Goal: Task Accomplishment & Management: Complete application form

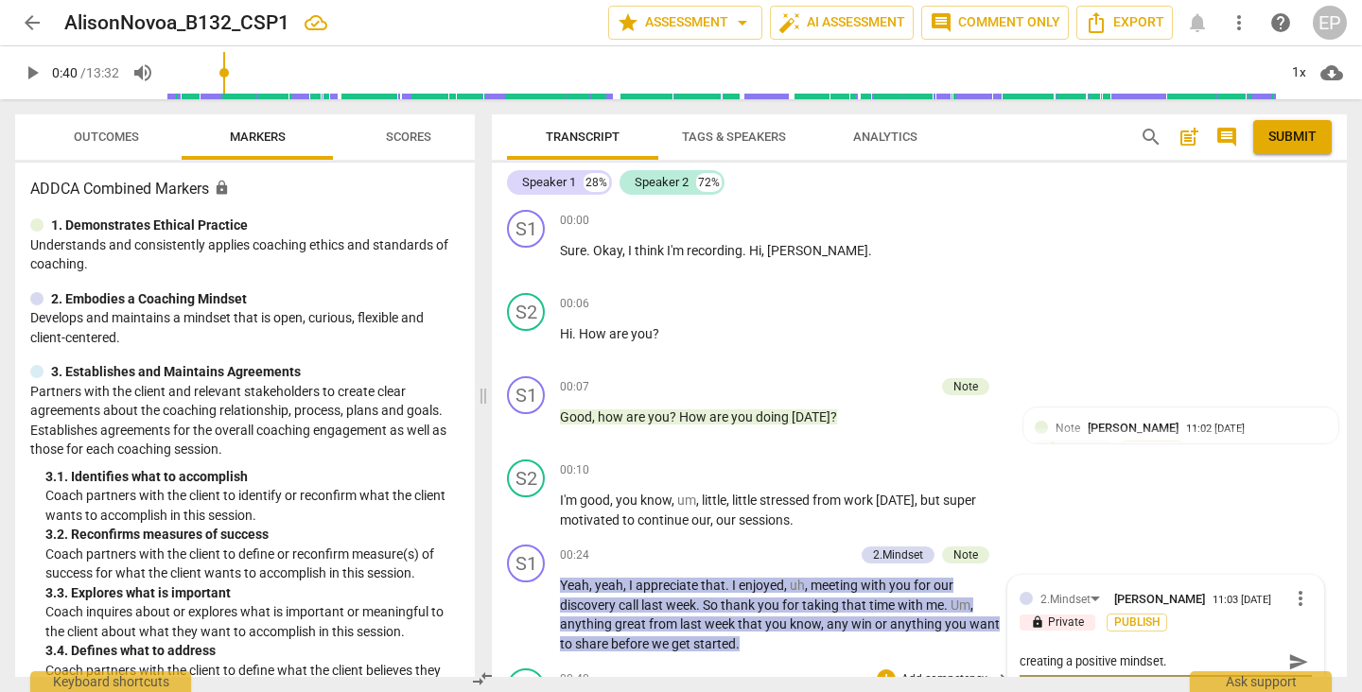
scroll to position [251, 0]
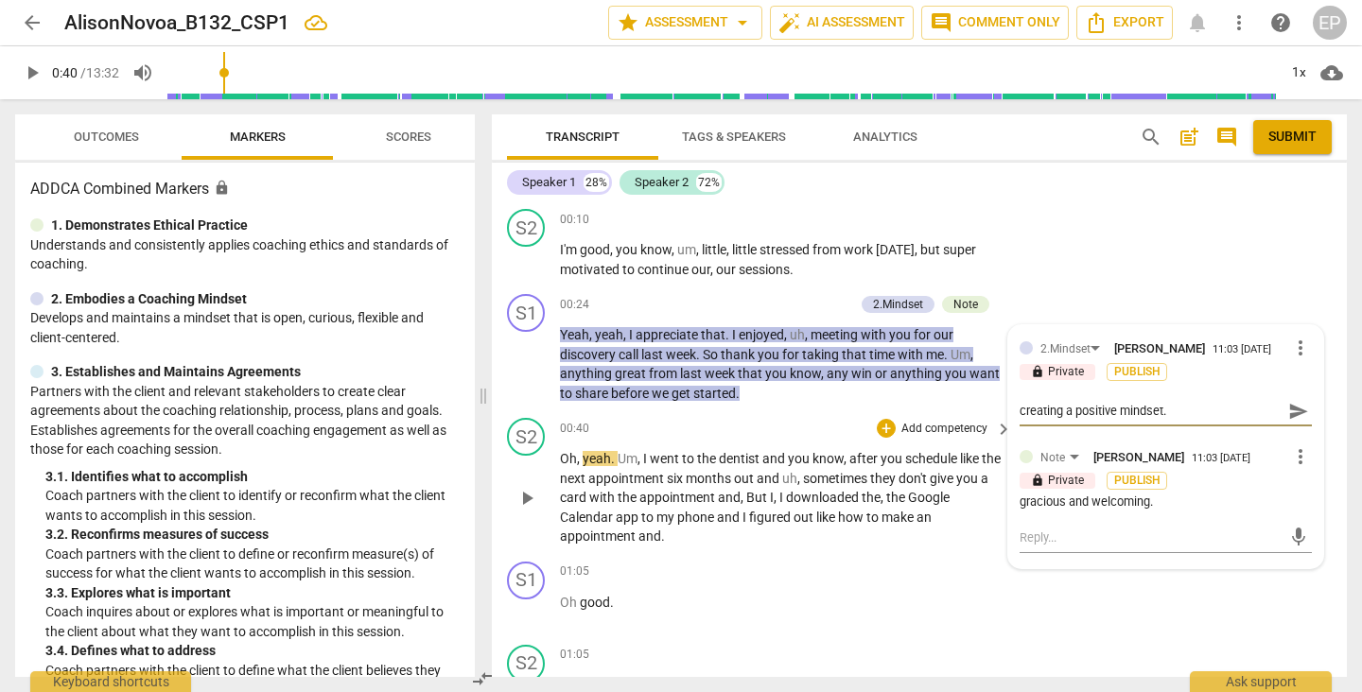
type textarea "creating a positive mindset."
click at [813, 425] on div "00:40 + Add competency keyboard_arrow_right" at bounding box center [787, 428] width 454 height 21
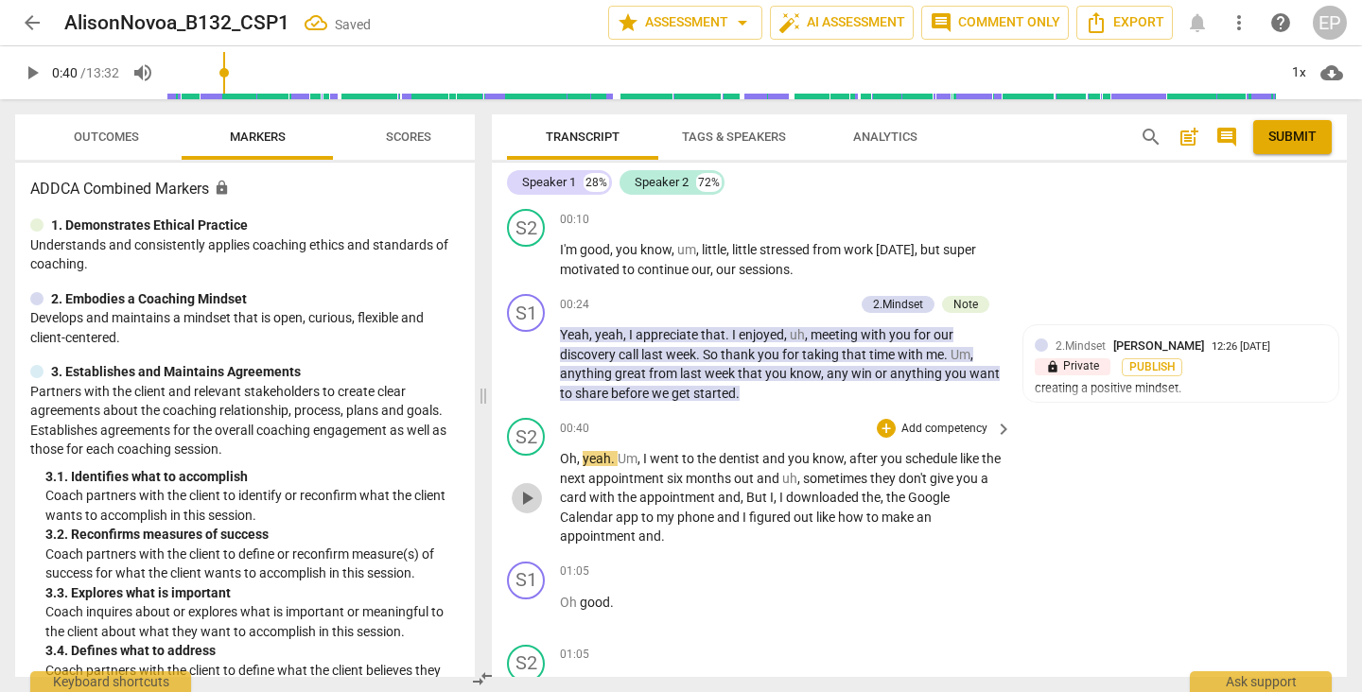
click at [527, 495] on span "play_arrow" at bounding box center [526, 498] width 23 height 23
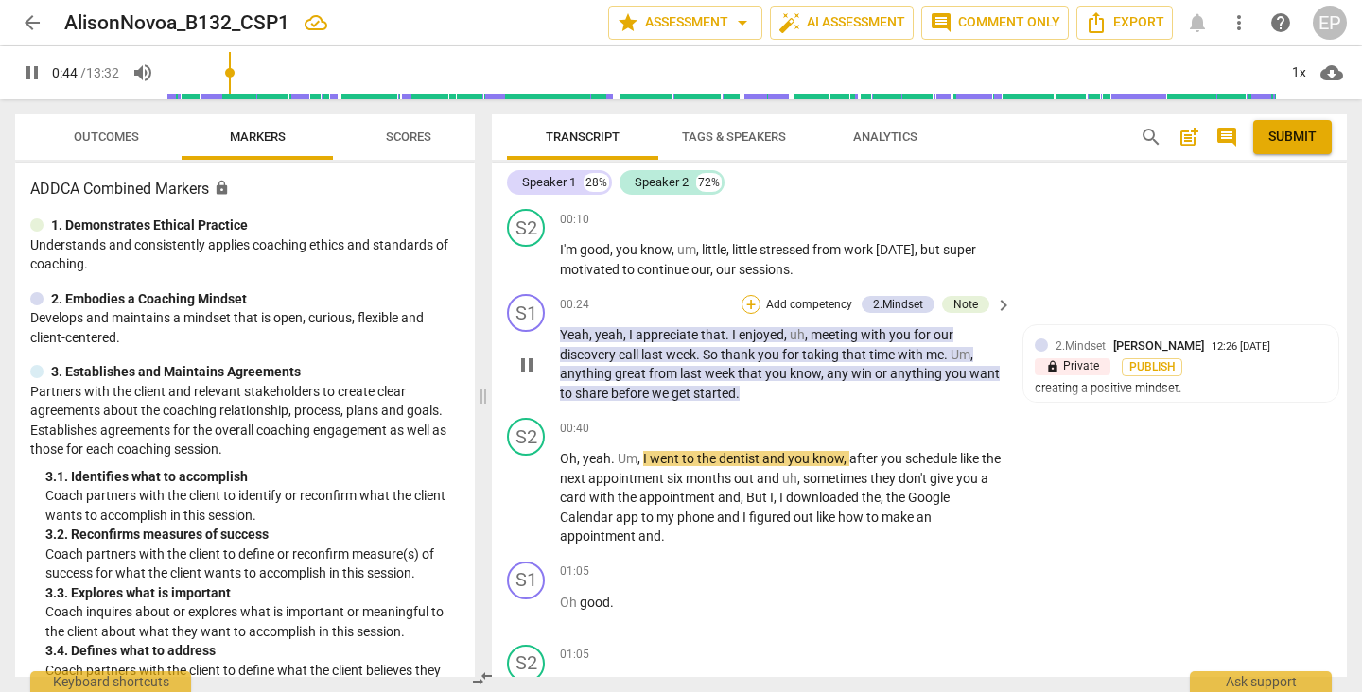
click at [744, 301] on div "+" at bounding box center [751, 304] width 19 height 19
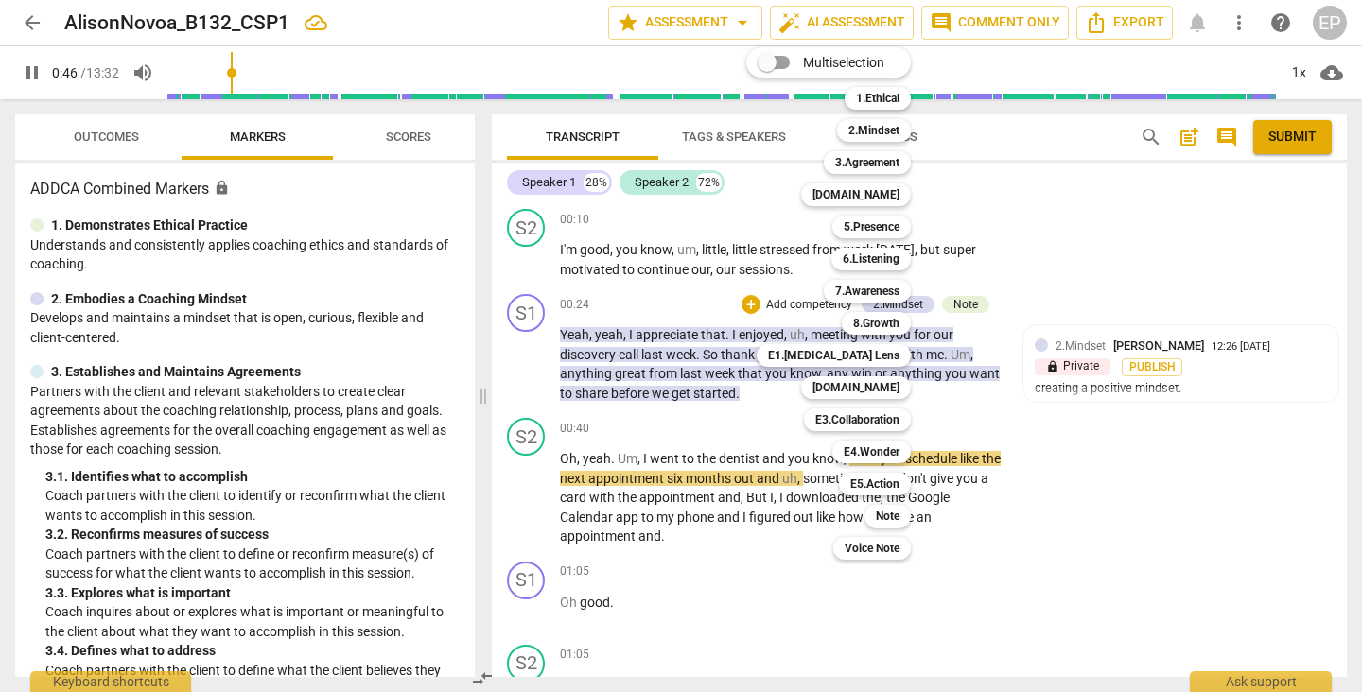
click at [942, 411] on div "Multiselection m 1.Ethical 1 2.Mindset 2 3.Agreement 3 [DOMAIN_NAME] 4 5.Presen…" at bounding box center [843, 304] width 208 height 522
click at [905, 297] on div "7.Awareness" at bounding box center [867, 291] width 87 height 23
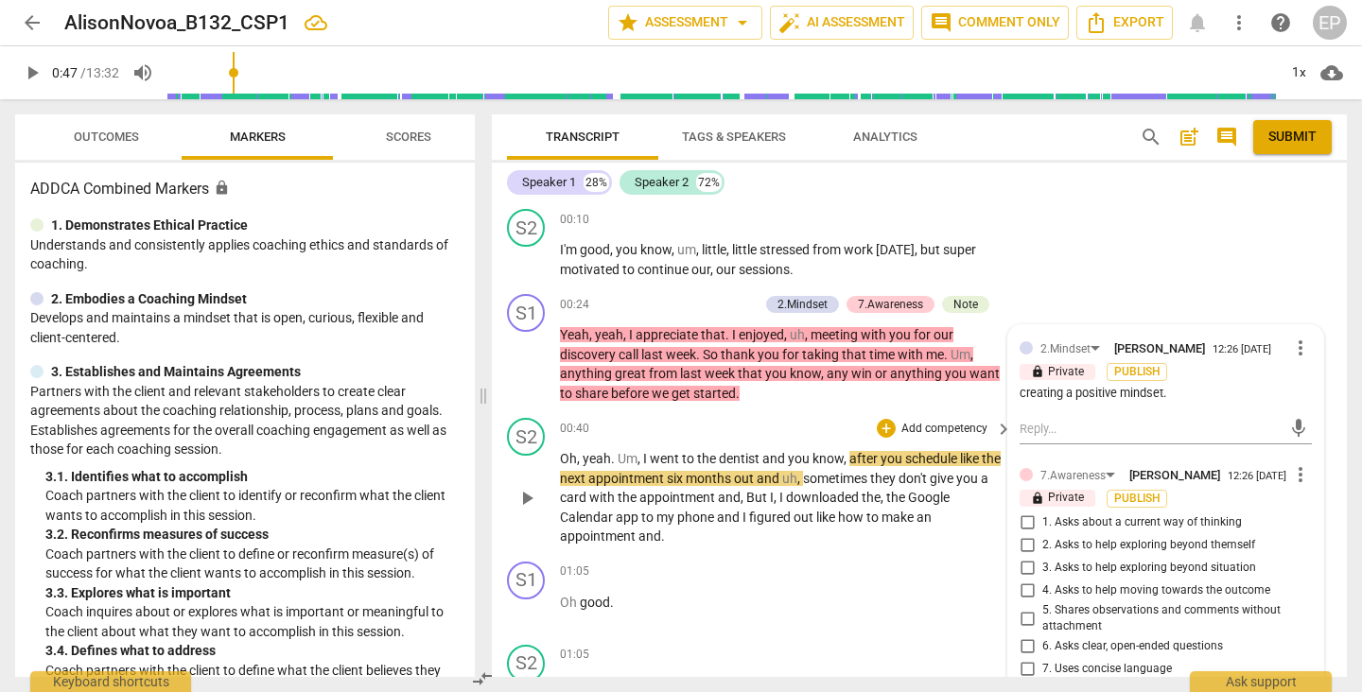
click at [524, 497] on span "play_arrow" at bounding box center [526, 498] width 23 height 23
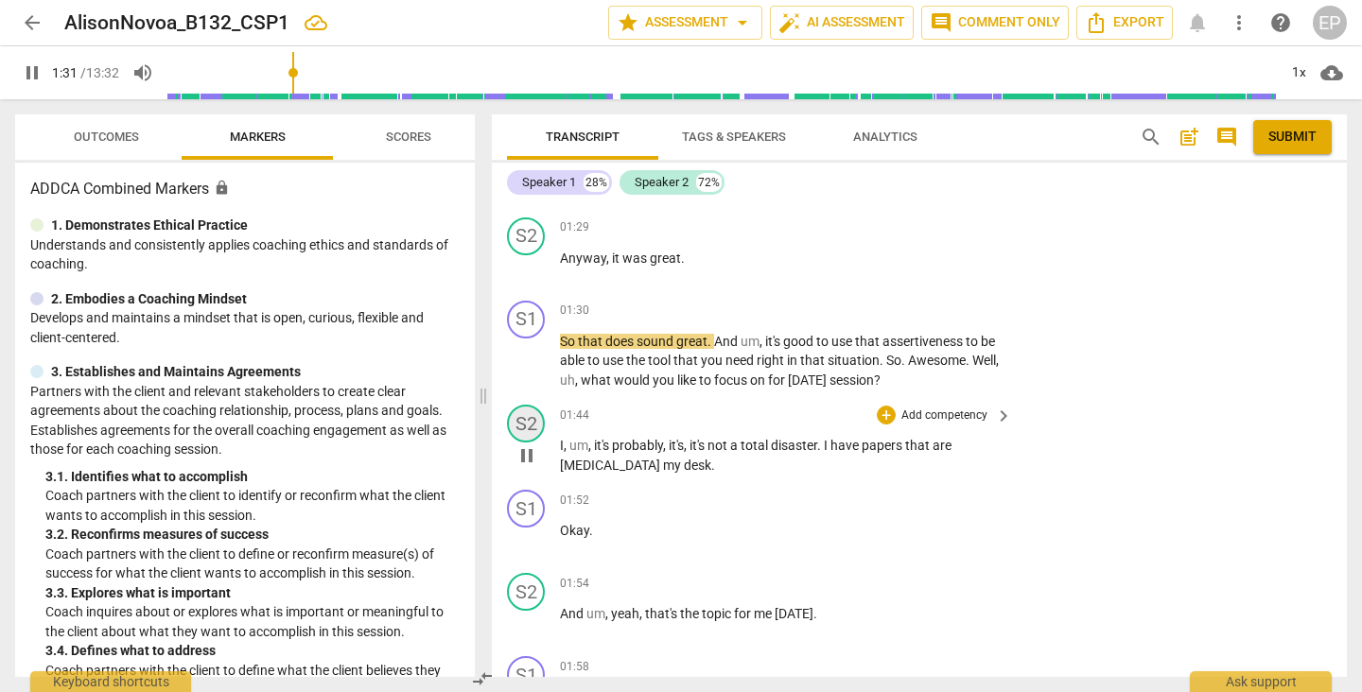
scroll to position [1057, 0]
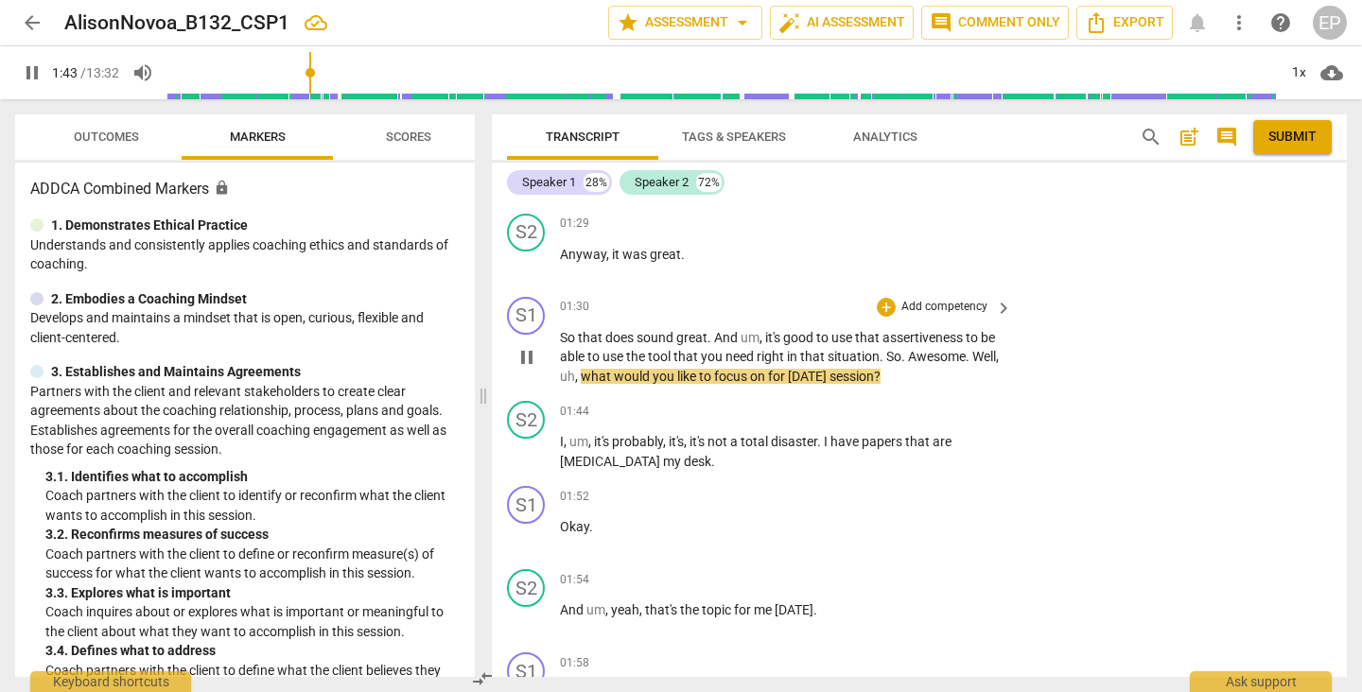
click at [528, 347] on span "pause" at bounding box center [526, 357] width 23 height 23
type input "104"
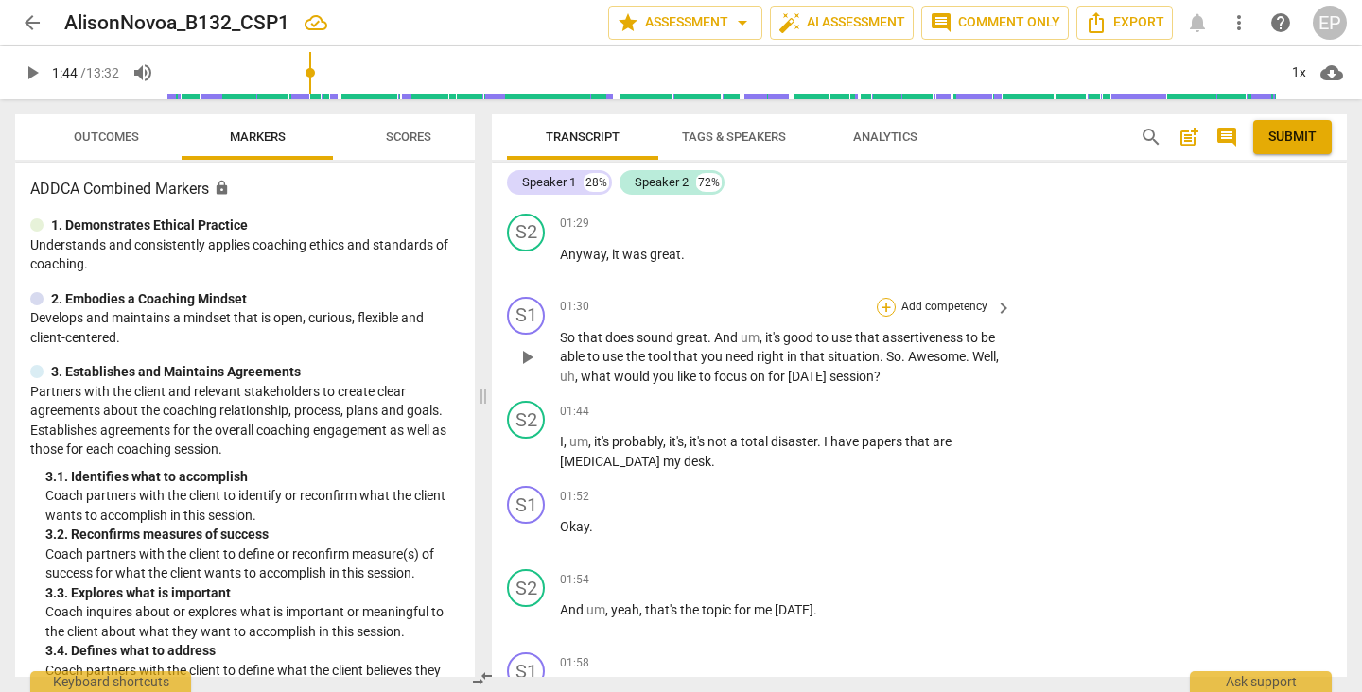
click at [885, 298] on div "+" at bounding box center [886, 307] width 19 height 19
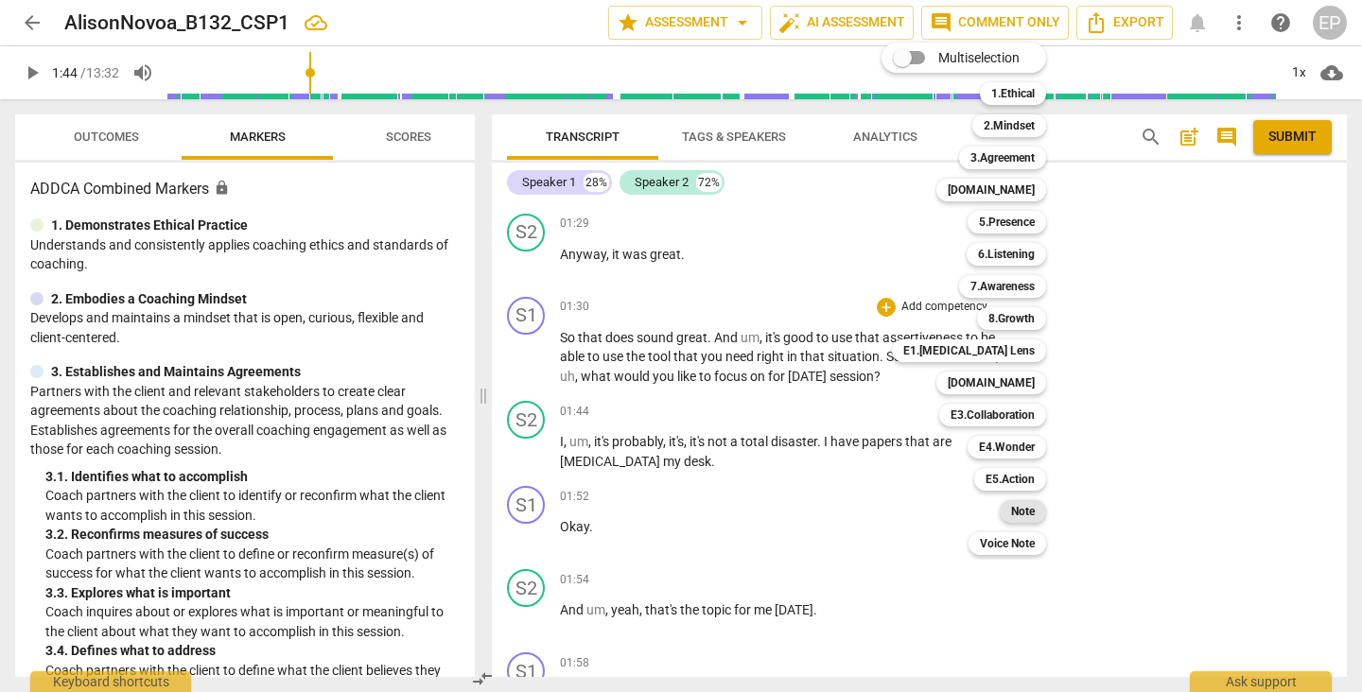
click at [1017, 513] on b "Note" at bounding box center [1023, 511] width 24 height 23
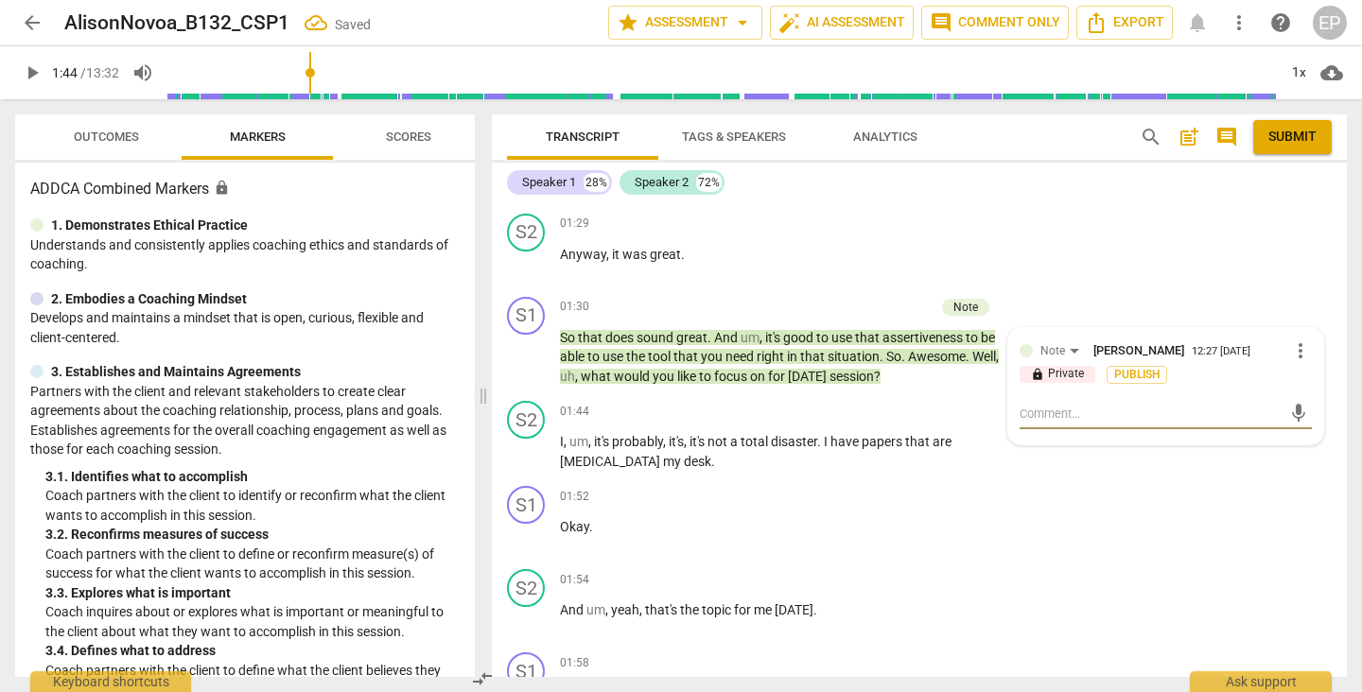
type textarea "y"
type textarea "yo"
type textarea "you"
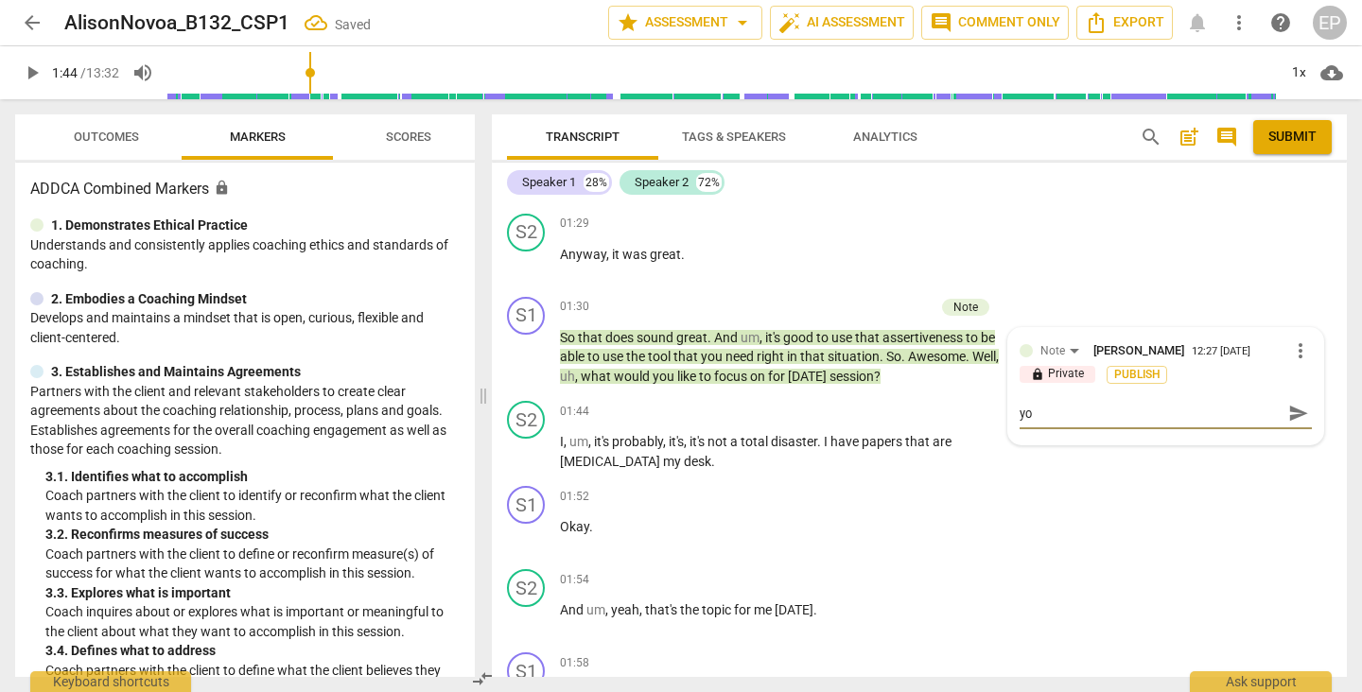
type textarea "you"
type textarea "you a"
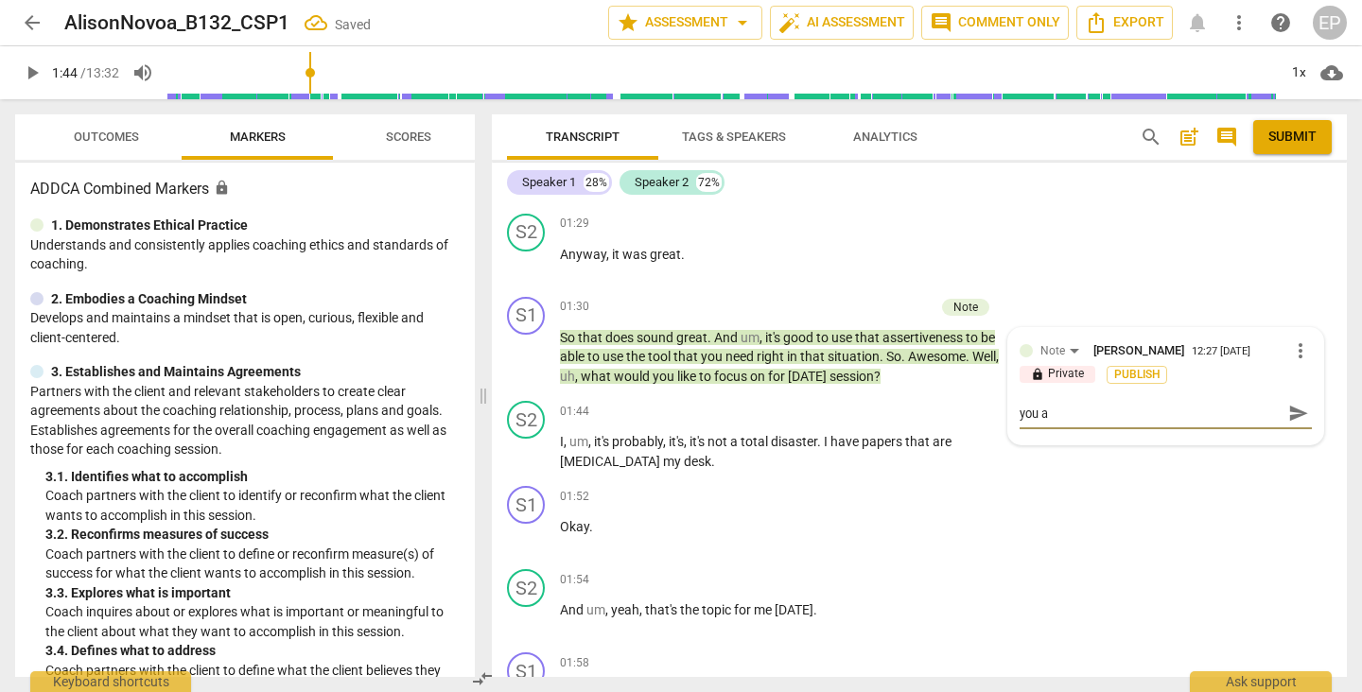
type textarea "you ac"
type textarea "you ack"
type textarea "you ackn"
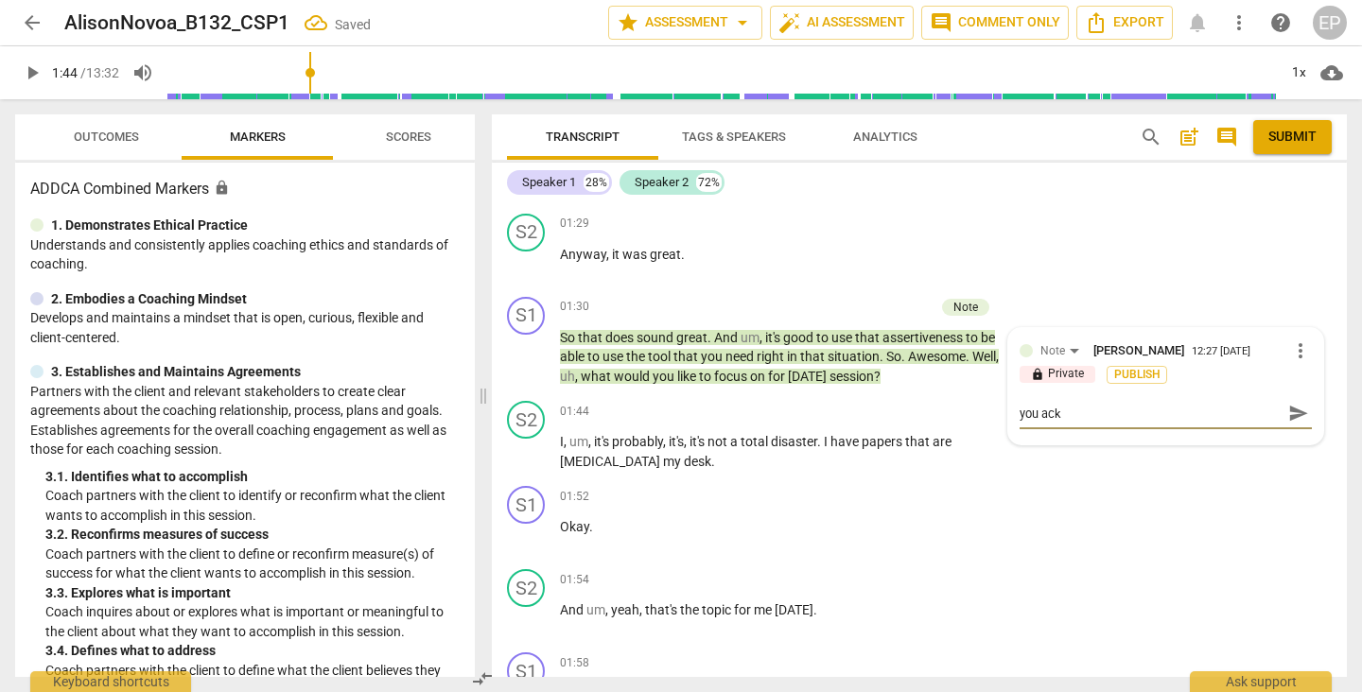
type textarea "you ackn"
type textarea "you ackno"
type textarea "you acknowledge"
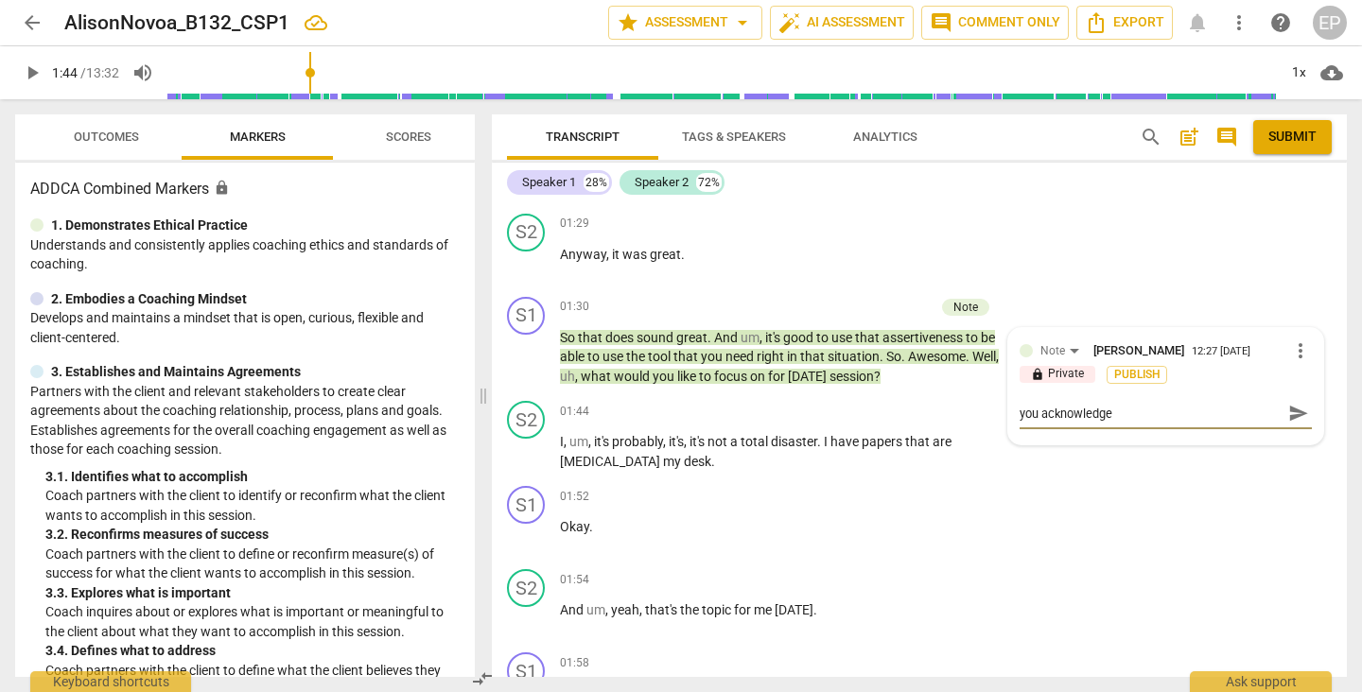
type textarea "you acknowledge"
type textarea "you acknowledged"
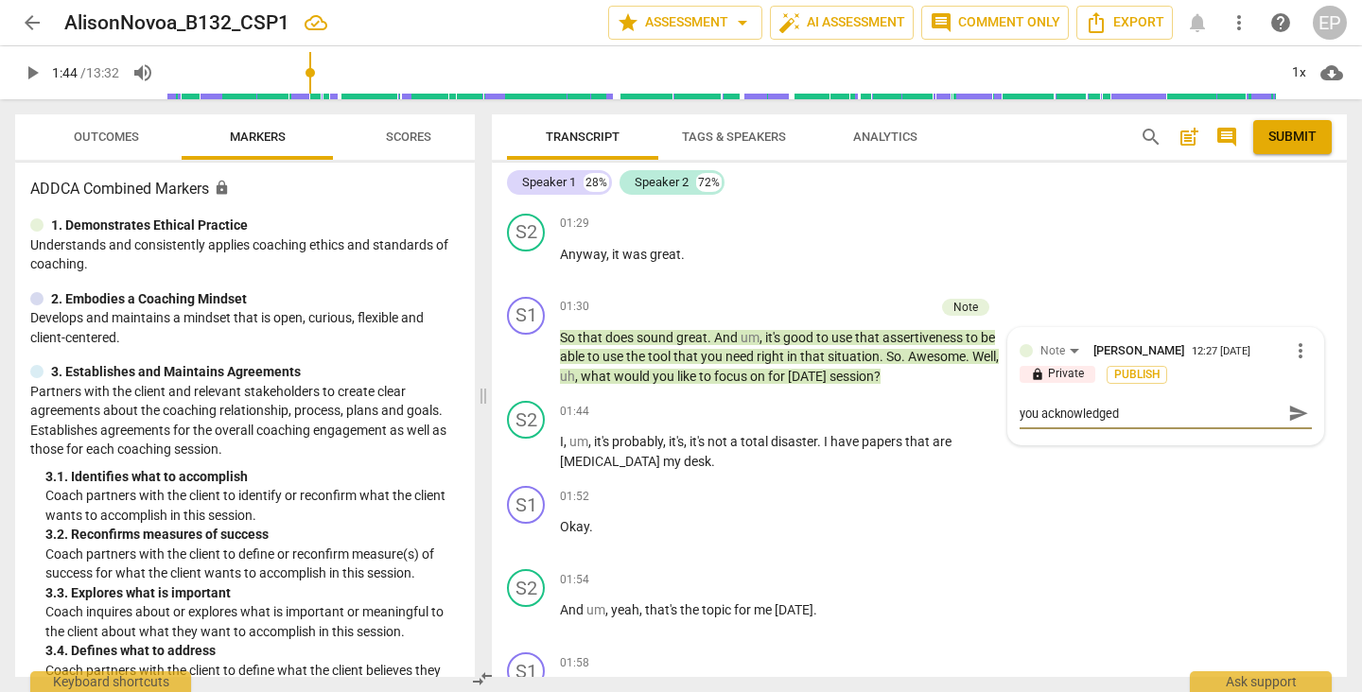
type textarea "you acknowledged"
type textarea "you acknowledged y"
type textarea "you acknowledged yo"
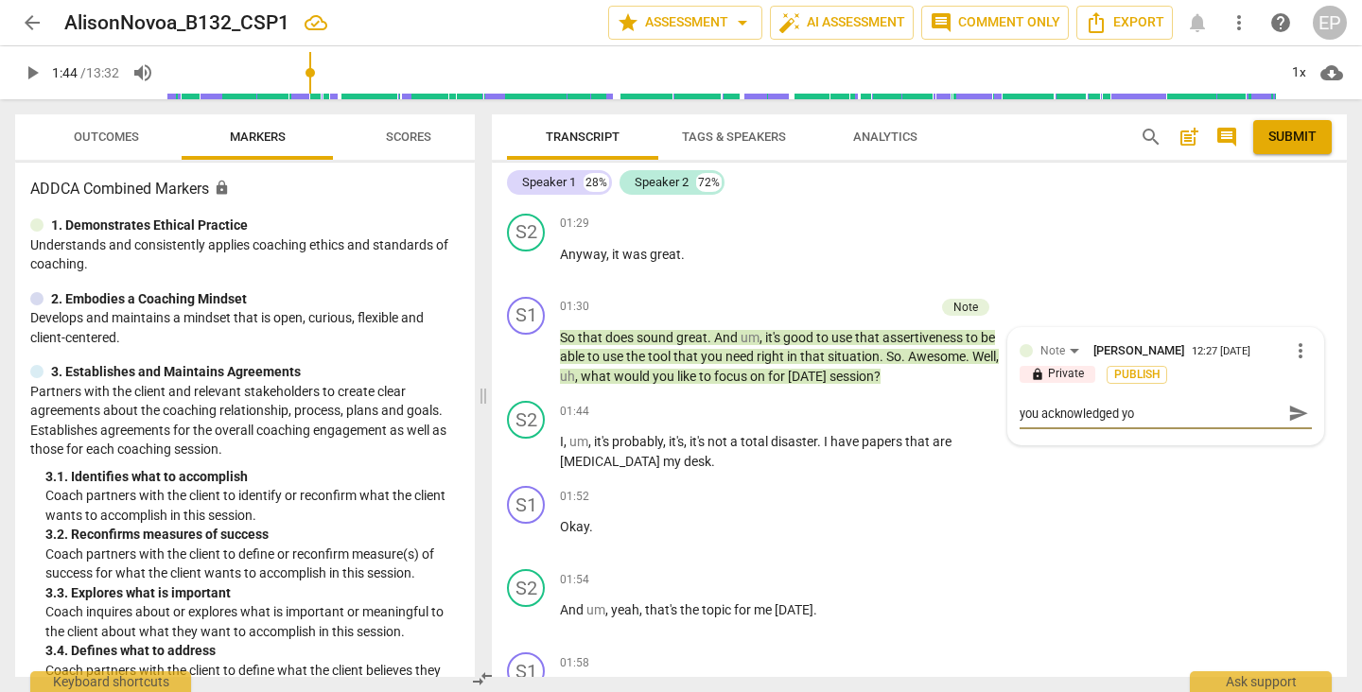
type textarea "you acknowledged you"
type textarea "you acknowledged your"
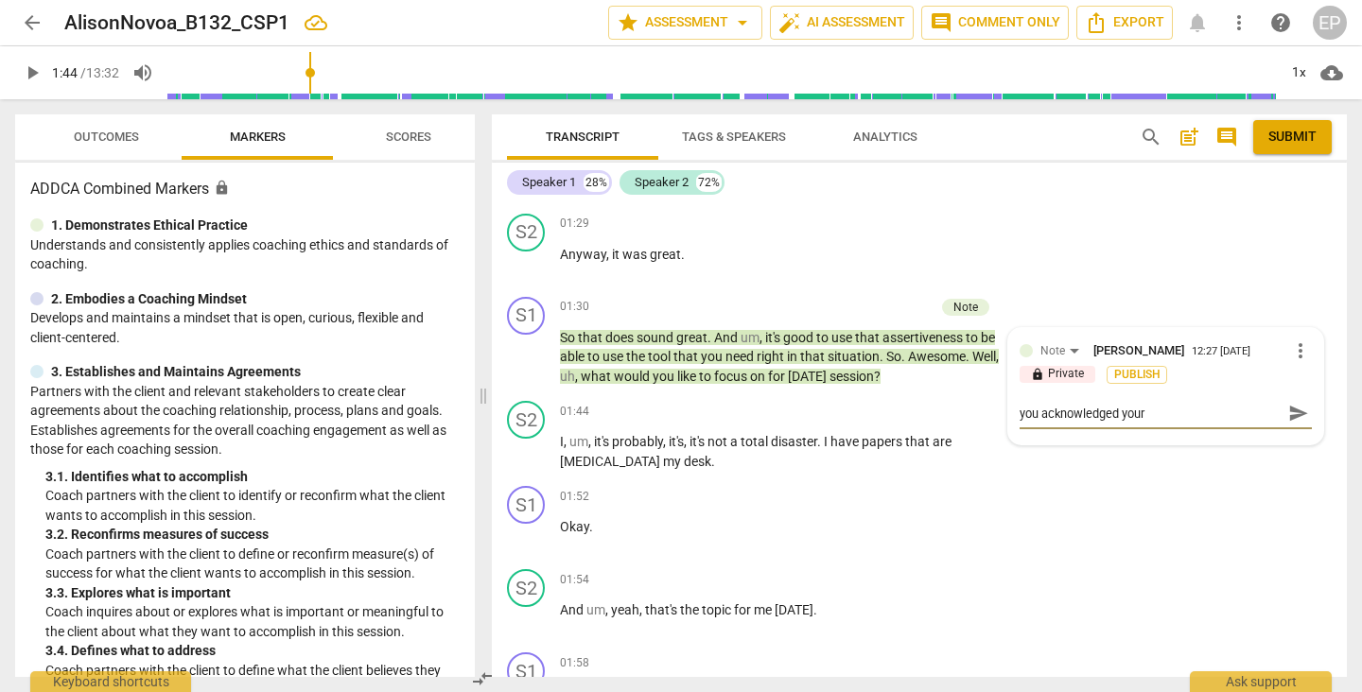
type textarea "you acknowledged your"
type textarea "you acknowledged your c"
type textarea "you acknowledged your cl"
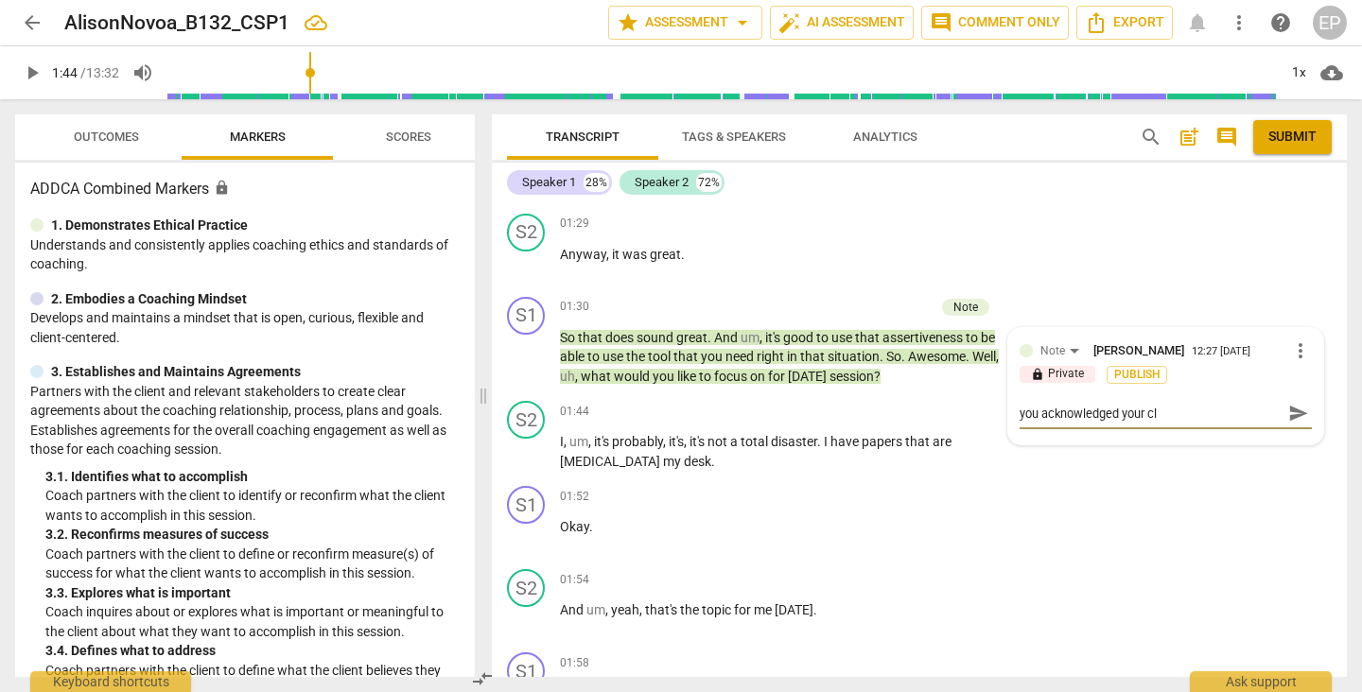
type textarea "you acknowledged your cli"
type textarea "you acknowledged your clie"
type textarea "you acknowledged your clien"
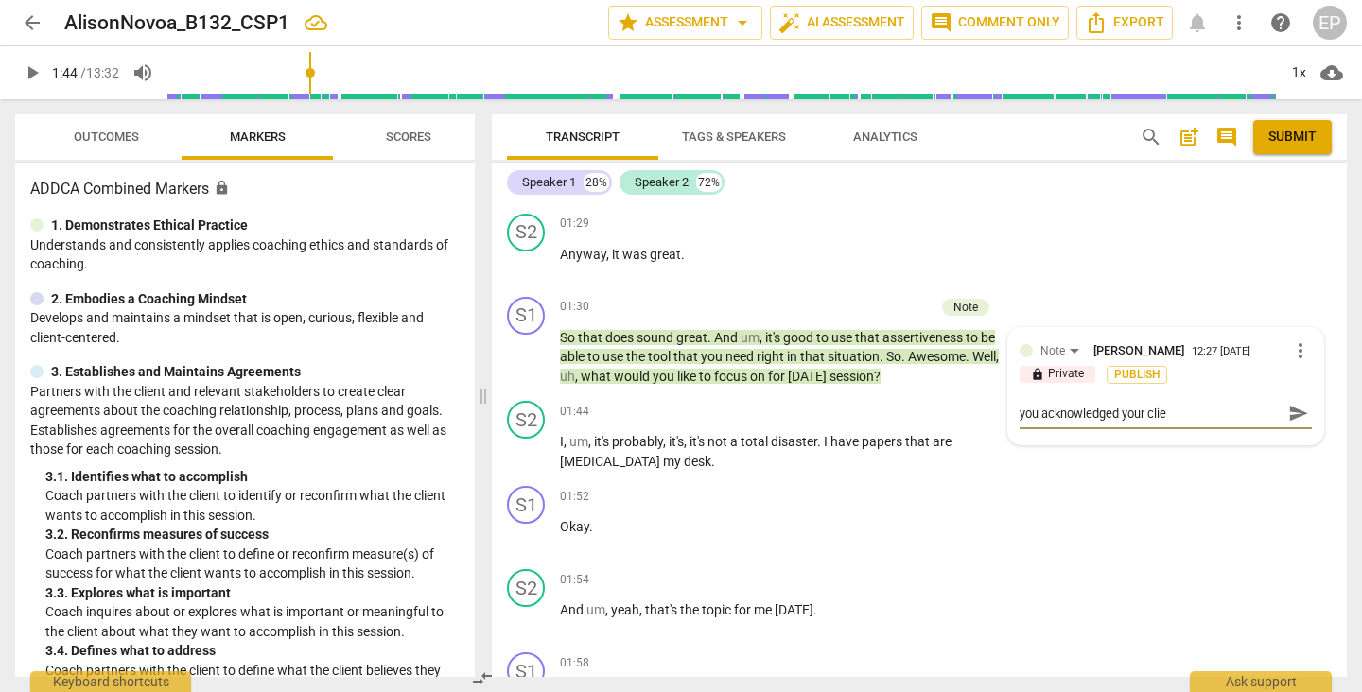
type textarea "you acknowledged your clien"
type textarea "you acknowledged your client"
type textarea "you acknowledged your clients"
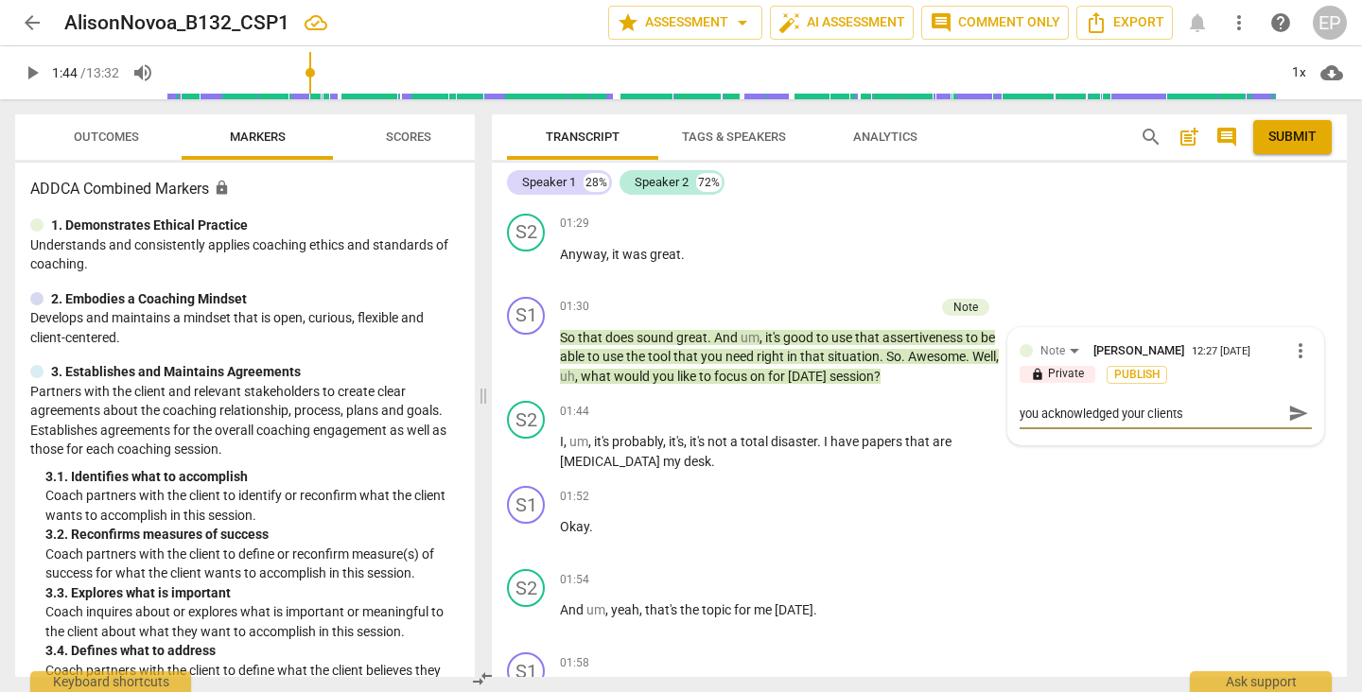
type textarea "you acknowledged your clients"
type textarea "you acknowledged your clients e"
type textarea "you acknowledged your clients ef"
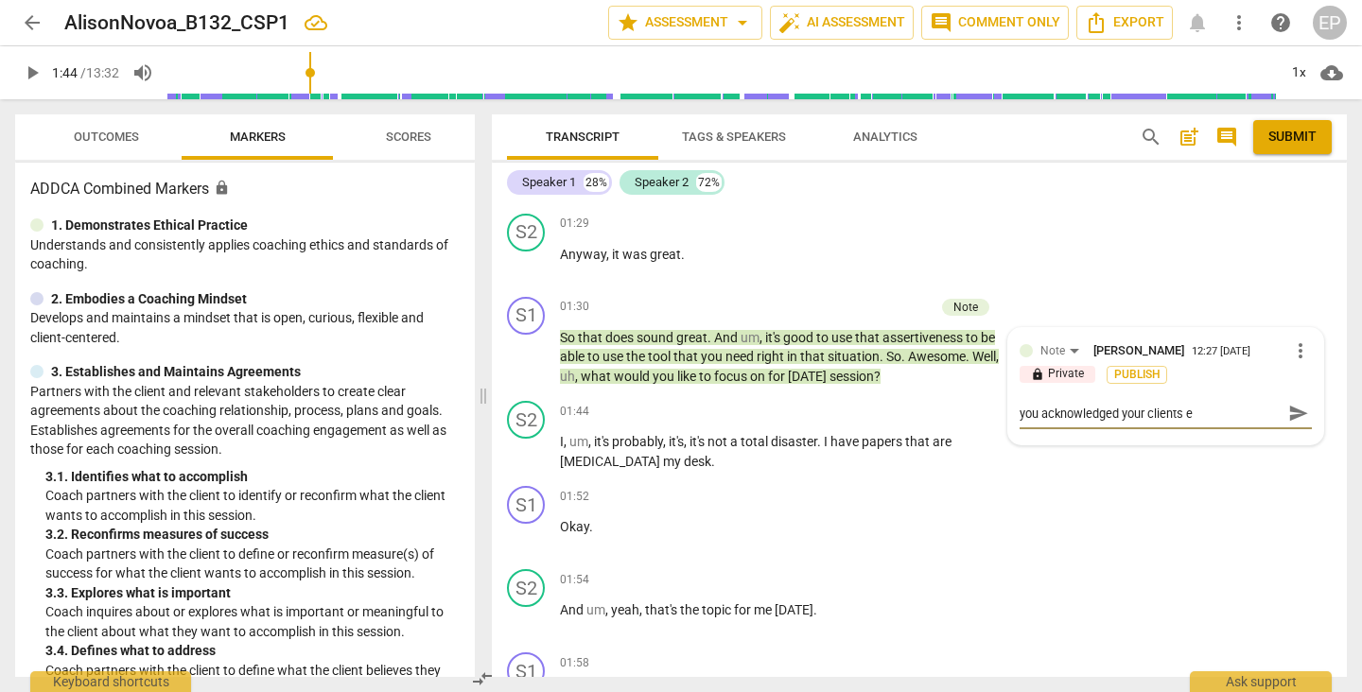
type textarea "you acknowledged your clients ef"
type textarea "you acknowledged your clients eff"
type textarea "you acknowledged your clients effo"
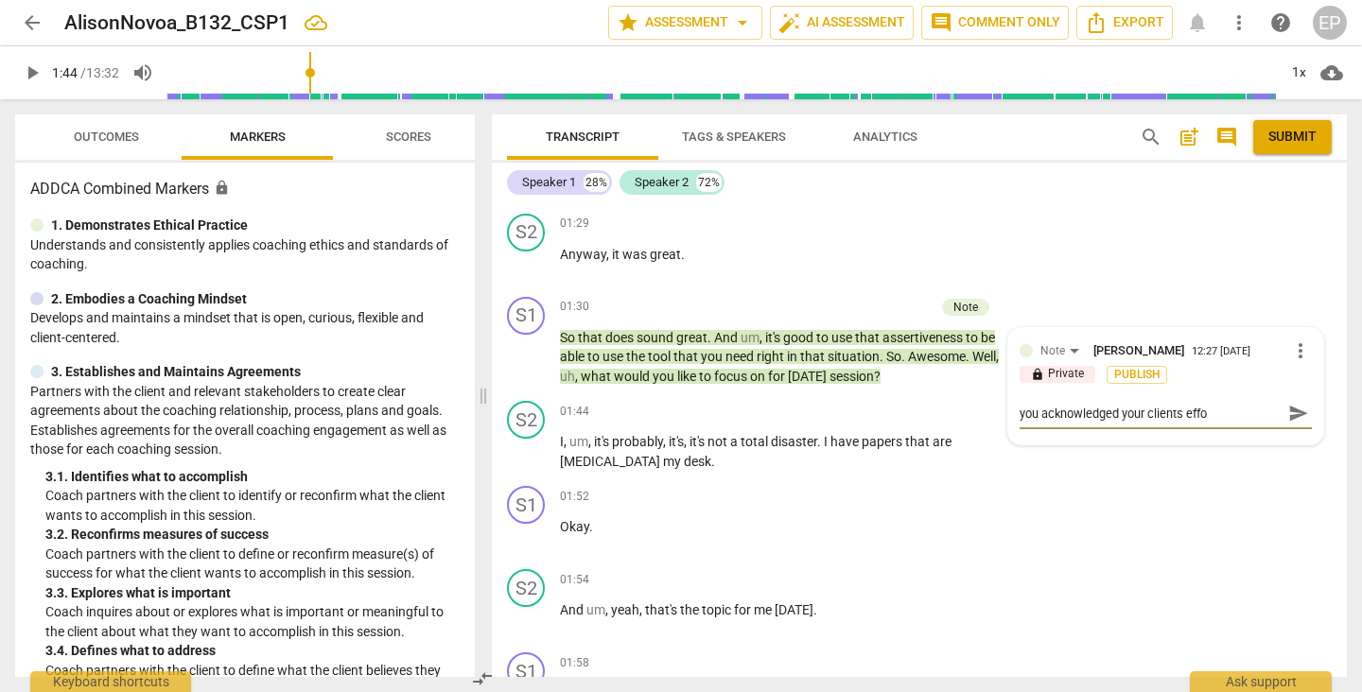
type textarea "you acknowledged your clients effor"
type textarea "you acknowledged your clients effort"
type textarea "you acknowledged your clients efforts"
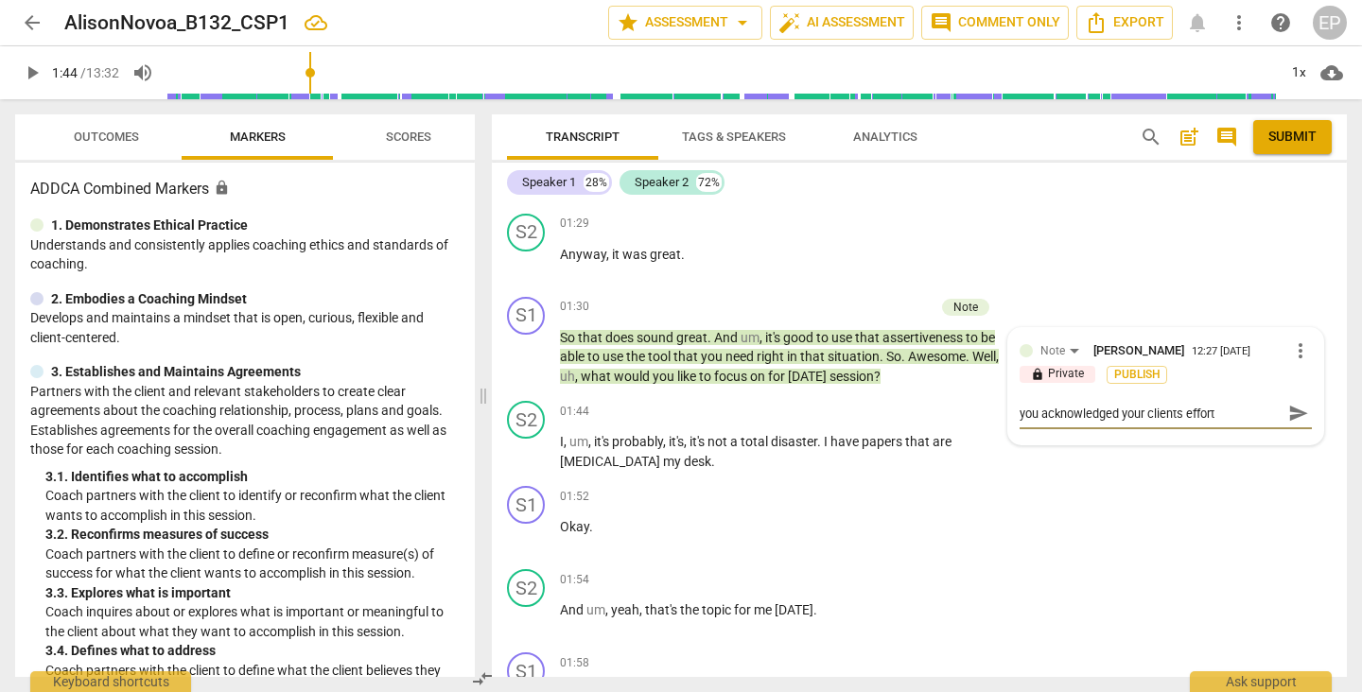
type textarea "you acknowledged your clients efforts"
type textarea "you acknowledged your clients efforts a"
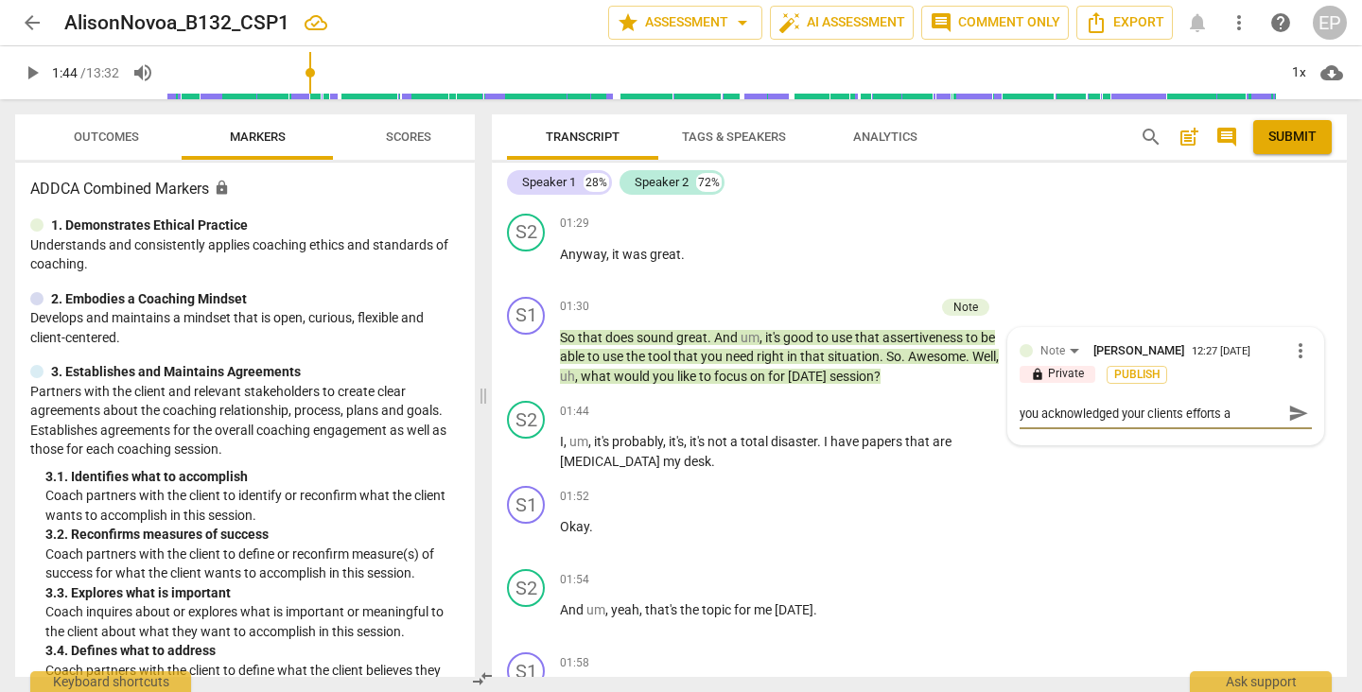
type textarea "you acknowledged your clients efforts an"
type textarea "you acknowledged your clients efforts and"
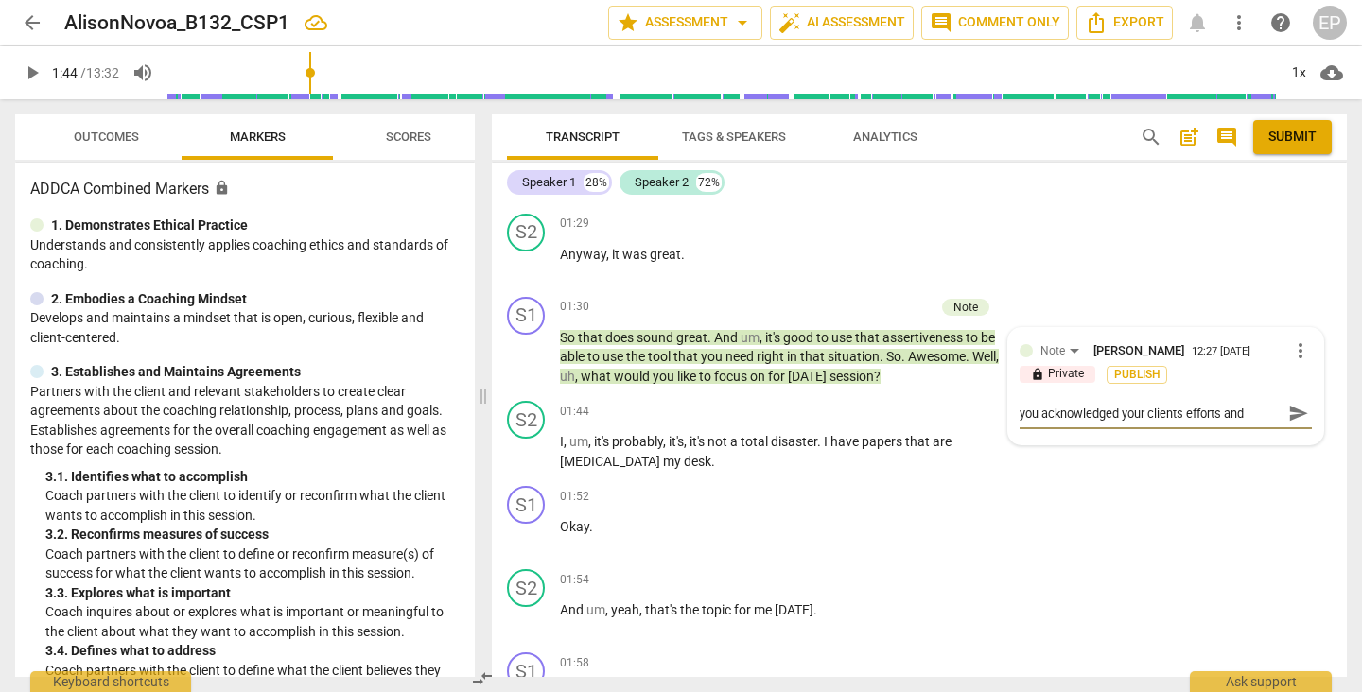
type textarea "you acknowledged your clients efforts and"
type textarea "you acknowledged your clients efforts and s"
type textarea "you acknowledged your clients efforts and su"
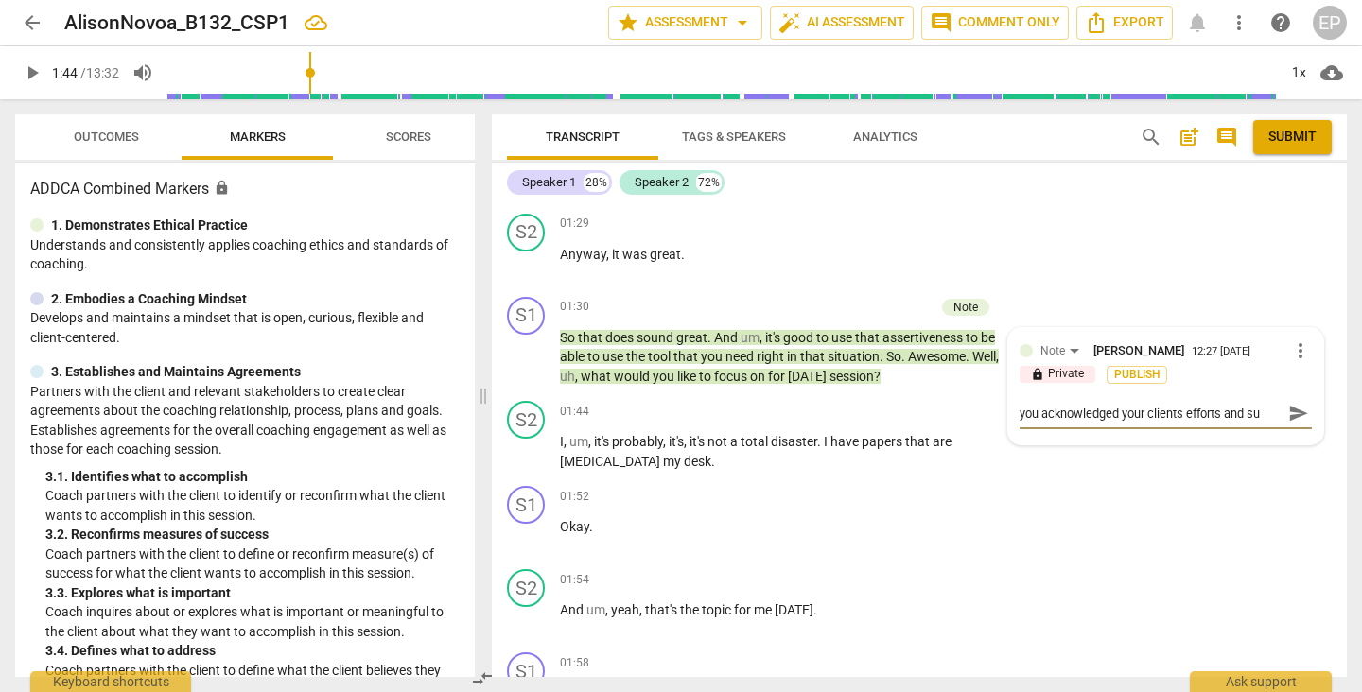
type textarea "you acknowledged your clients efforts and suc"
type textarea "you acknowledged your clients efforts and succ"
type textarea "you acknowledged your clients efforts and succu"
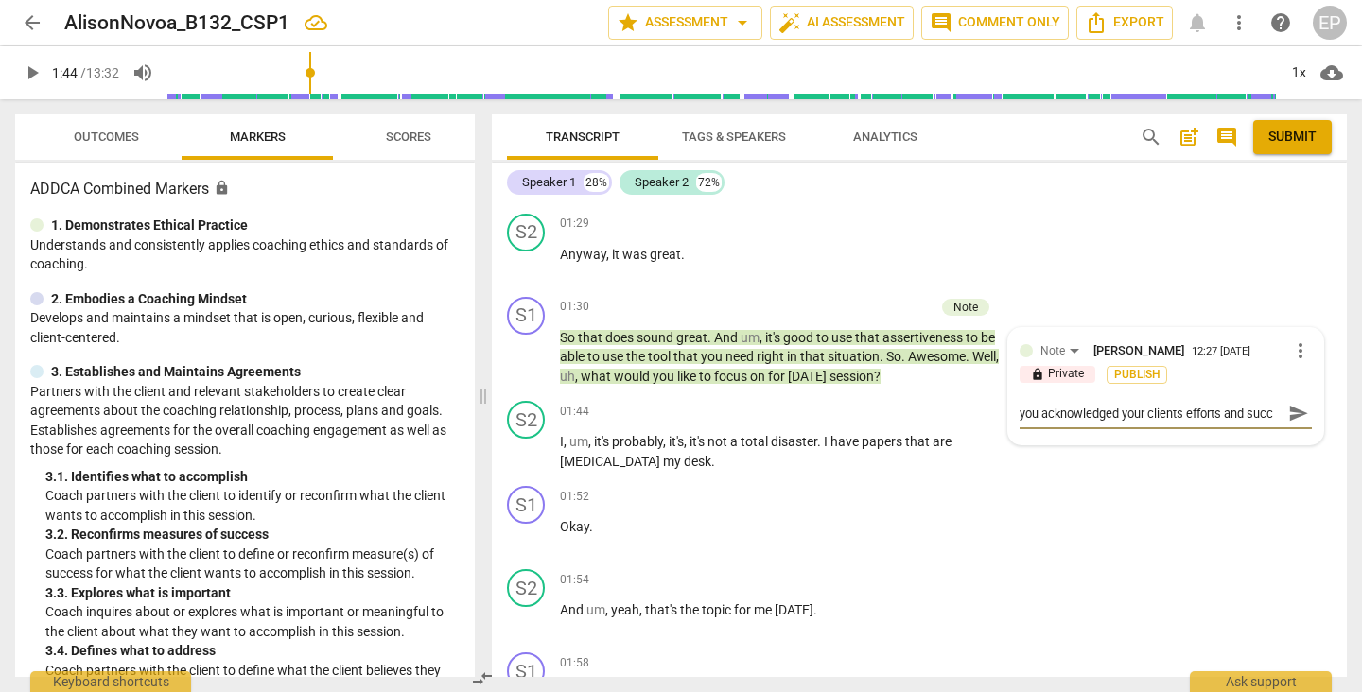
type textarea "you acknowledged your clients efforts and succu"
type textarea "you acknowledged your clients efforts and succus"
type textarea "you acknowledged your clients efforts and succuss"
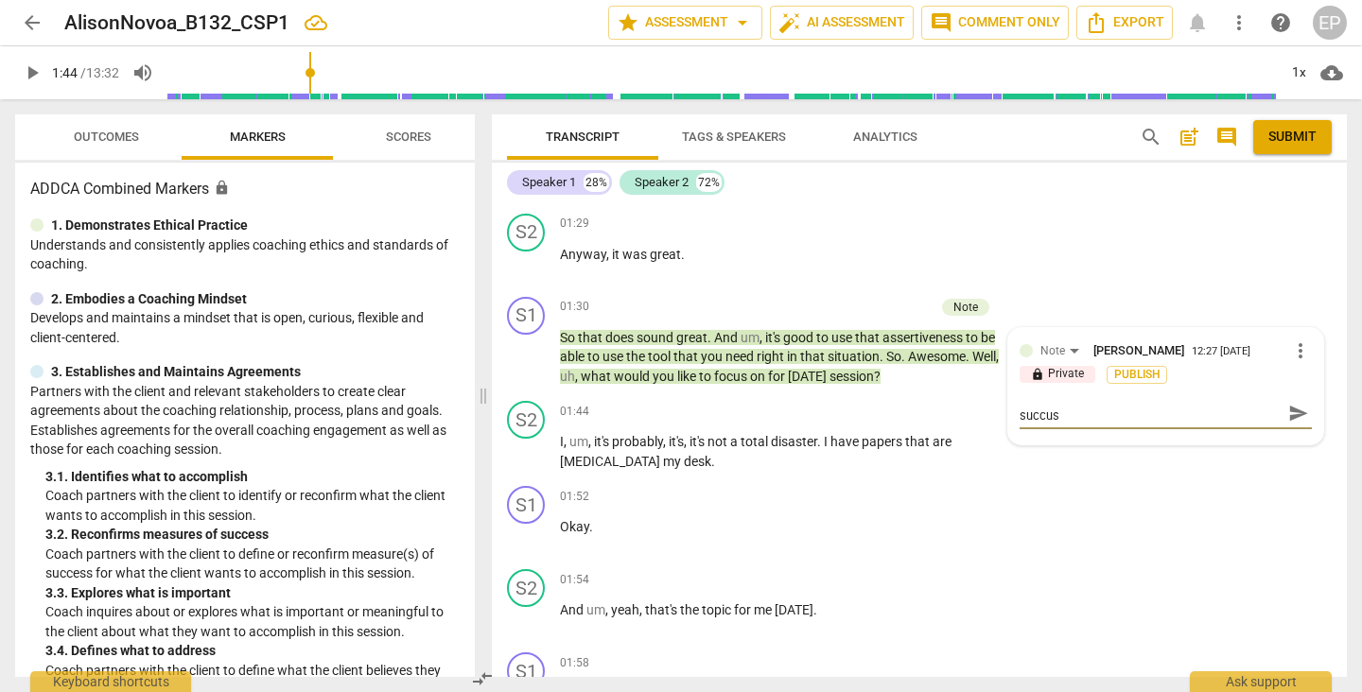
type textarea "you acknowledged your clients efforts and succuss"
type textarea "you acknowledged your clients efforts and success"
type textarea "you acknowledged your clients efforts and success o"
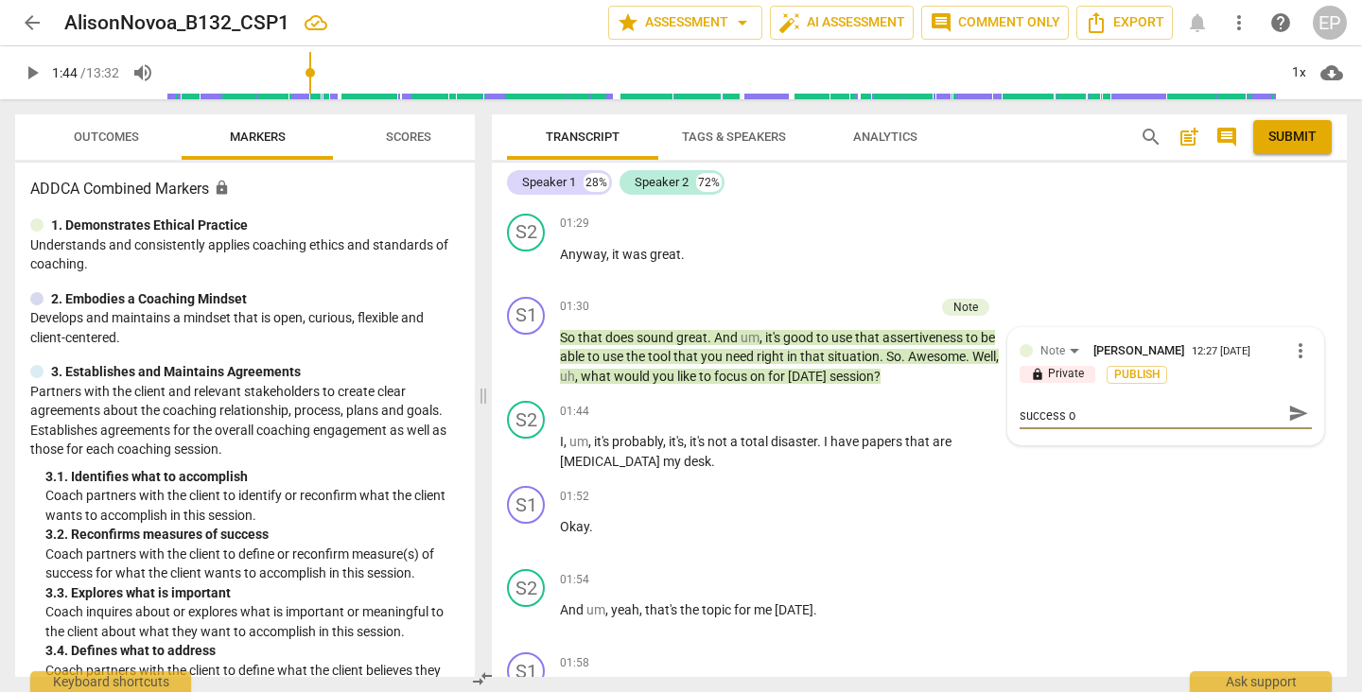
type textarea "you acknowledged your clients efforts and success of"
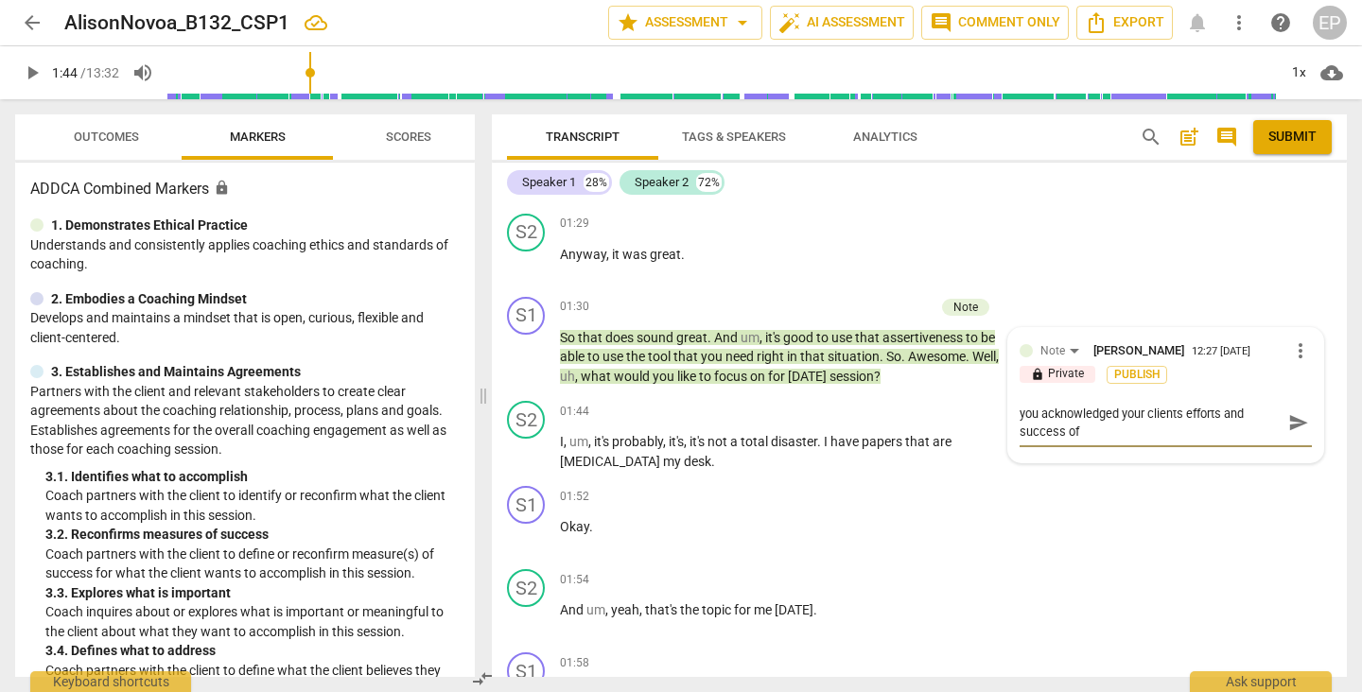
type textarea "you acknowledged your clients efforts and success of u"
type textarea "you acknowledged your clients efforts and success of us"
type textarea "you acknowledged your clients efforts and success of usi"
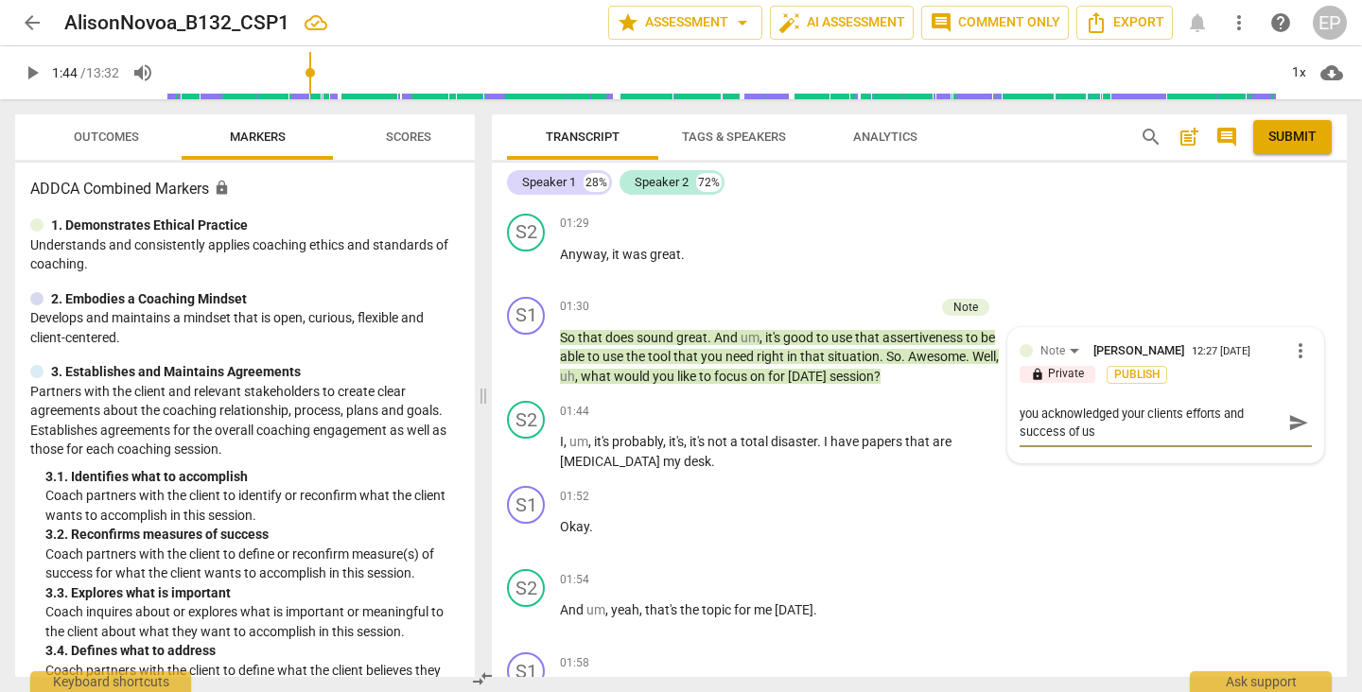
type textarea "you acknowledged your clients efforts and success of usi"
type textarea "you acknowledged your clients efforts and success of usin"
type textarea "you acknowledged your clients efforts and success of using"
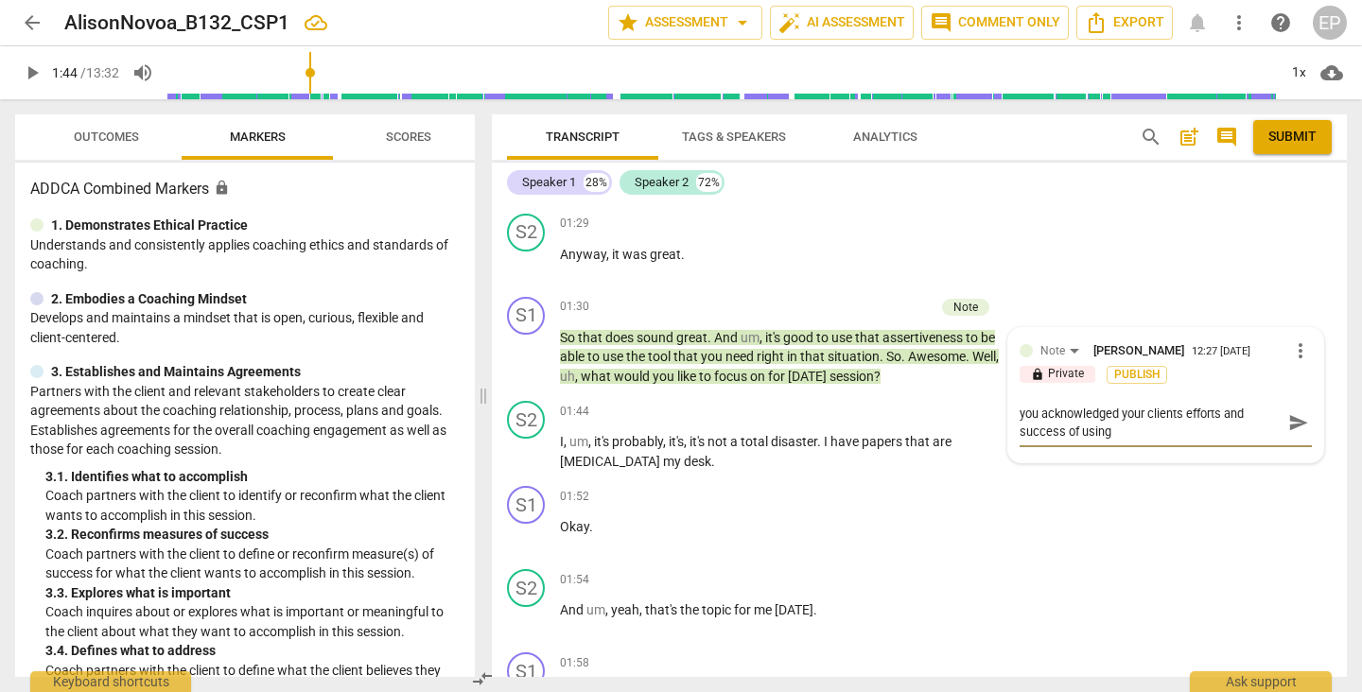
type textarea "you acknowledged your clients efforts and success of using"
type textarea "you acknowledged your clients efforts and success of using h"
type textarea "you acknowledged your clients efforts and success of using hi"
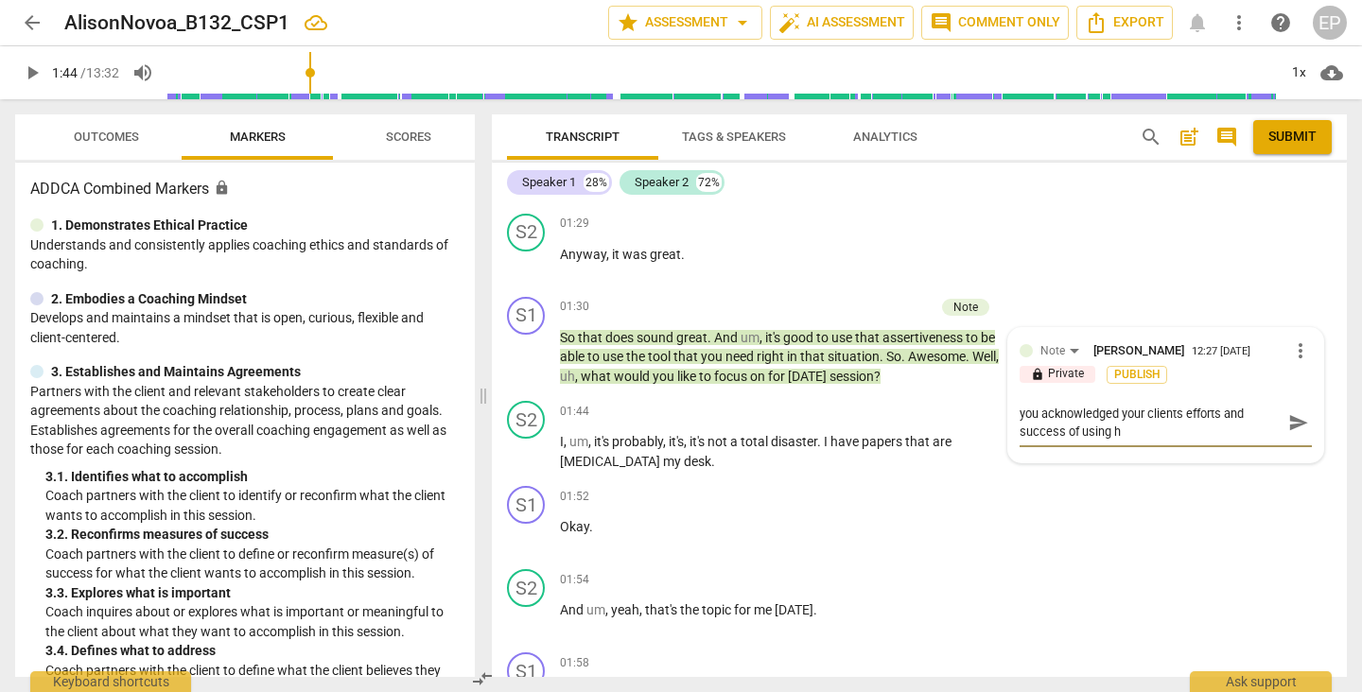
type textarea "you acknowledged your clients efforts and success of using hi"
type textarea "you acknowledged your clients efforts and success of using his"
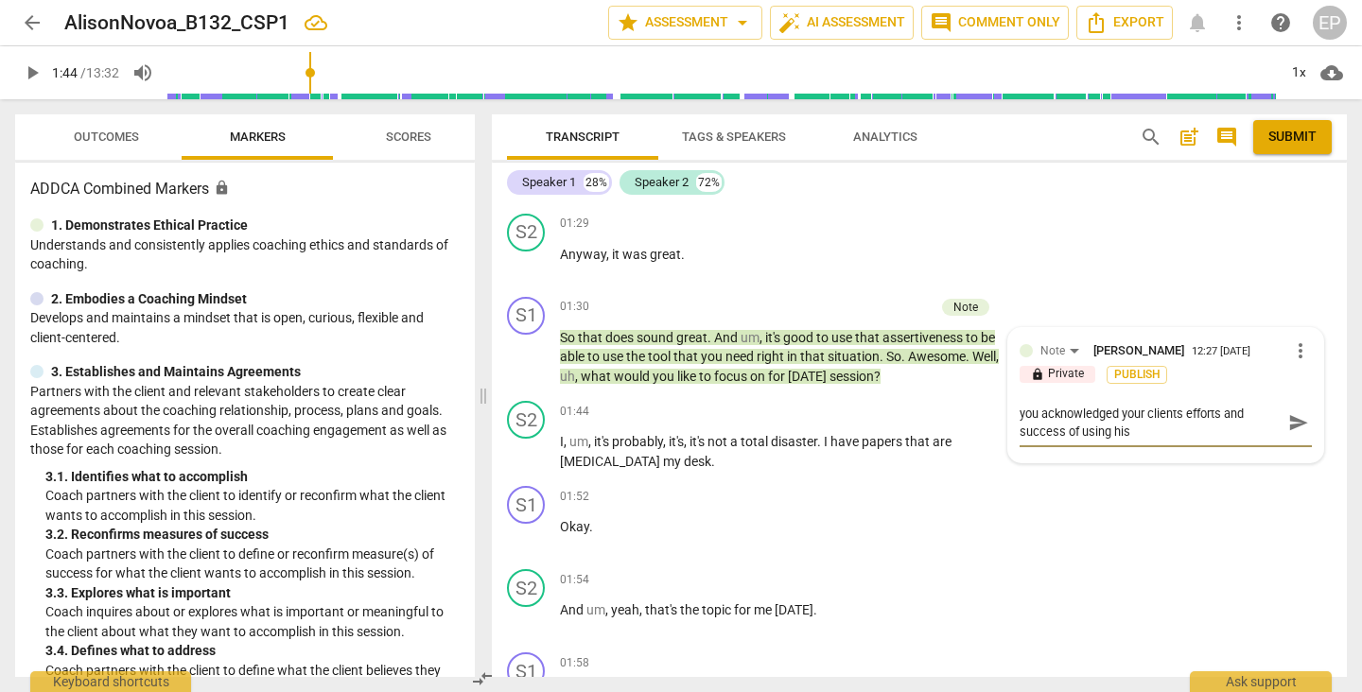
type textarea "you acknowledged your clients efforts and success of using his c"
type textarea "you acknowledged your clients efforts and success of using his ca"
type textarea "you acknowledged your clients efforts and success of using his cal"
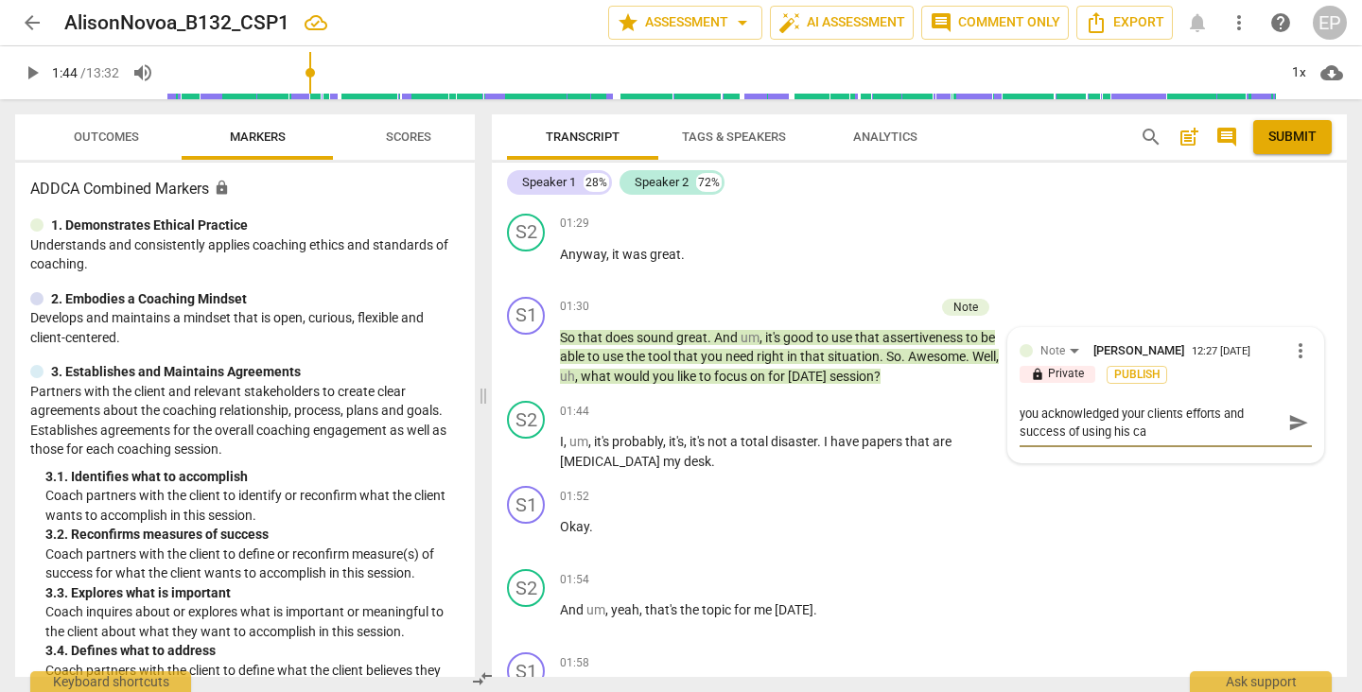
type textarea "you acknowledged your clients efforts and success of using his cal"
type textarea "you acknowledged your clients efforts and success of using his cale"
type textarea "you acknowledged your clients efforts and success of using his calen"
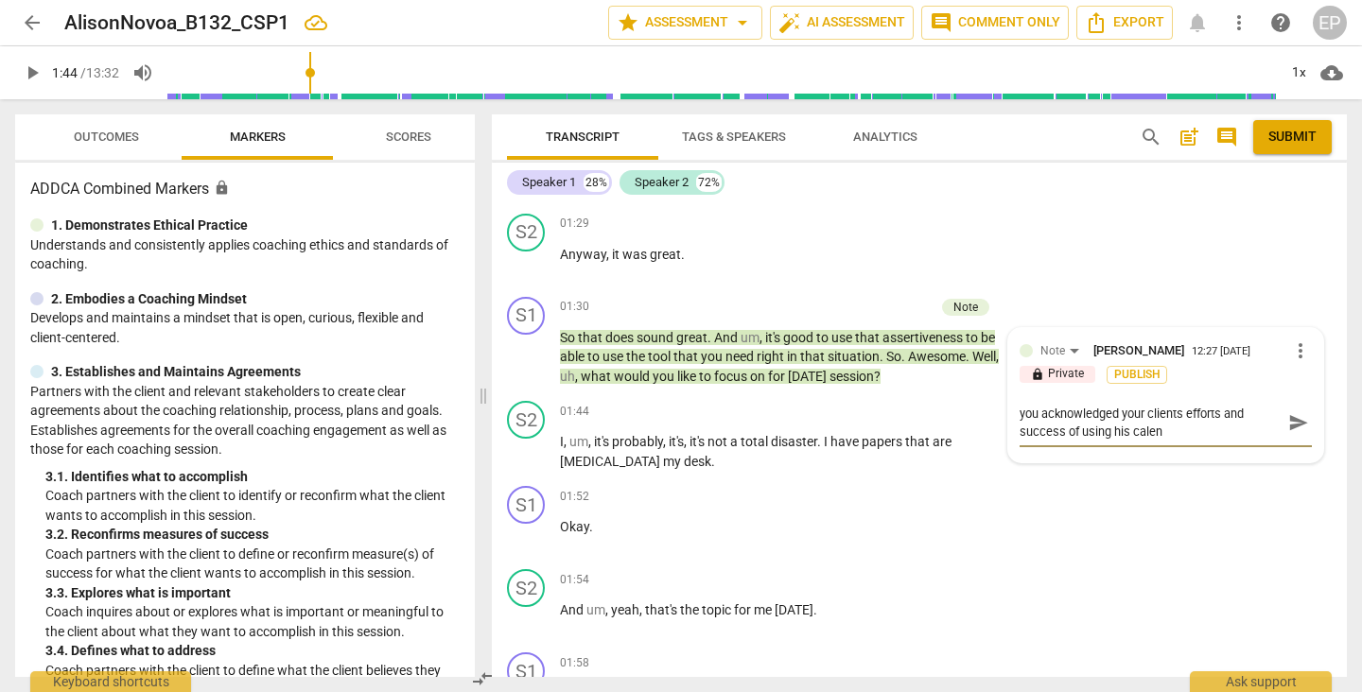
type textarea "you acknowledged your clients efforts and success of using his calend"
type textarea "you acknowledged your clients efforts and success of using his calenda"
type textarea "you acknowledged your clients efforts and success of using his calendar"
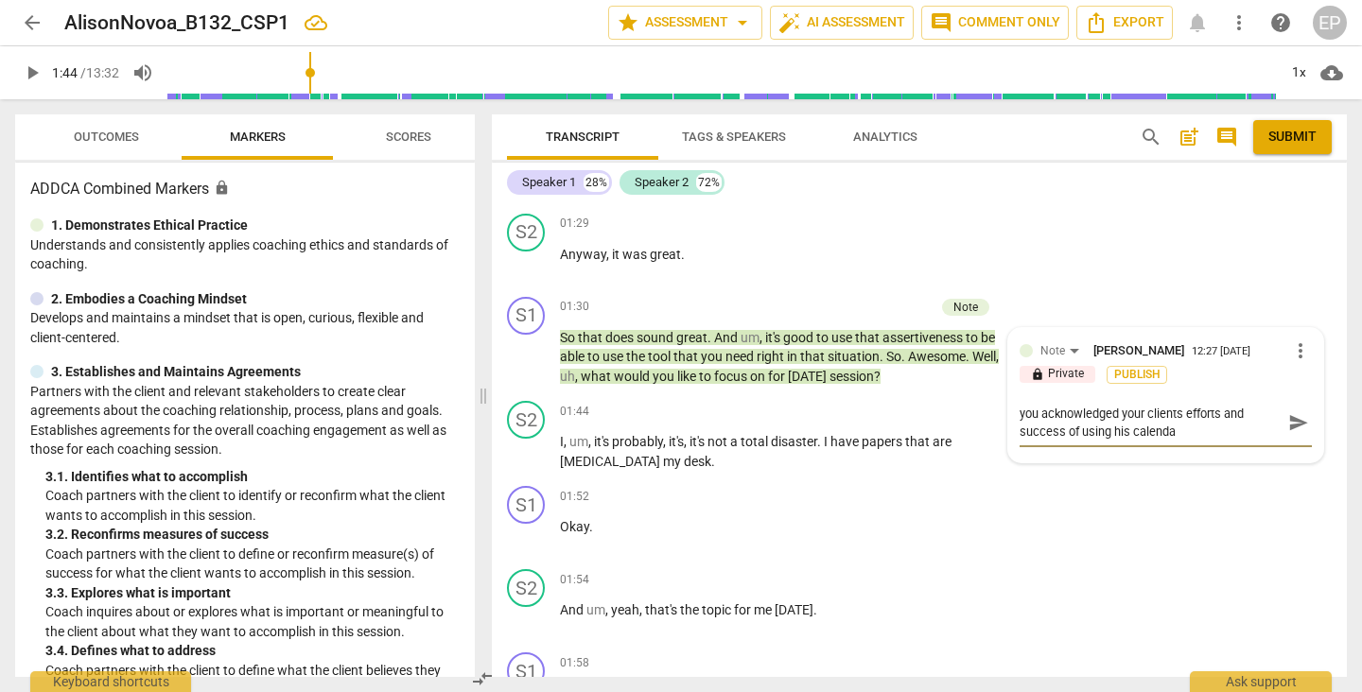
type textarea "you acknowledged your clients efforts and success of using his calendar"
type textarea "you acknowledged your clients efforts and success of using his calendar!"
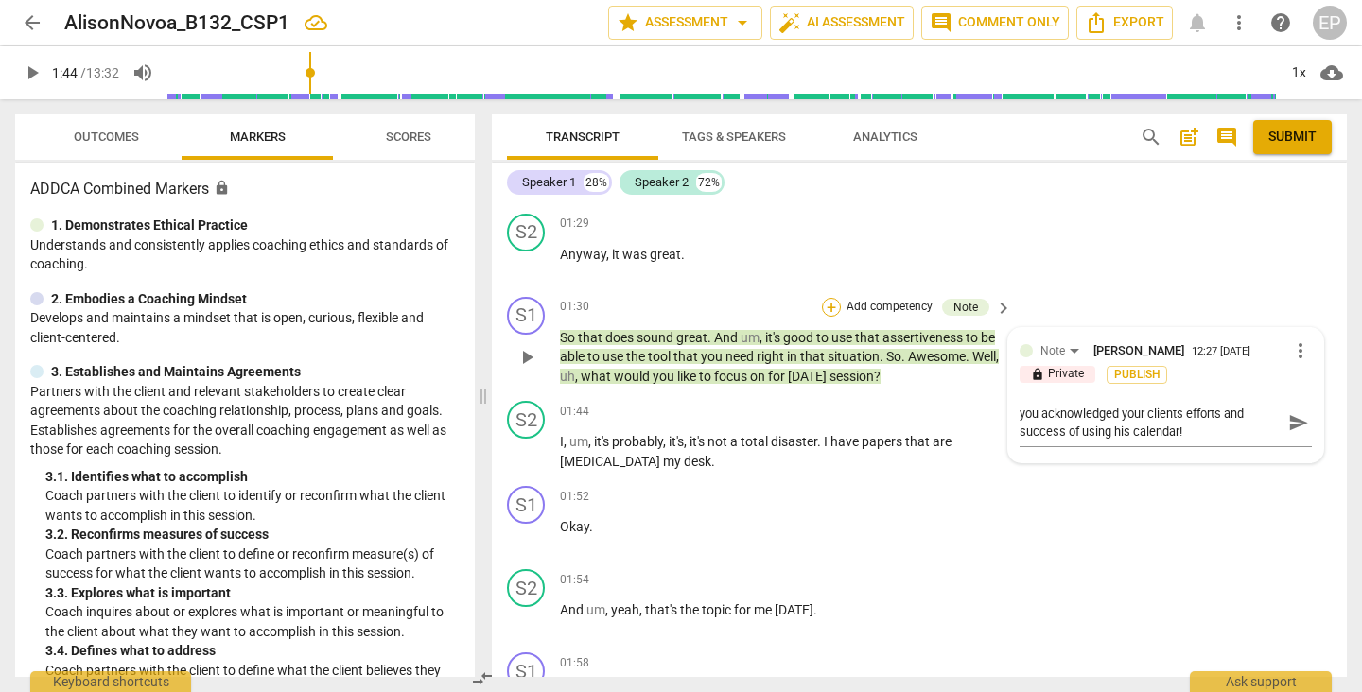
click at [829, 298] on div "+" at bounding box center [831, 307] width 19 height 19
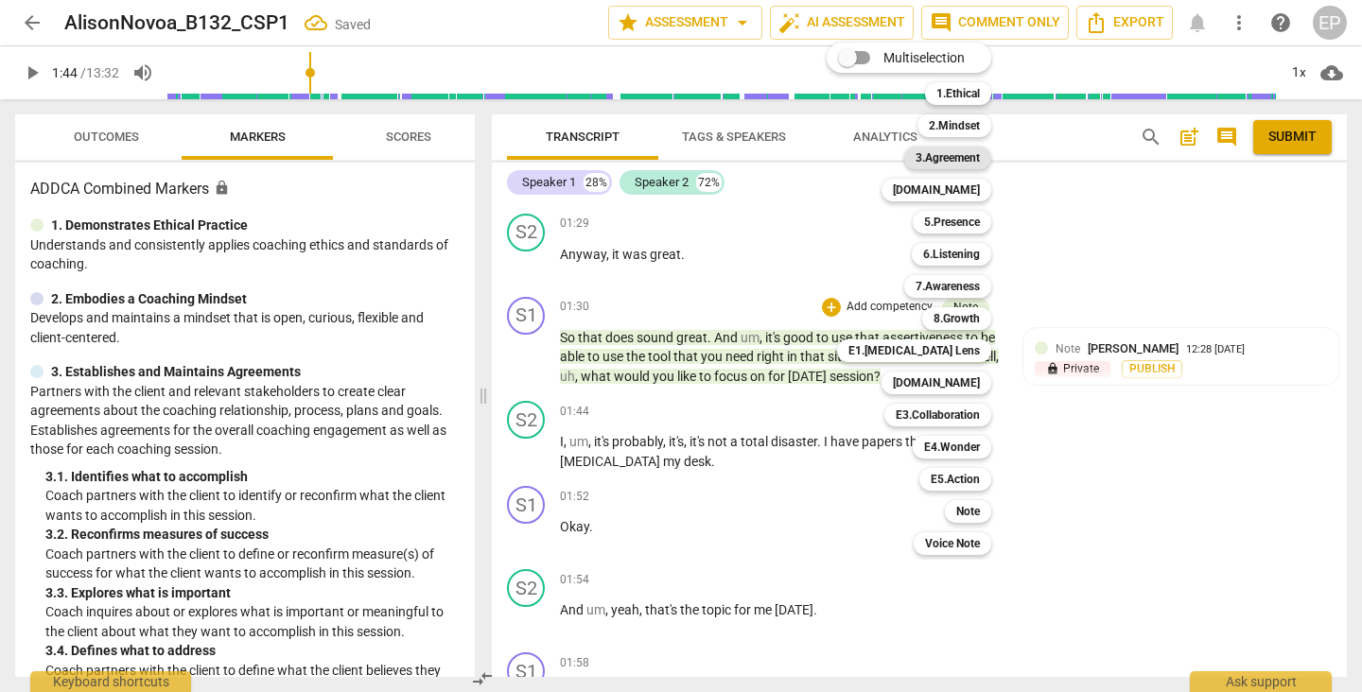
click at [966, 160] on b "3.Agreement" at bounding box center [948, 158] width 64 height 23
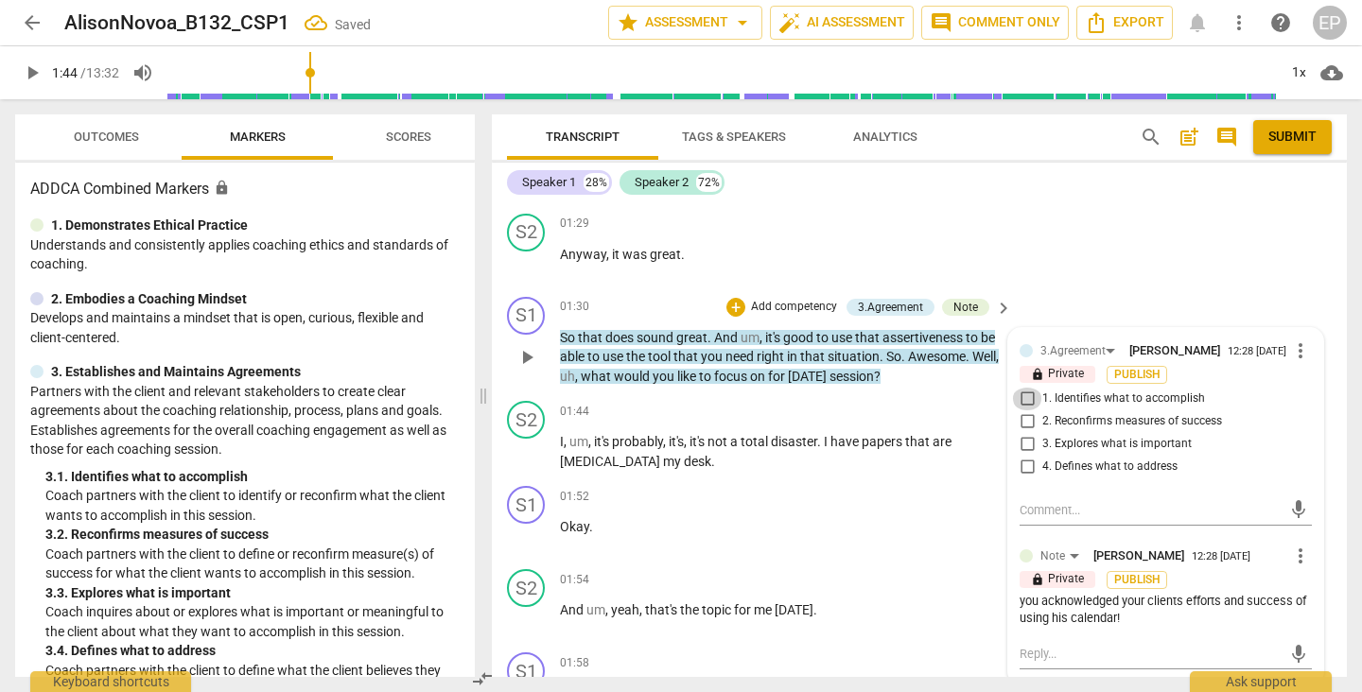
click at [1020, 395] on input "1. Identifies what to accomplish" at bounding box center [1027, 399] width 30 height 23
checkbox input "true"
click at [735, 298] on div "+" at bounding box center [735, 307] width 19 height 19
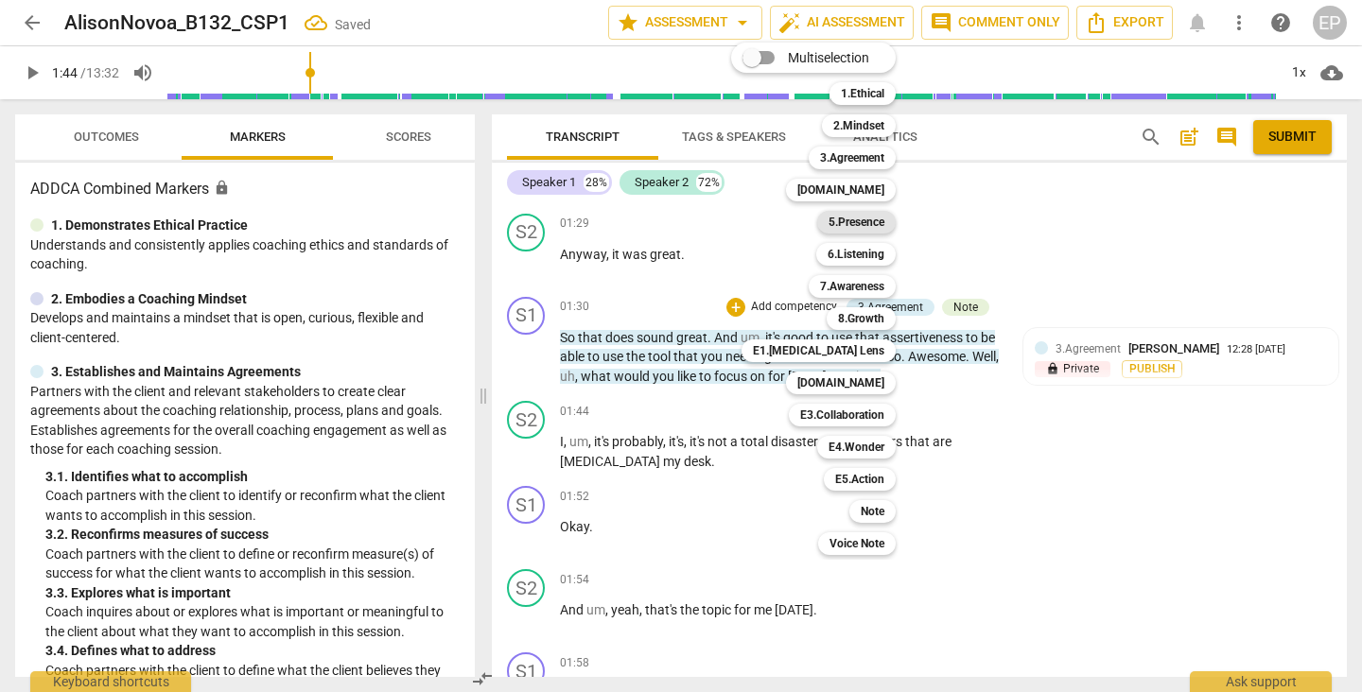
click at [866, 220] on b "5.Presence" at bounding box center [857, 222] width 56 height 23
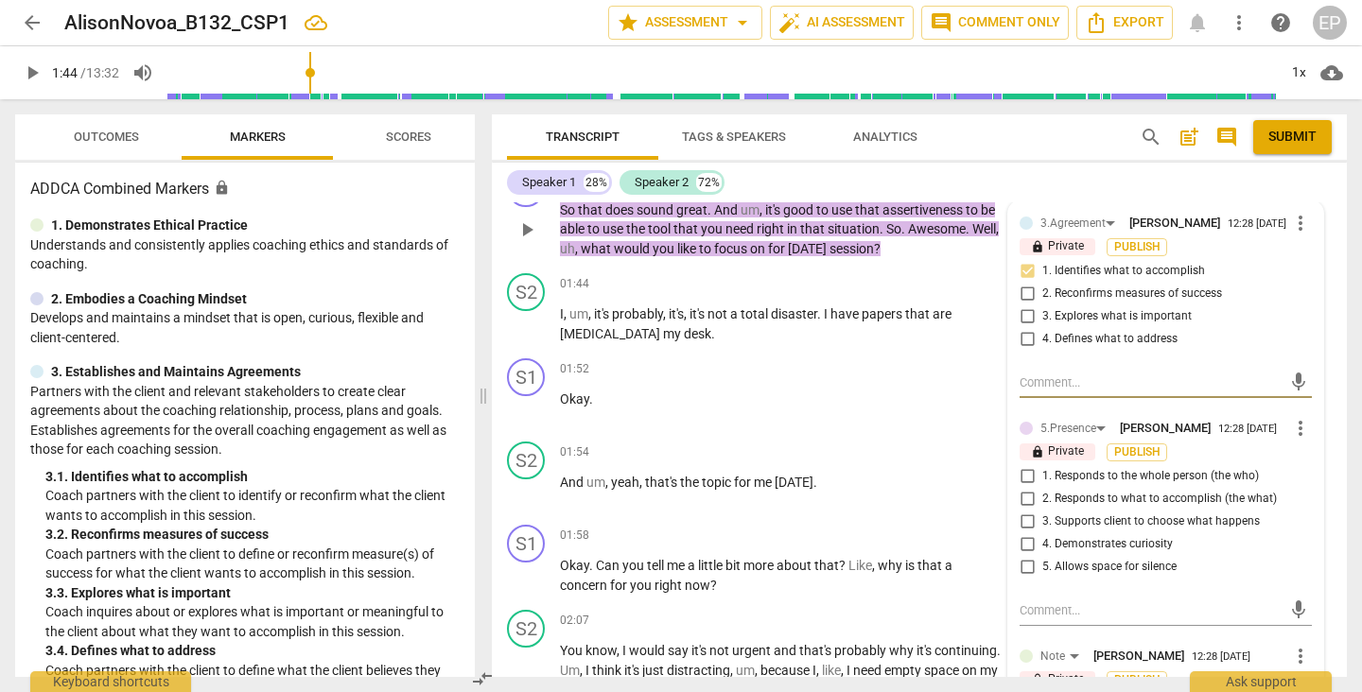
scroll to position [1186, 0]
click at [1022, 502] on input "2. Responds to what to accomplish (the what)" at bounding box center [1027, 498] width 30 height 23
checkbox input "true"
click at [1027, 546] on input "4. Demonstrates curiosity" at bounding box center [1027, 544] width 30 height 23
checkbox input "true"
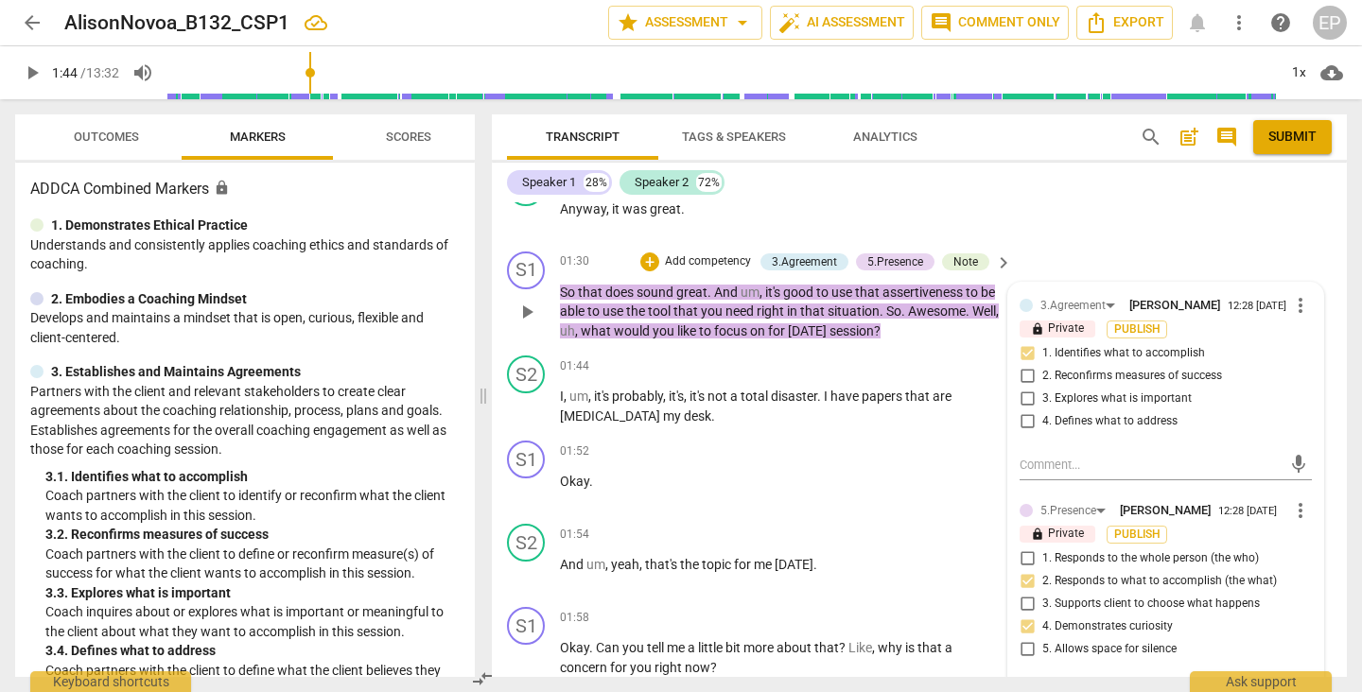
scroll to position [1090, 0]
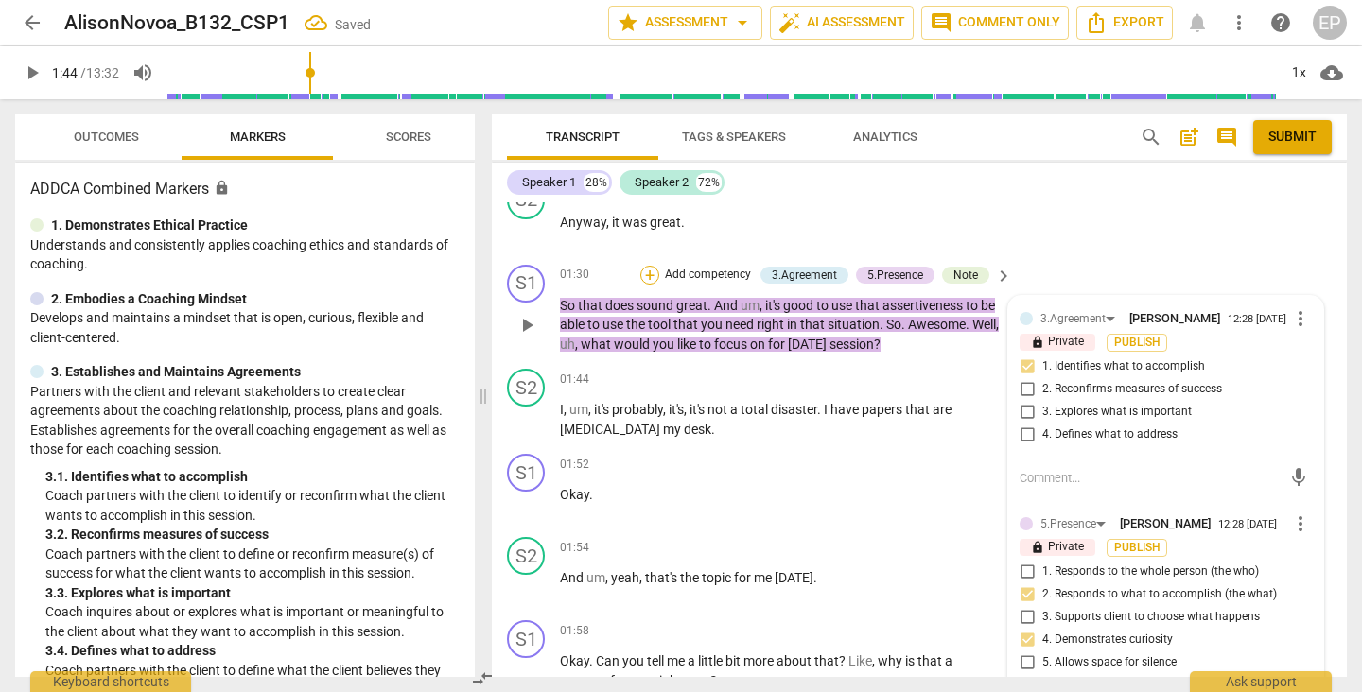
click at [646, 267] on div "+" at bounding box center [649, 275] width 19 height 19
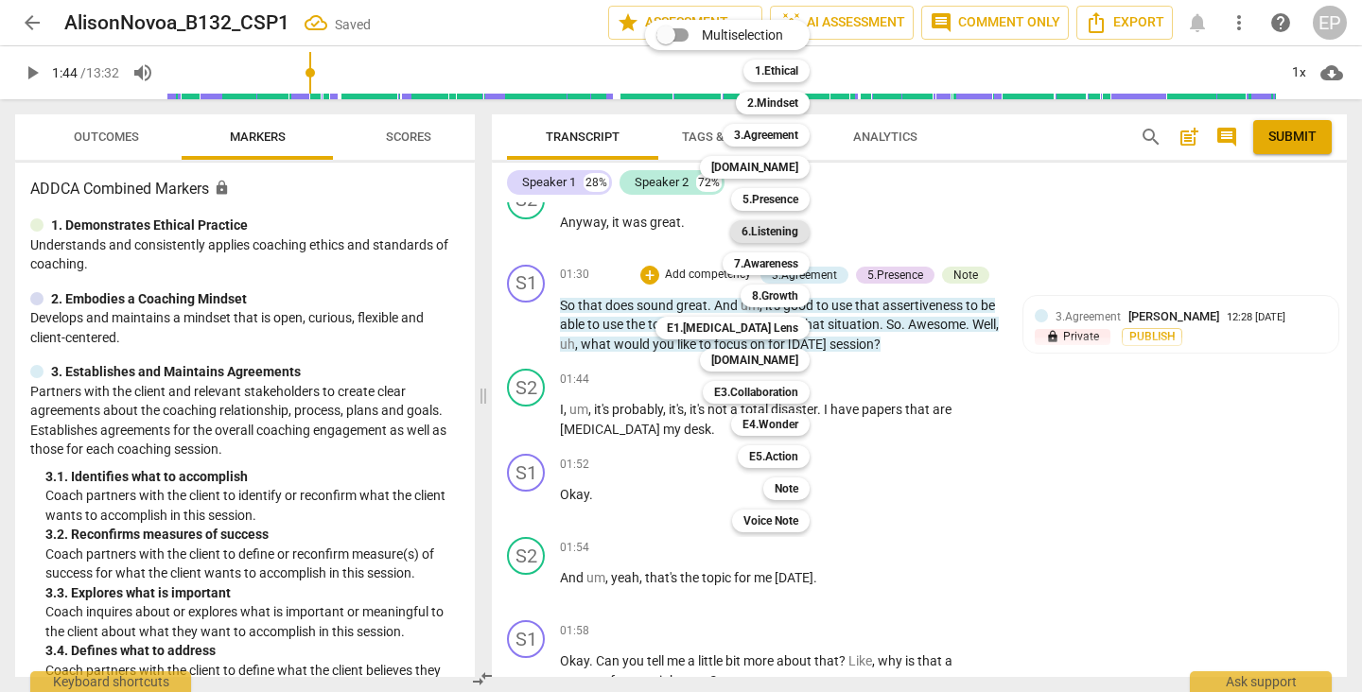
click at [770, 232] on b "6.Listening" at bounding box center [770, 231] width 57 height 23
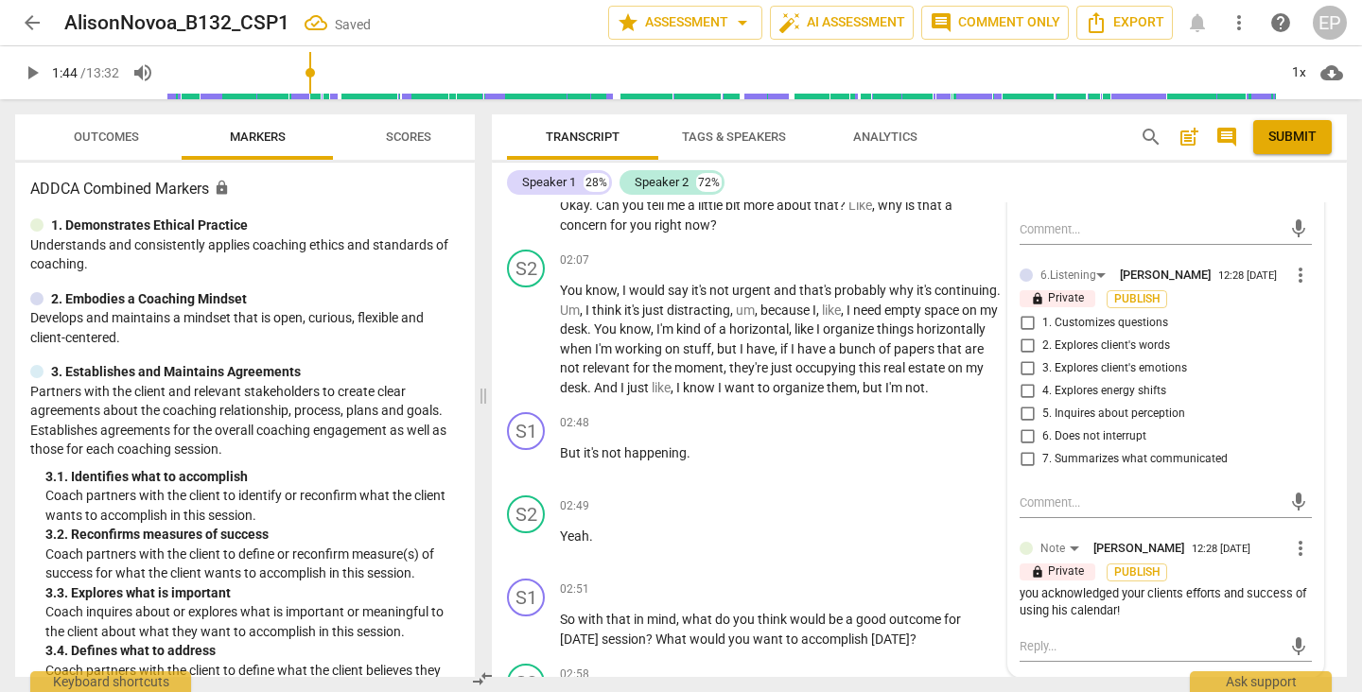
scroll to position [1633, 0]
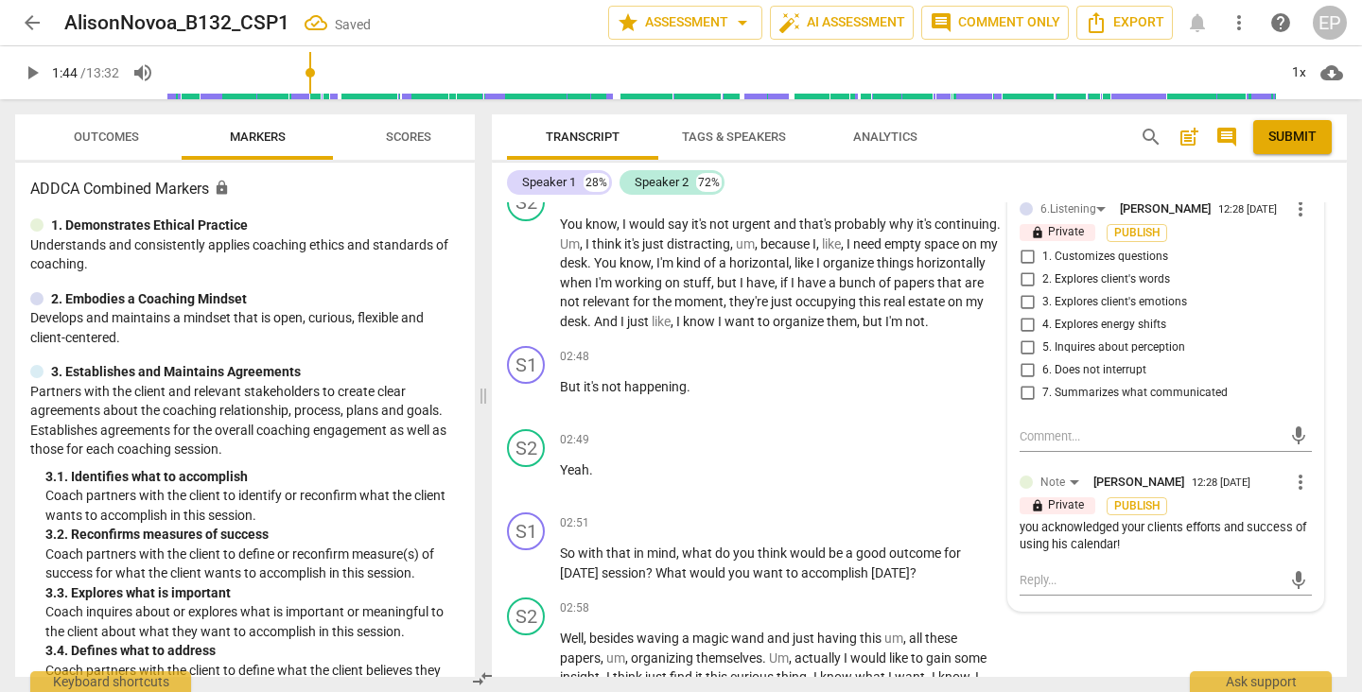
click at [1019, 267] on input "1. Customizes questions" at bounding box center [1027, 257] width 30 height 23
checkbox input "true"
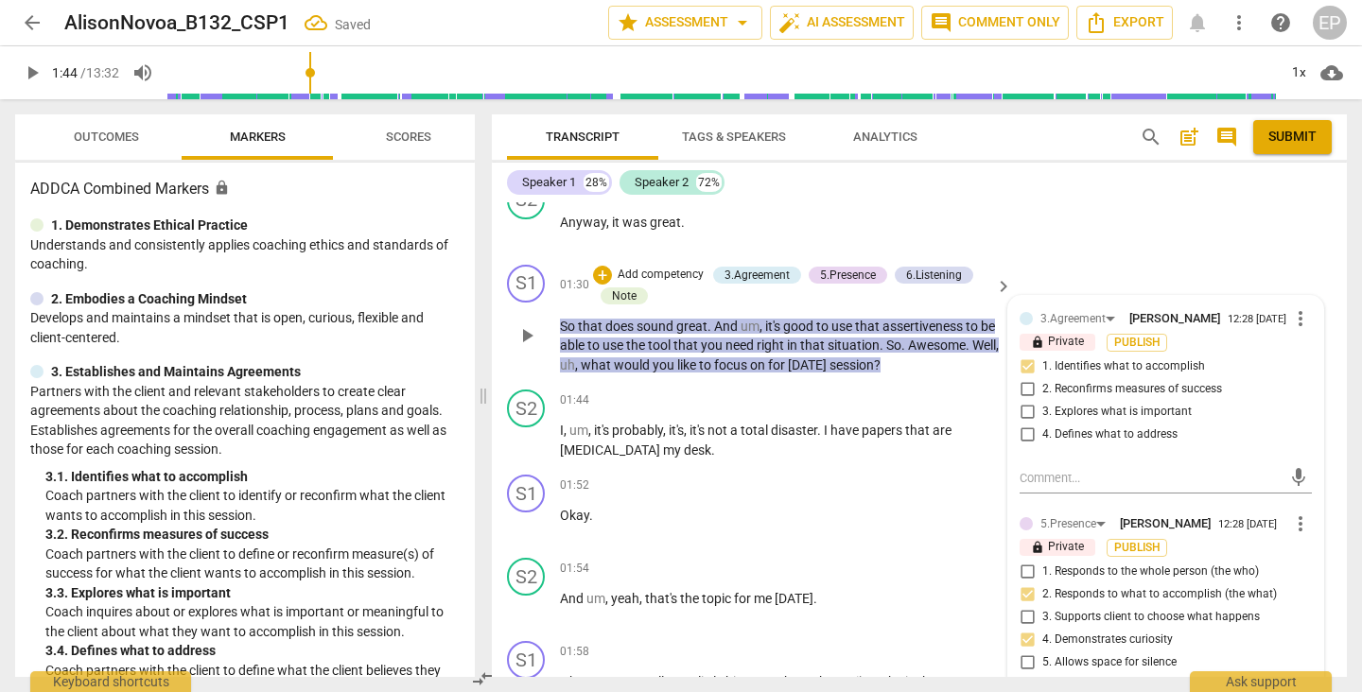
scroll to position [1135, 0]
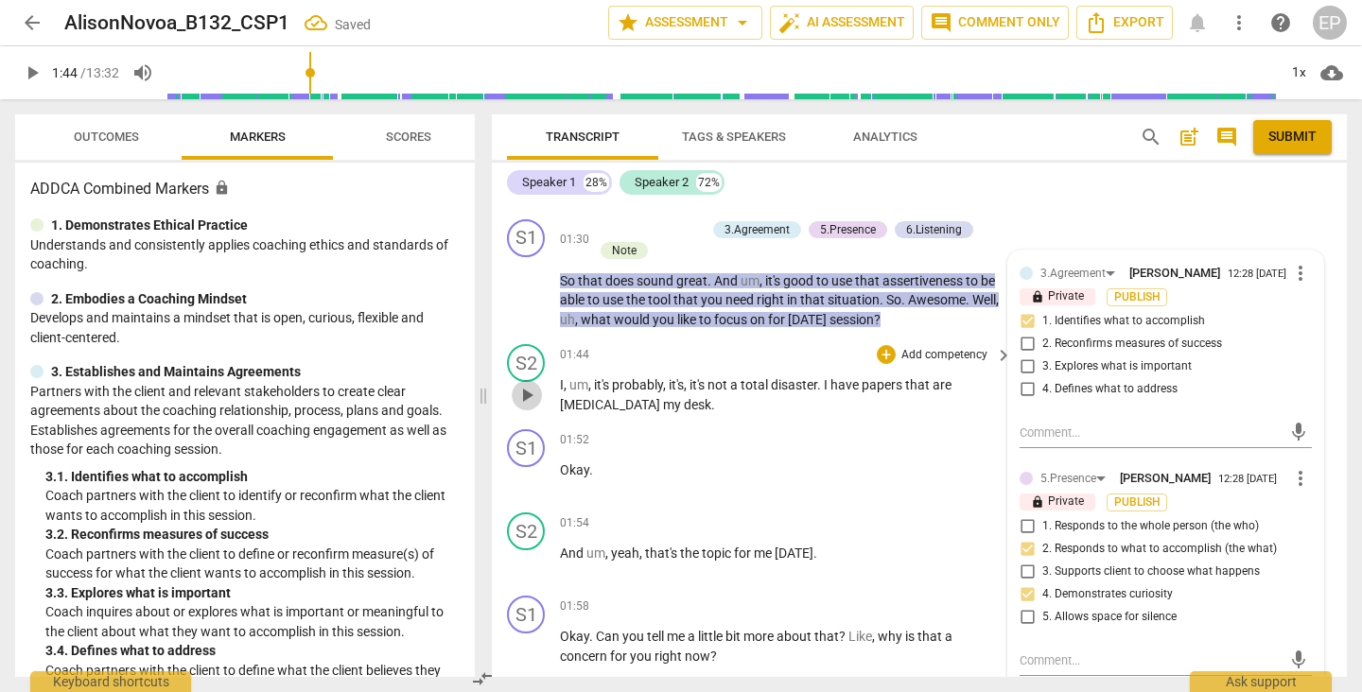
click at [525, 390] on span "play_arrow" at bounding box center [526, 395] width 23 height 23
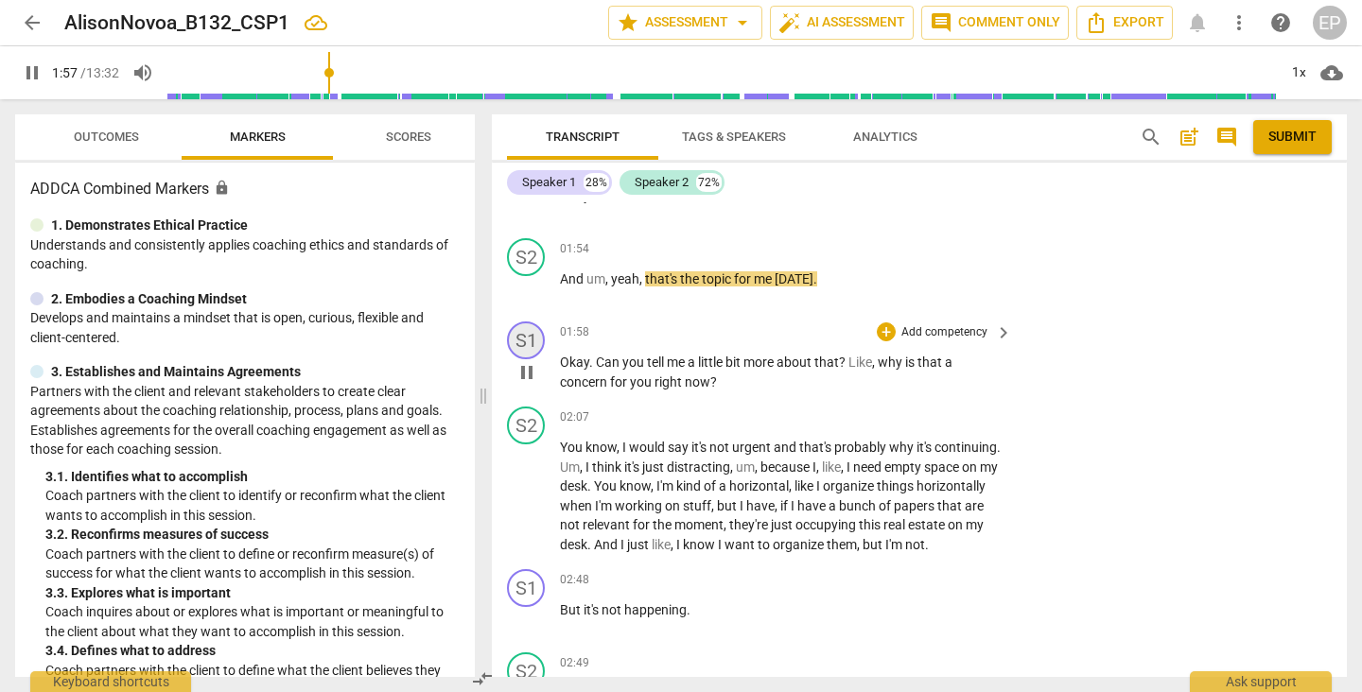
scroll to position [1418, 0]
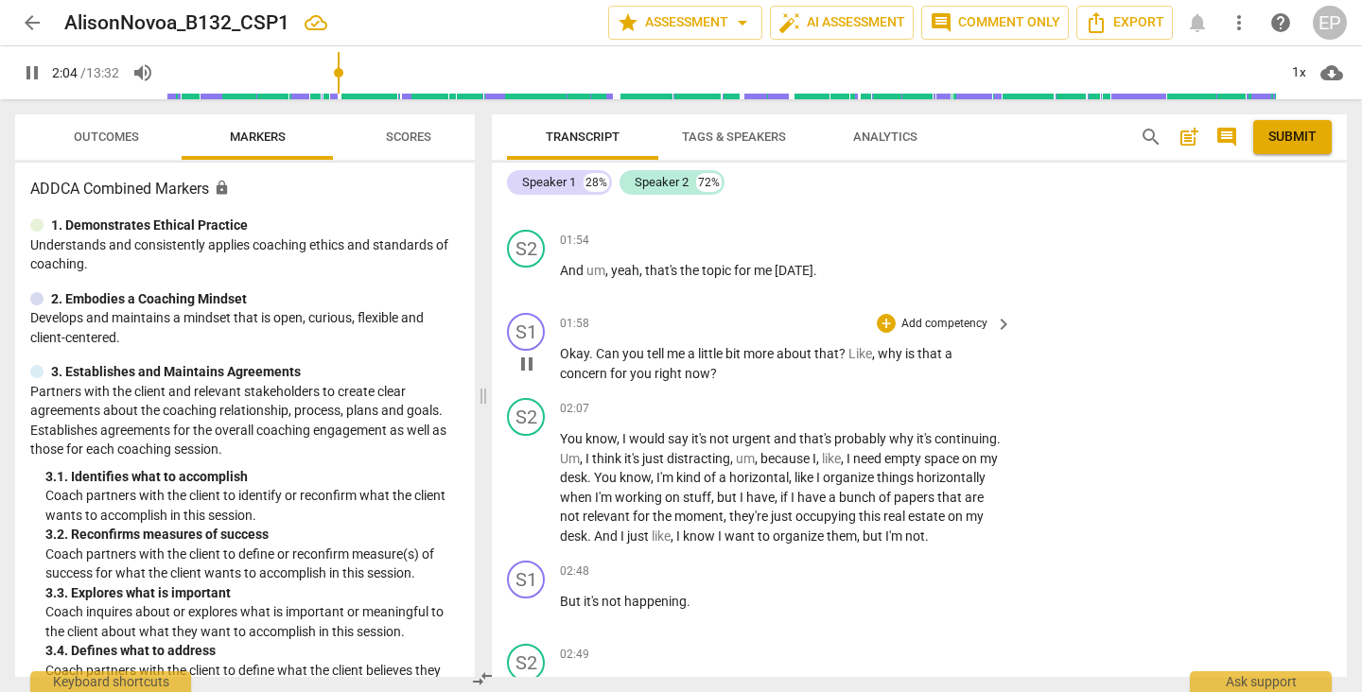
click at [525, 358] on span "pause" at bounding box center [526, 364] width 23 height 23
type input "125"
click at [882, 314] on div "+" at bounding box center [886, 323] width 19 height 19
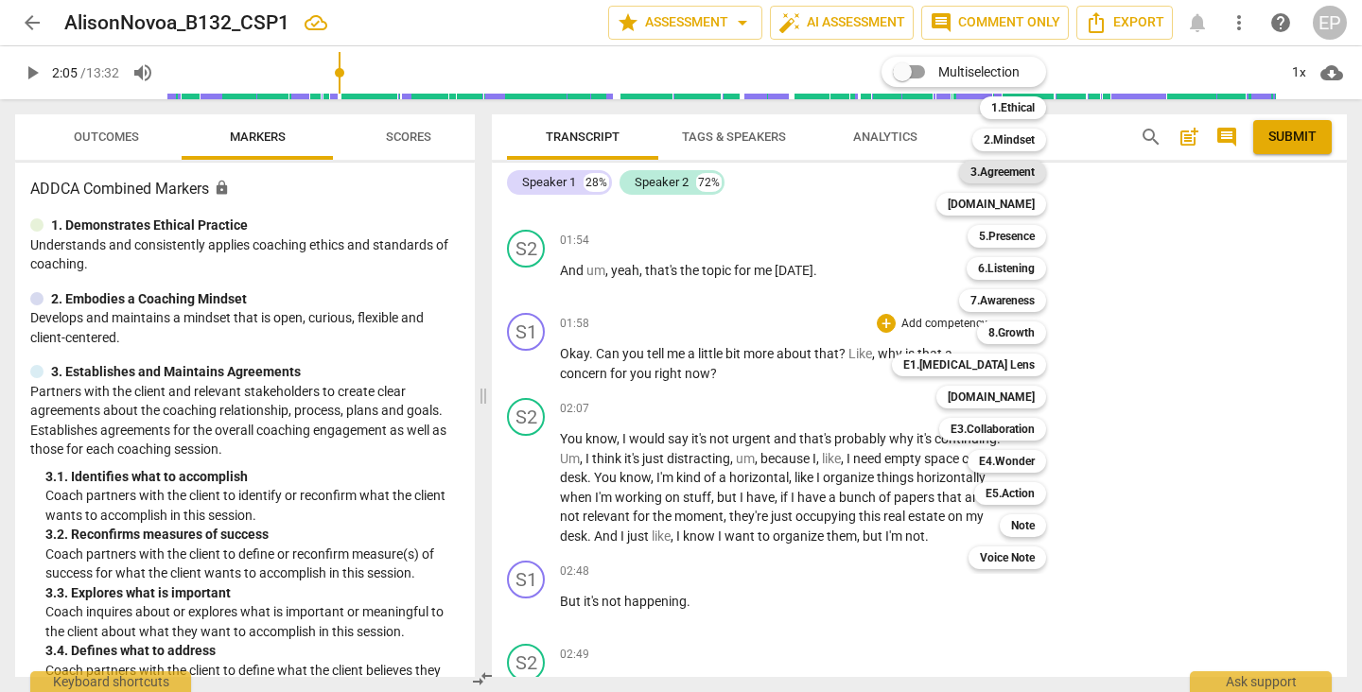
click at [1016, 169] on b "3.Agreement" at bounding box center [1002, 172] width 64 height 23
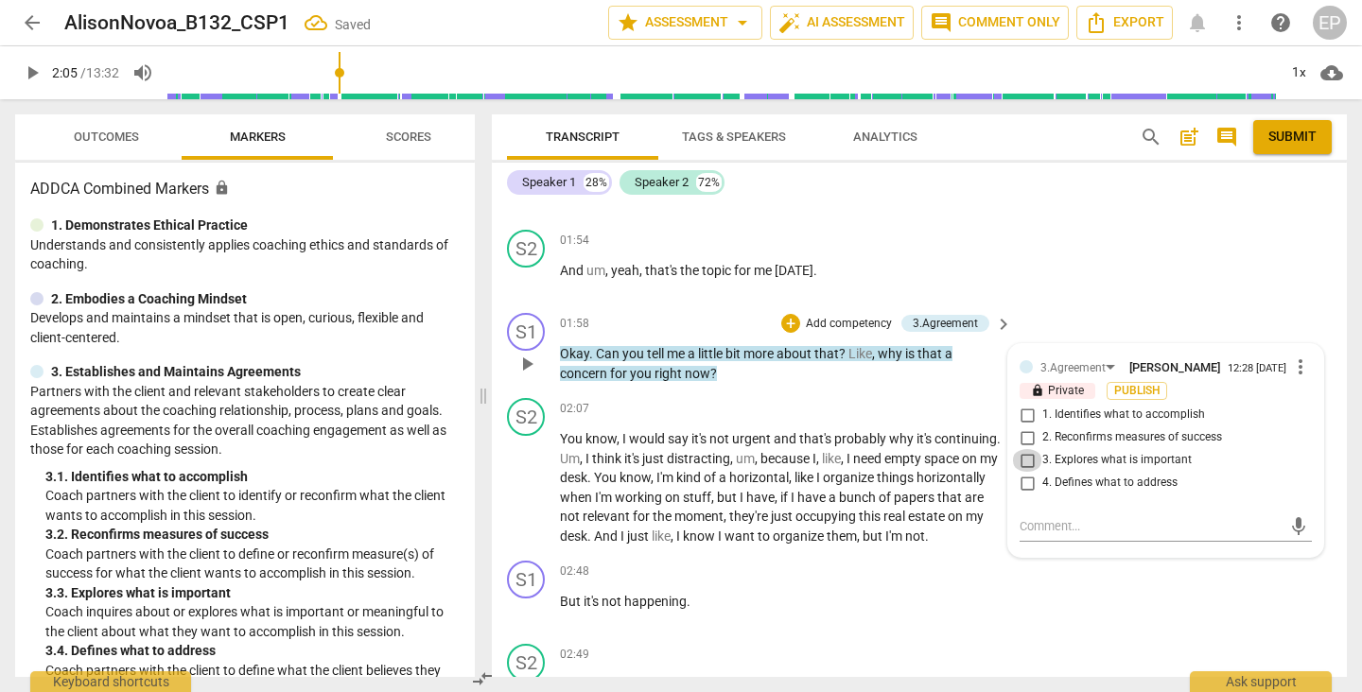
click at [1026, 455] on input "3. Explores what is important" at bounding box center [1027, 460] width 30 height 23
checkbox input "true"
click at [787, 314] on div "+" at bounding box center [790, 323] width 19 height 19
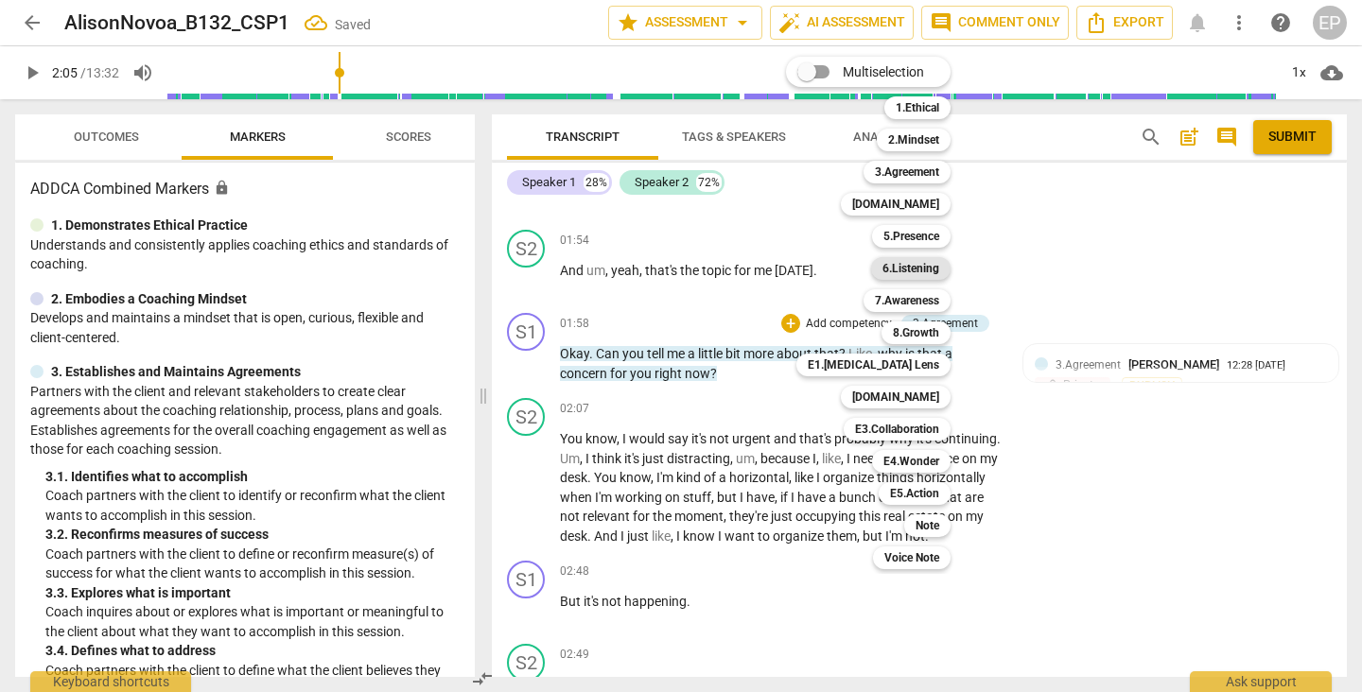
click at [907, 265] on b "6.Listening" at bounding box center [910, 268] width 57 height 23
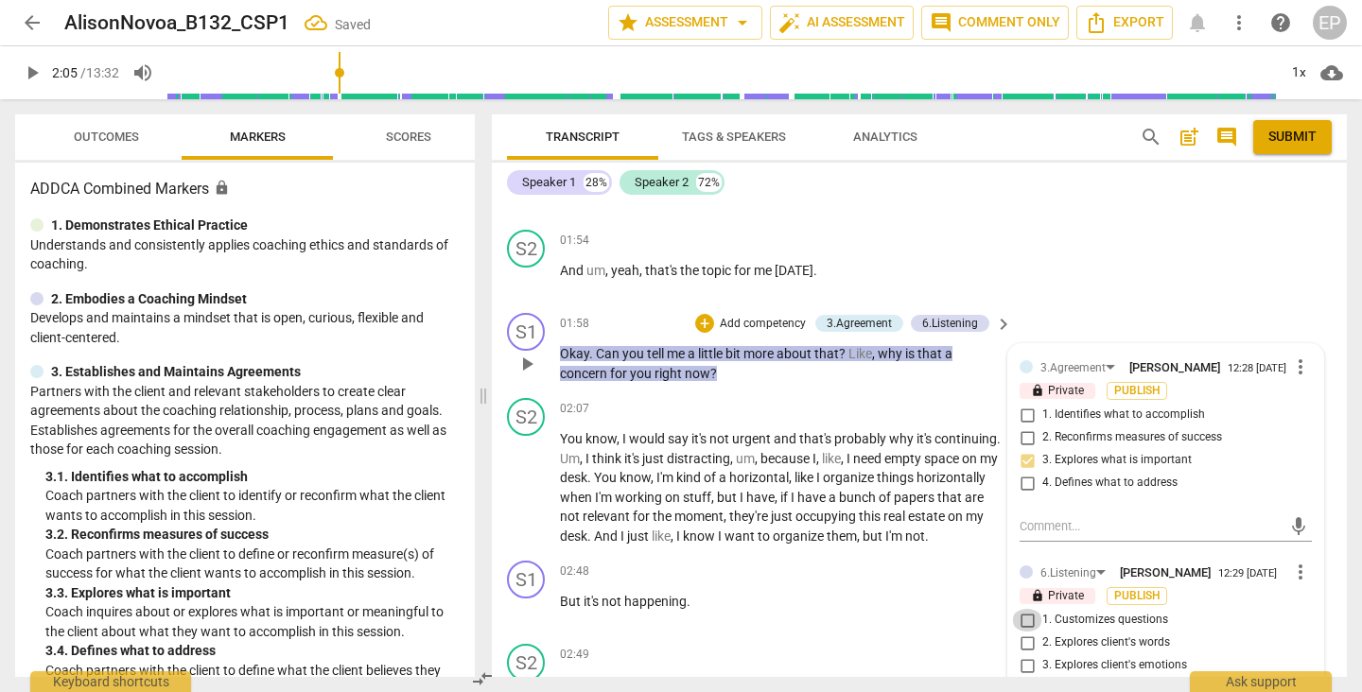
click at [1023, 619] on input "1. Customizes questions" at bounding box center [1027, 620] width 30 height 23
checkbox input "true"
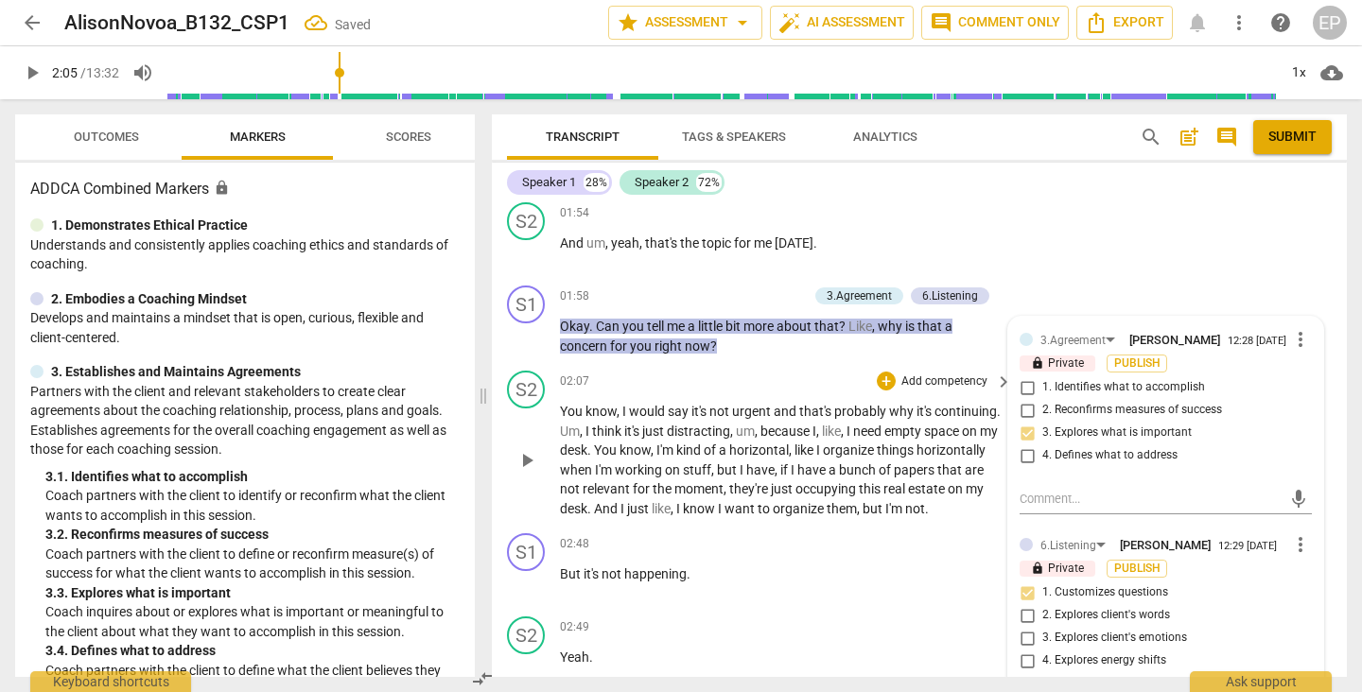
scroll to position [1440, 0]
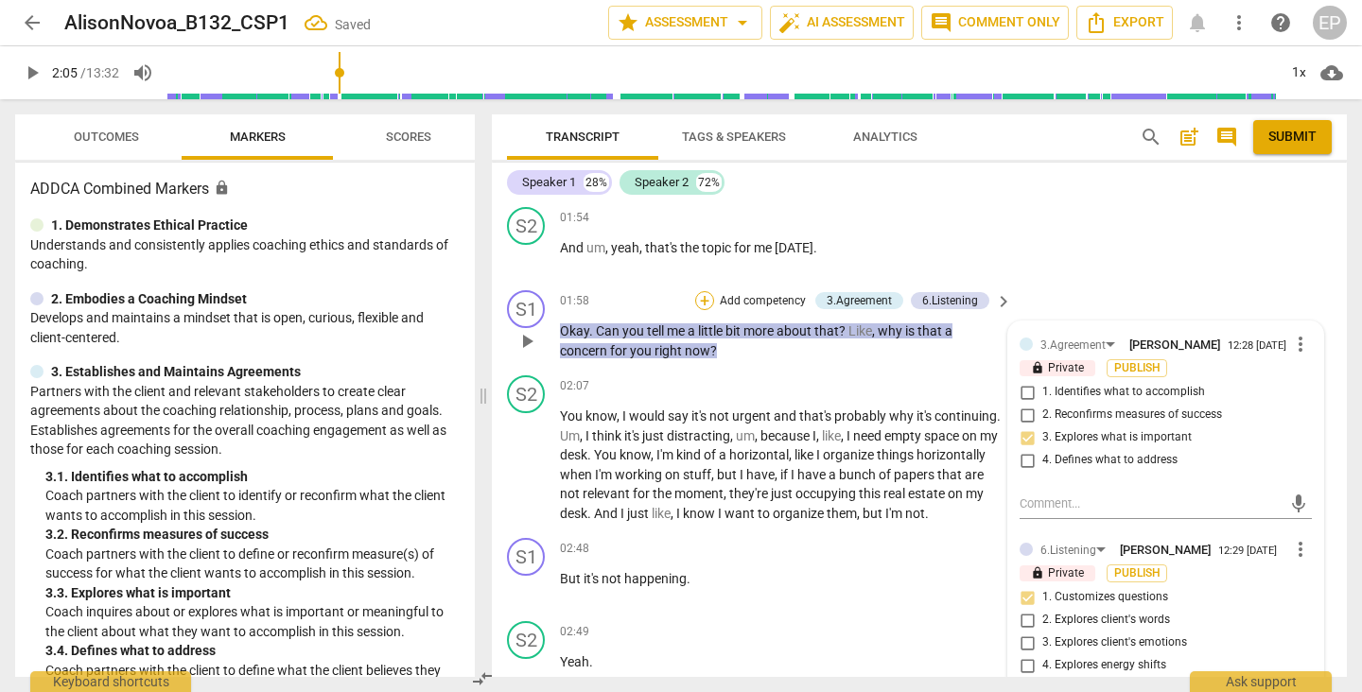
click at [702, 291] on div "+" at bounding box center [704, 300] width 19 height 19
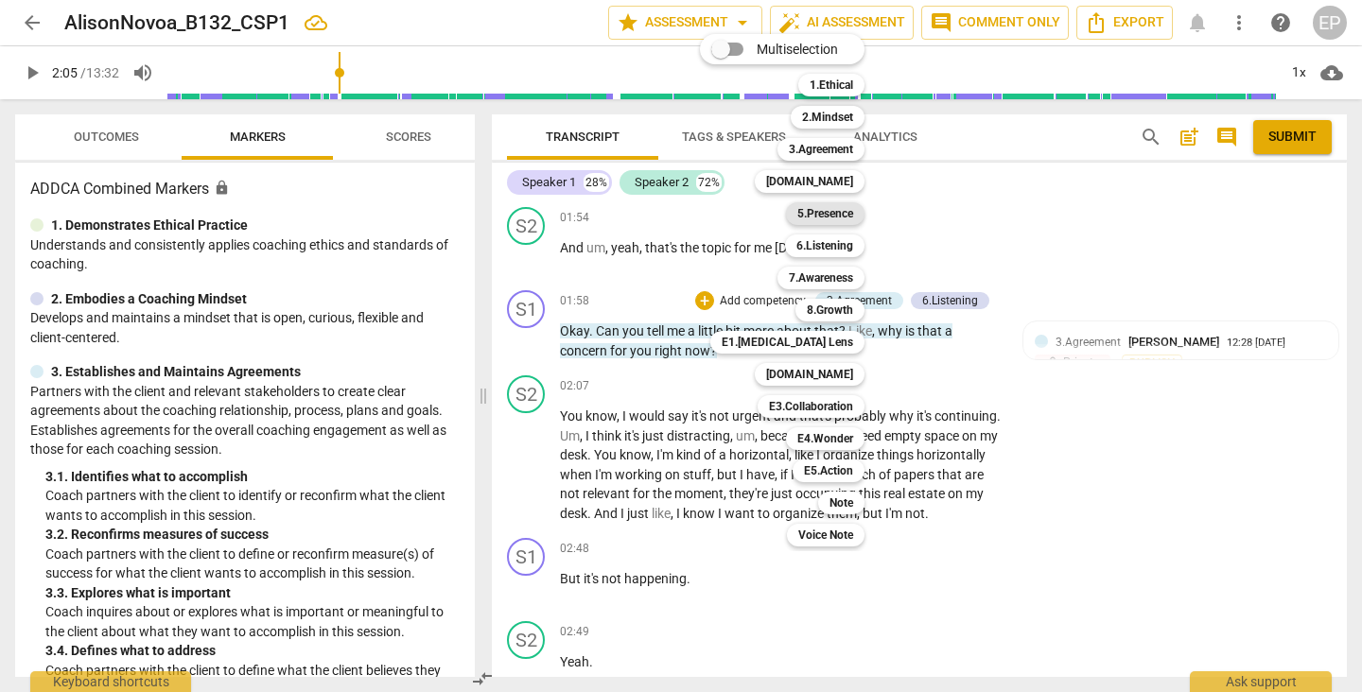
click at [829, 208] on b "5.Presence" at bounding box center [825, 213] width 56 height 23
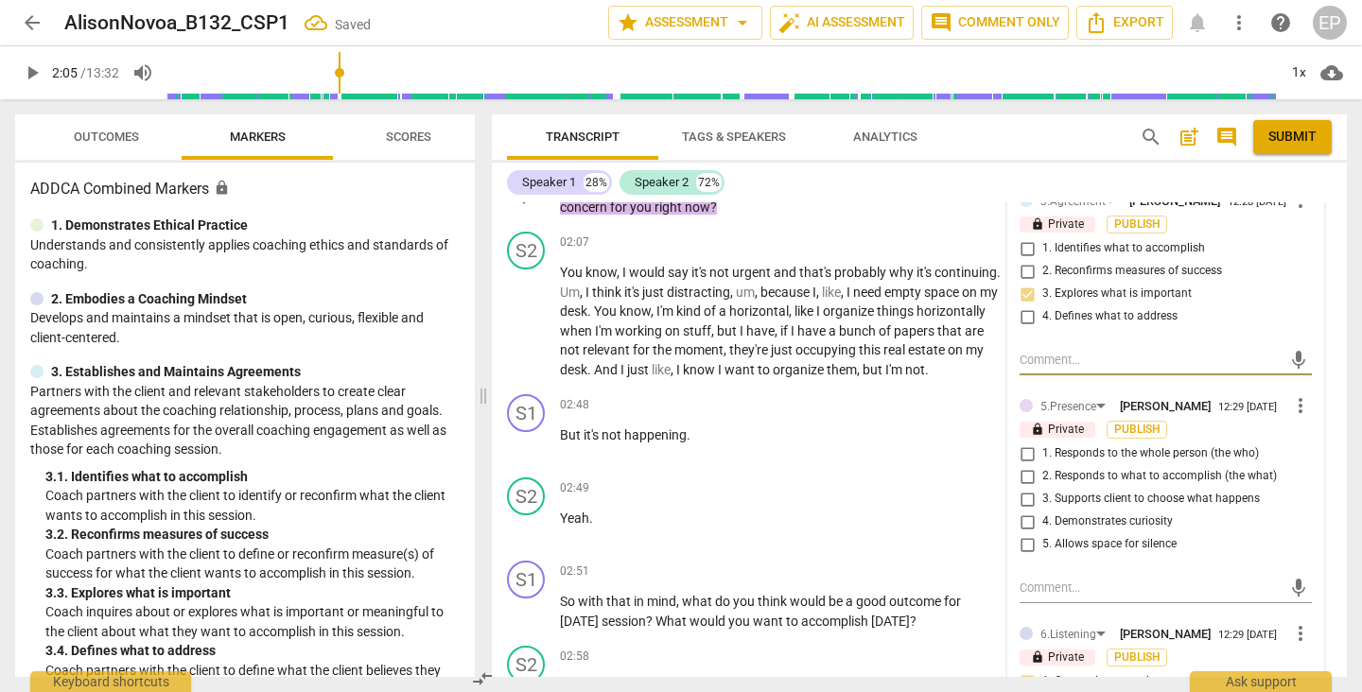
scroll to position [1586, 0]
click at [1024, 480] on input "2. Responds to what to accomplish (the what)" at bounding box center [1027, 474] width 30 height 23
checkbox input "true"
click at [1024, 517] on input "4. Demonstrates curiosity" at bounding box center [1027, 520] width 30 height 23
checkbox input "true"
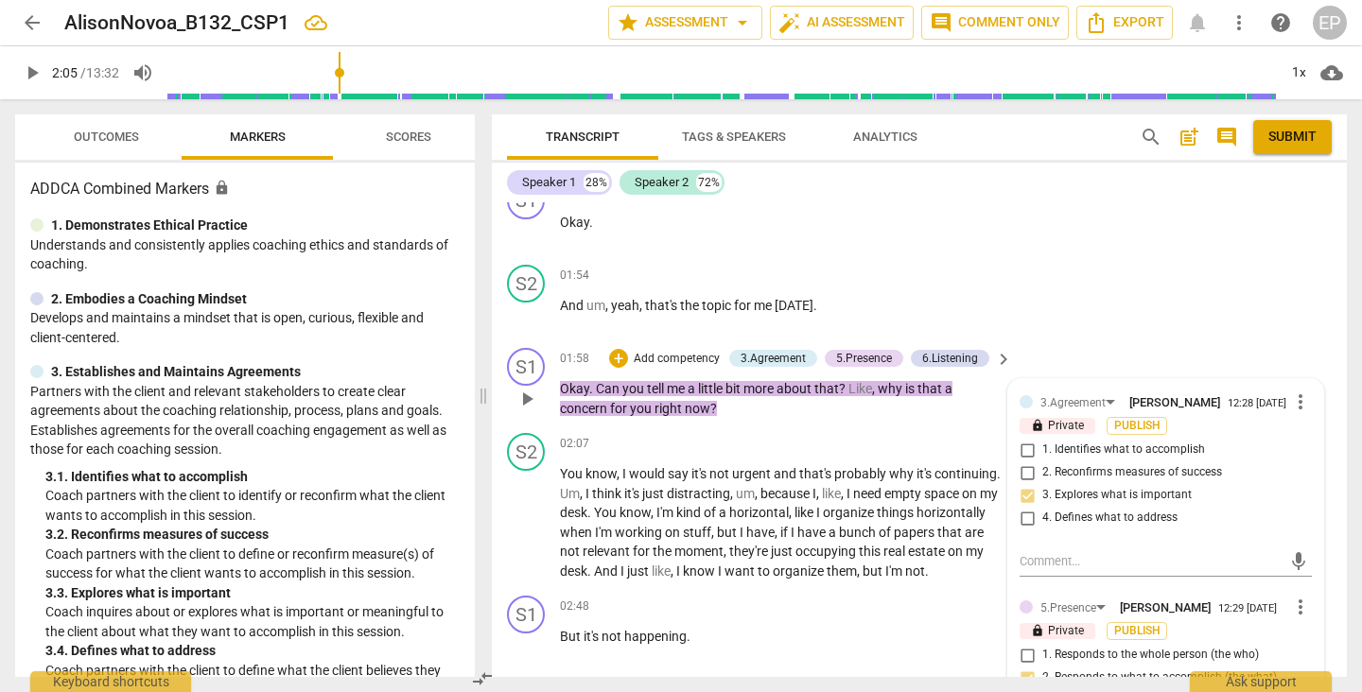
scroll to position [1356, 0]
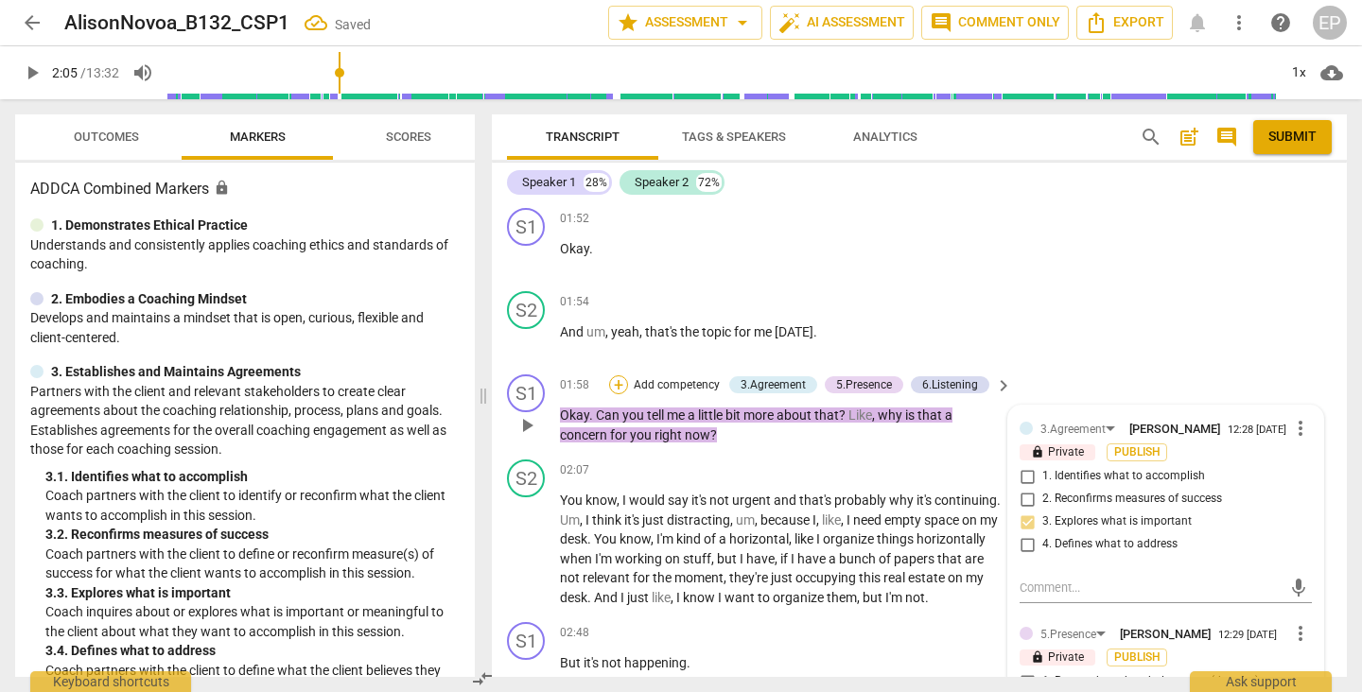
click at [616, 375] on div "+" at bounding box center [618, 384] width 19 height 19
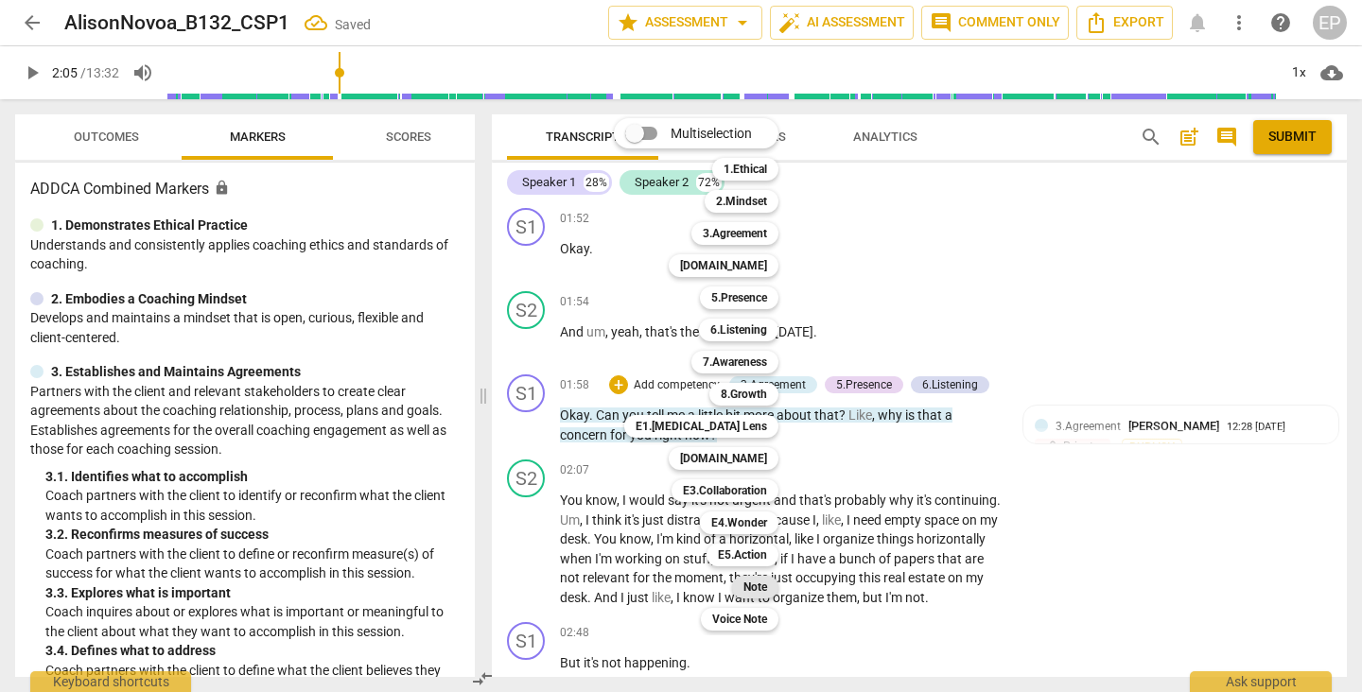
click at [758, 588] on b "Note" at bounding box center [755, 587] width 24 height 23
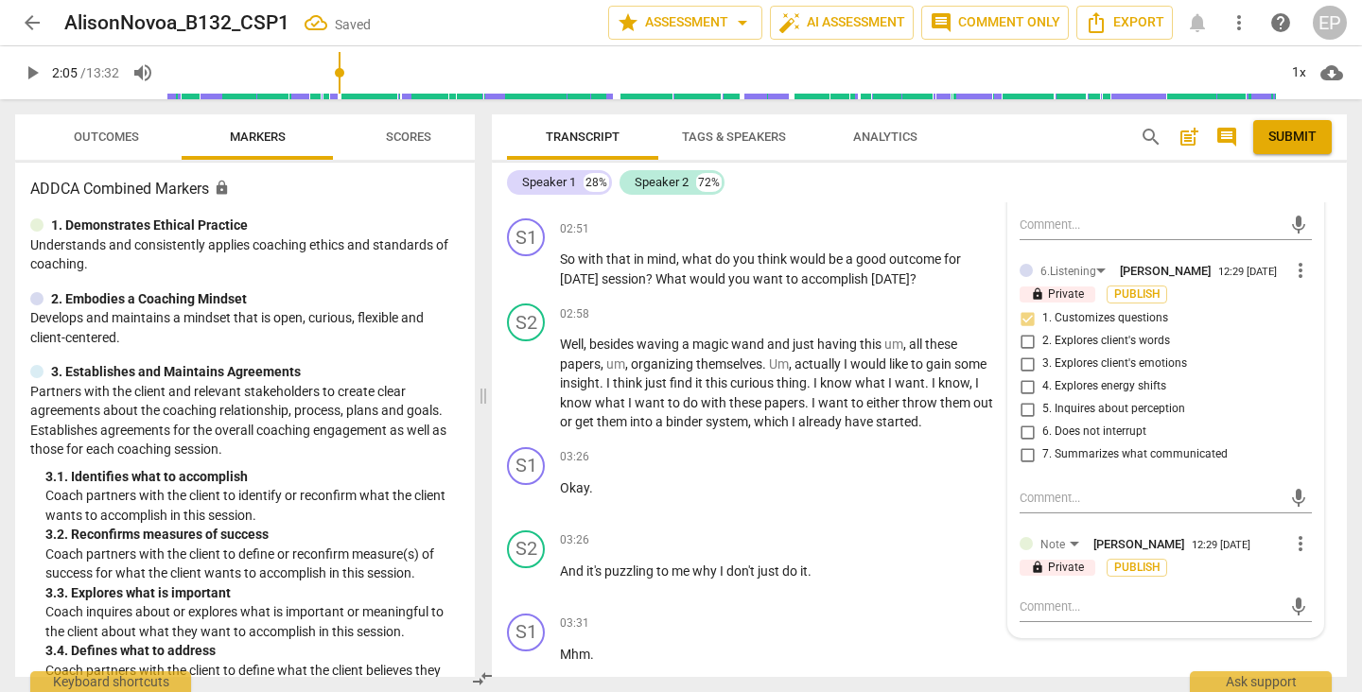
scroll to position [2071, 0]
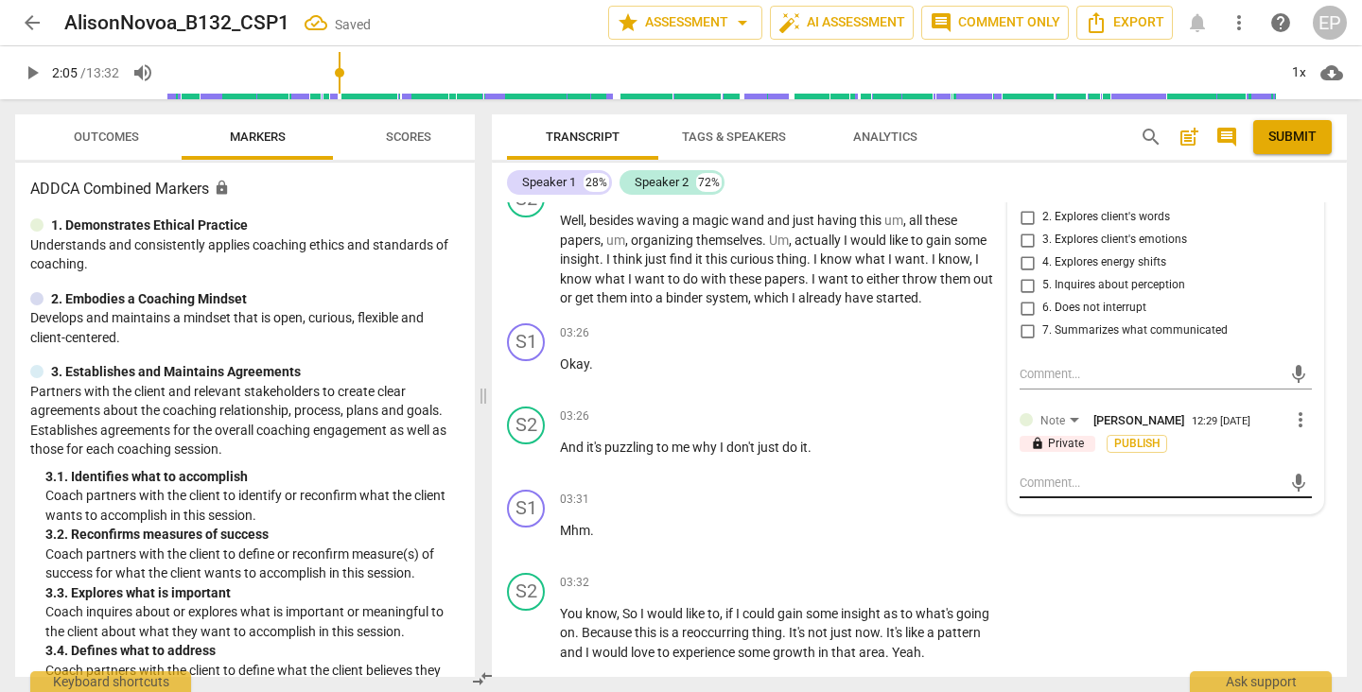
click at [1040, 491] on textarea at bounding box center [1151, 483] width 262 height 18
type textarea "K"
type textarea "Ke"
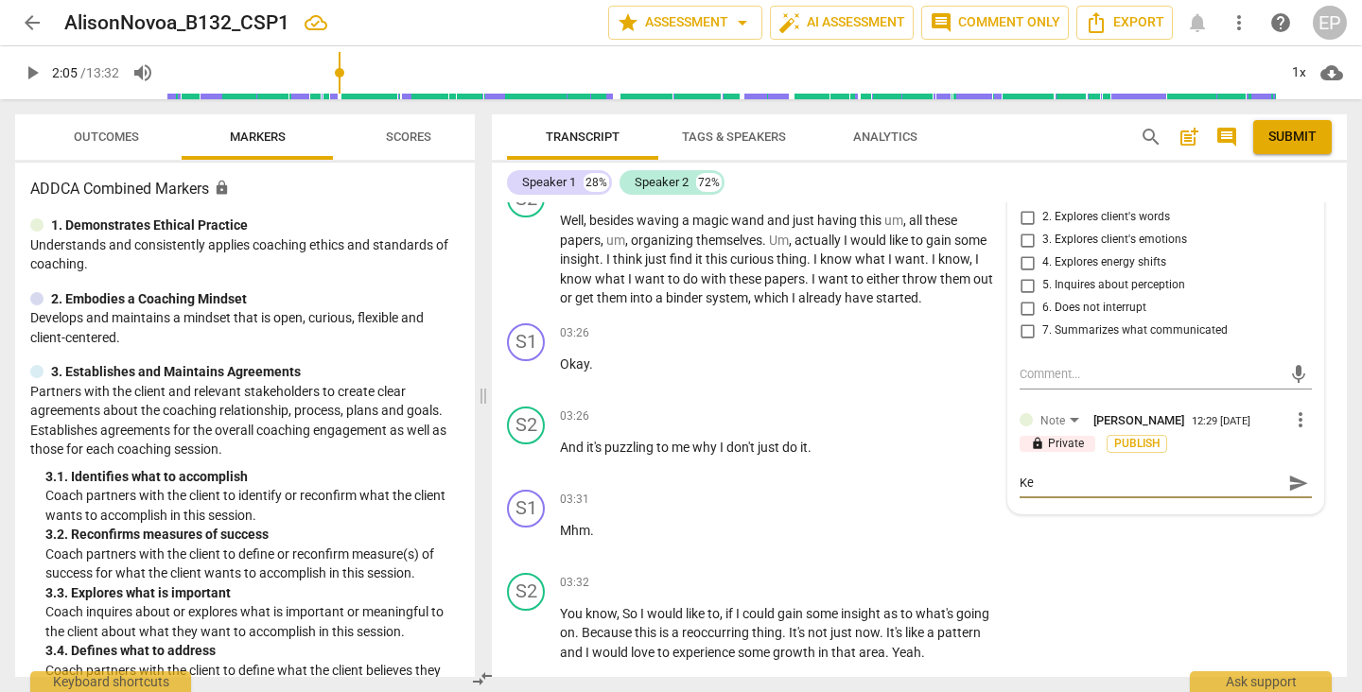
type textarea "Kee"
type textarea "Keep"
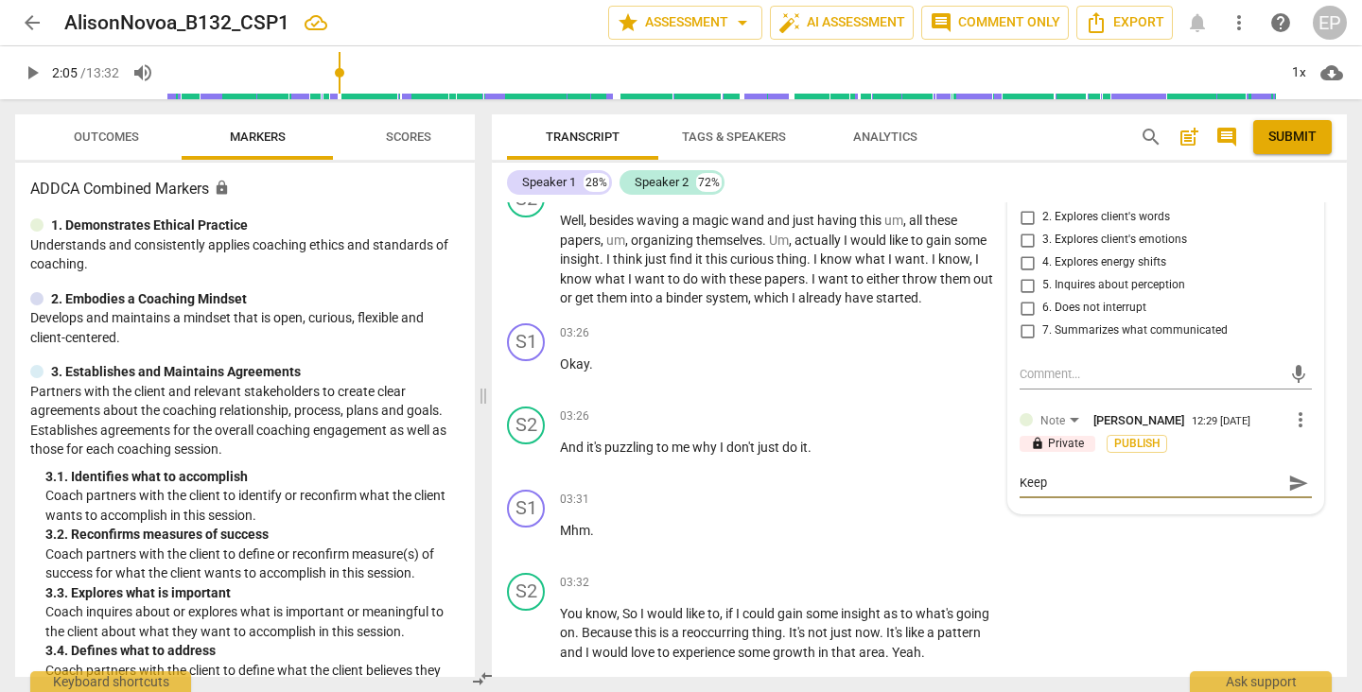
type textarea "Keep"
type textarea "Keep q"
type textarea "Keep qu"
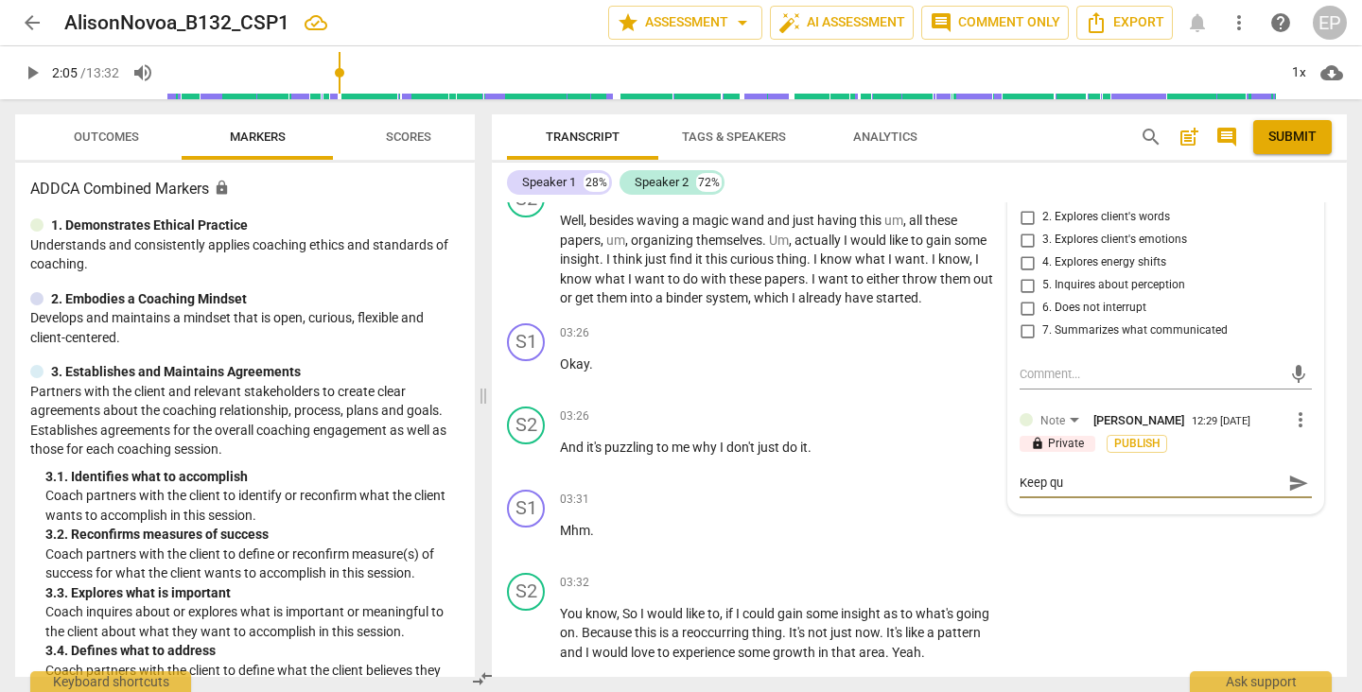
type textarea "Keep que"
type textarea "Keep ques"
type textarea "Keep quest"
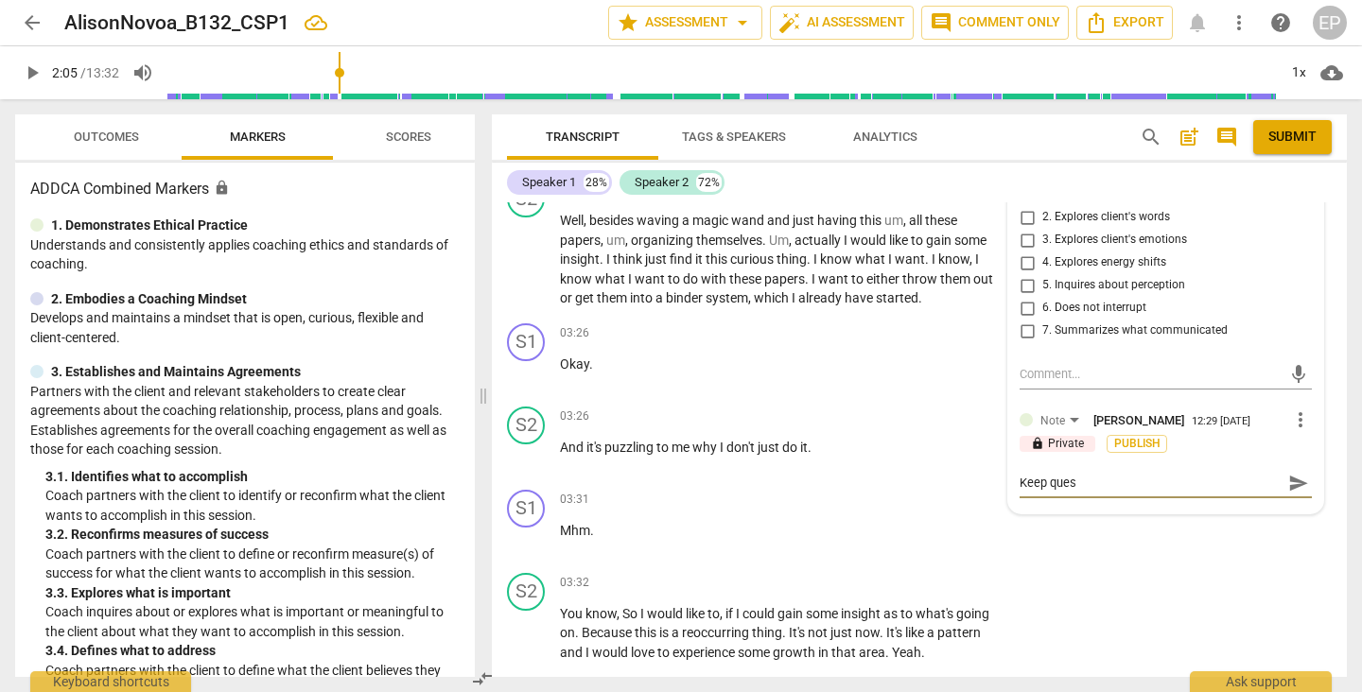
type textarea "Keep quest"
type textarea "Keep questi"
type textarea "Keep questio"
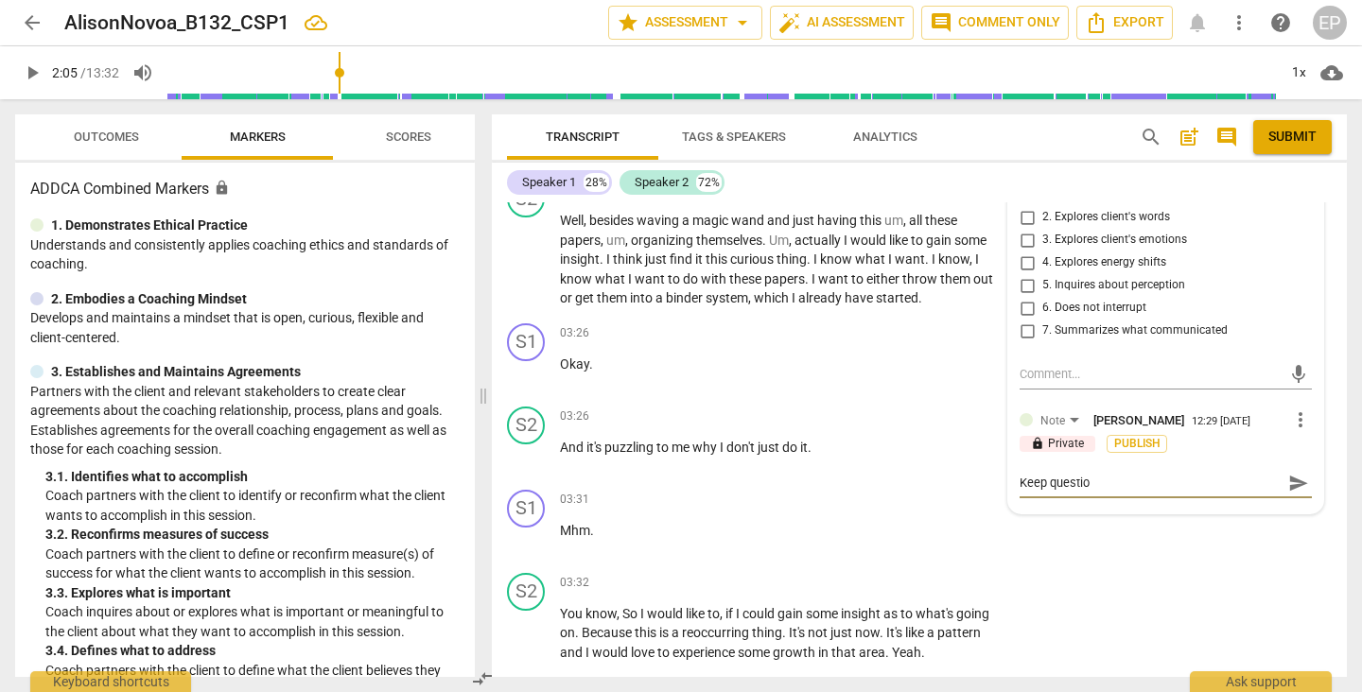
type textarea "Keep question"
type textarea "Keep questions"
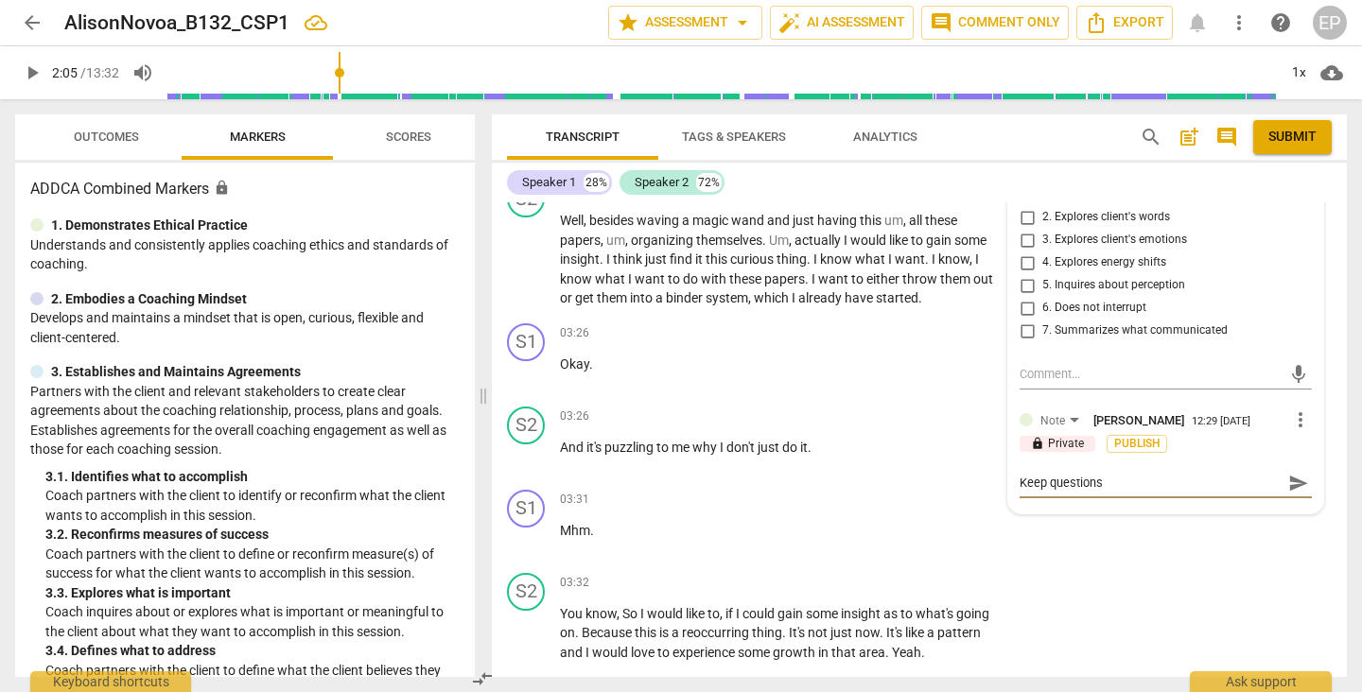
type textarea "Keep questions"
type textarea "Keep questions o"
type textarea "Keep questions op"
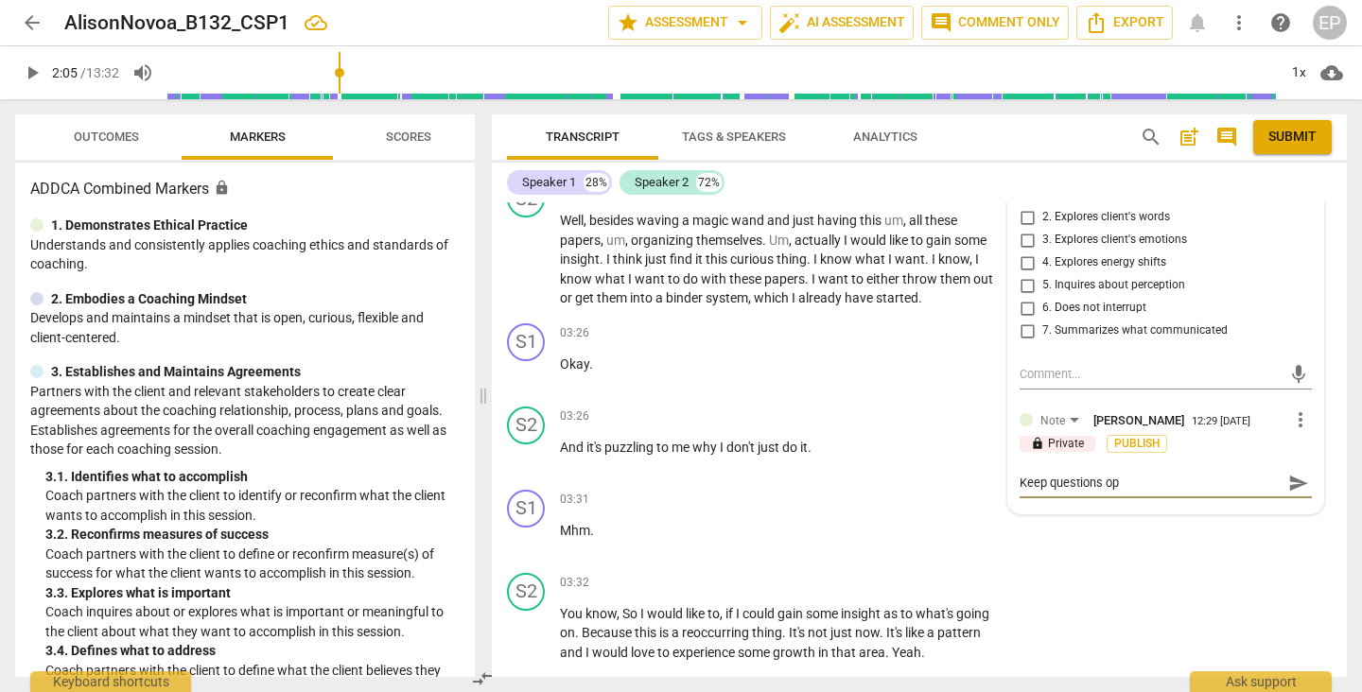
type textarea "Keep questions ope"
type textarea "Keep questions open"
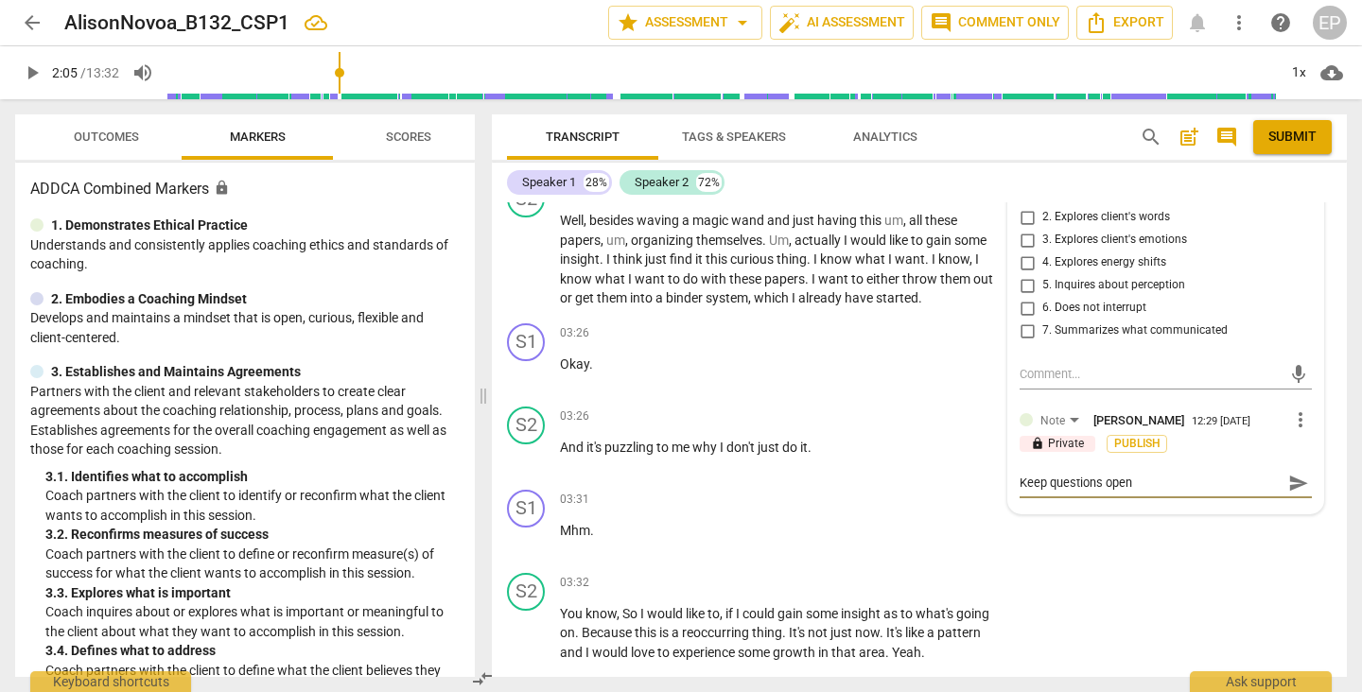
type textarea "Keep questions open"
type textarea "Keep questions open ,"
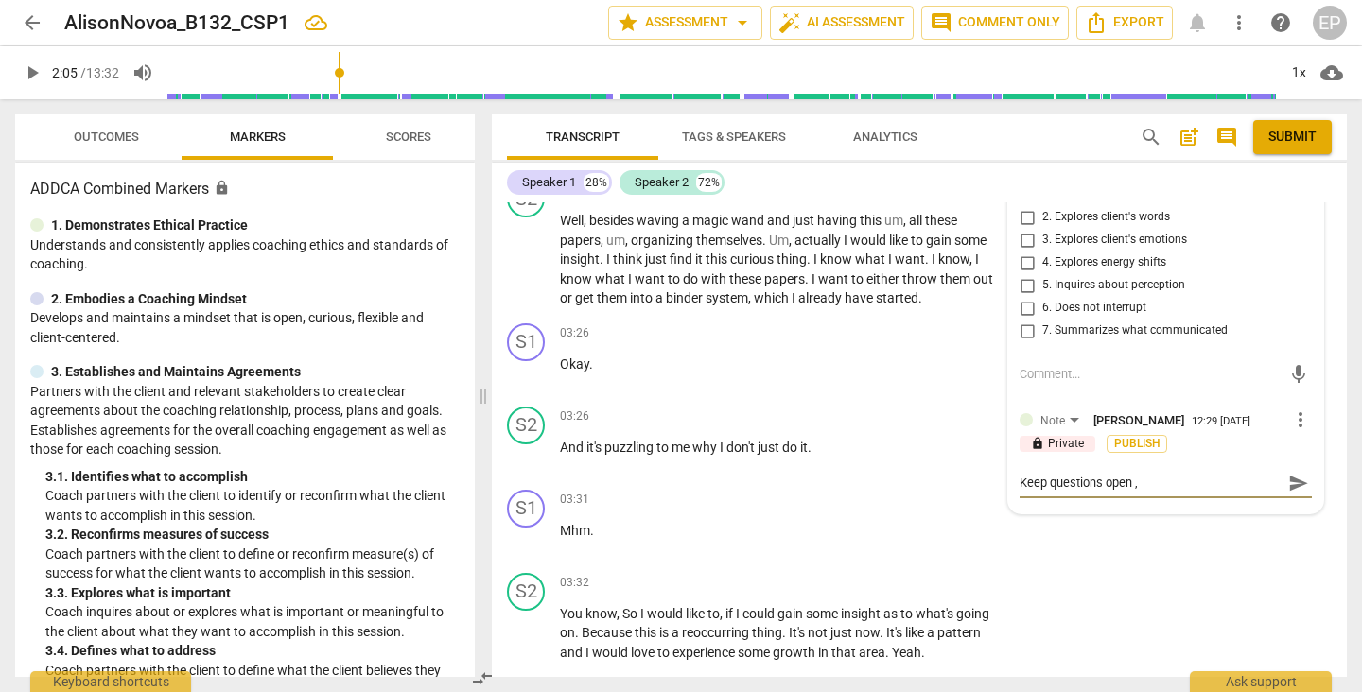
type textarea "Keep questions open , f"
type textarea "Keep questions open , fo"
type textarea "Keep questions open , for"
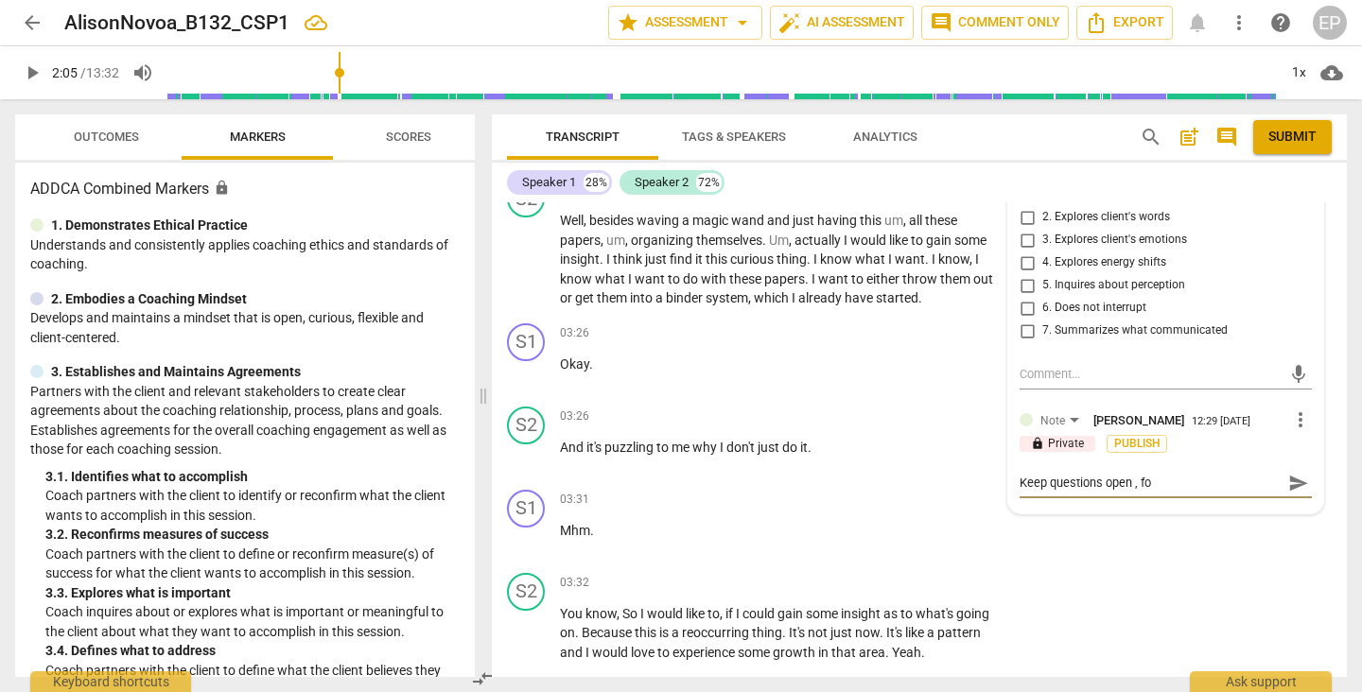
type textarea "Keep questions open , for"
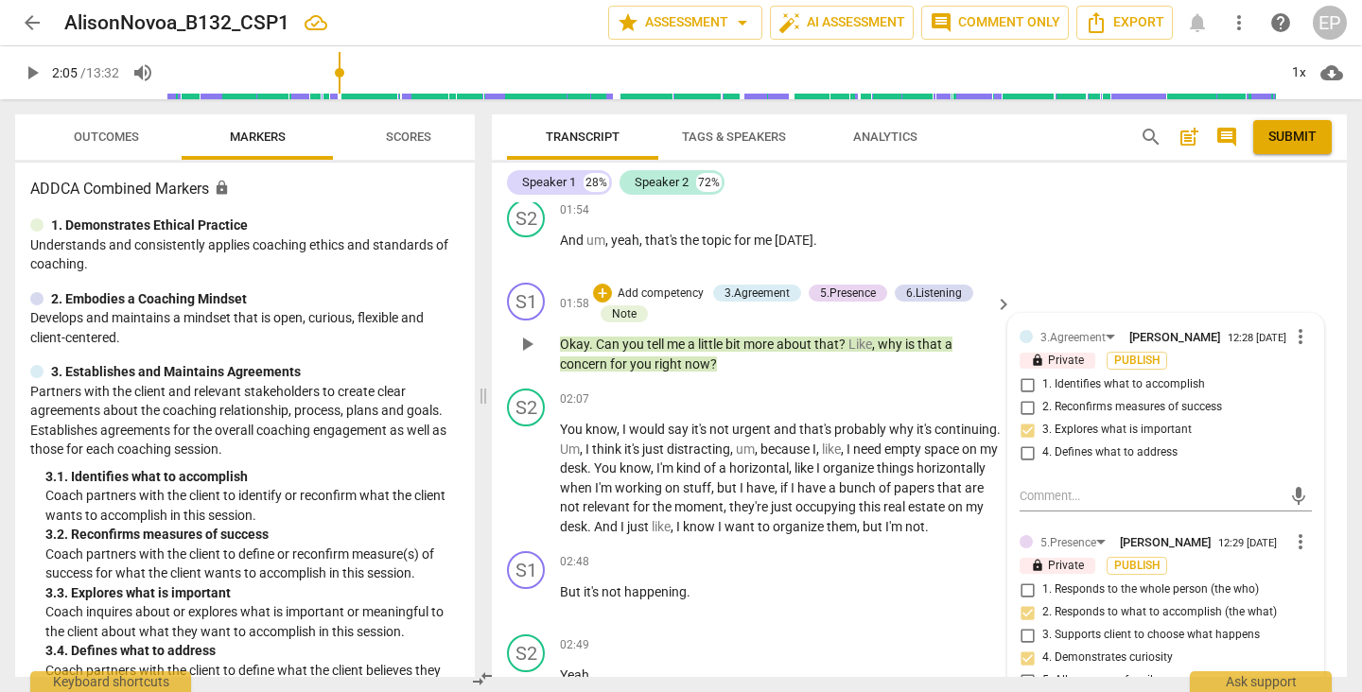
scroll to position [1450, 0]
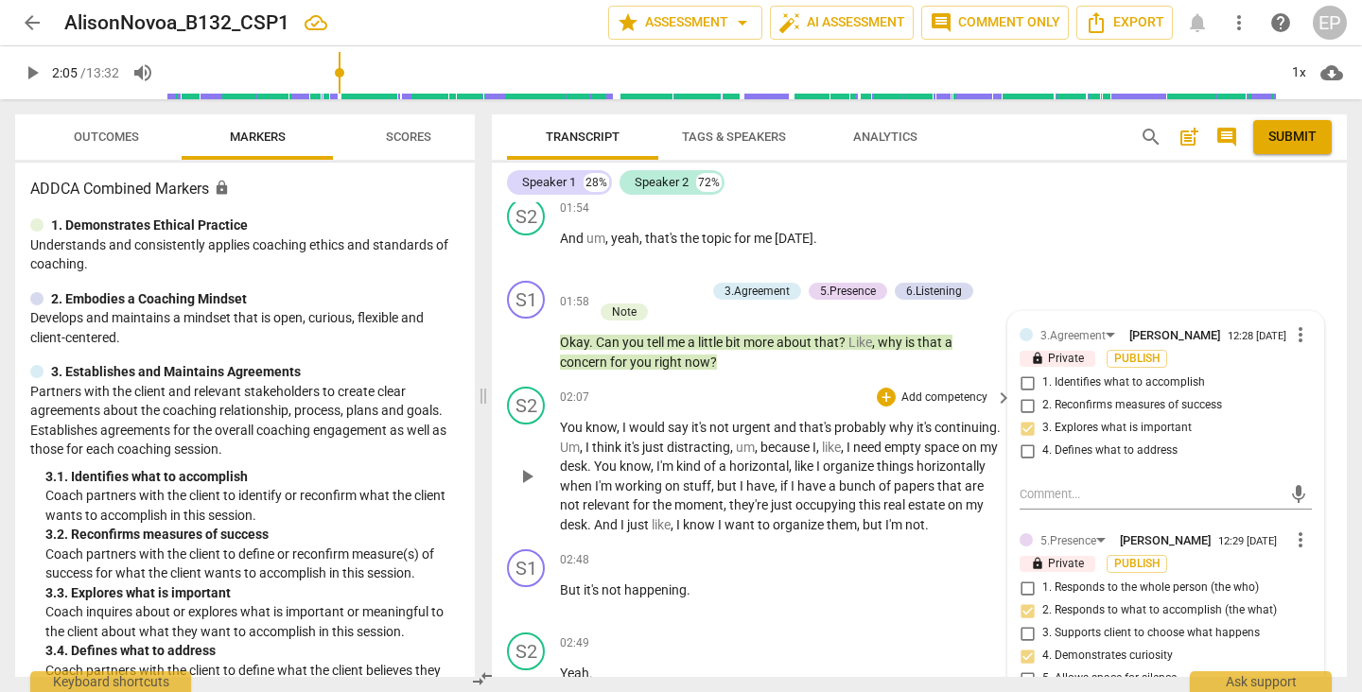
click at [523, 472] on span "play_arrow" at bounding box center [526, 476] width 23 height 23
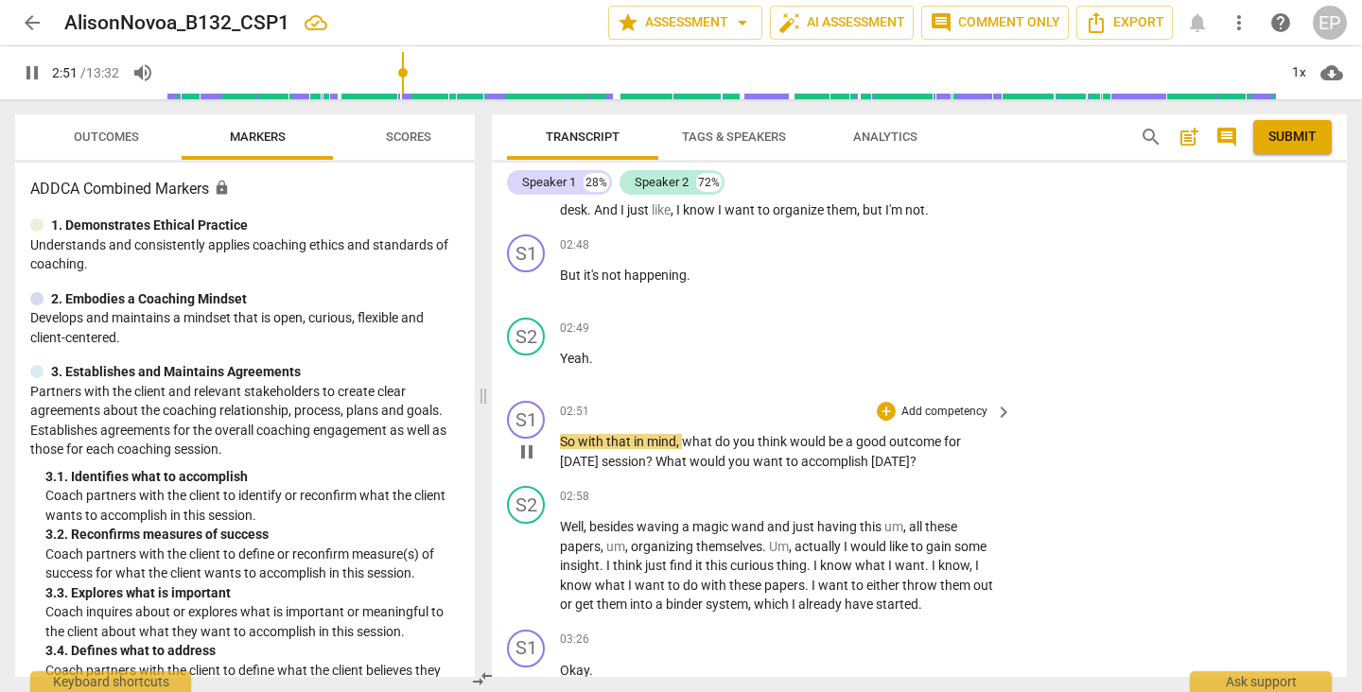
scroll to position [1769, 0]
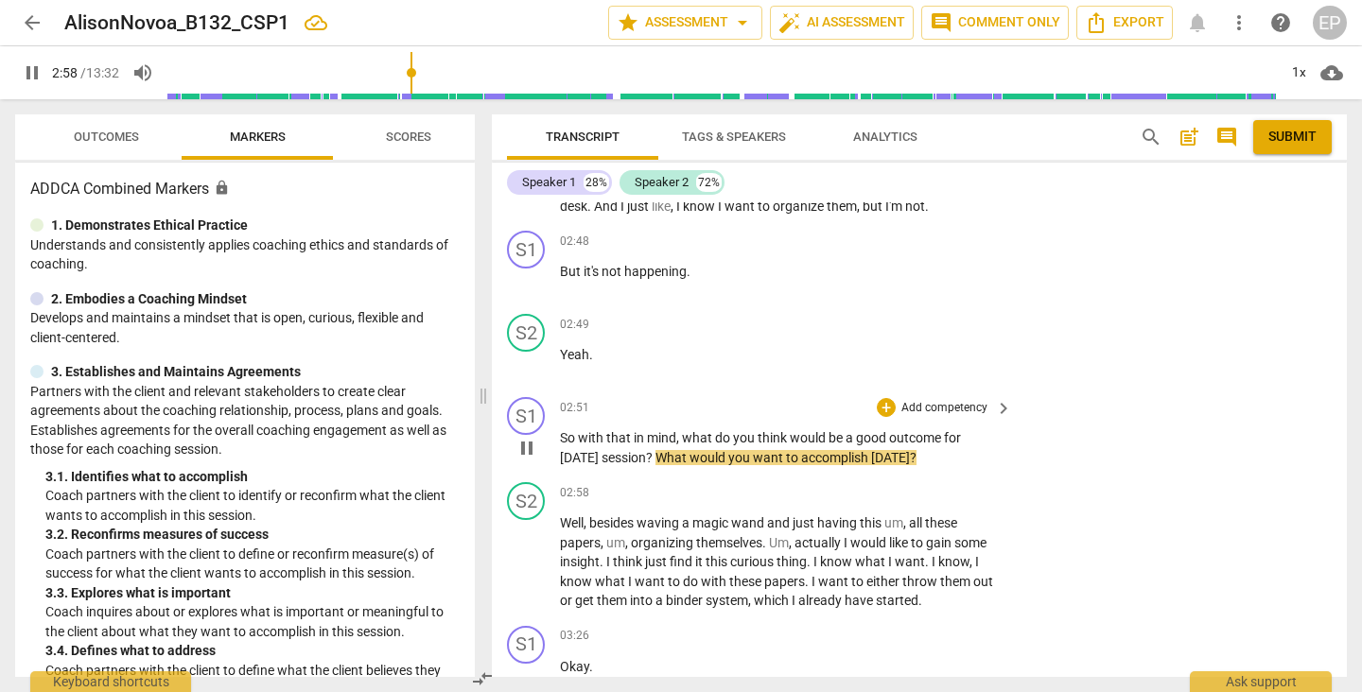
click at [526, 453] on span "pause" at bounding box center [526, 448] width 23 height 23
click at [882, 413] on div "+" at bounding box center [886, 407] width 19 height 19
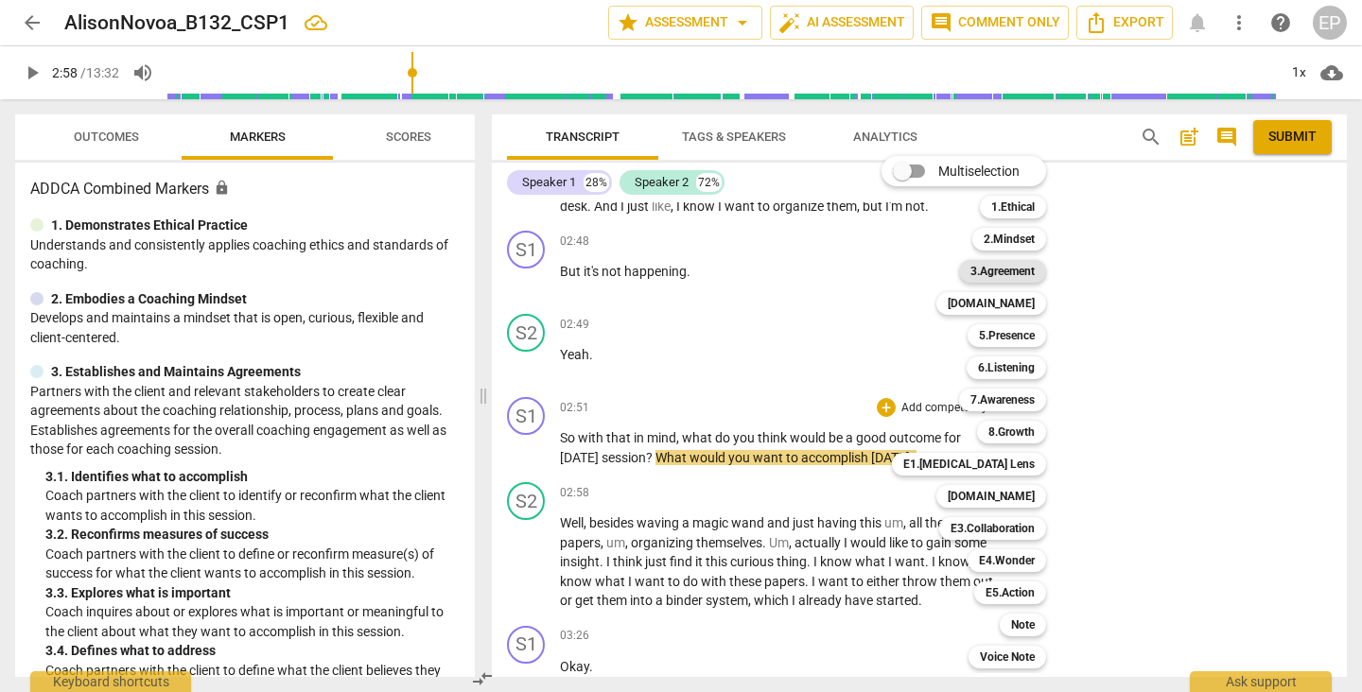
click at [1020, 268] on b "3.Agreement" at bounding box center [1002, 271] width 64 height 23
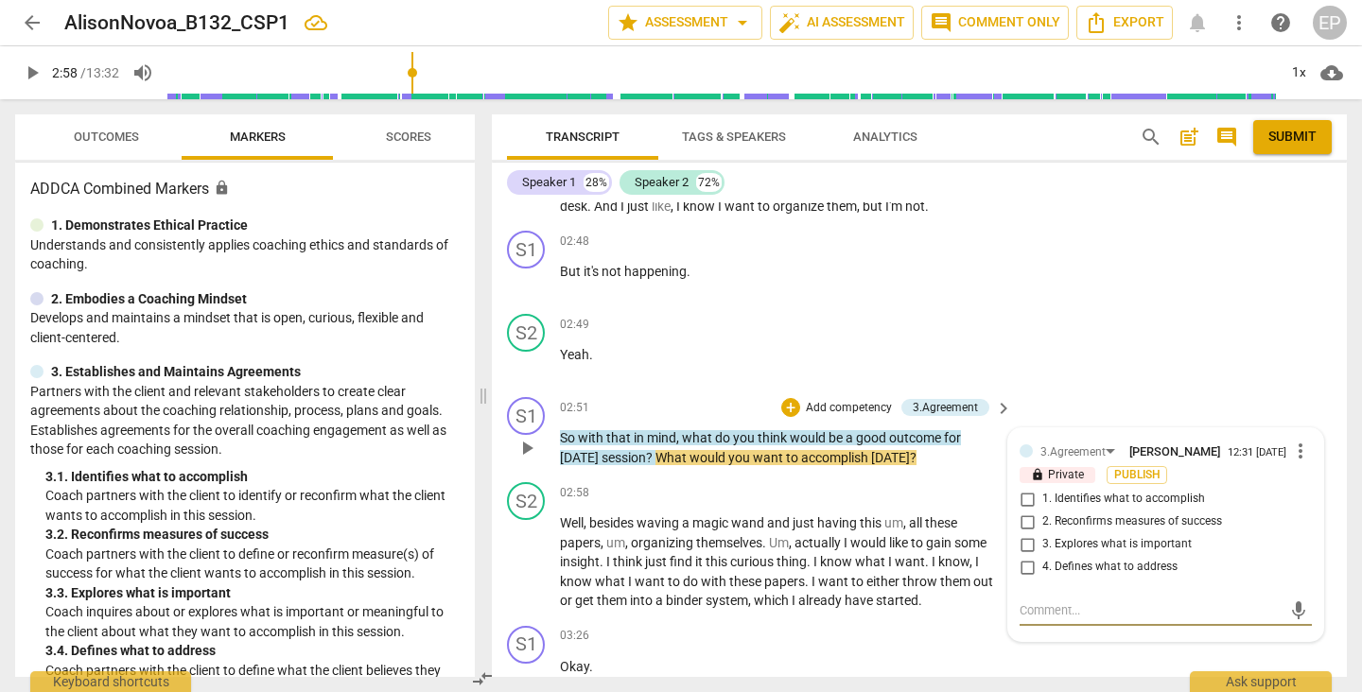
click at [1026, 533] on input "2. Reconfirms measures of success" at bounding box center [1027, 522] width 30 height 23
click at [792, 410] on div "+" at bounding box center [790, 407] width 19 height 19
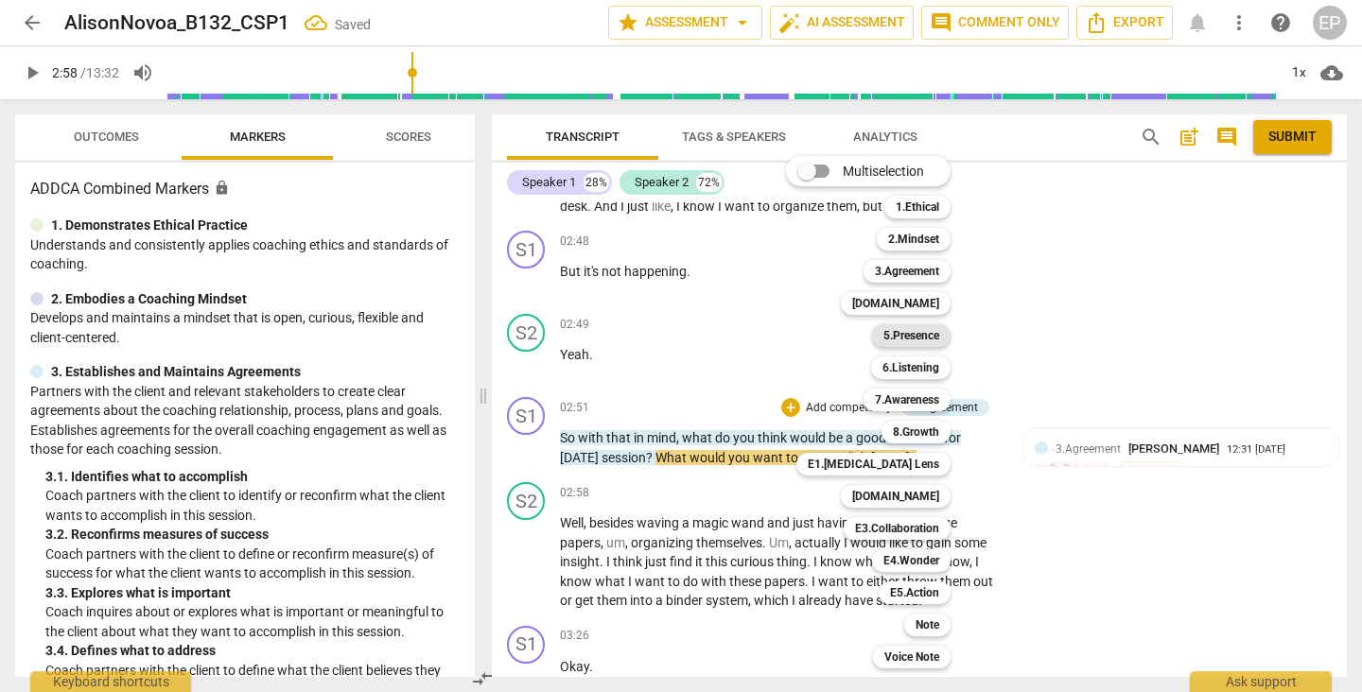
click at [920, 337] on b "5.Presence" at bounding box center [911, 335] width 56 height 23
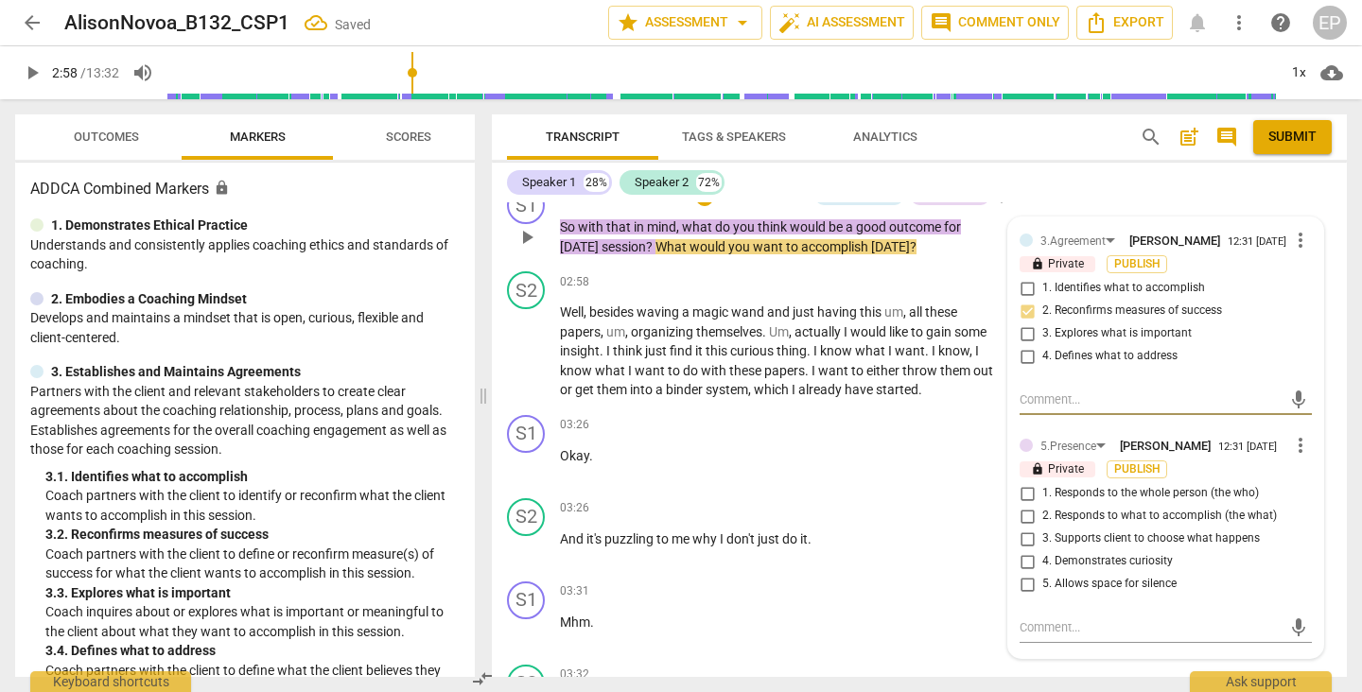
scroll to position [1981, 0]
click at [1024, 527] on input "2. Responds to what to accomplish (the what)" at bounding box center [1027, 515] width 30 height 23
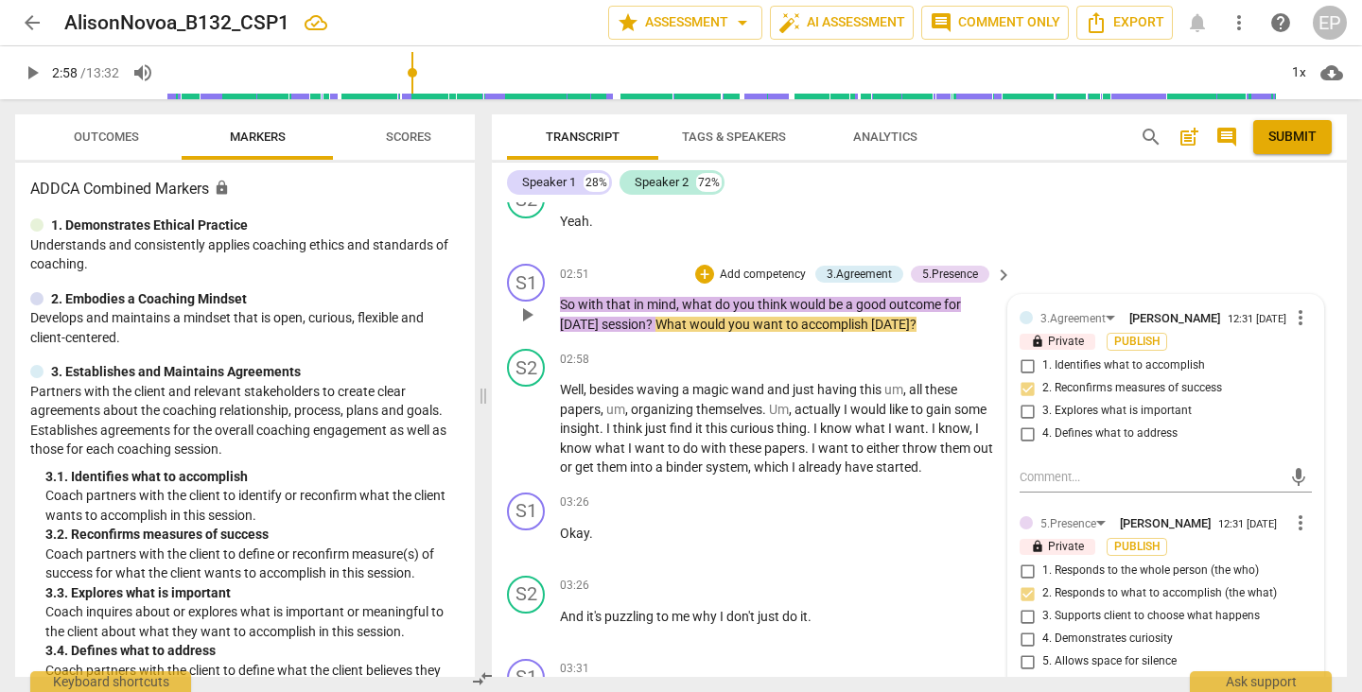
scroll to position [1901, 0]
click at [699, 274] on div "+" at bounding box center [704, 275] width 19 height 19
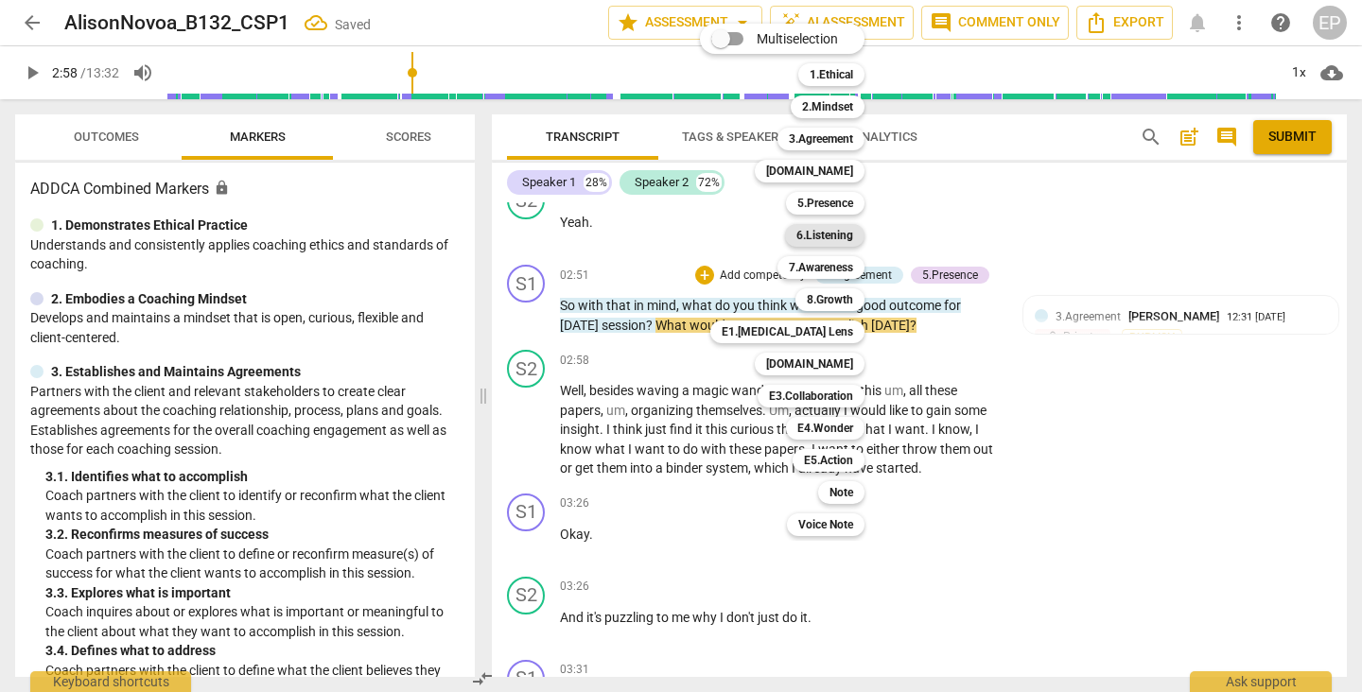
click at [831, 233] on b "6.Listening" at bounding box center [824, 235] width 57 height 23
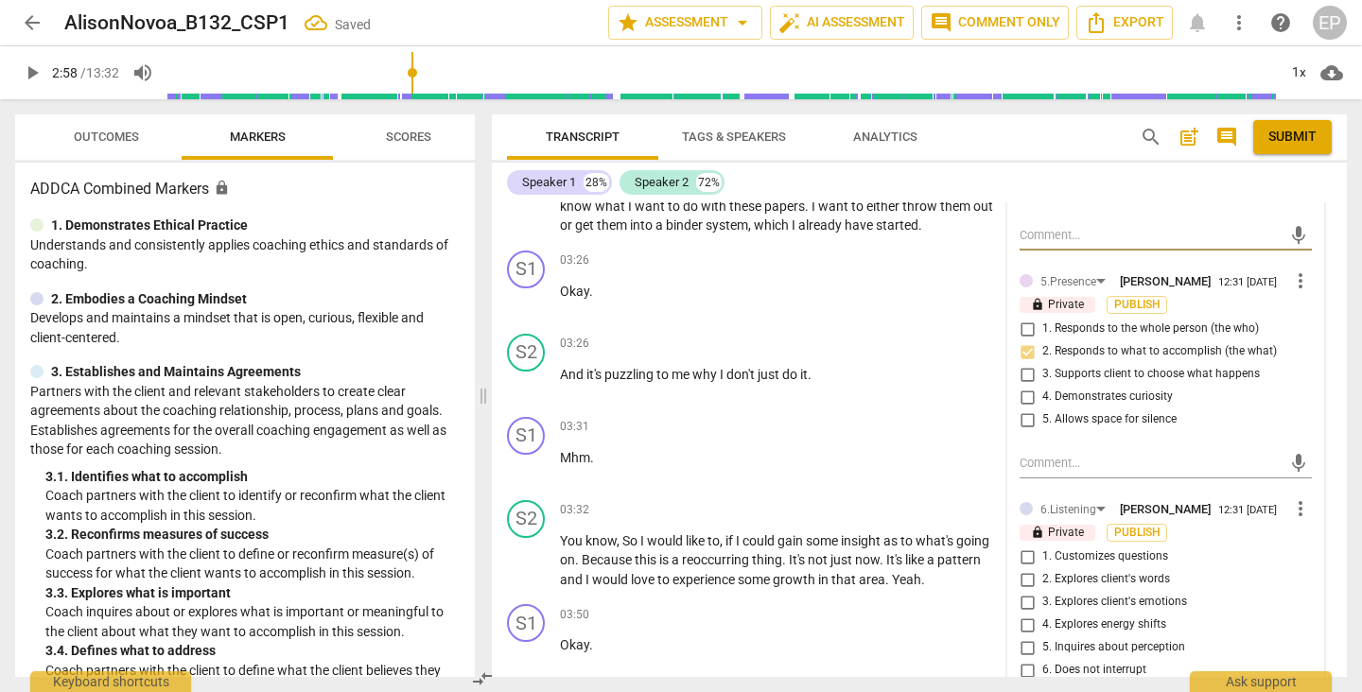
scroll to position [2237, 0]
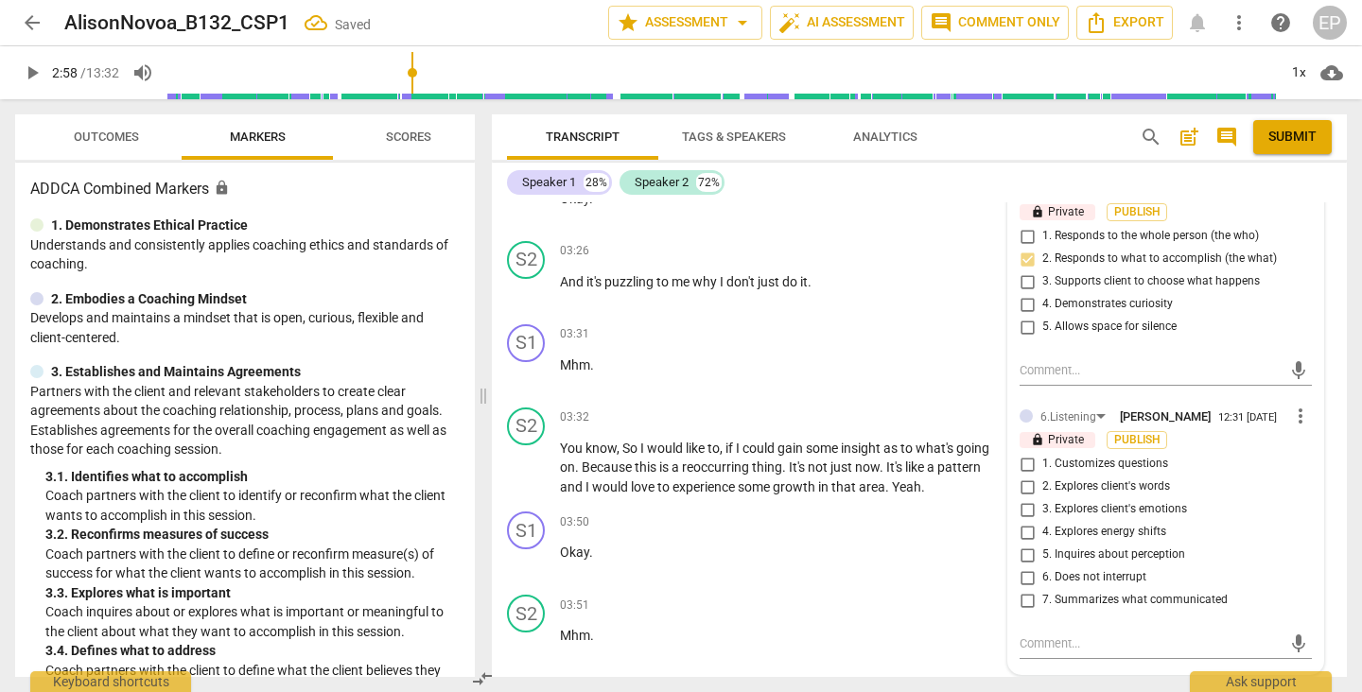
click at [1028, 476] on input "1. Customizes questions" at bounding box center [1027, 464] width 30 height 23
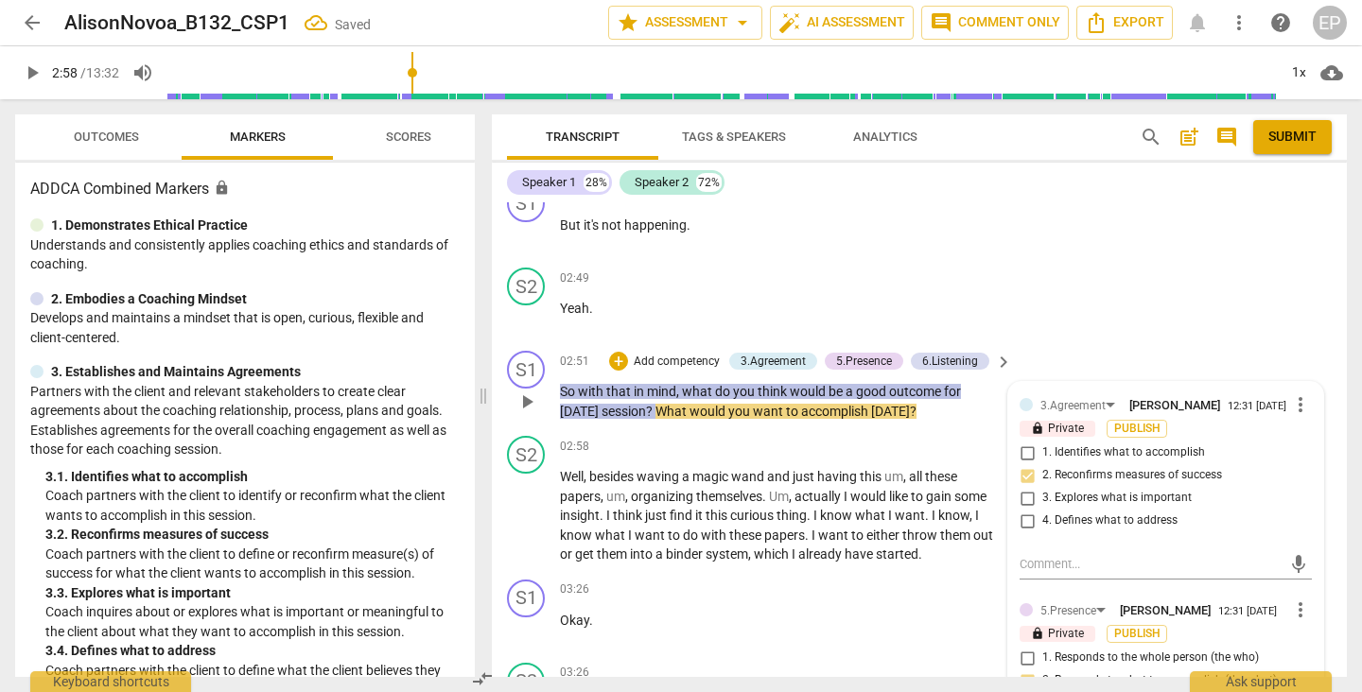
scroll to position [1802, 0]
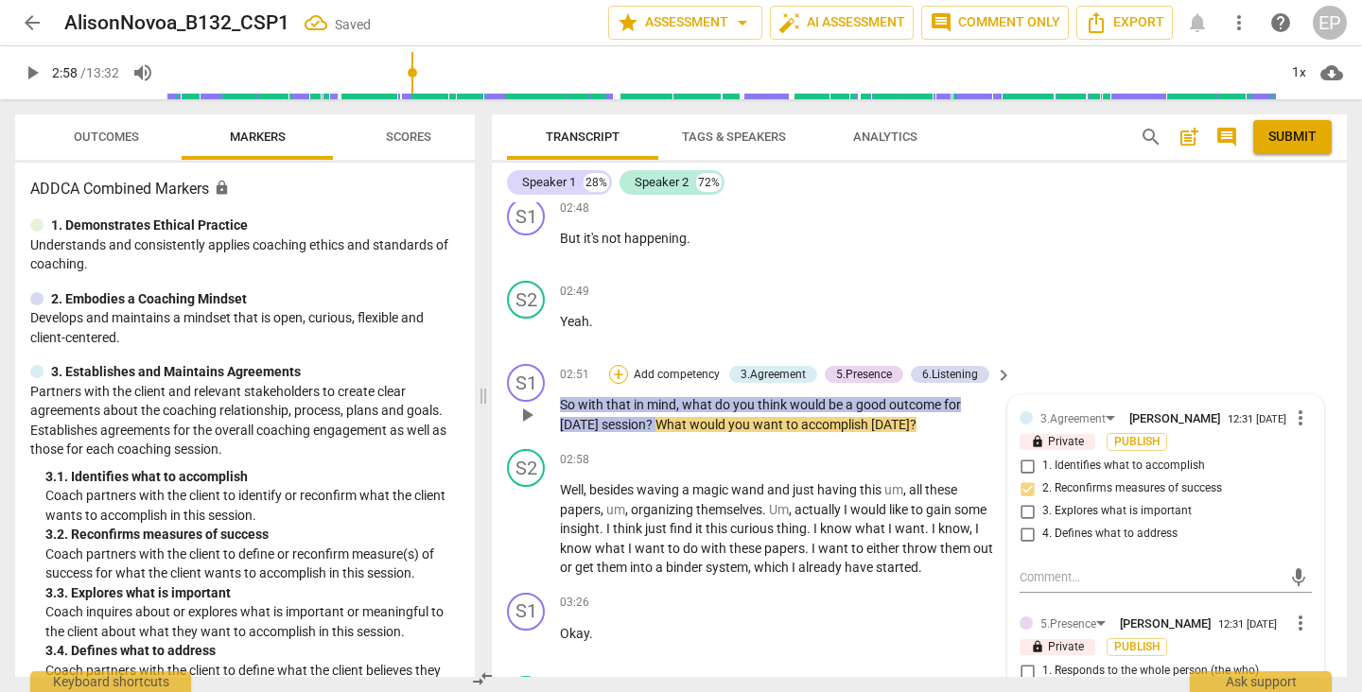
click at [618, 382] on div "+" at bounding box center [618, 374] width 19 height 19
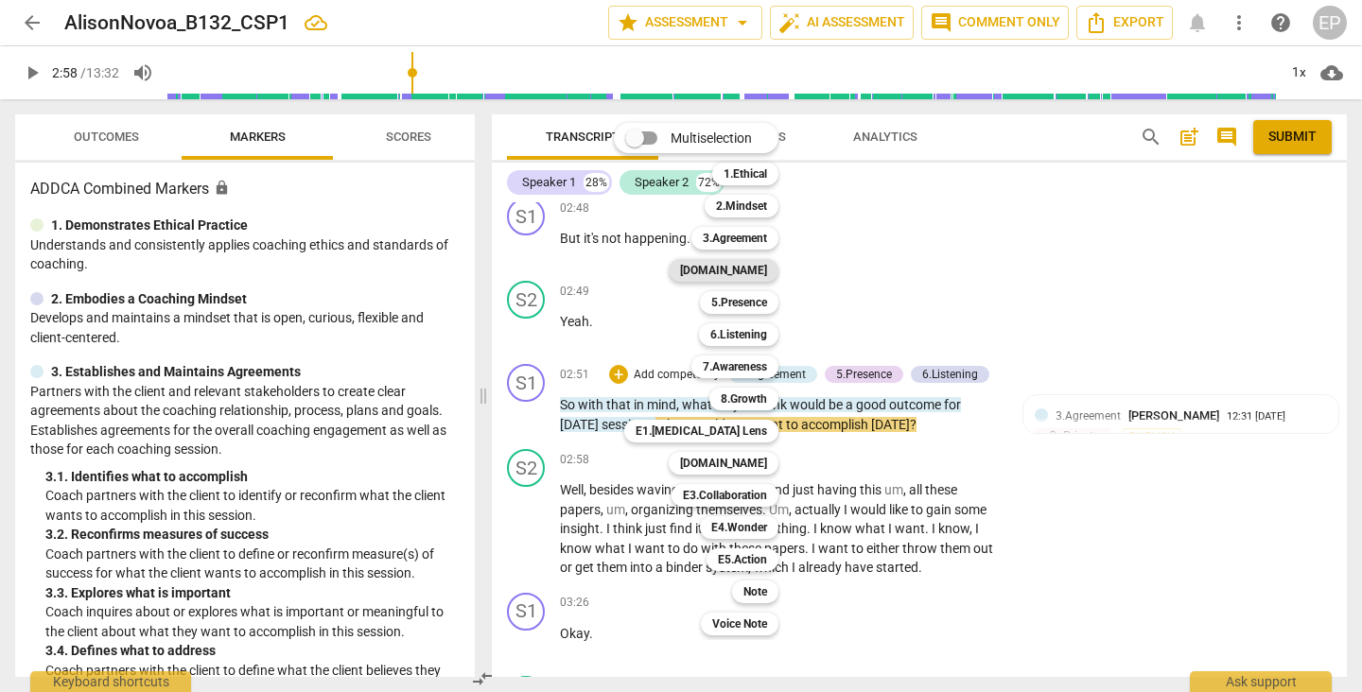
click at [766, 265] on b "[DOMAIN_NAME]" at bounding box center [723, 270] width 87 height 23
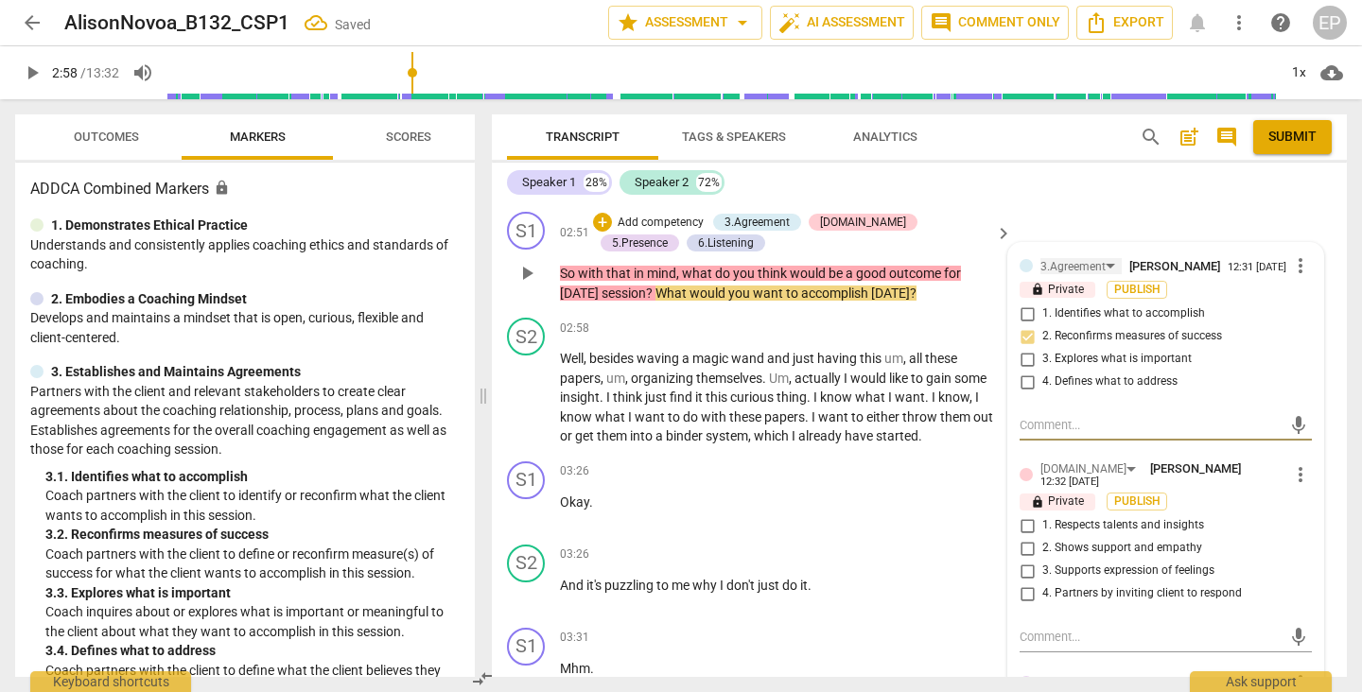
scroll to position [1961, 0]
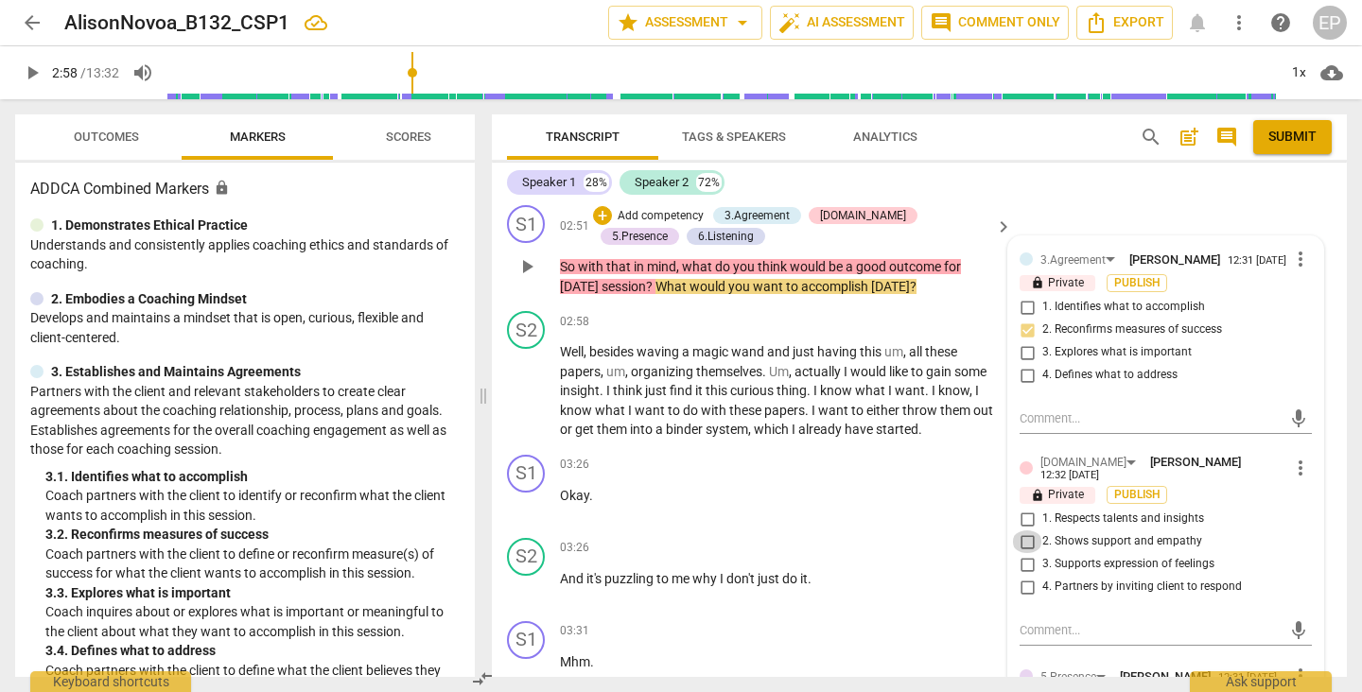
click at [1027, 550] on input "2. Shows support and empathy" at bounding box center [1027, 542] width 30 height 23
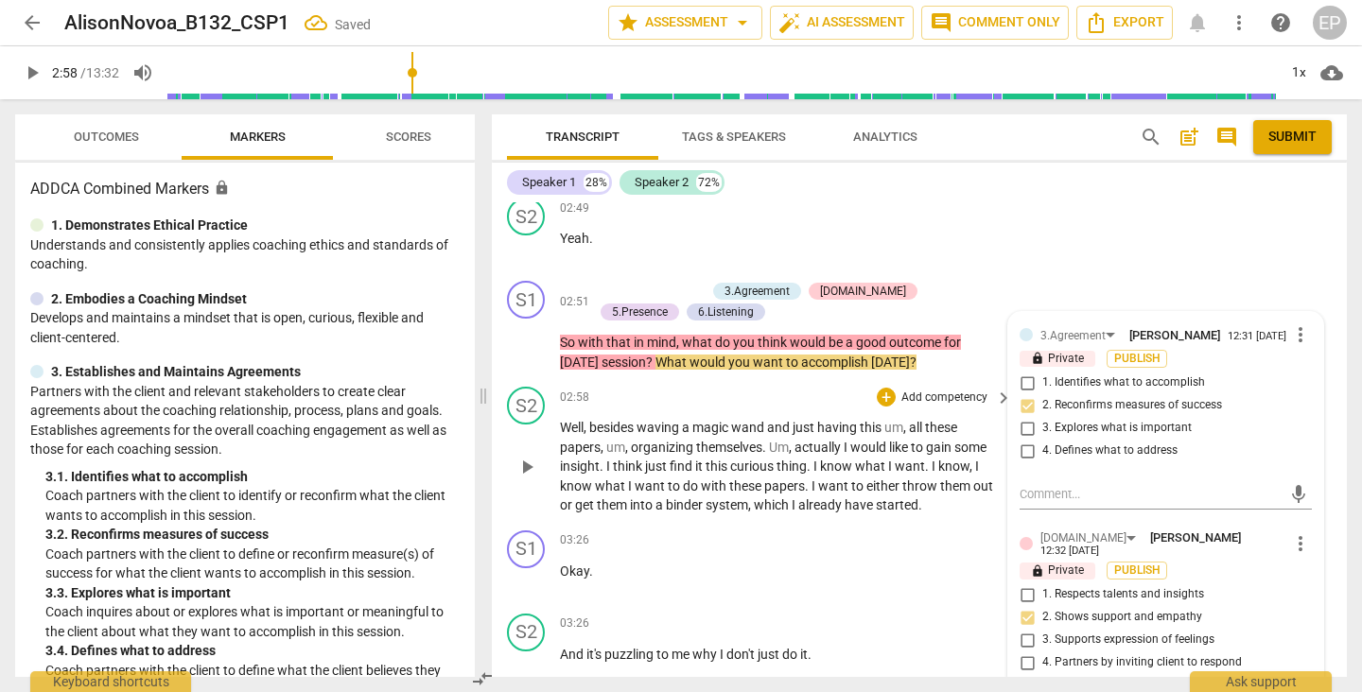
scroll to position [1889, 0]
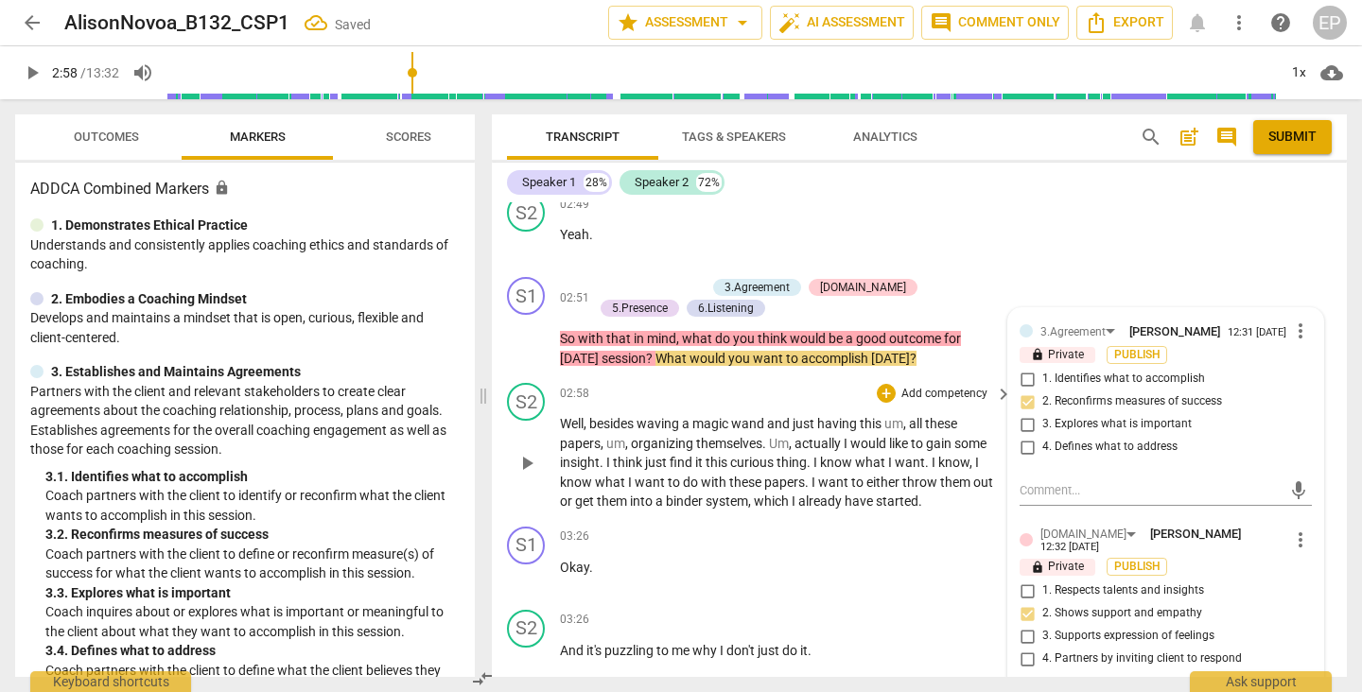
click at [527, 468] on span "play_arrow" at bounding box center [526, 463] width 23 height 23
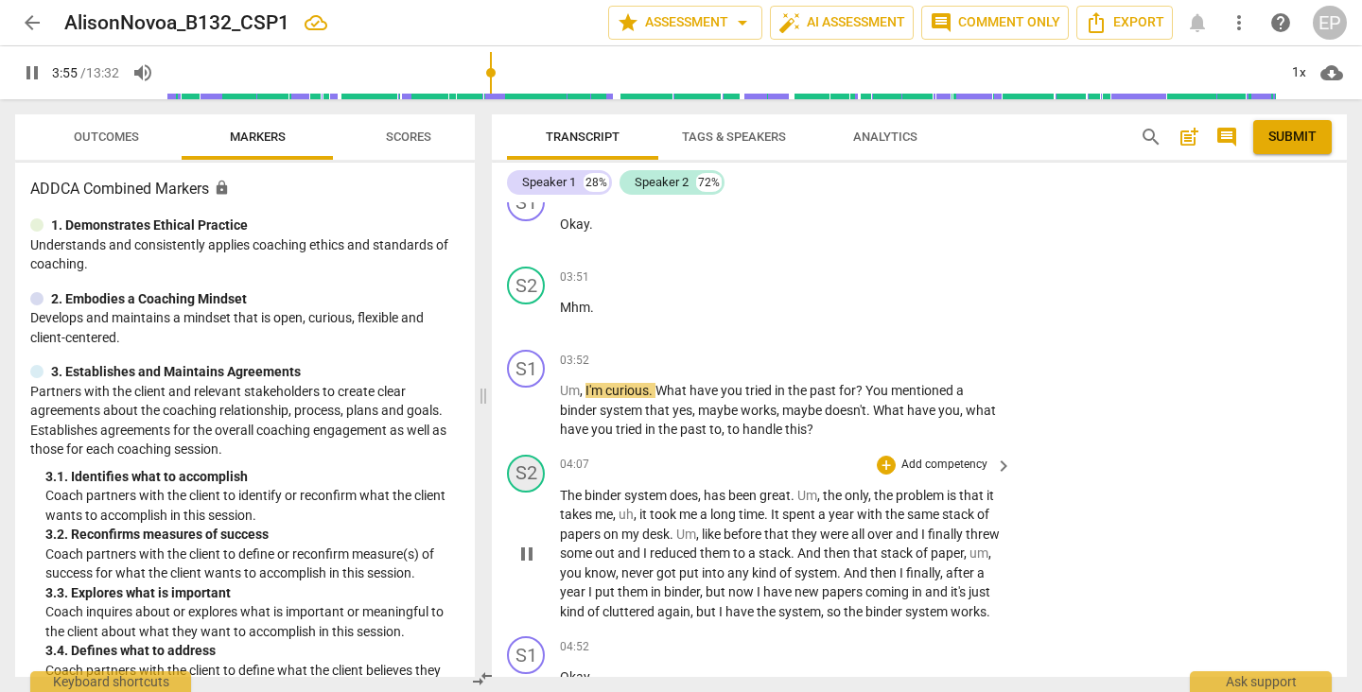
scroll to position [2588, 0]
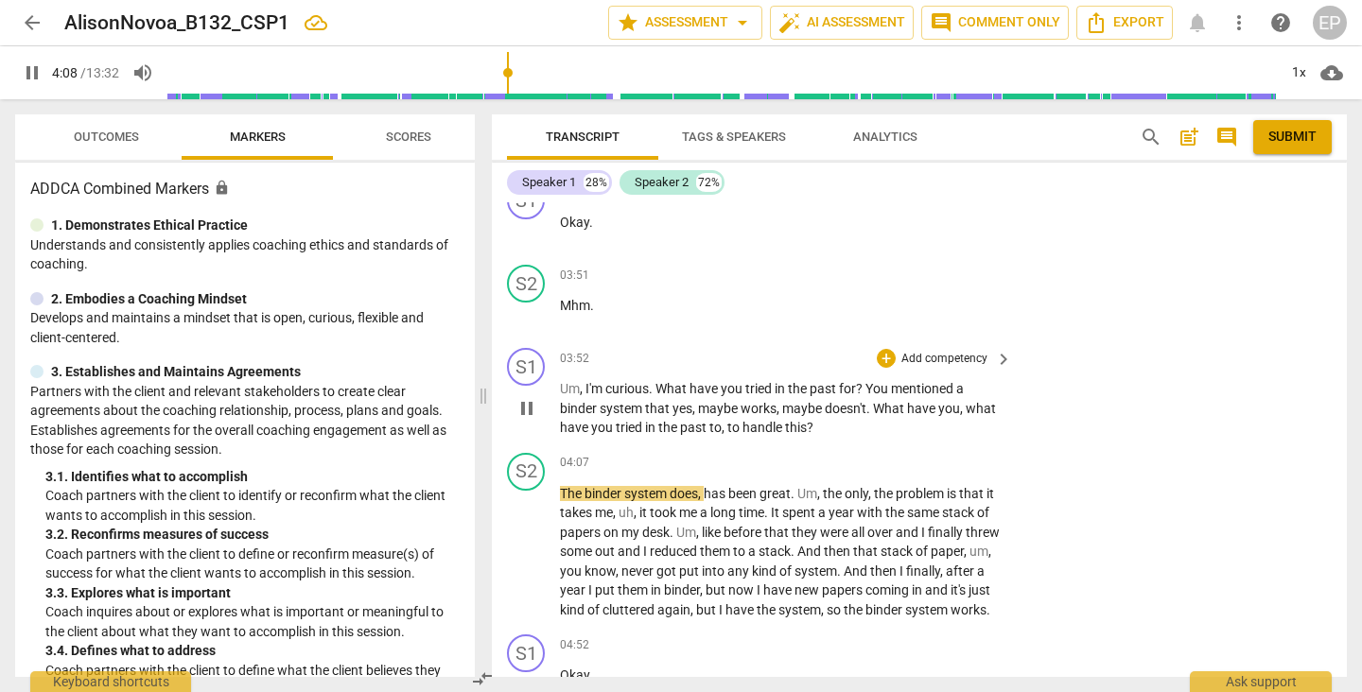
click at [530, 405] on span "pause" at bounding box center [526, 408] width 23 height 23
click at [882, 356] on div "+" at bounding box center [886, 358] width 19 height 19
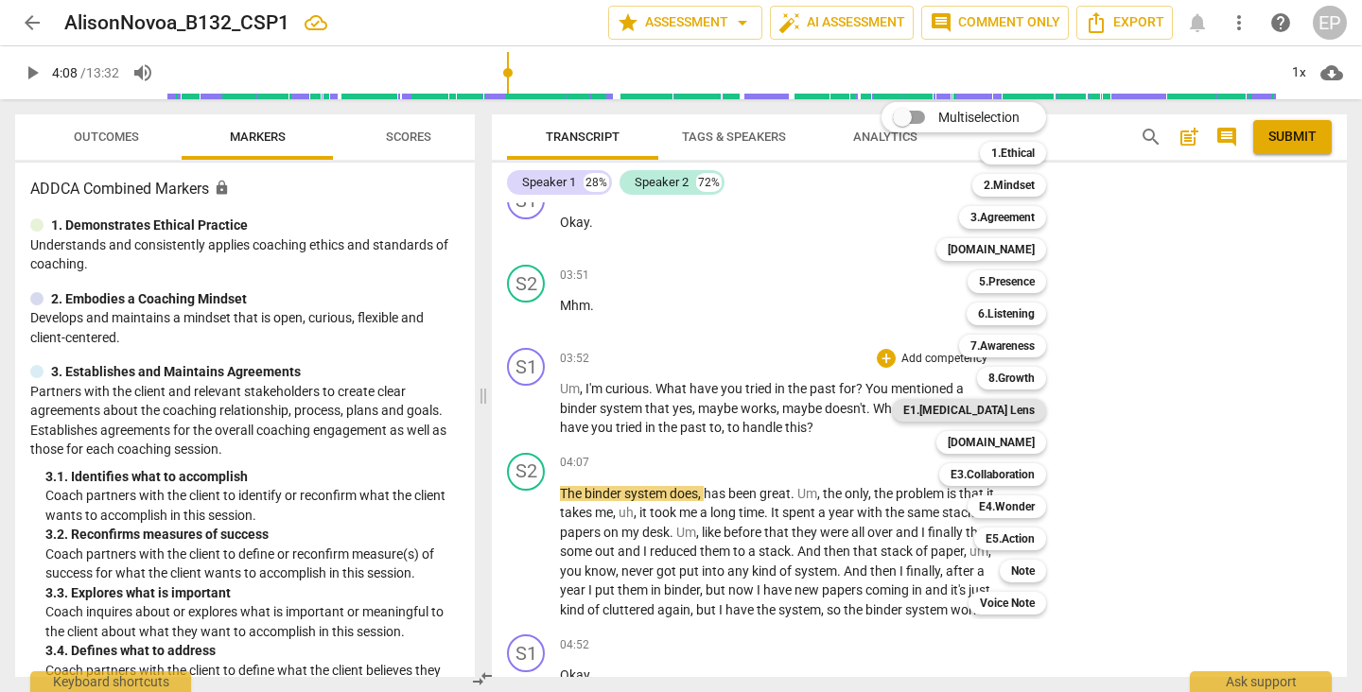
click at [1001, 410] on b "E1.[MEDICAL_DATA] Lens" at bounding box center [968, 410] width 131 height 23
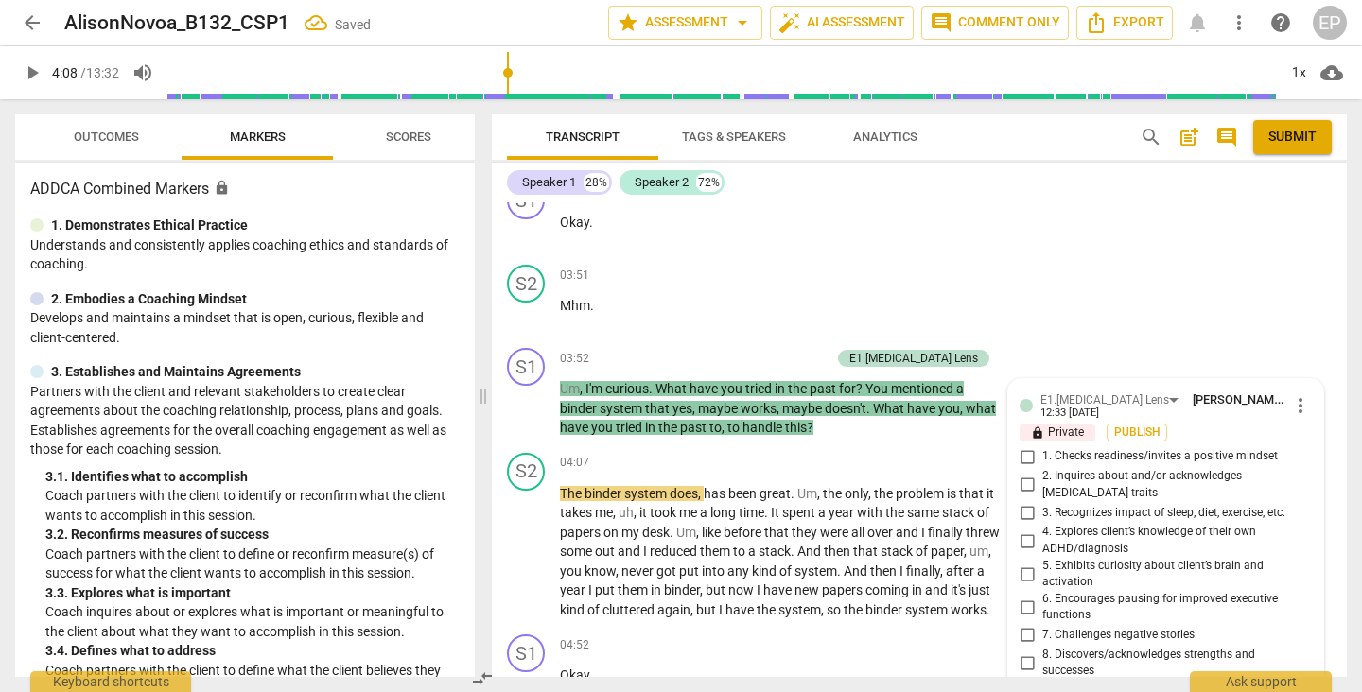
scroll to position [2899, 0]
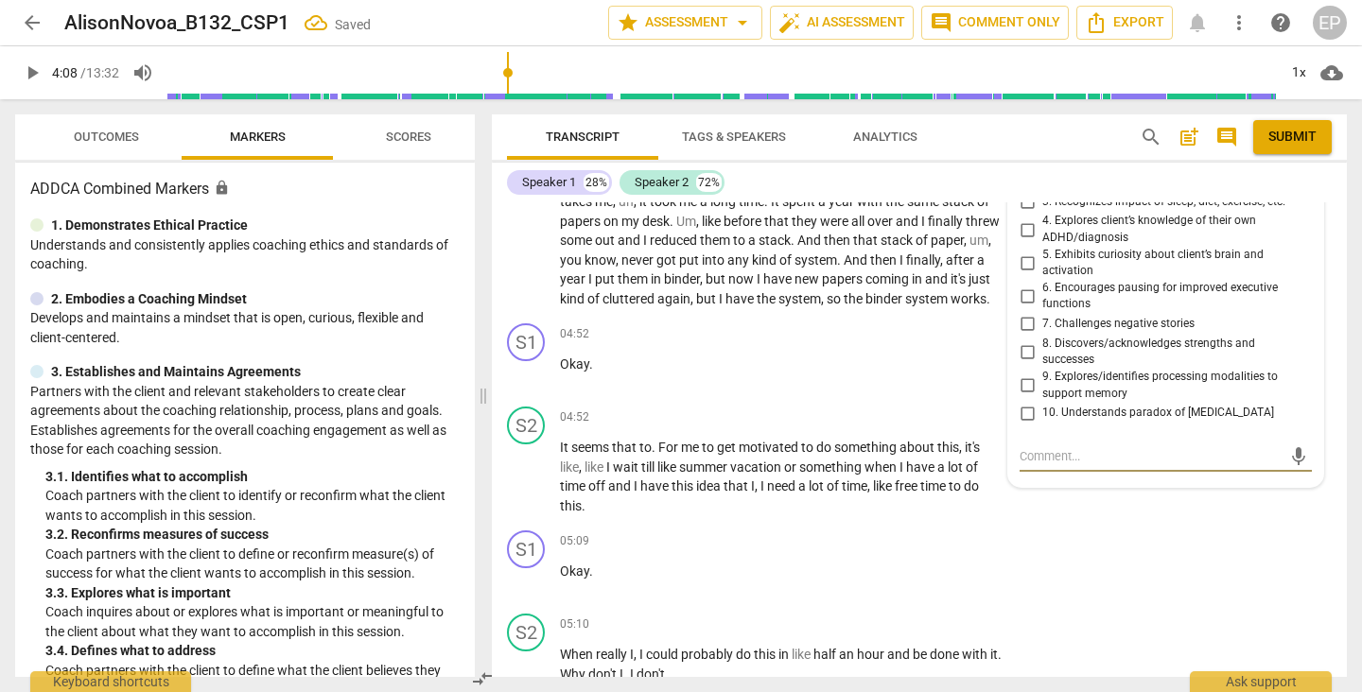
click at [1021, 340] on input "8. Discovers/acknowledges strengths and successes" at bounding box center [1027, 351] width 30 height 23
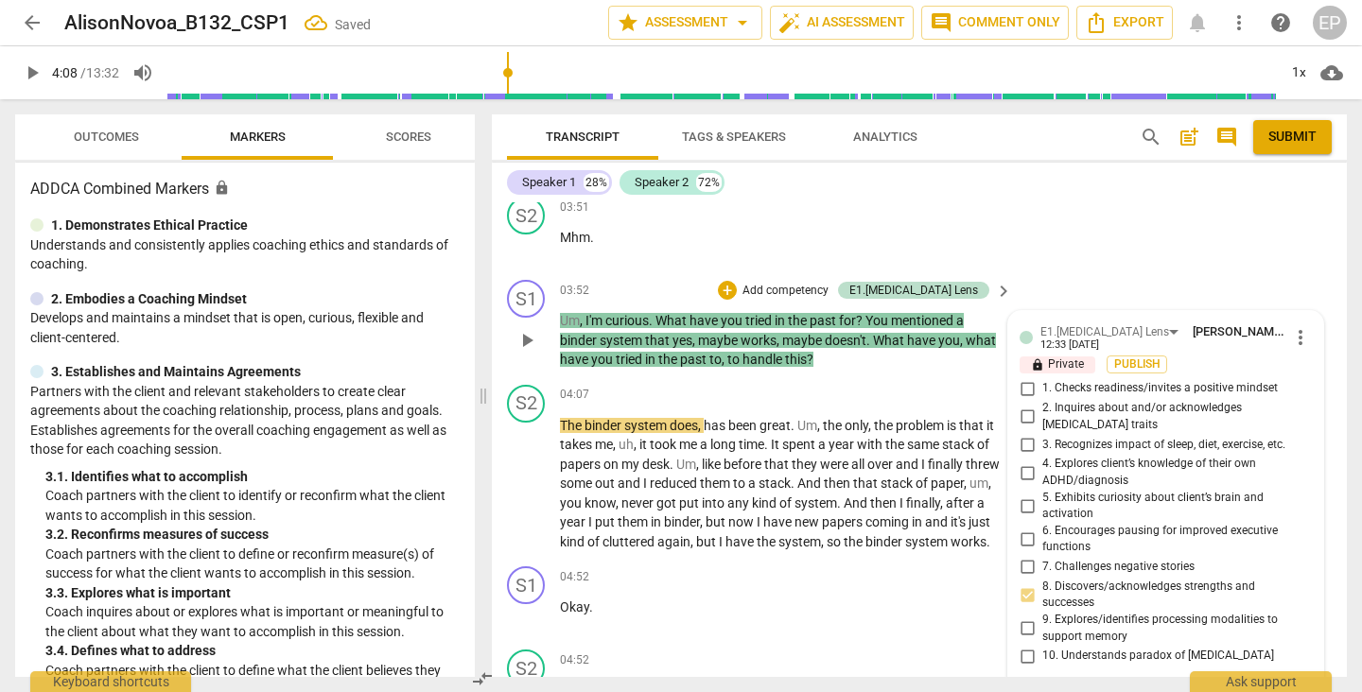
scroll to position [2653, 0]
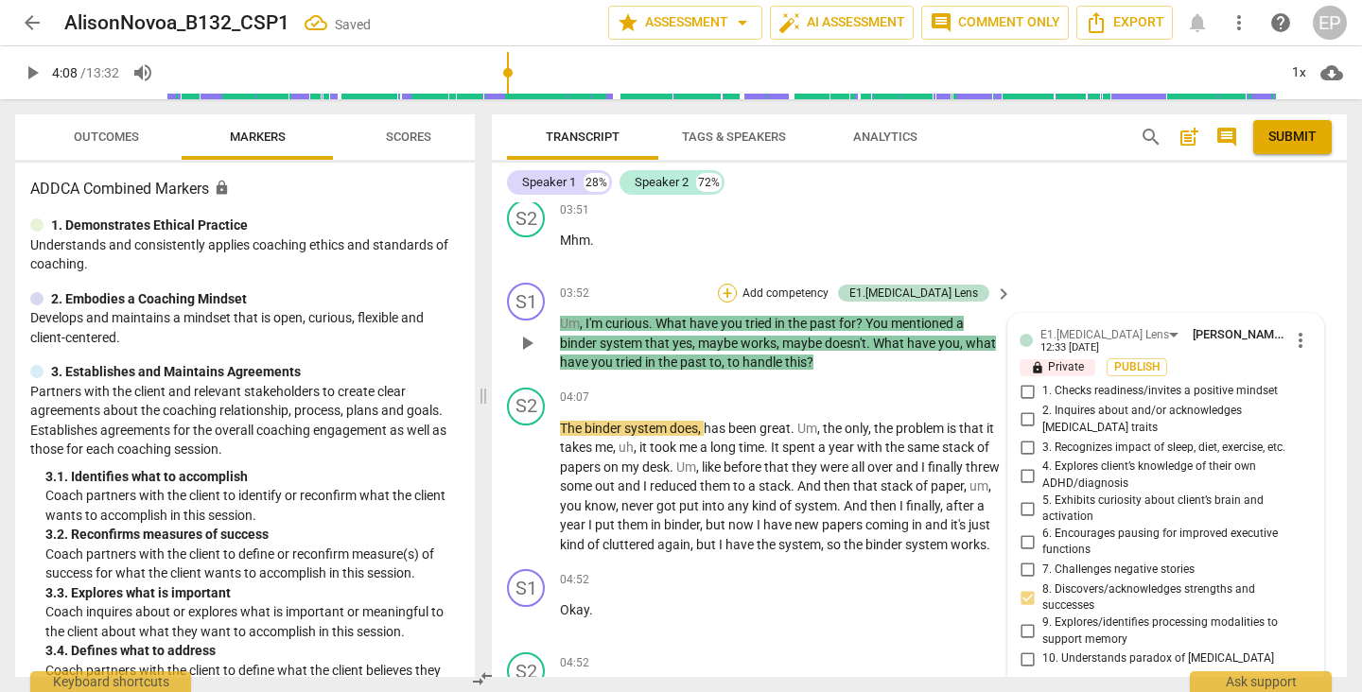
click at [737, 288] on div "+" at bounding box center [727, 293] width 19 height 19
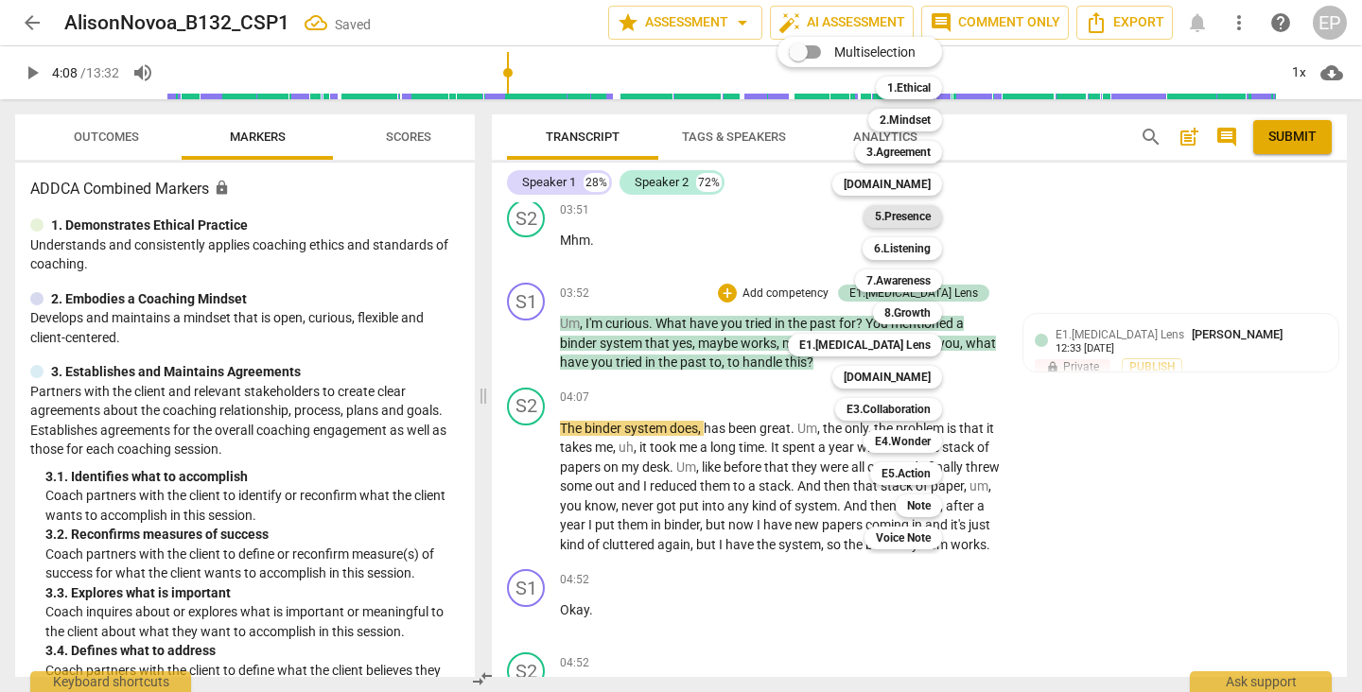
click at [912, 218] on b "5.Presence" at bounding box center [903, 216] width 56 height 23
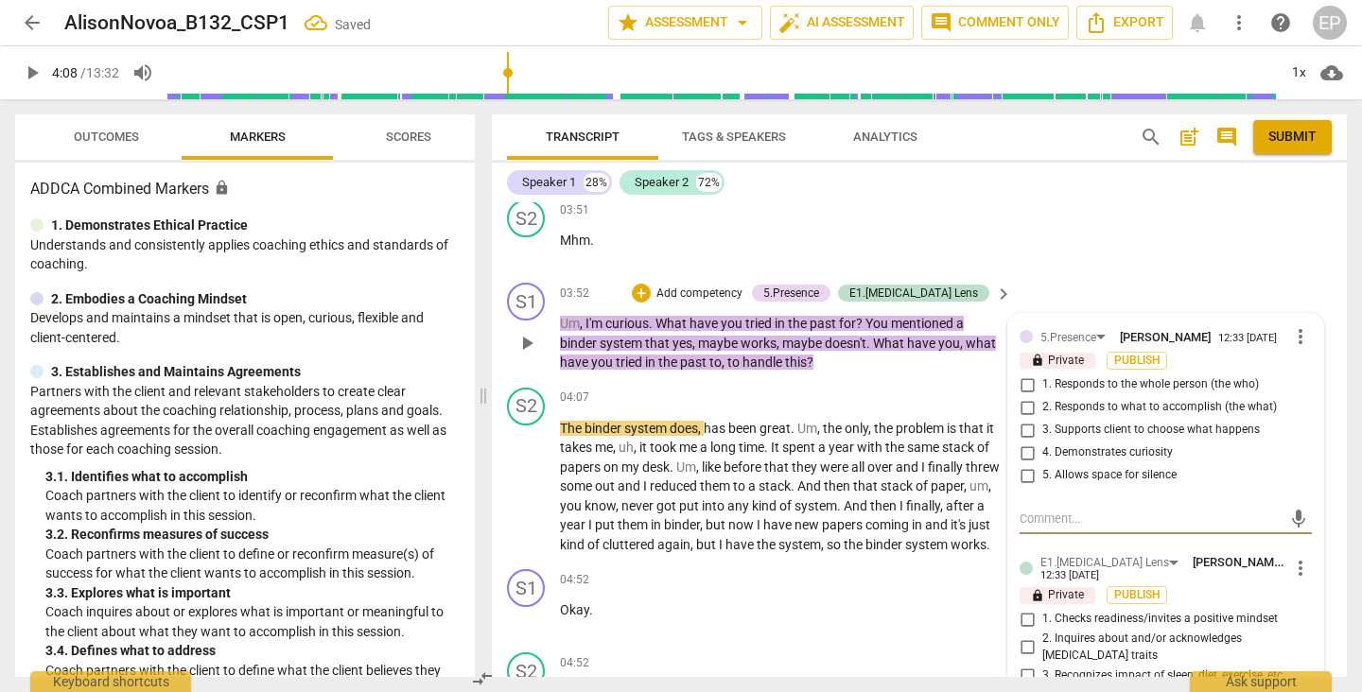
click at [1025, 416] on input "2. Responds to what to accomplish (the what)" at bounding box center [1027, 407] width 30 height 23
click at [1025, 457] on input "4. Demonstrates curiosity" at bounding box center [1027, 453] width 30 height 23
click at [651, 286] on div "+" at bounding box center [641, 293] width 19 height 19
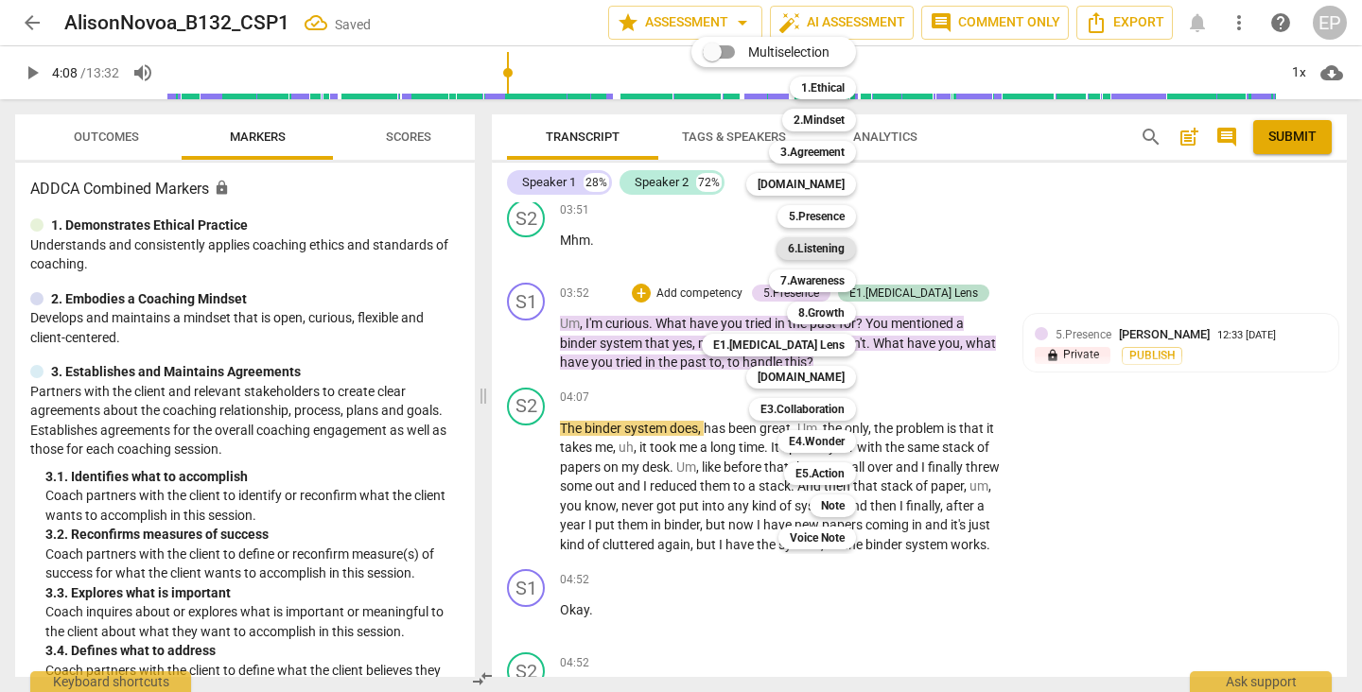
click at [818, 244] on b "6.Listening" at bounding box center [816, 248] width 57 height 23
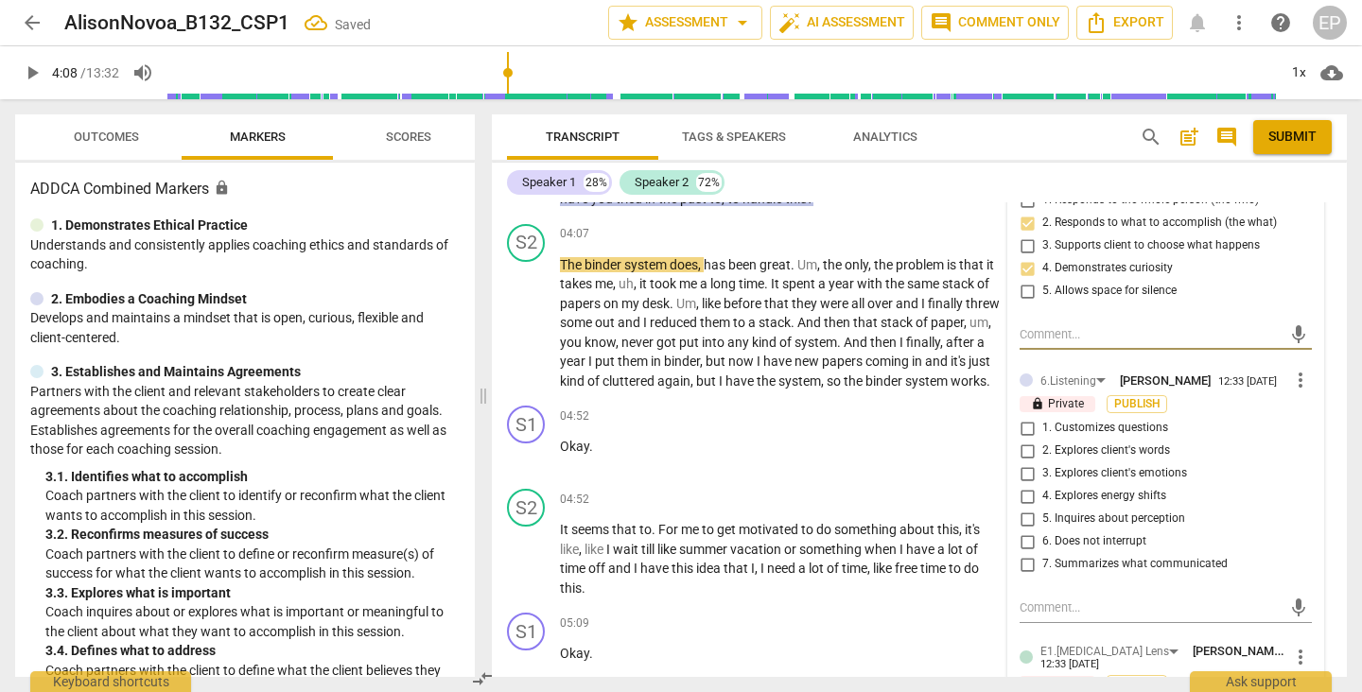
scroll to position [2843, 0]
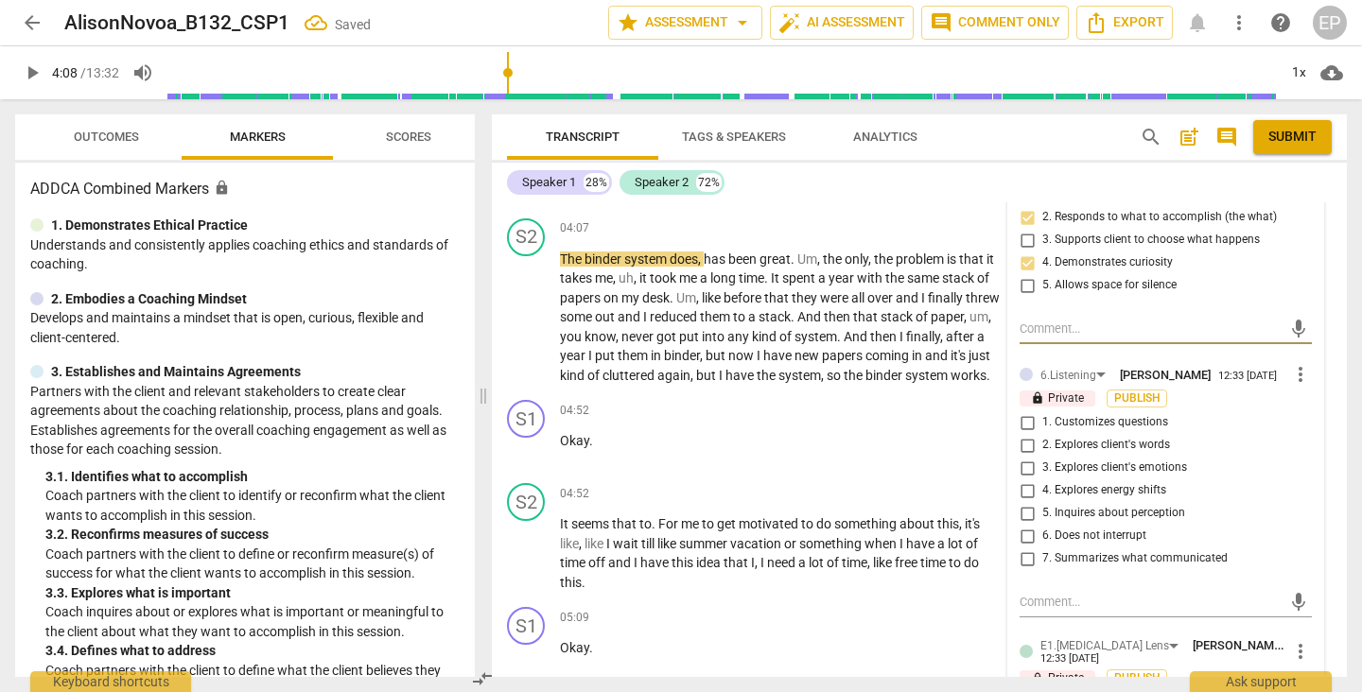
click at [1016, 434] on input "1. Customizes questions" at bounding box center [1027, 422] width 30 height 23
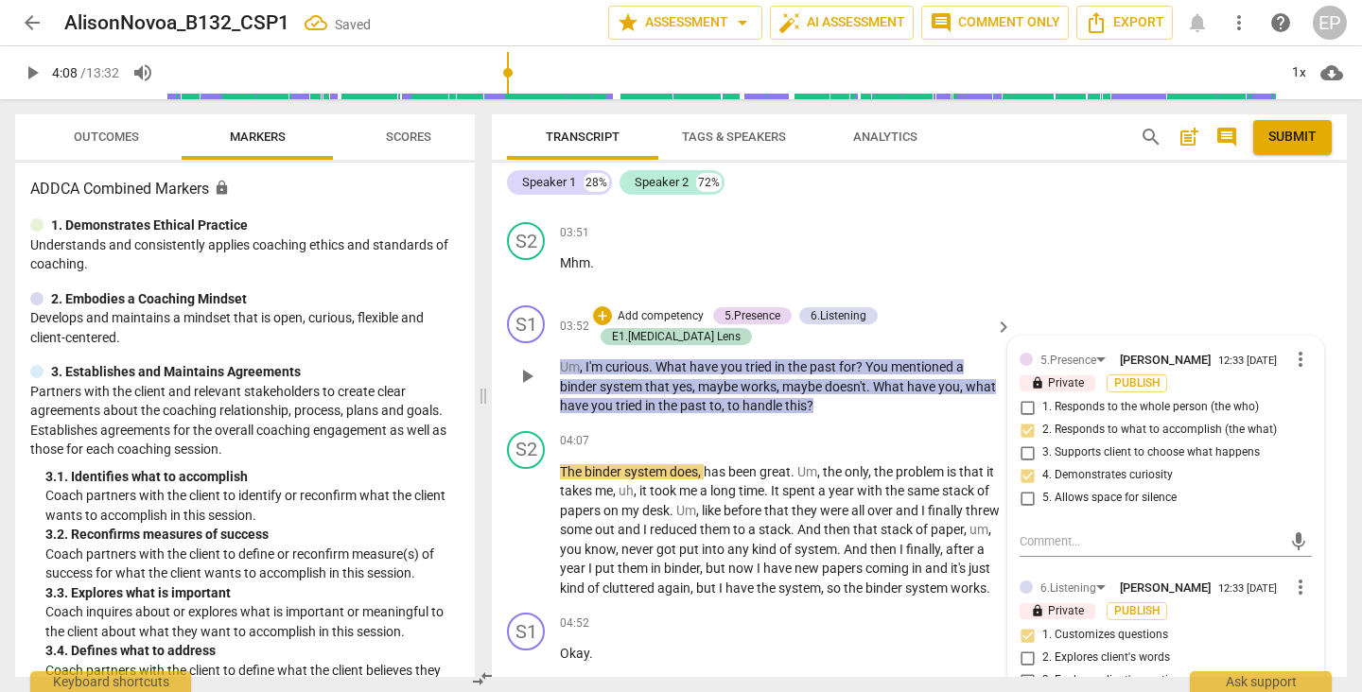
scroll to position [2632, 0]
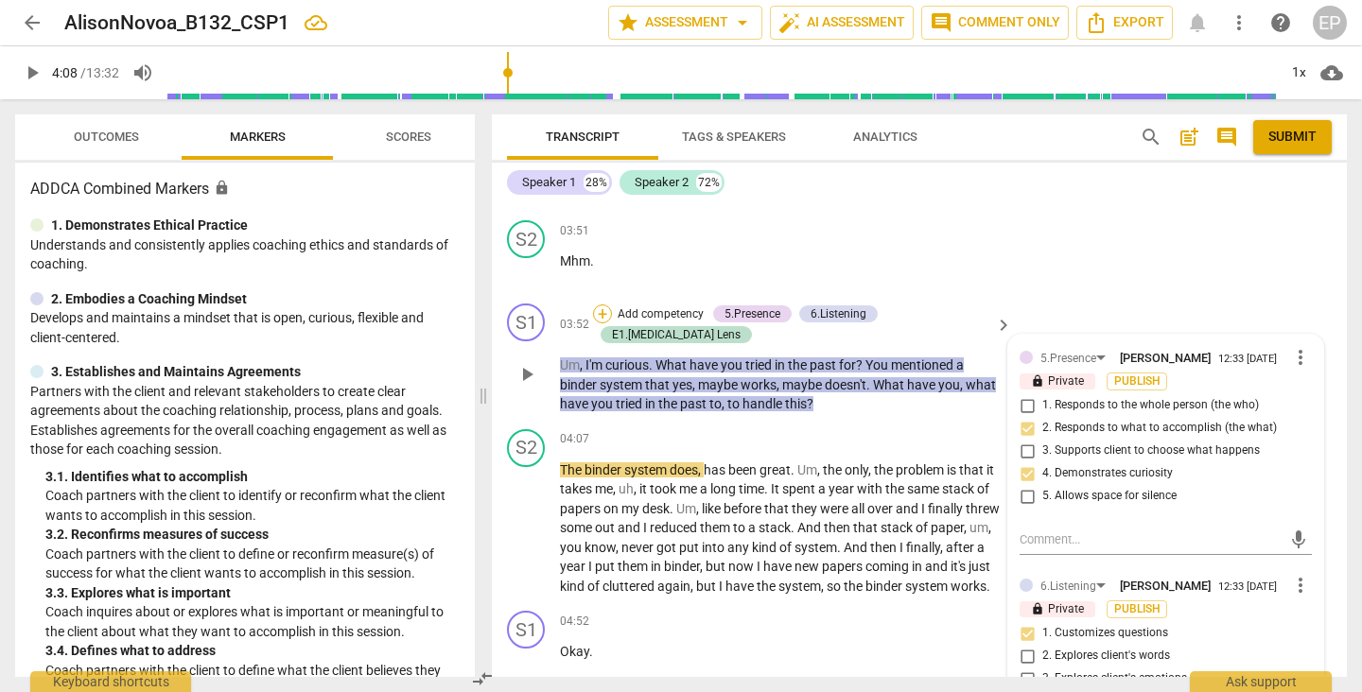
click at [612, 313] on div "+" at bounding box center [602, 314] width 19 height 19
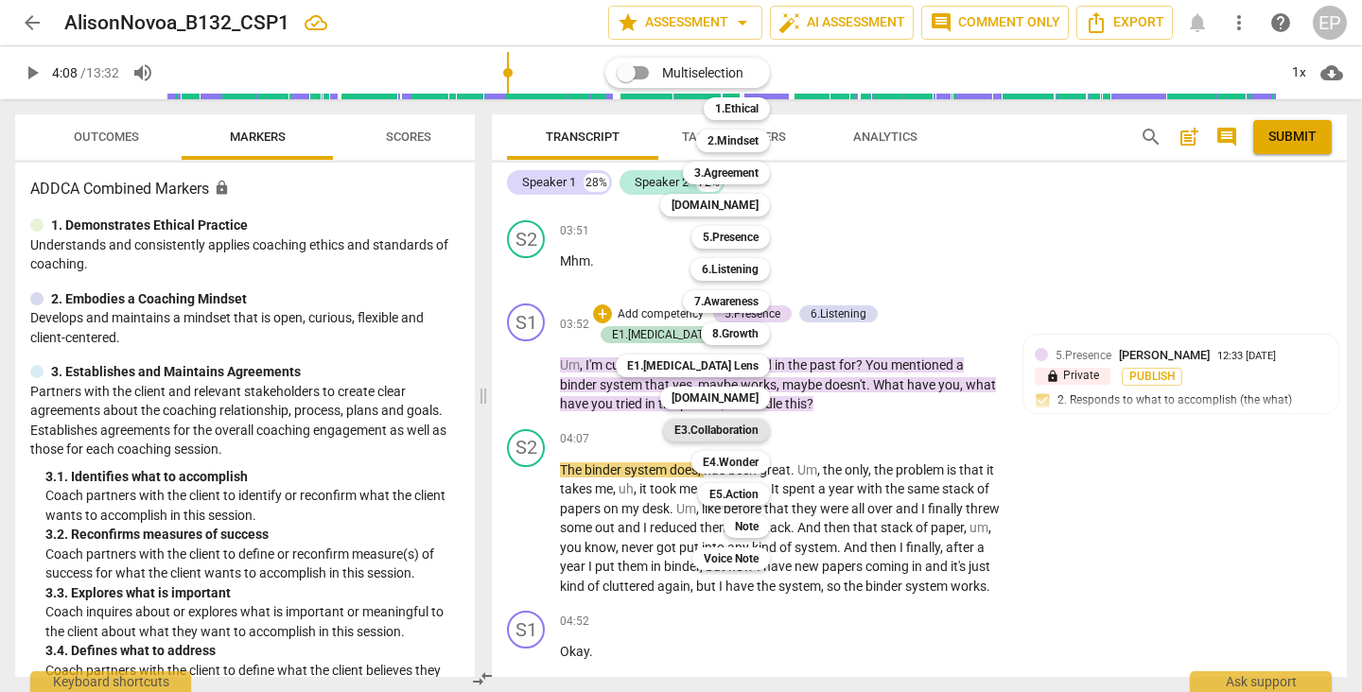
click at [729, 428] on b "E3.Collaboration" at bounding box center [716, 430] width 84 height 23
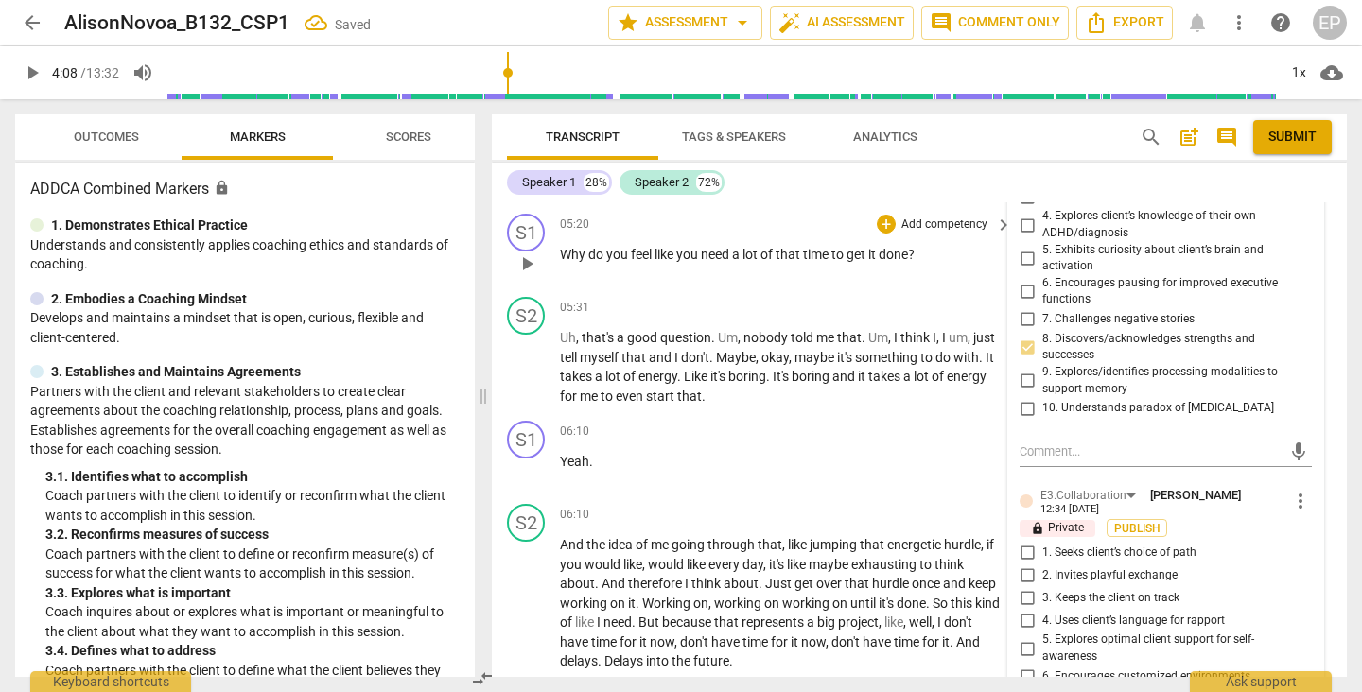
scroll to position [3406, 0]
click at [1023, 547] on input "1. Seeks client’s choice of path" at bounding box center [1027, 551] width 30 height 23
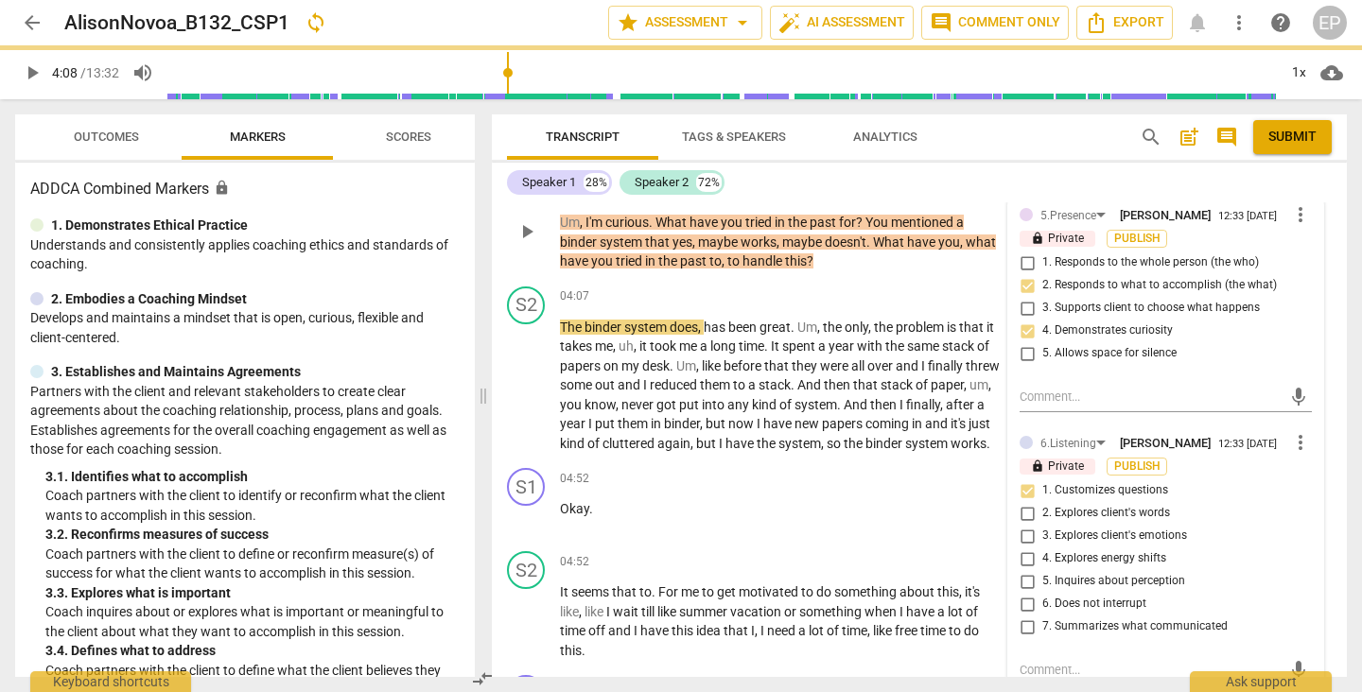
scroll to position [2770, 0]
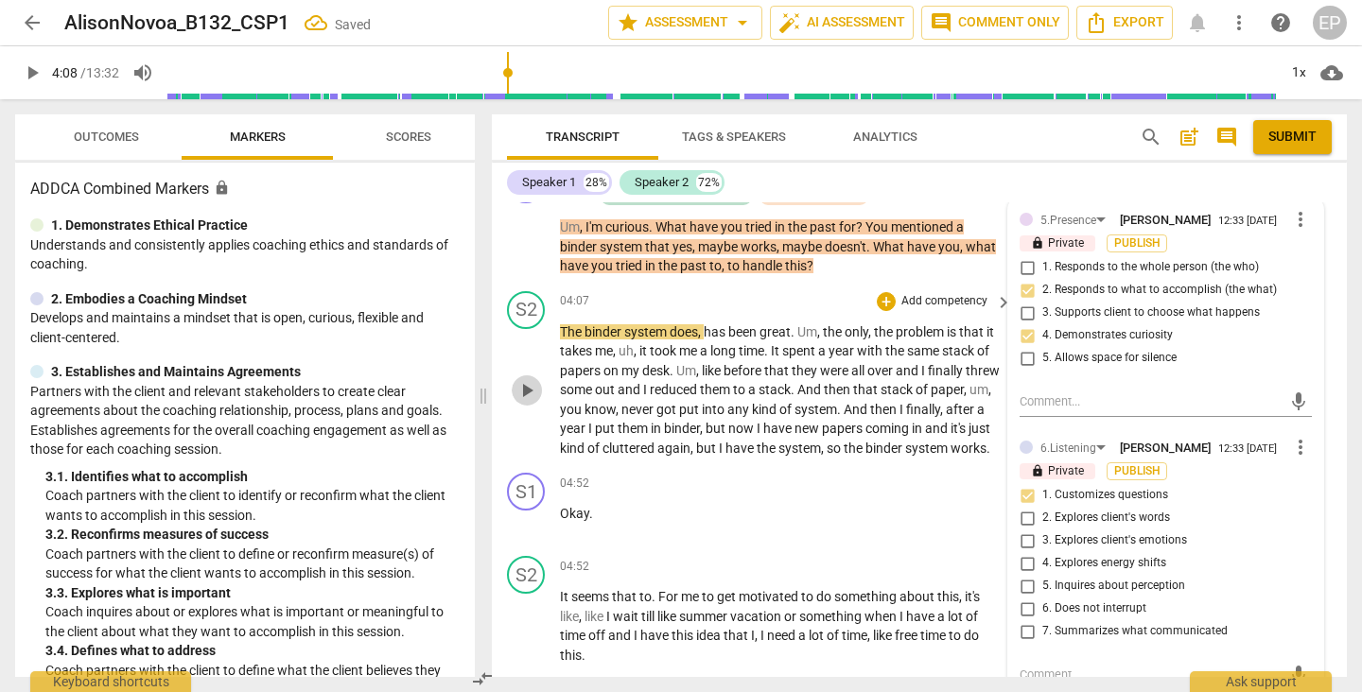
click at [520, 394] on span "play_arrow" at bounding box center [526, 390] width 23 height 23
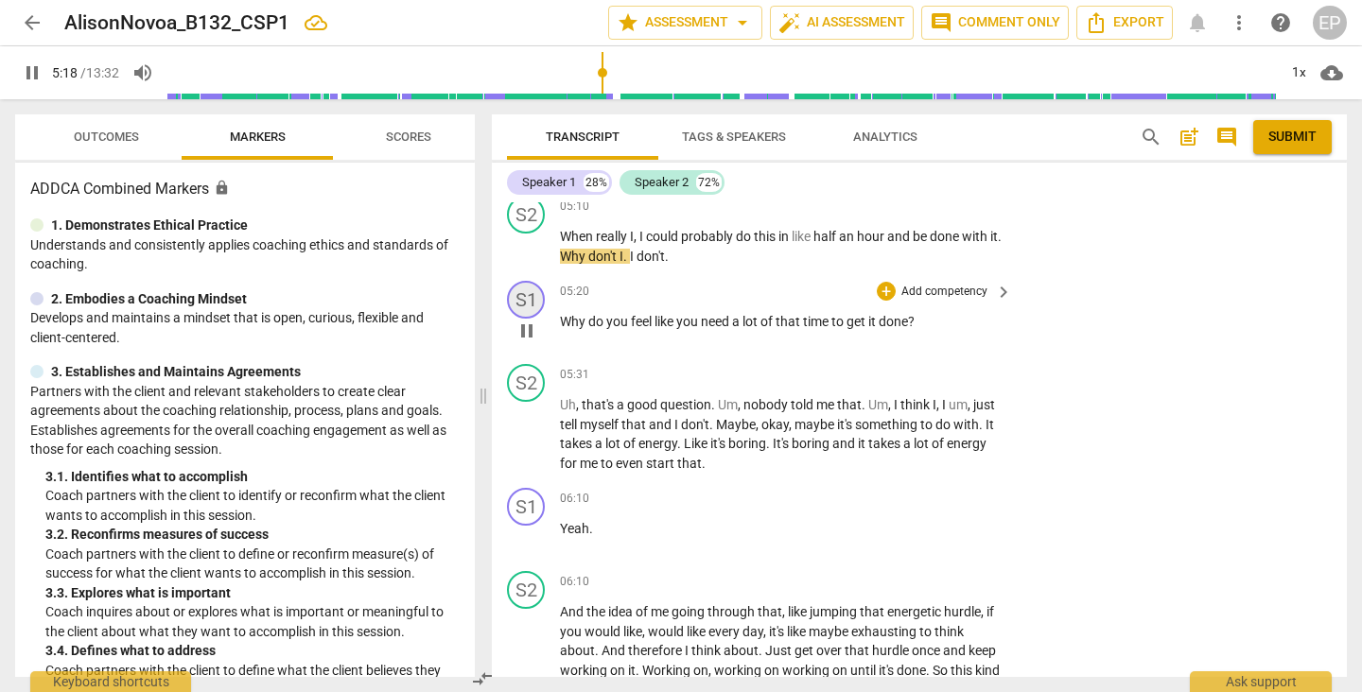
scroll to position [3339, 0]
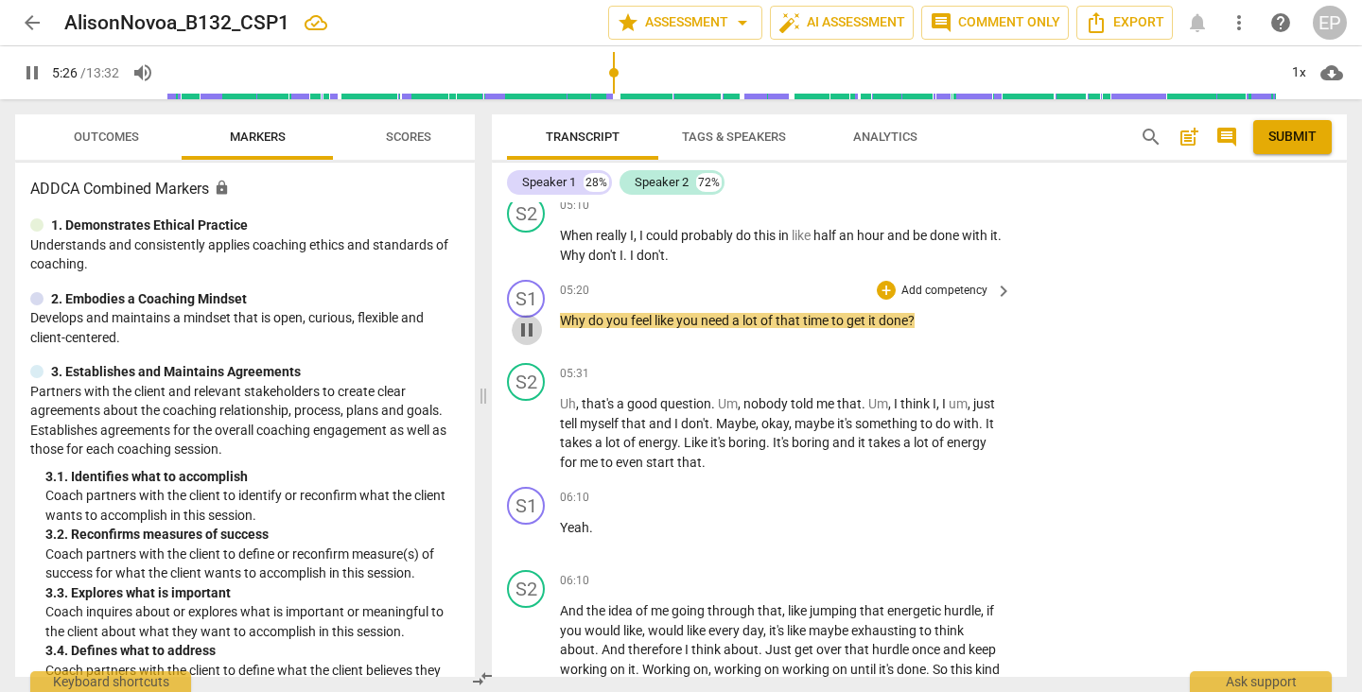
click at [529, 341] on span "pause" at bounding box center [526, 330] width 23 height 23
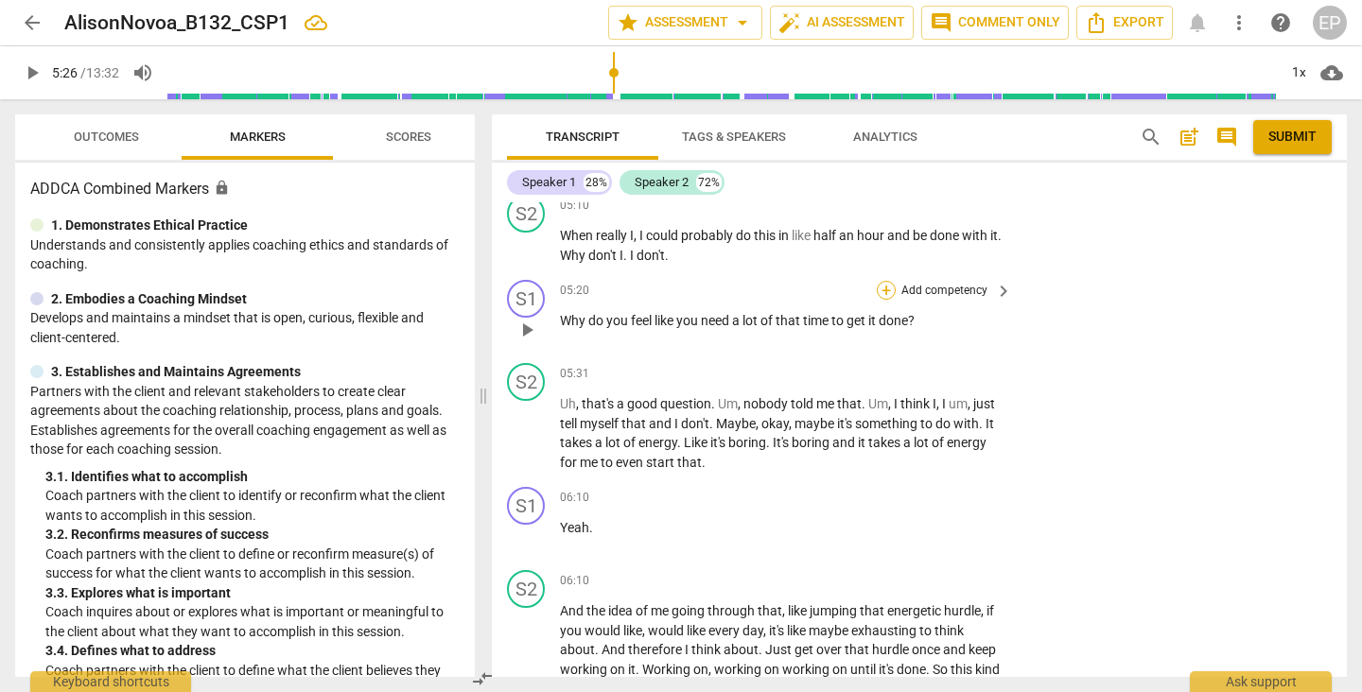
click at [880, 299] on div "+" at bounding box center [886, 290] width 19 height 19
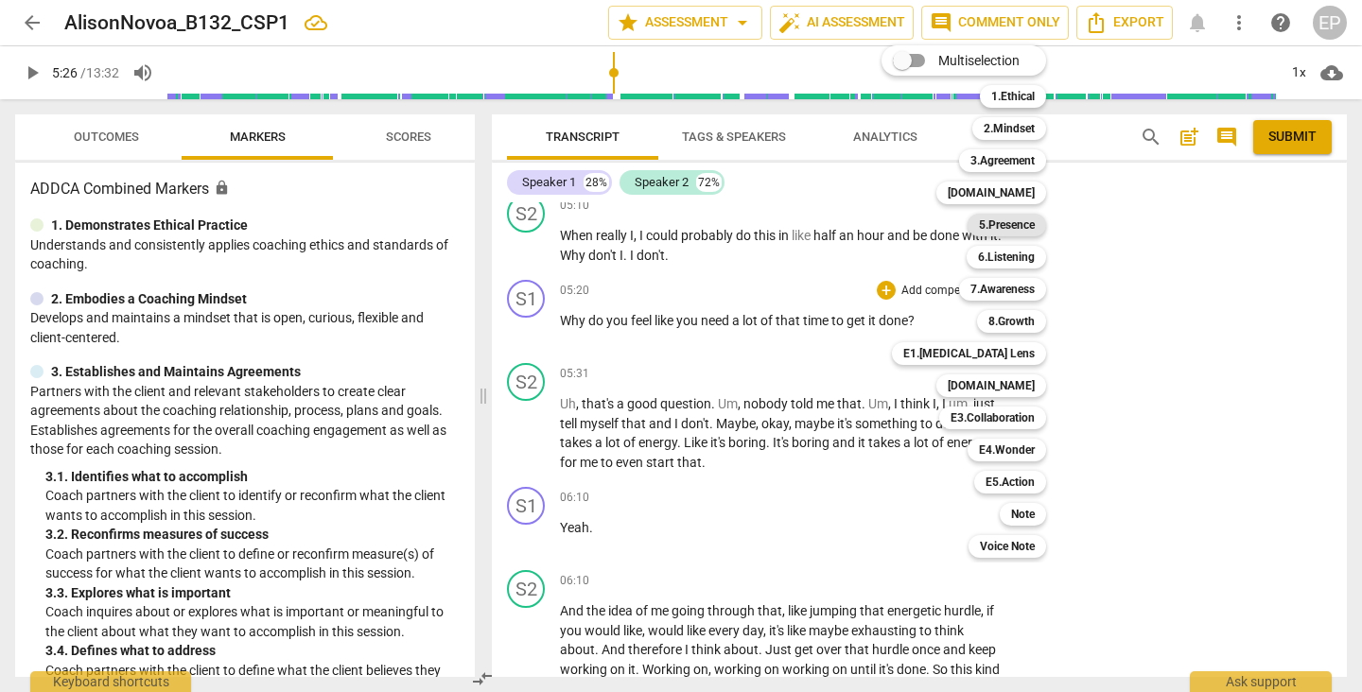
click at [1024, 225] on b "5.Presence" at bounding box center [1007, 225] width 56 height 23
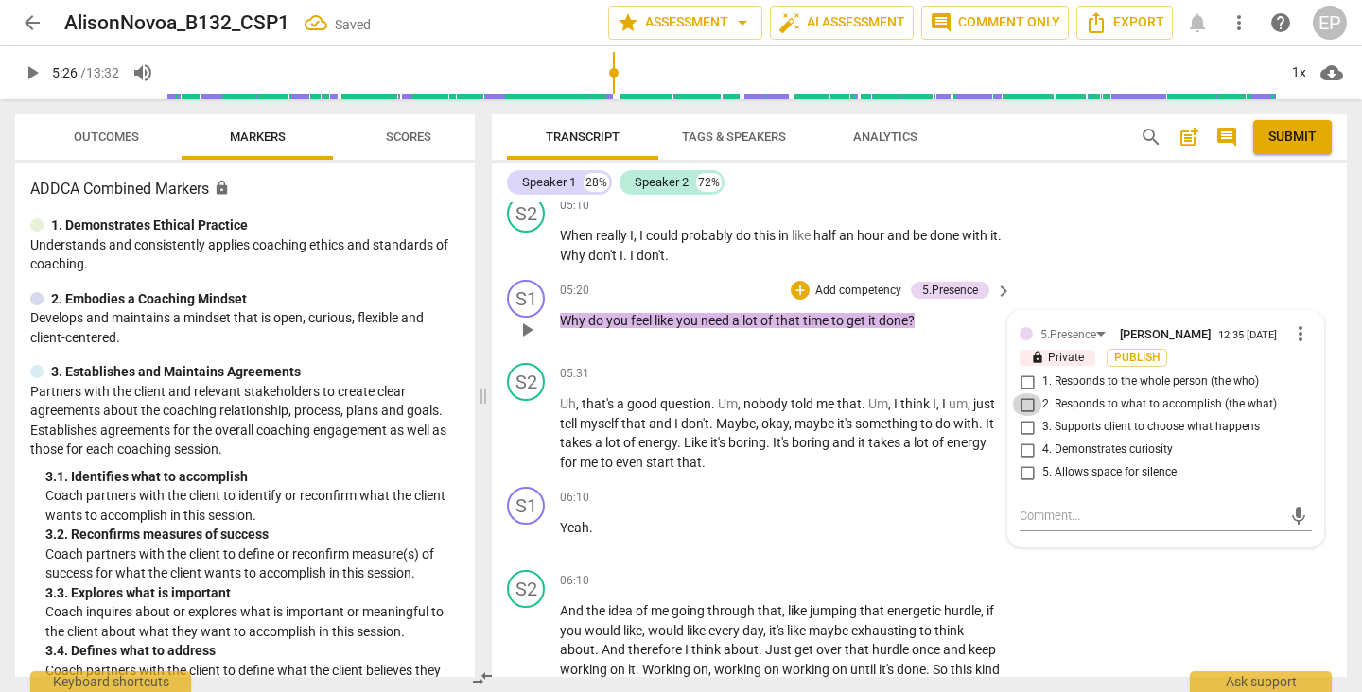
click at [1022, 416] on input "2. Responds to what to accomplish (the what)" at bounding box center [1027, 404] width 30 height 23
click at [1022, 462] on input "4. Demonstrates curiosity" at bounding box center [1027, 450] width 30 height 23
click at [796, 300] on div "+" at bounding box center [800, 290] width 19 height 19
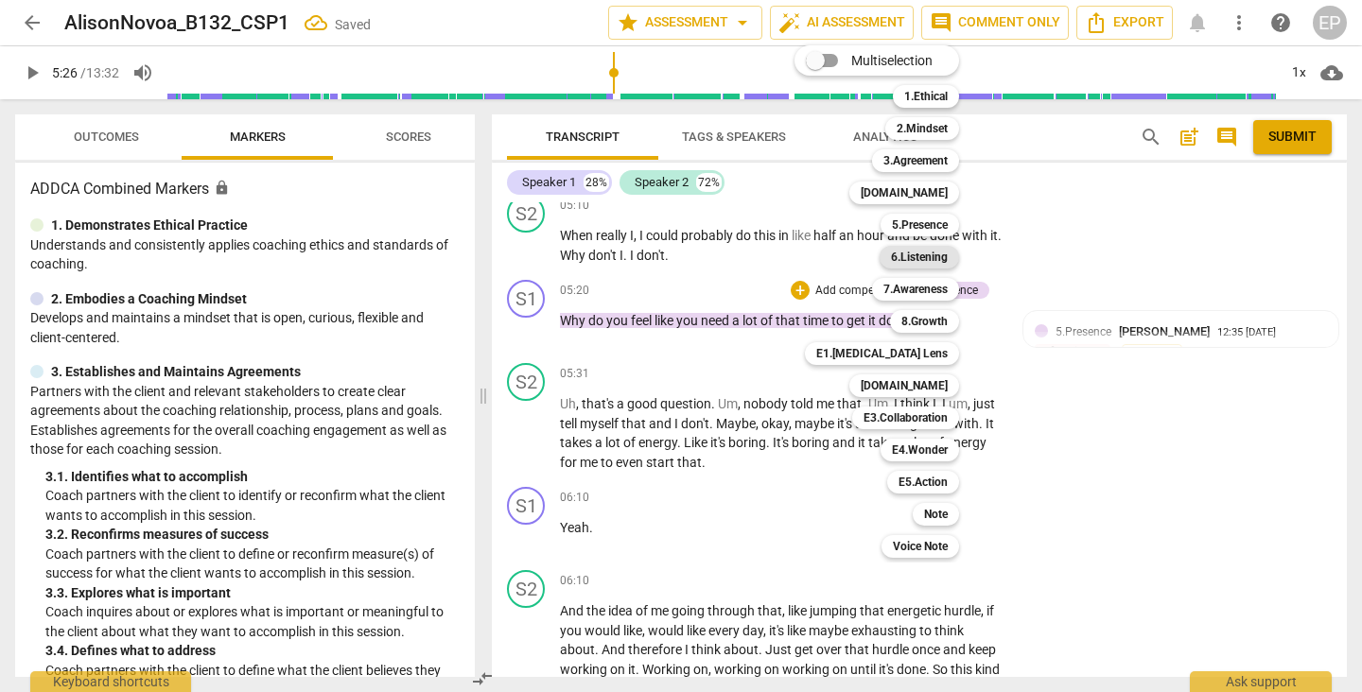
click at [931, 251] on b "6.Listening" at bounding box center [919, 257] width 57 height 23
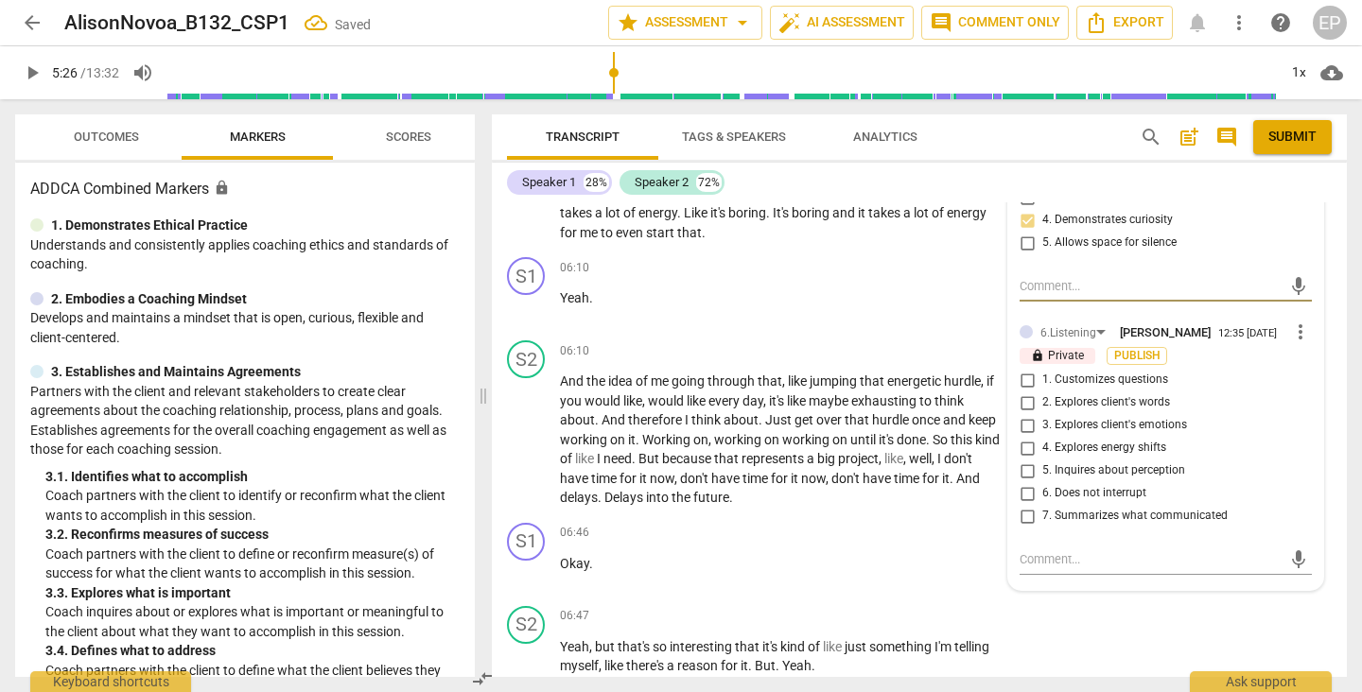
scroll to position [3570, 0]
click at [1020, 391] on input "1. Customizes questions" at bounding box center [1027, 379] width 30 height 23
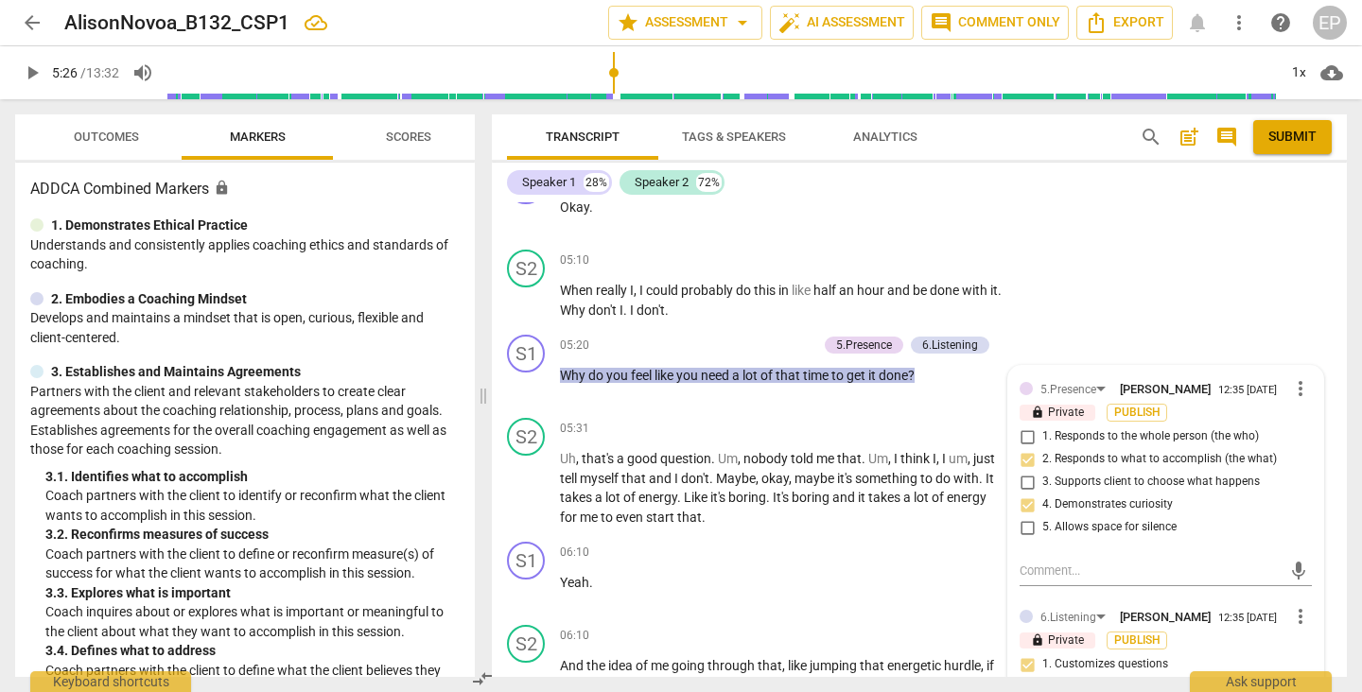
scroll to position [3274, 0]
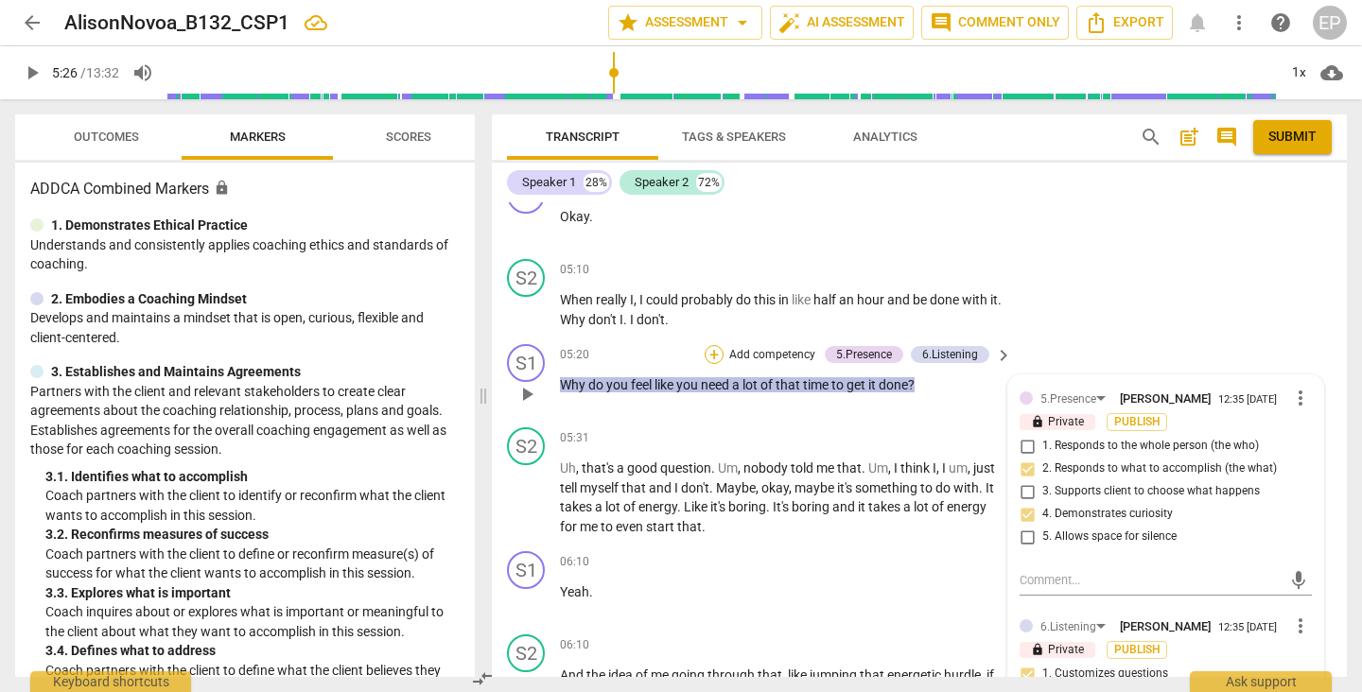
click at [707, 363] on div "+" at bounding box center [714, 354] width 19 height 19
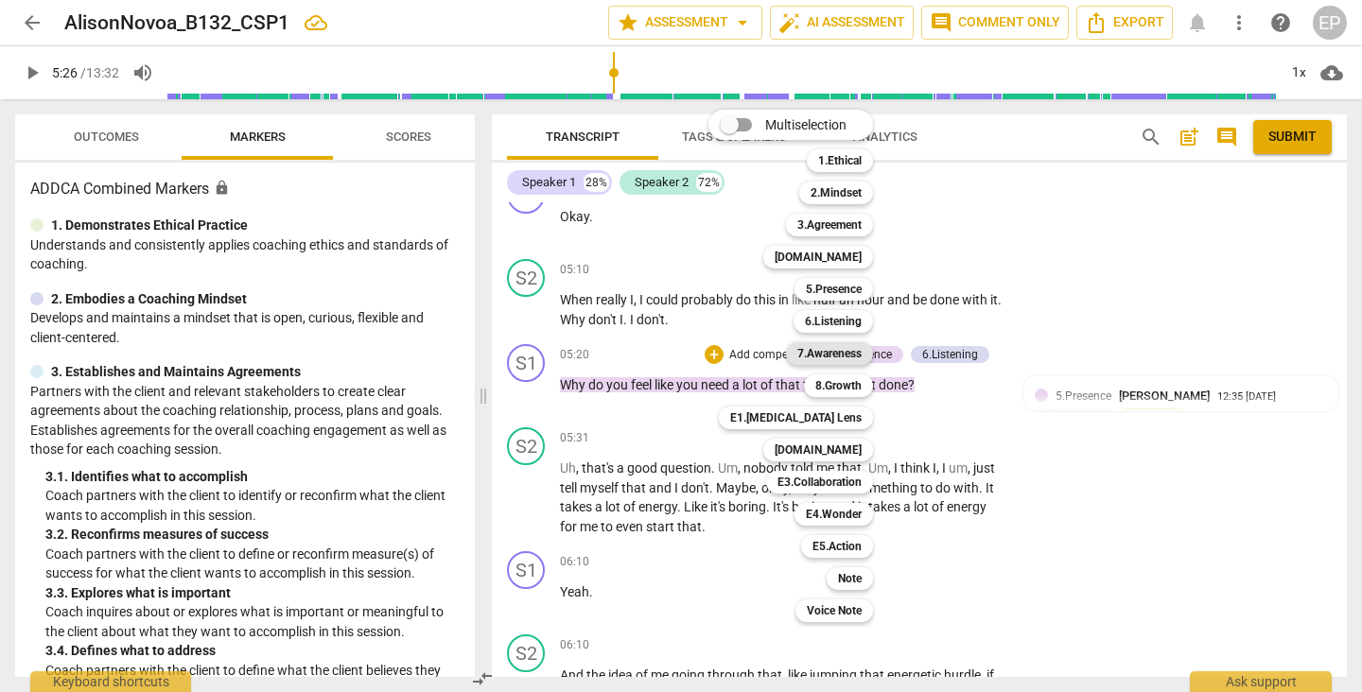
click at [835, 355] on b "7.Awareness" at bounding box center [829, 353] width 64 height 23
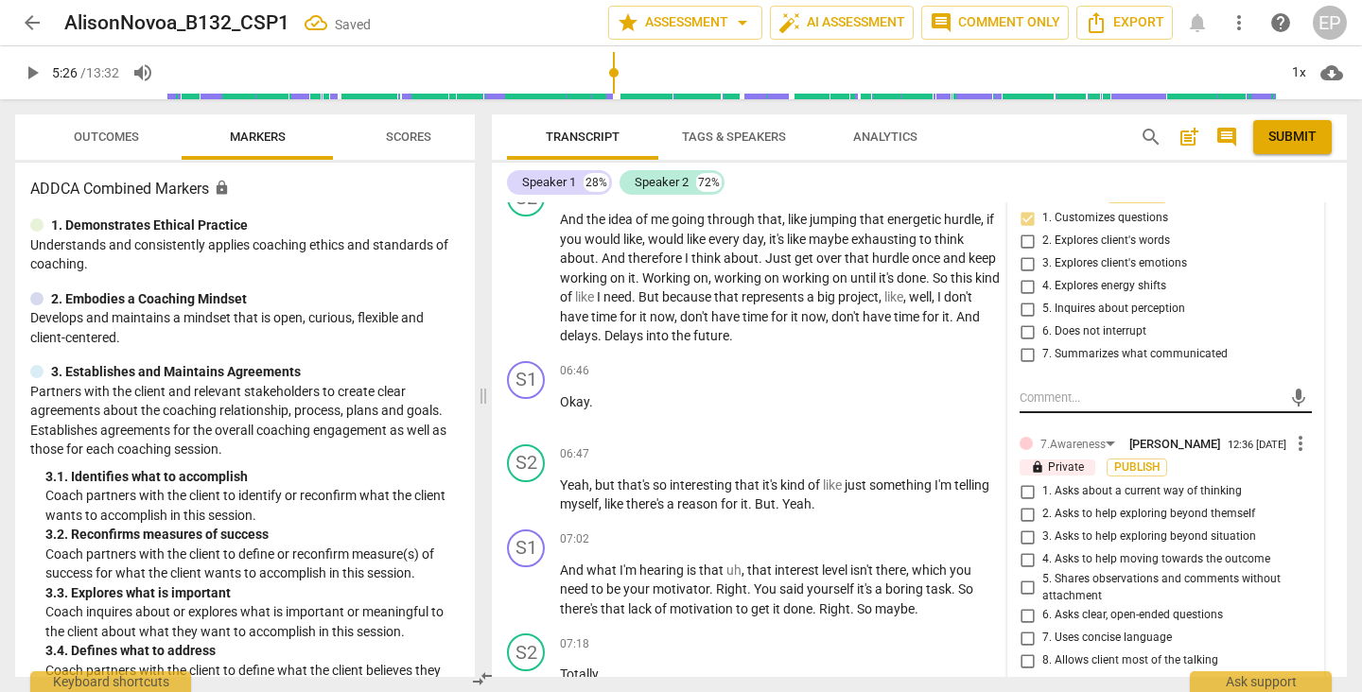
scroll to position [3736, 0]
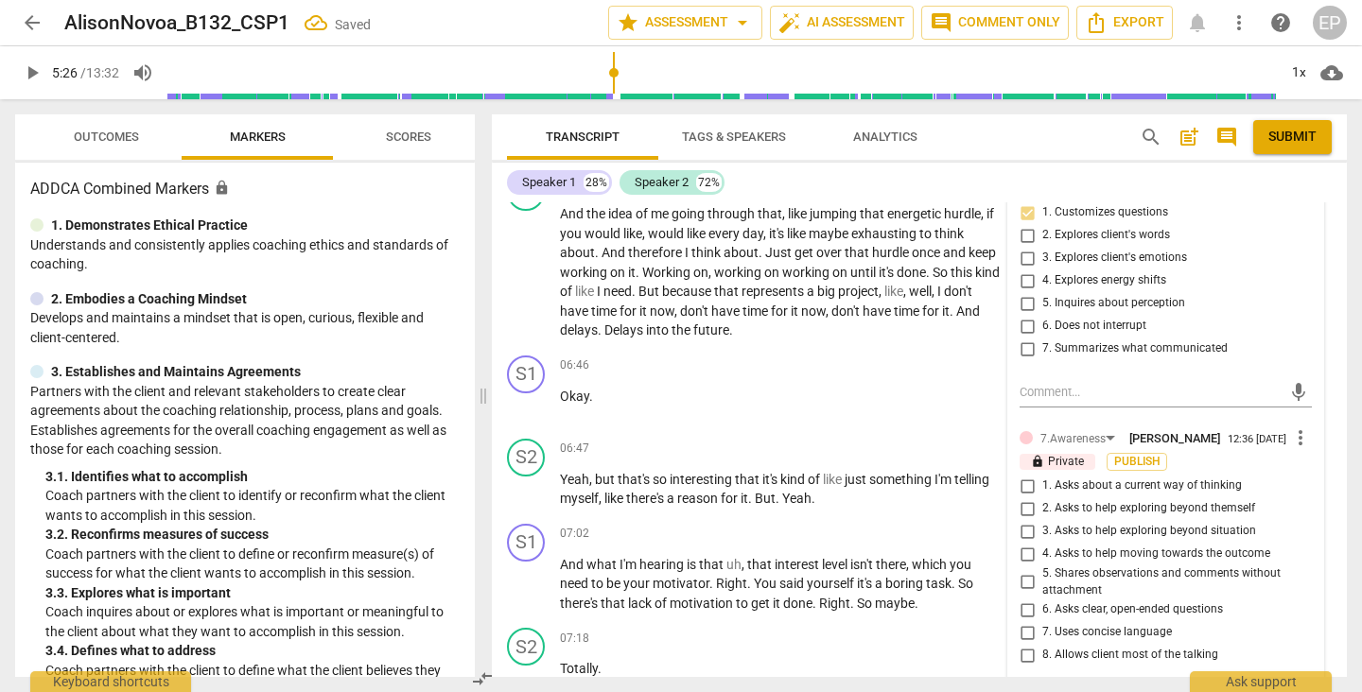
click at [1021, 498] on input "1. Asks about a current way of thinking" at bounding box center [1027, 486] width 30 height 23
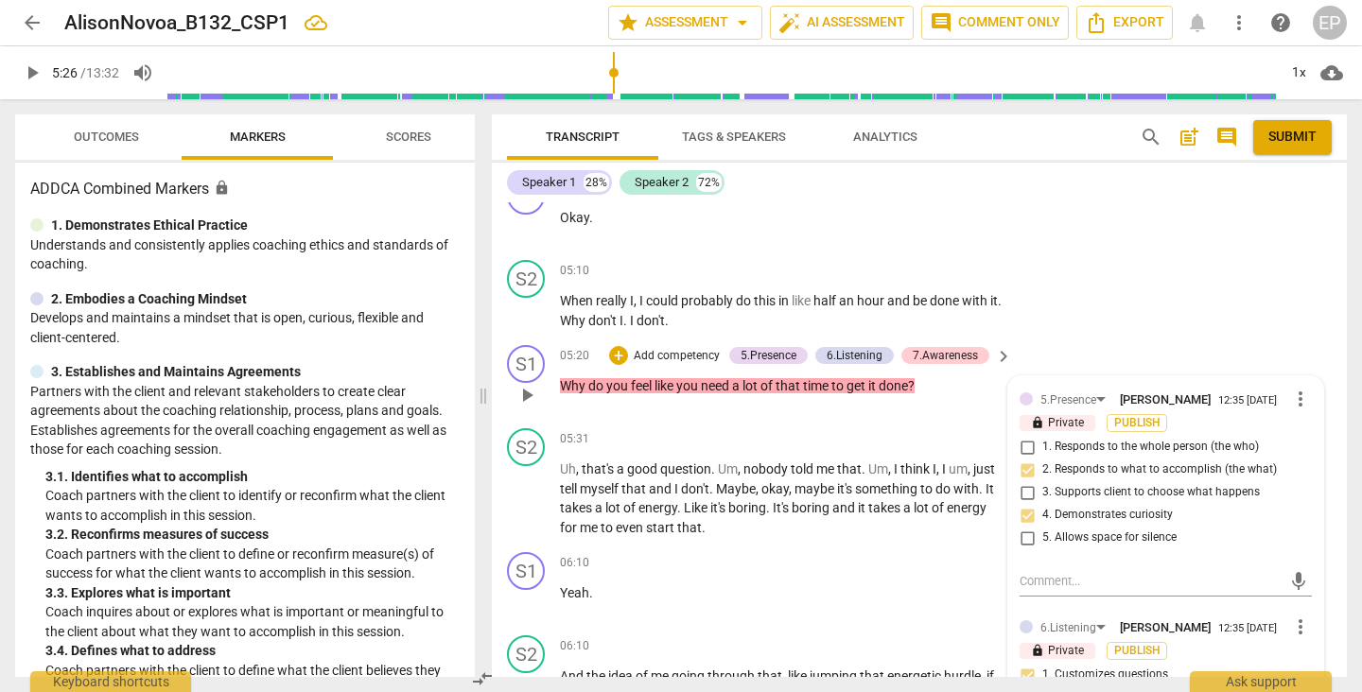
scroll to position [3269, 0]
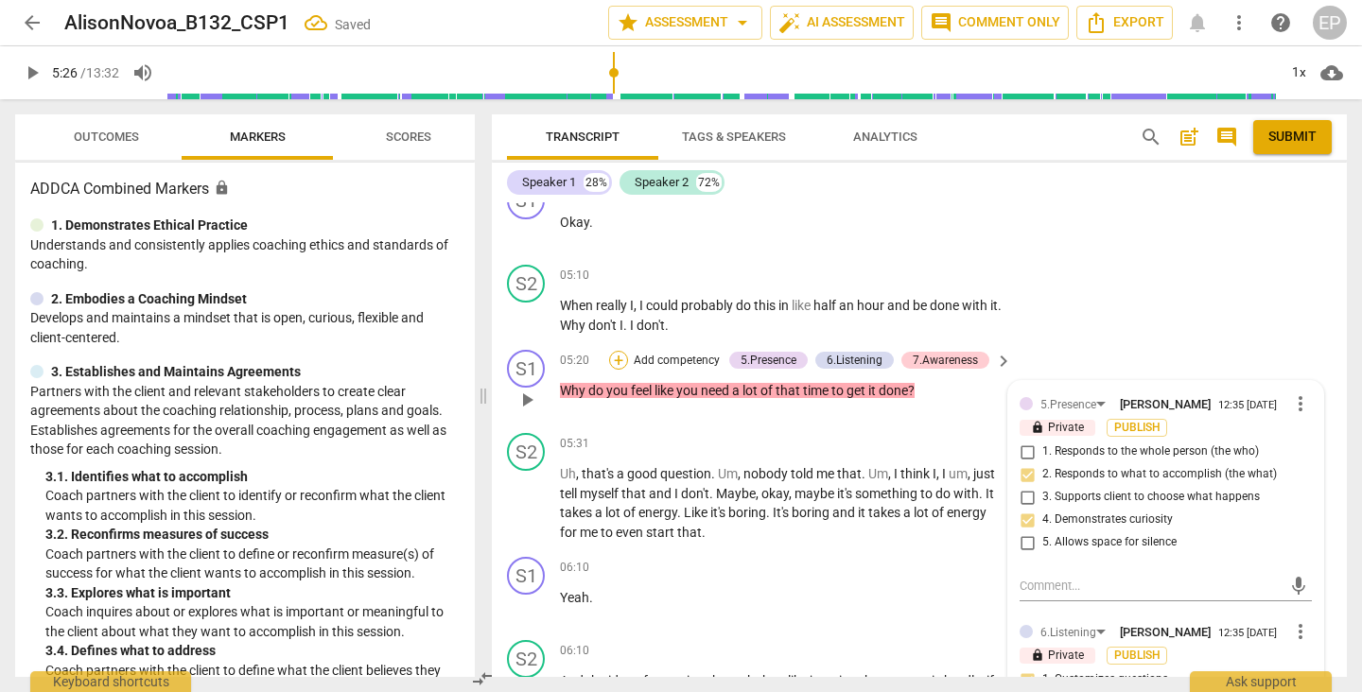
click at [617, 367] on div "+" at bounding box center [618, 360] width 19 height 19
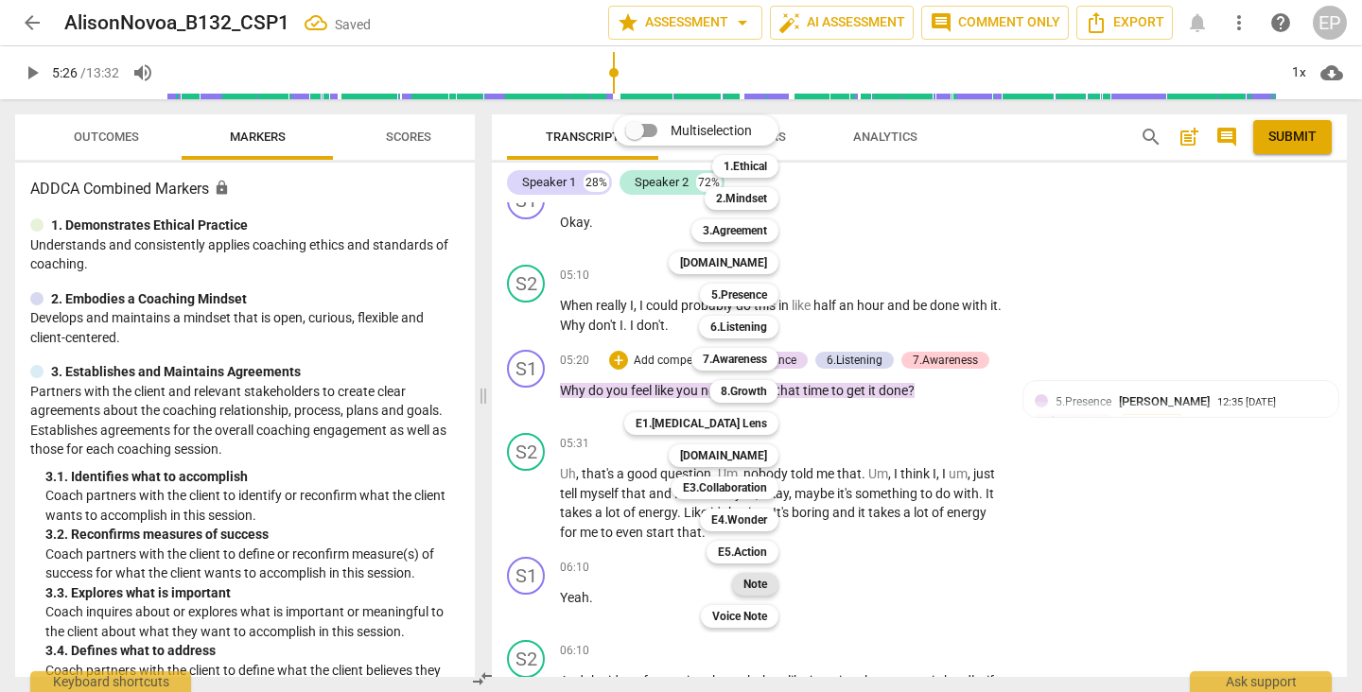
click at [748, 587] on b "Note" at bounding box center [755, 584] width 24 height 23
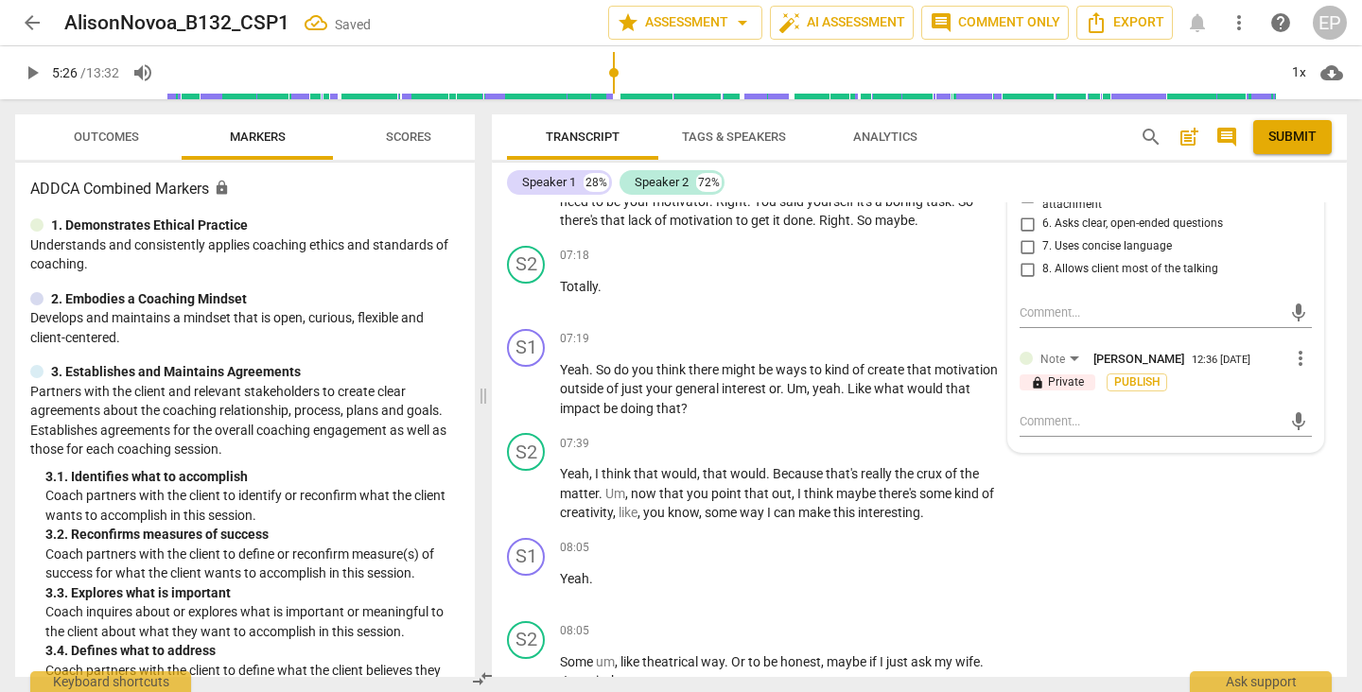
scroll to position [4142, 0]
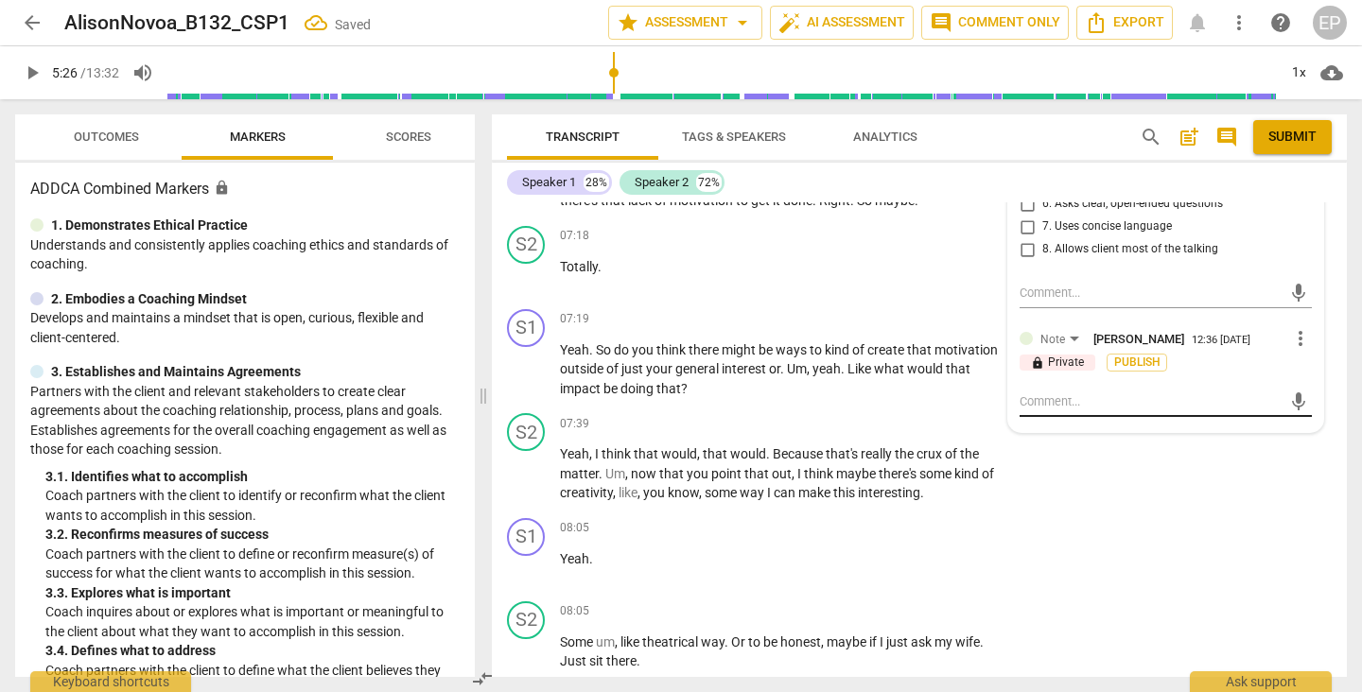
click at [1034, 410] on textarea at bounding box center [1151, 402] width 262 height 18
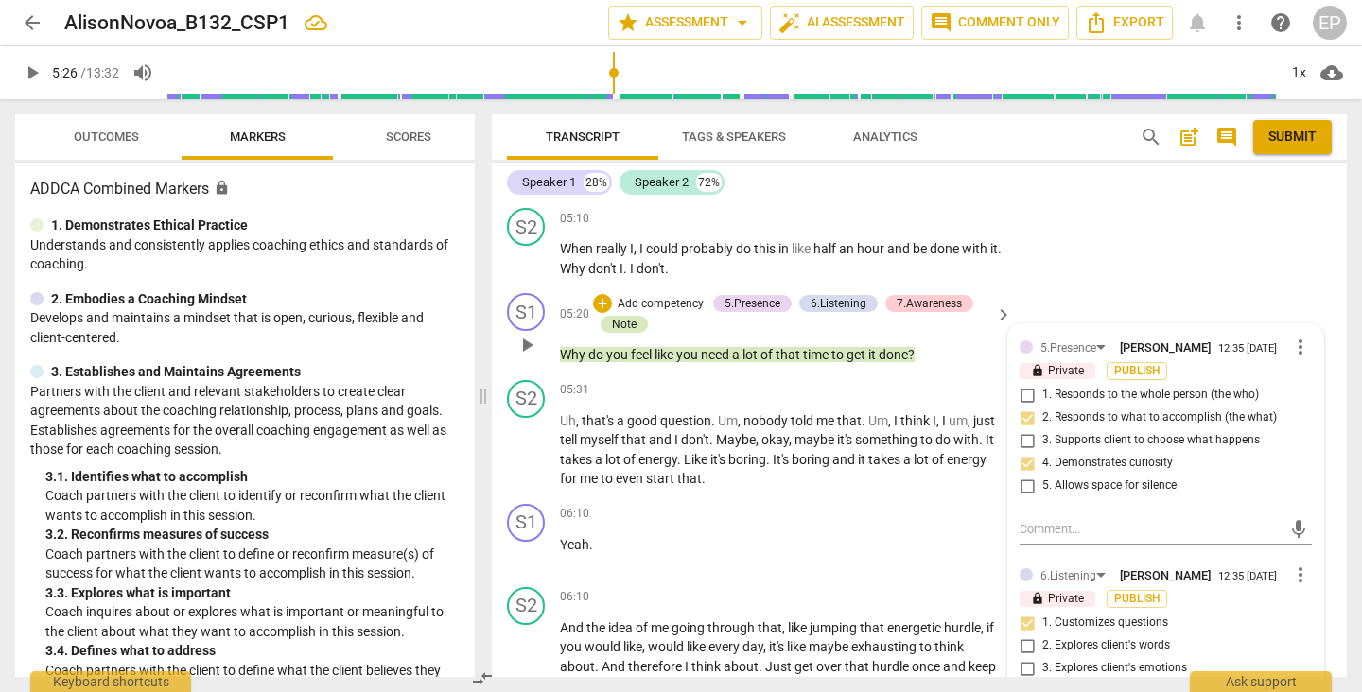
scroll to position [3324, 0]
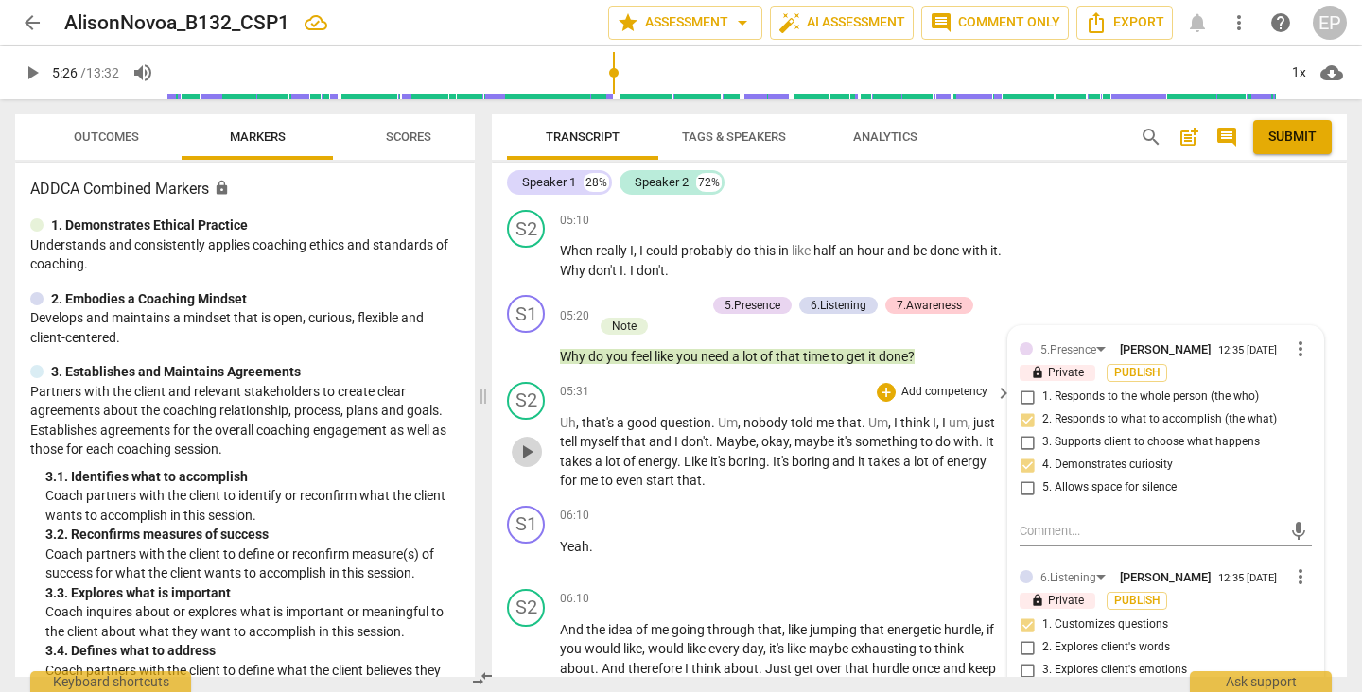
click at [526, 459] on span "play_arrow" at bounding box center [526, 452] width 23 height 23
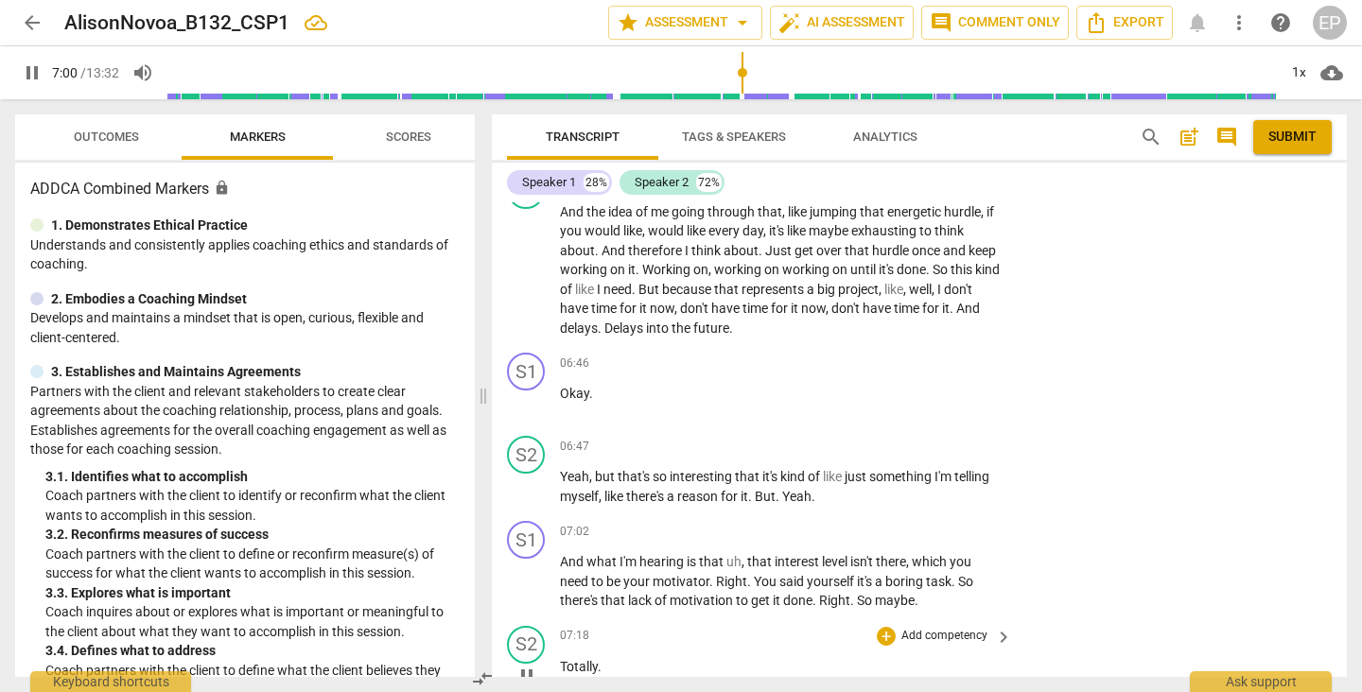
scroll to position [3730, 0]
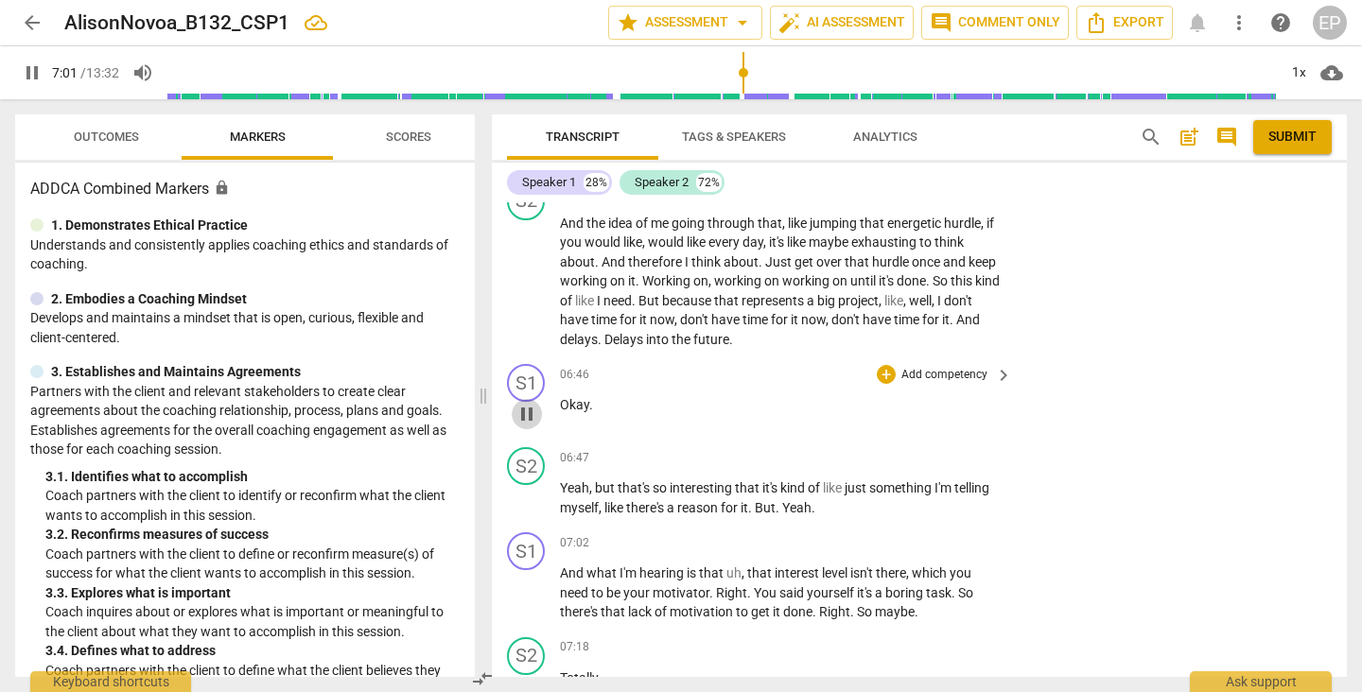
click at [532, 415] on span "pause" at bounding box center [526, 414] width 23 height 23
click at [885, 377] on div "+" at bounding box center [886, 374] width 19 height 19
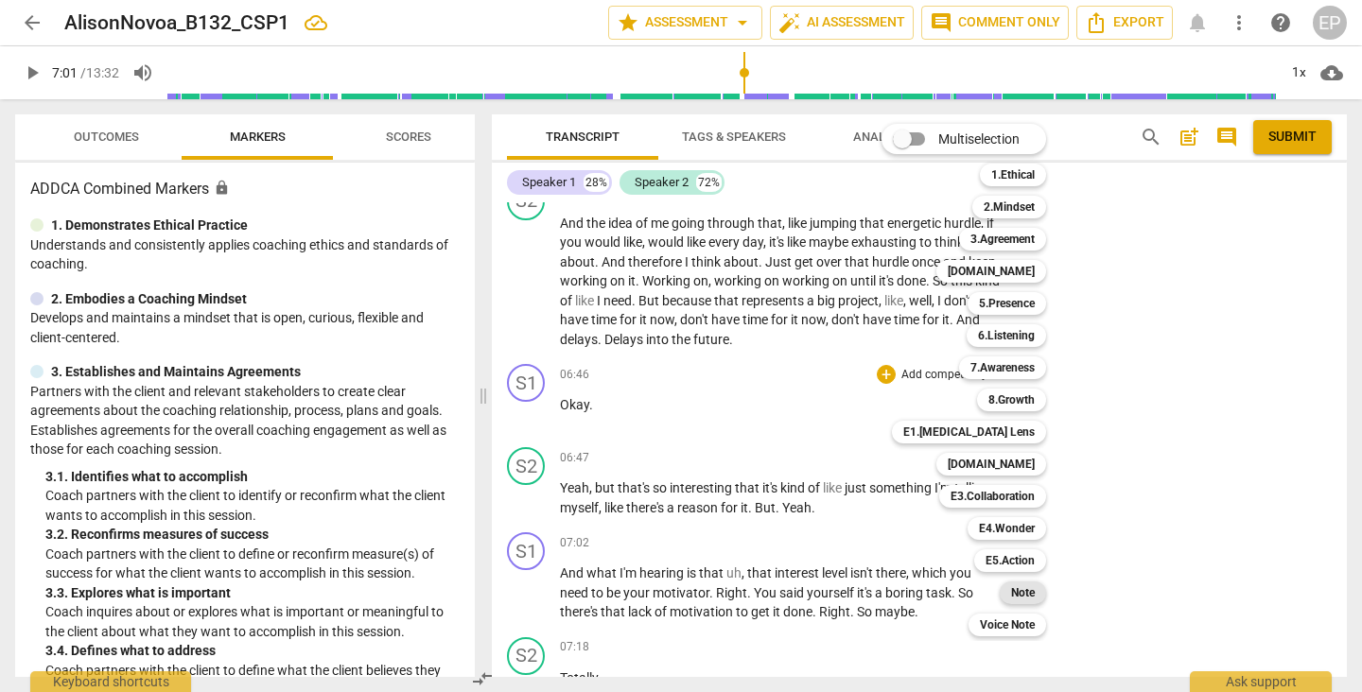
click at [1026, 589] on b "Note" at bounding box center [1023, 593] width 24 height 23
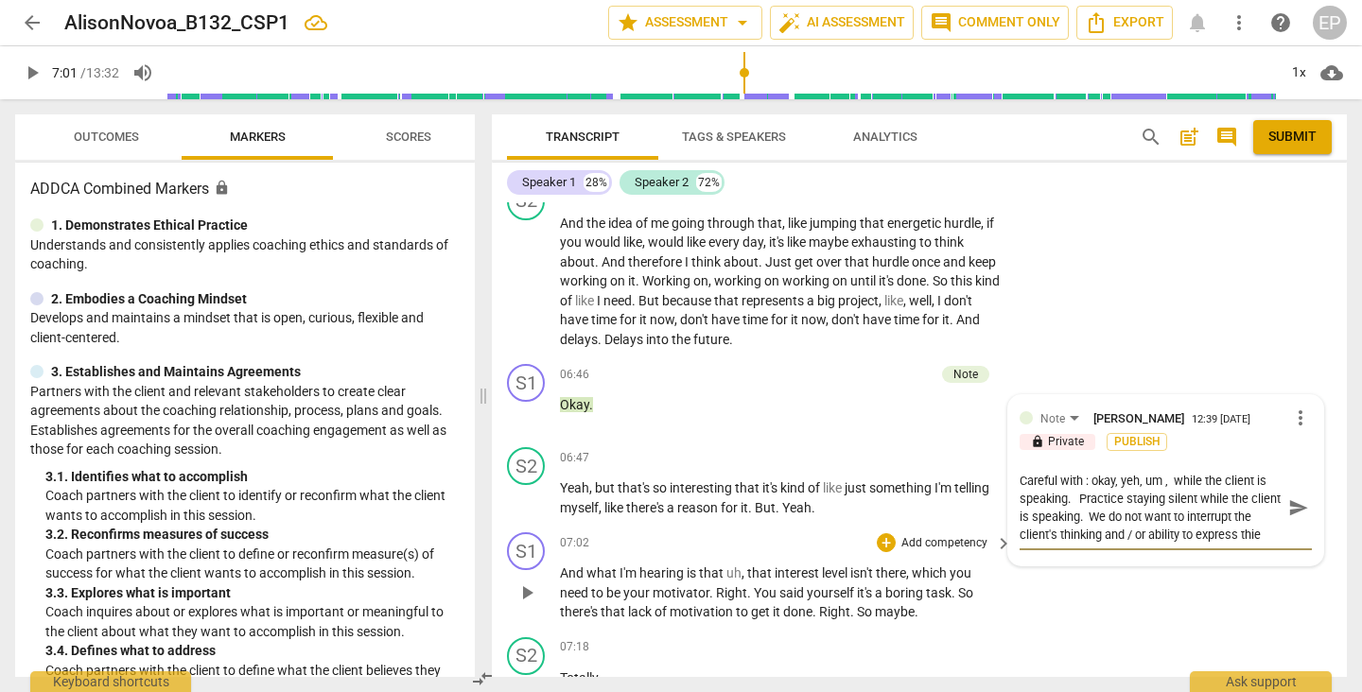
scroll to position [16, 0]
click at [1023, 595] on div "S1 play_arrow pause 07:02 + Add competency keyboard_arrow_right And what I'm he…" at bounding box center [919, 577] width 855 height 105
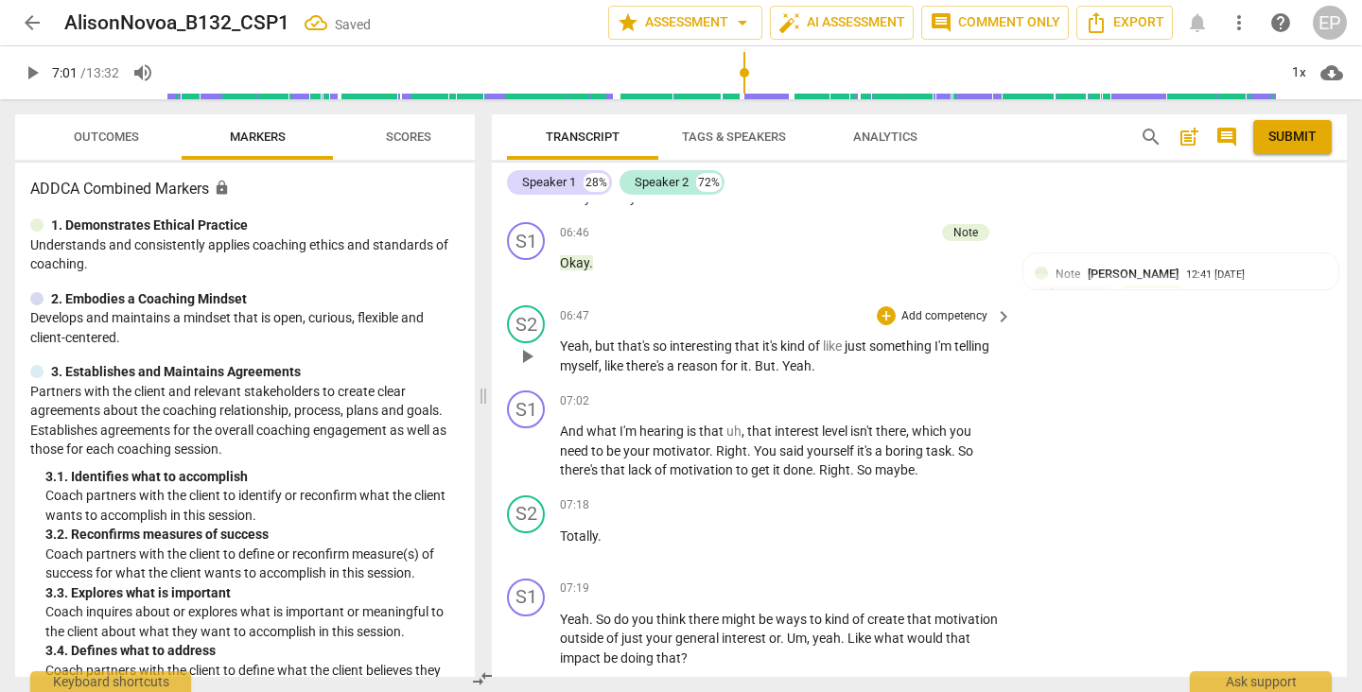
scroll to position [3894, 0]
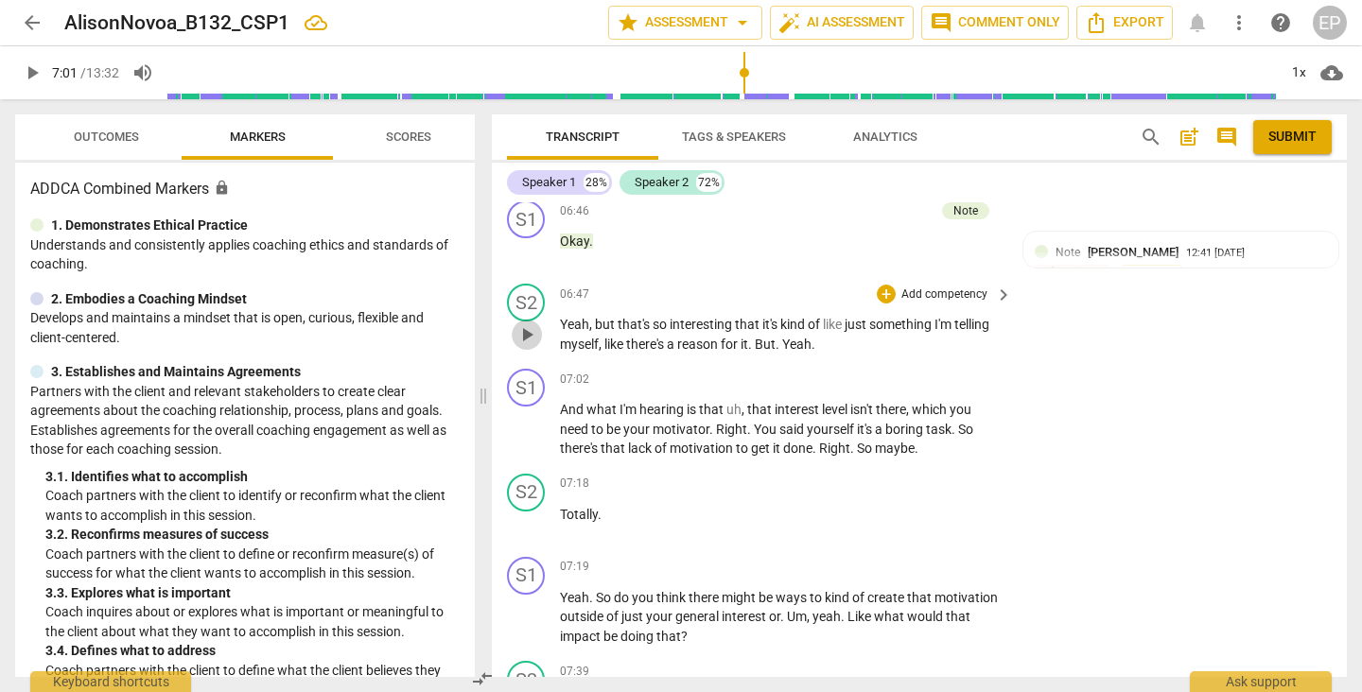
click at [523, 344] on span "play_arrow" at bounding box center [526, 334] width 23 height 23
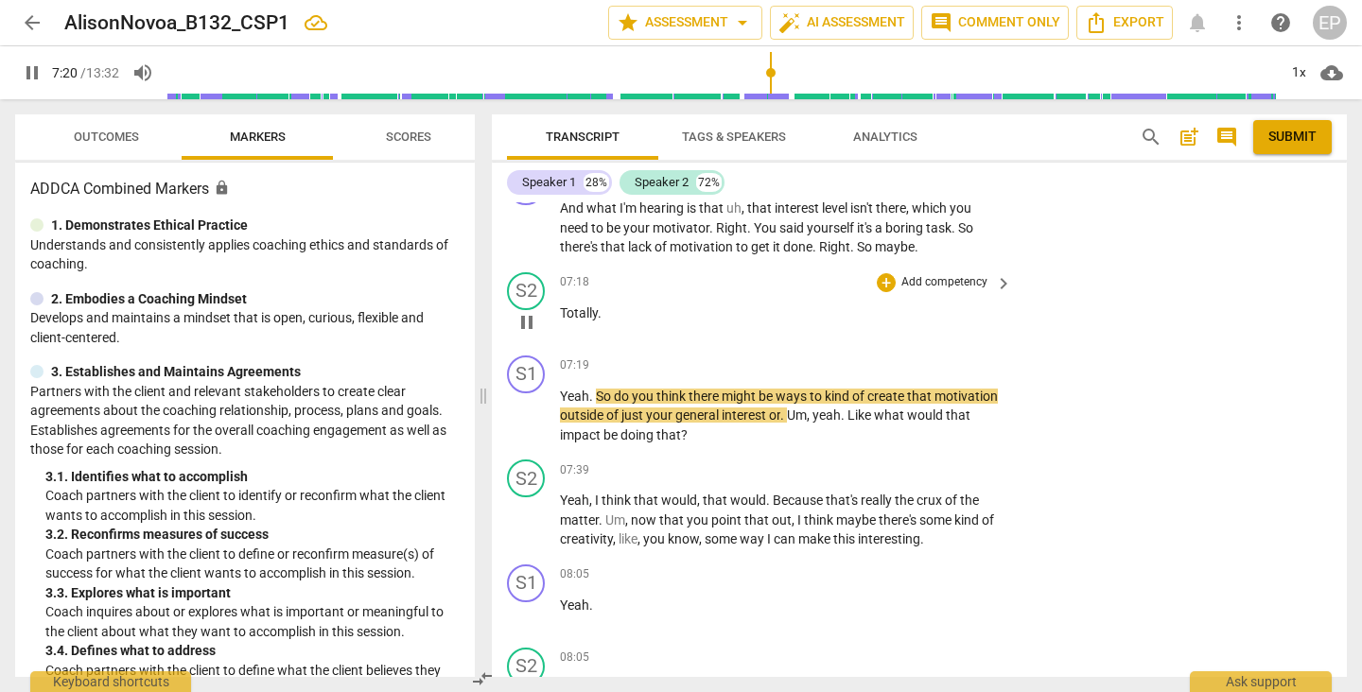
scroll to position [4101, 0]
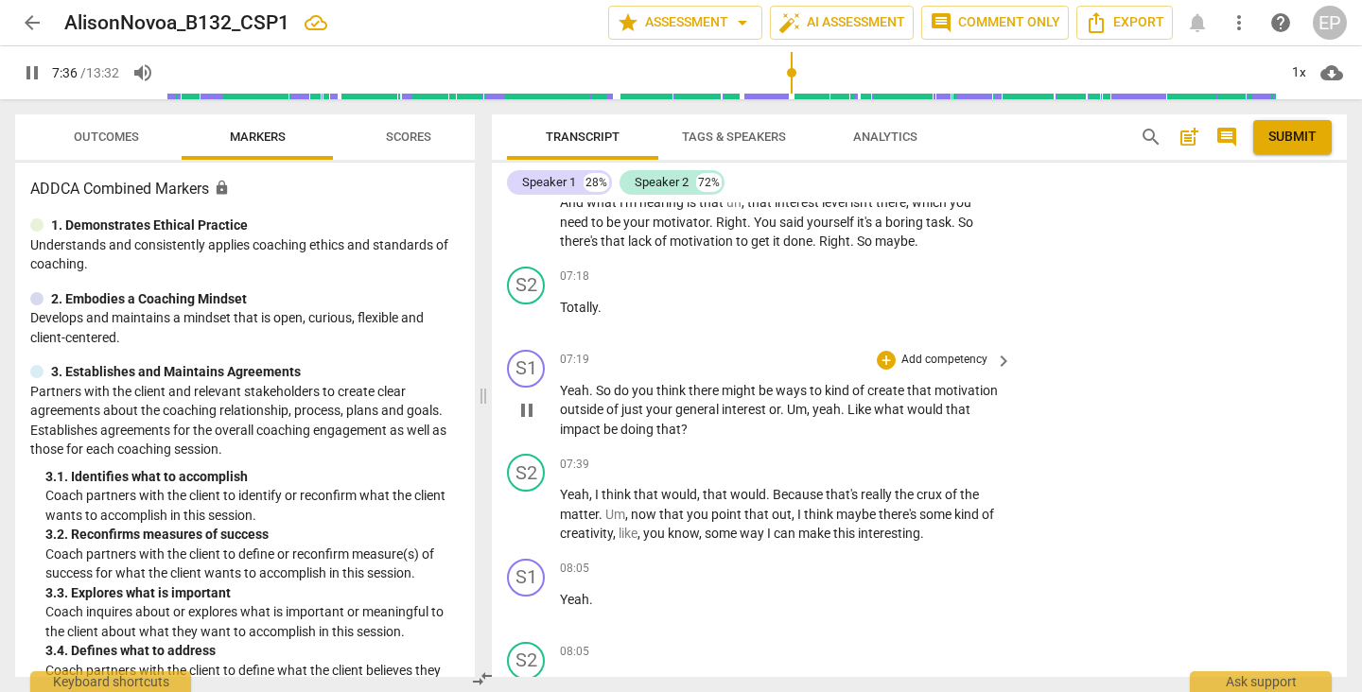
click at [522, 414] on span "pause" at bounding box center [526, 410] width 23 height 23
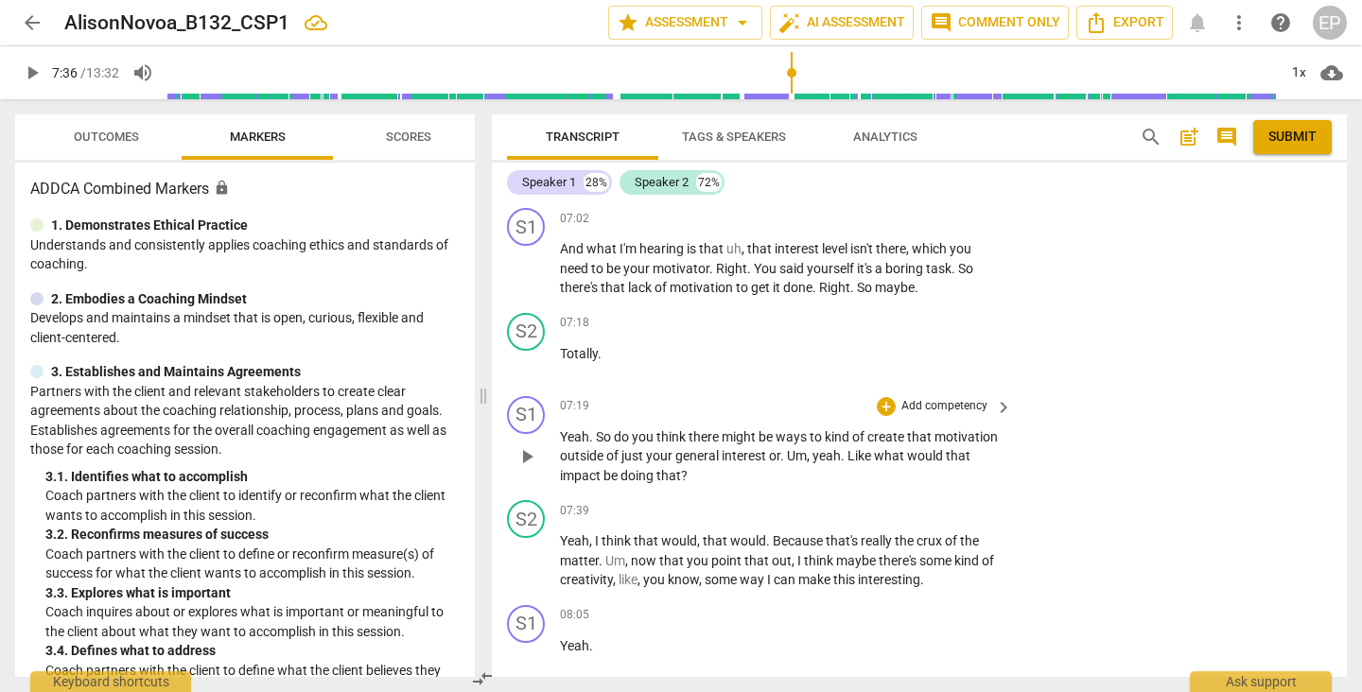
scroll to position [4033, 0]
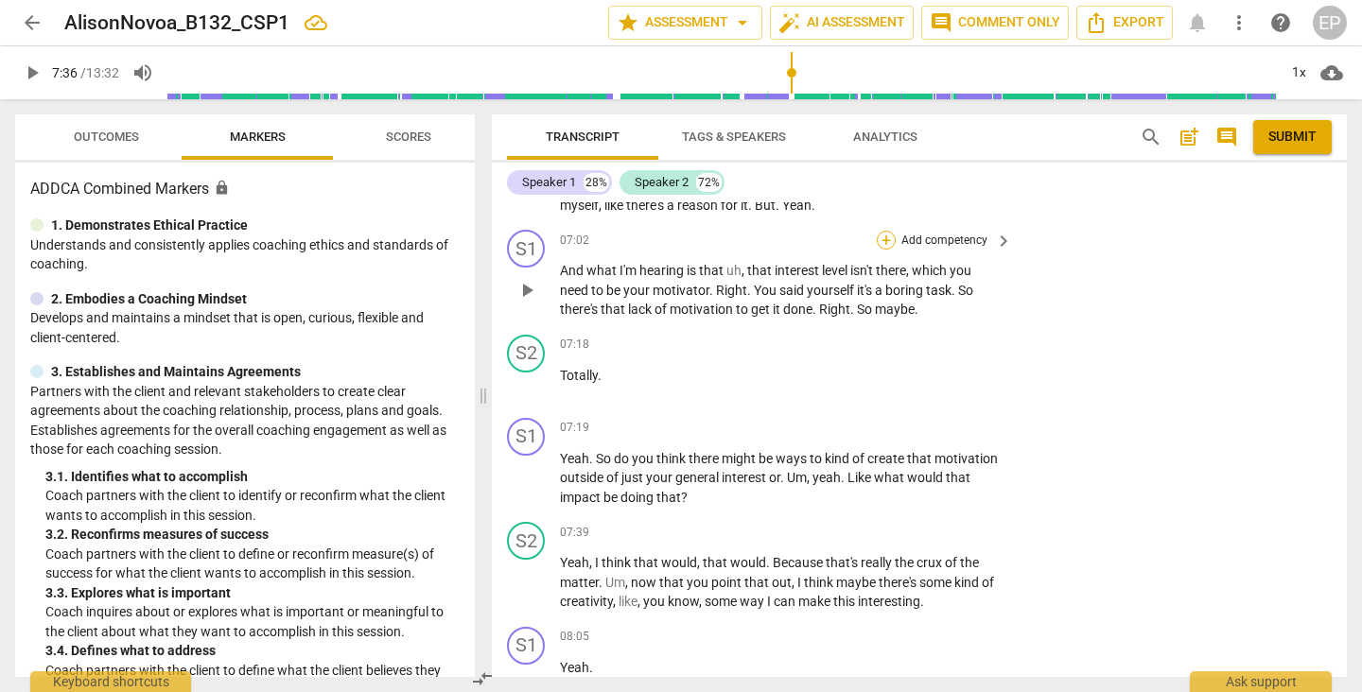
click at [881, 247] on div "+" at bounding box center [886, 240] width 19 height 19
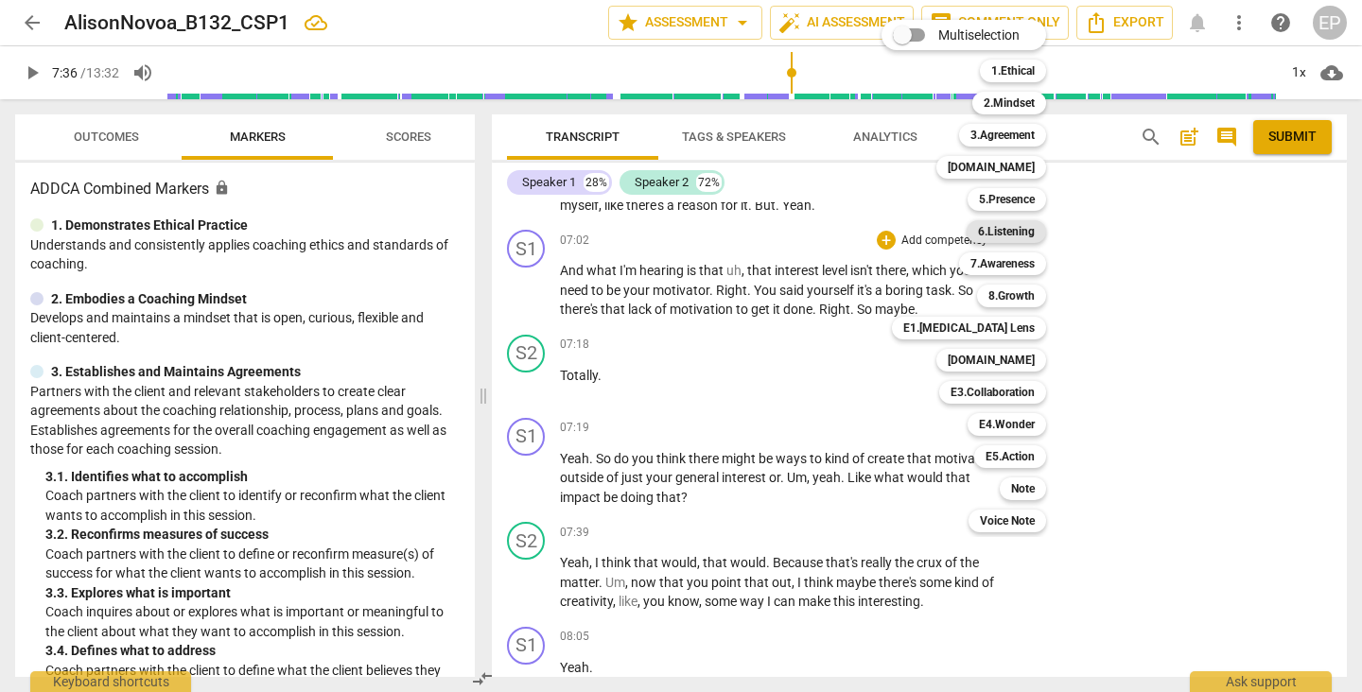
click at [1009, 231] on b "6.Listening" at bounding box center [1006, 231] width 57 height 23
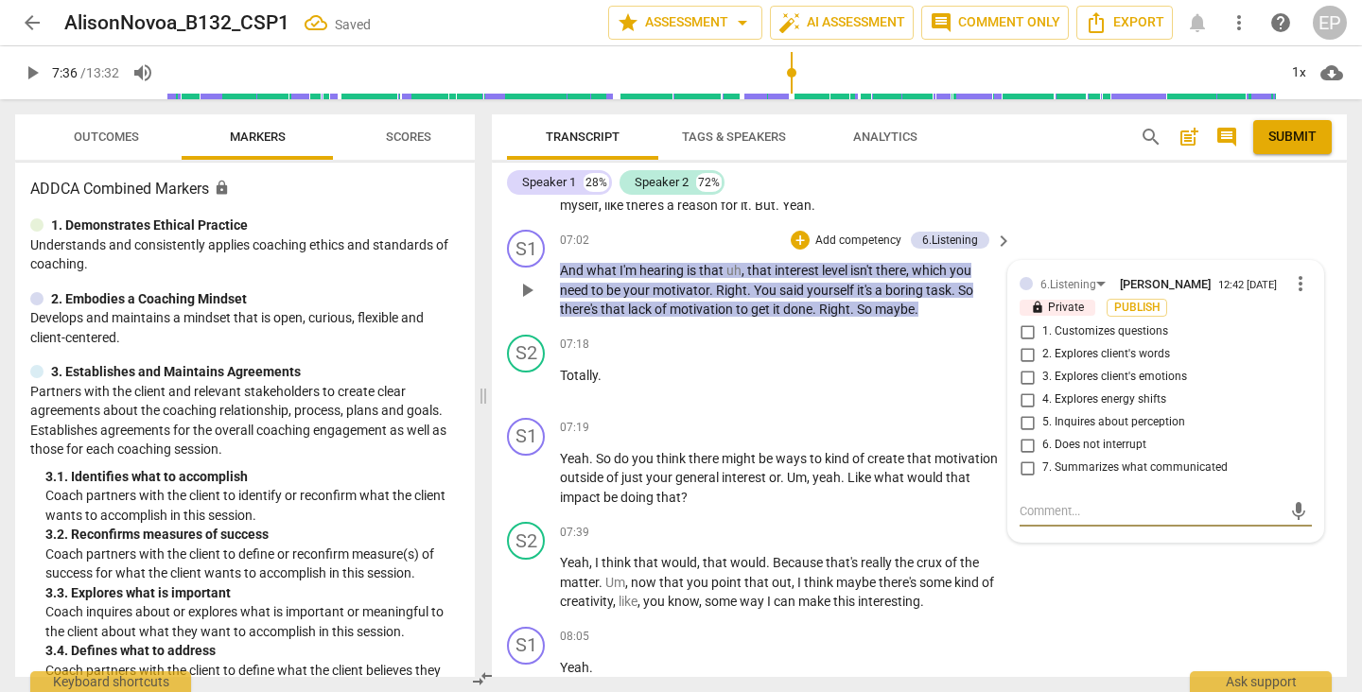
click at [1022, 476] on input "7. Summarizes what communicated" at bounding box center [1027, 468] width 30 height 23
click at [797, 242] on div "+" at bounding box center [800, 240] width 19 height 19
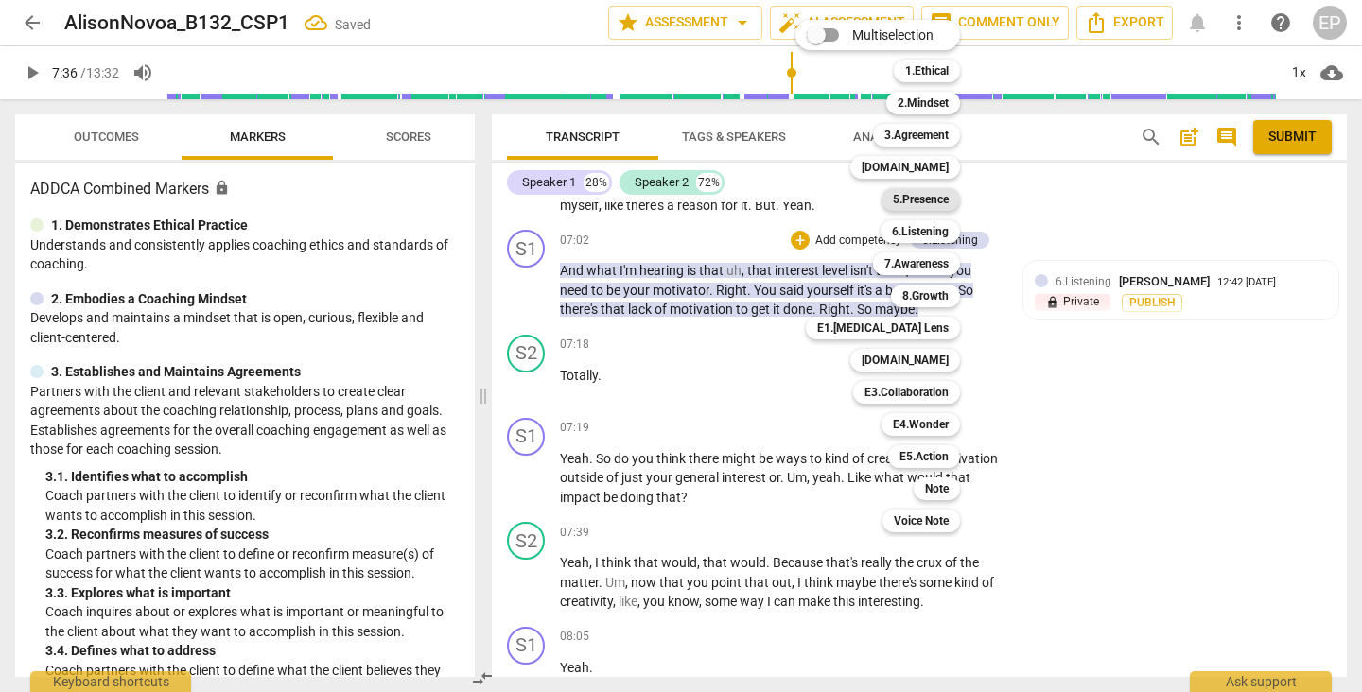
click at [937, 194] on b "5.Presence" at bounding box center [921, 199] width 56 height 23
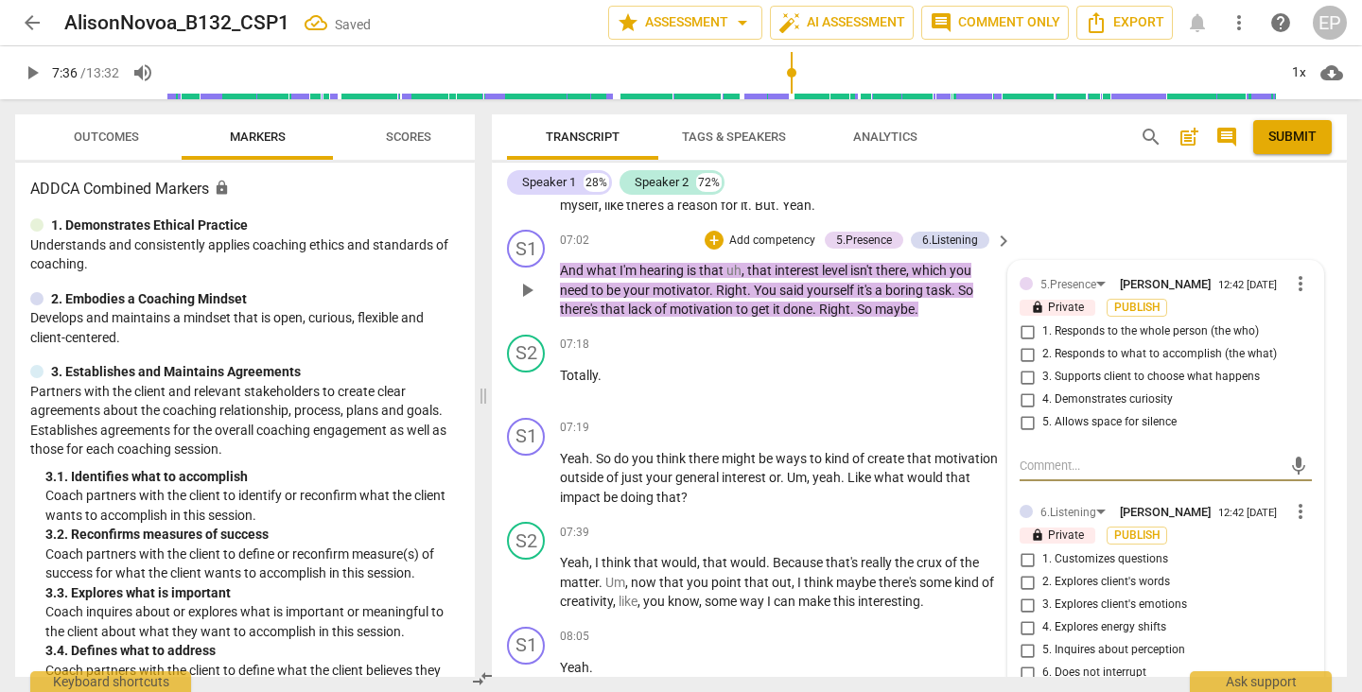
click at [1021, 366] on input "2. Responds to what to accomplish (the what)" at bounding box center [1027, 354] width 30 height 23
click at [870, 399] on div "07:18 + Add competency keyboard_arrow_right Totally ." at bounding box center [787, 369] width 454 height 68
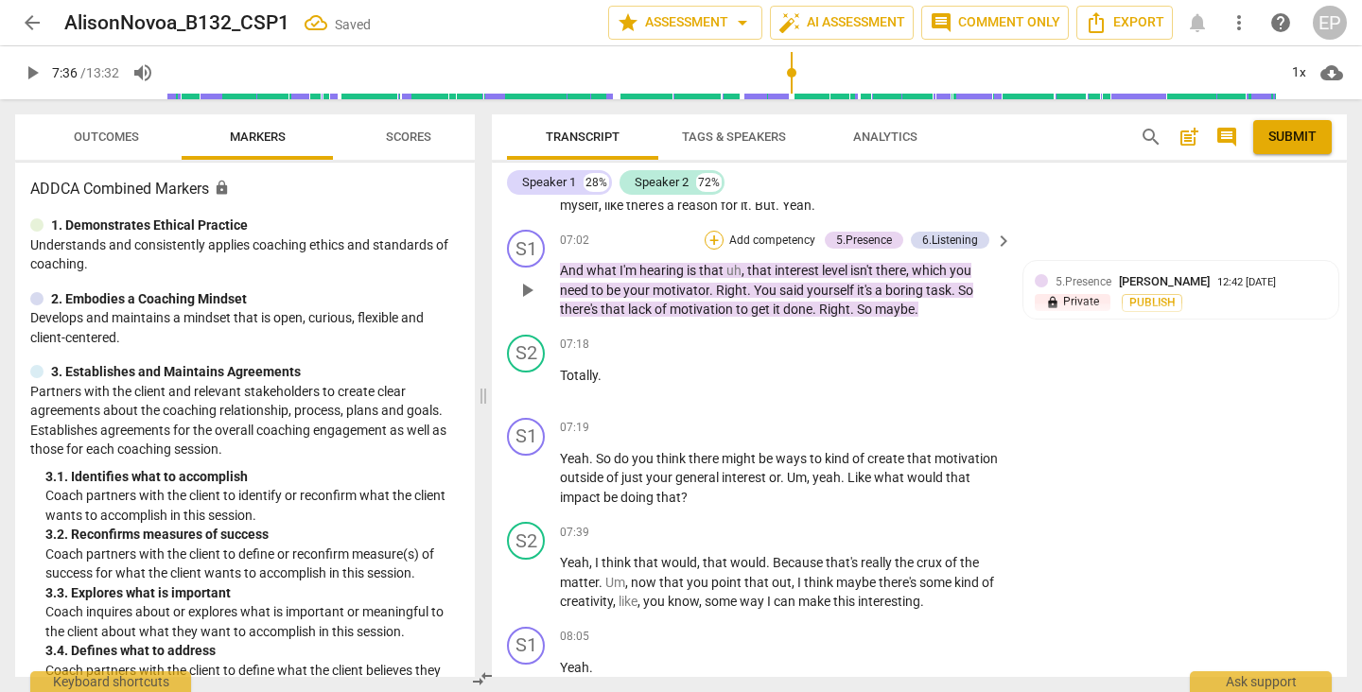
click at [708, 246] on div "+" at bounding box center [714, 240] width 19 height 19
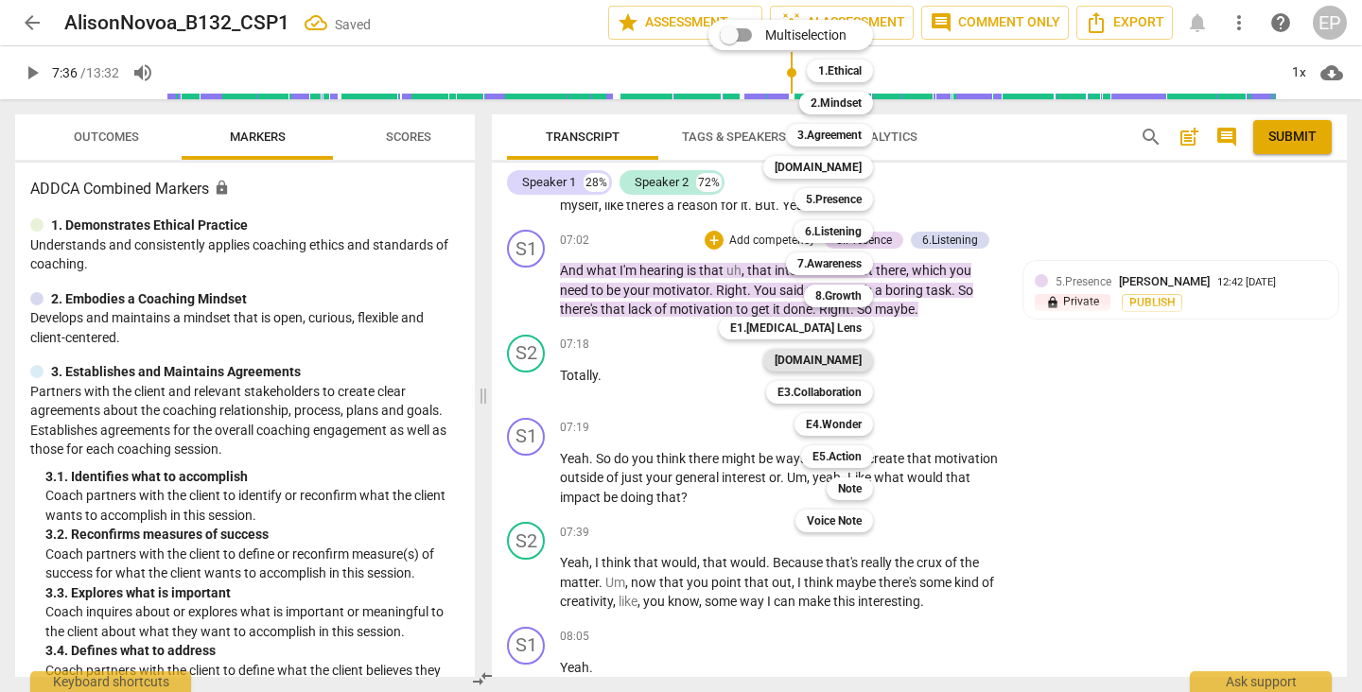
click at [841, 355] on b "[DOMAIN_NAME]" at bounding box center [818, 360] width 87 height 23
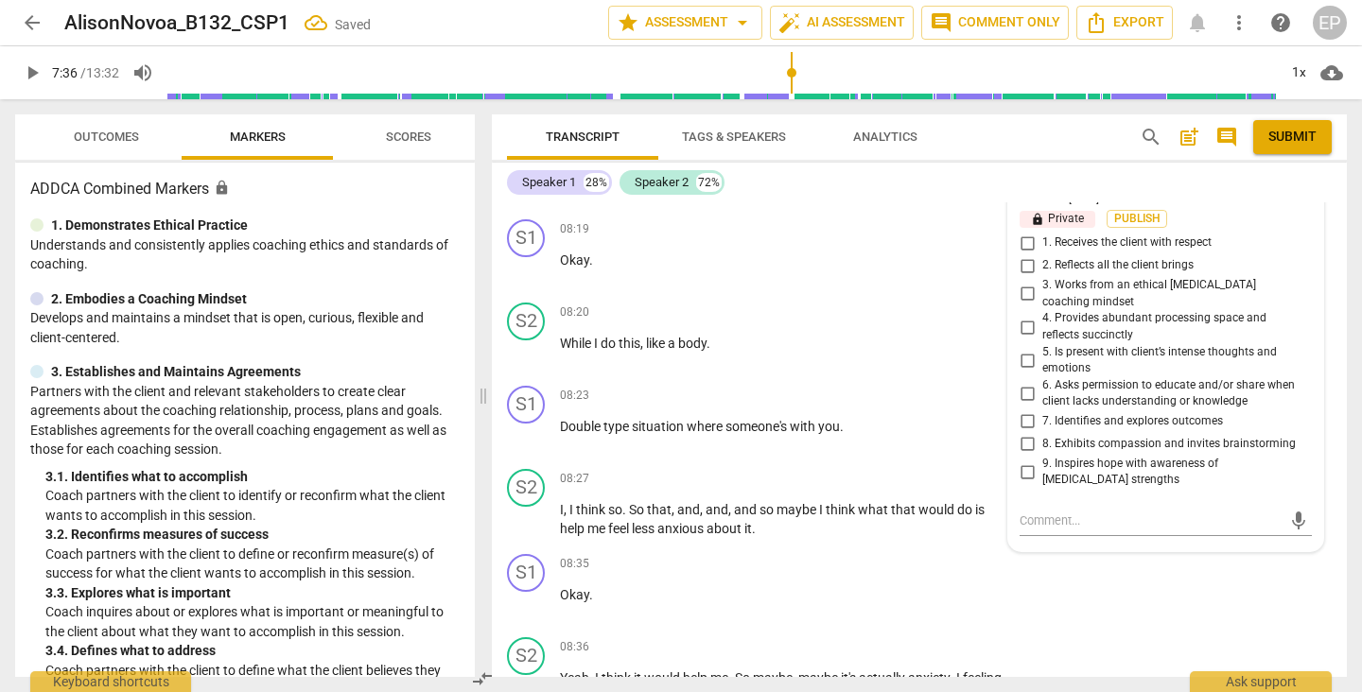
scroll to position [4632, 0]
click at [1021, 275] on input "2. Reflects all the client brings" at bounding box center [1027, 264] width 30 height 23
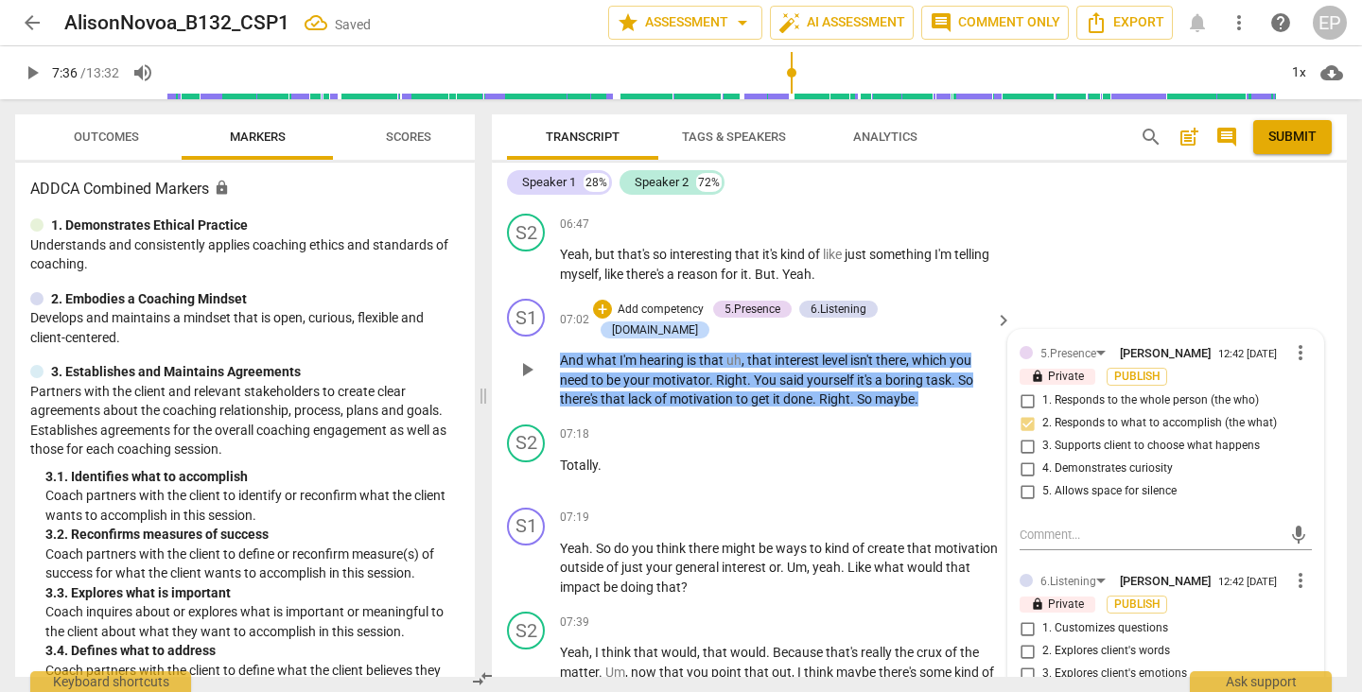
scroll to position [3956, 0]
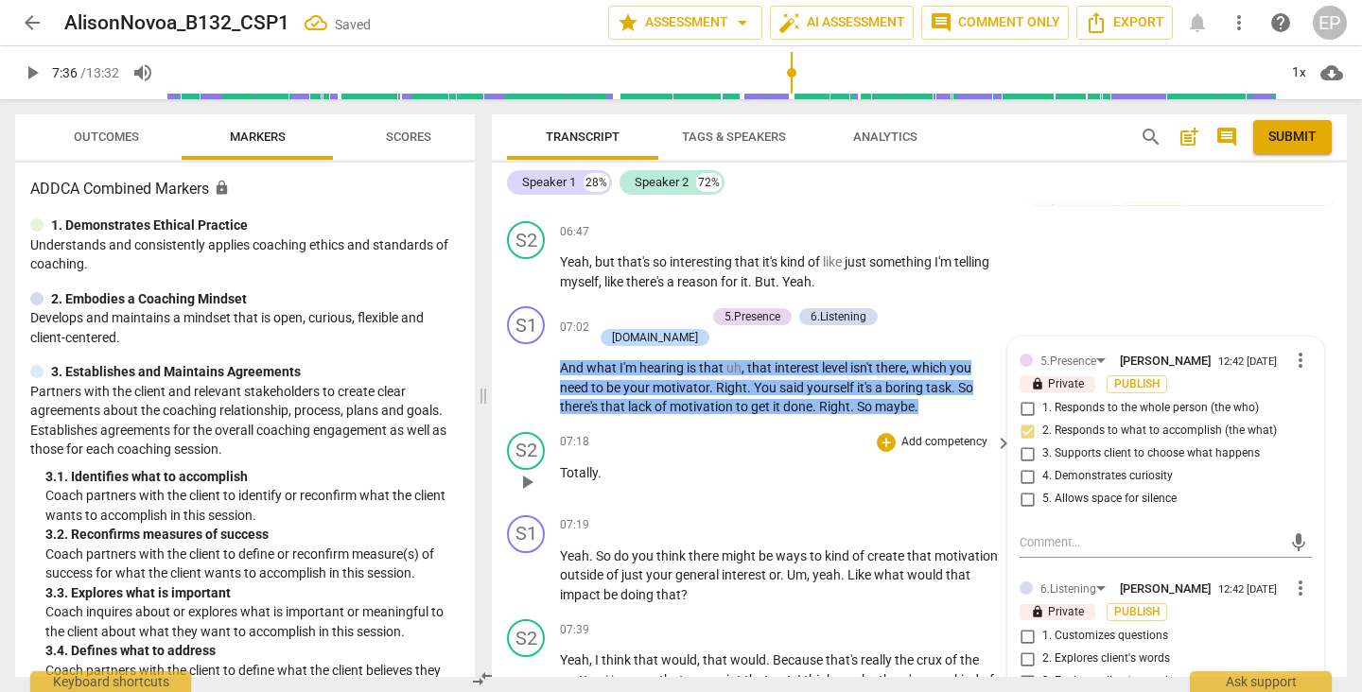
click at [797, 463] on p "Totally ." at bounding box center [781, 473] width 443 height 20
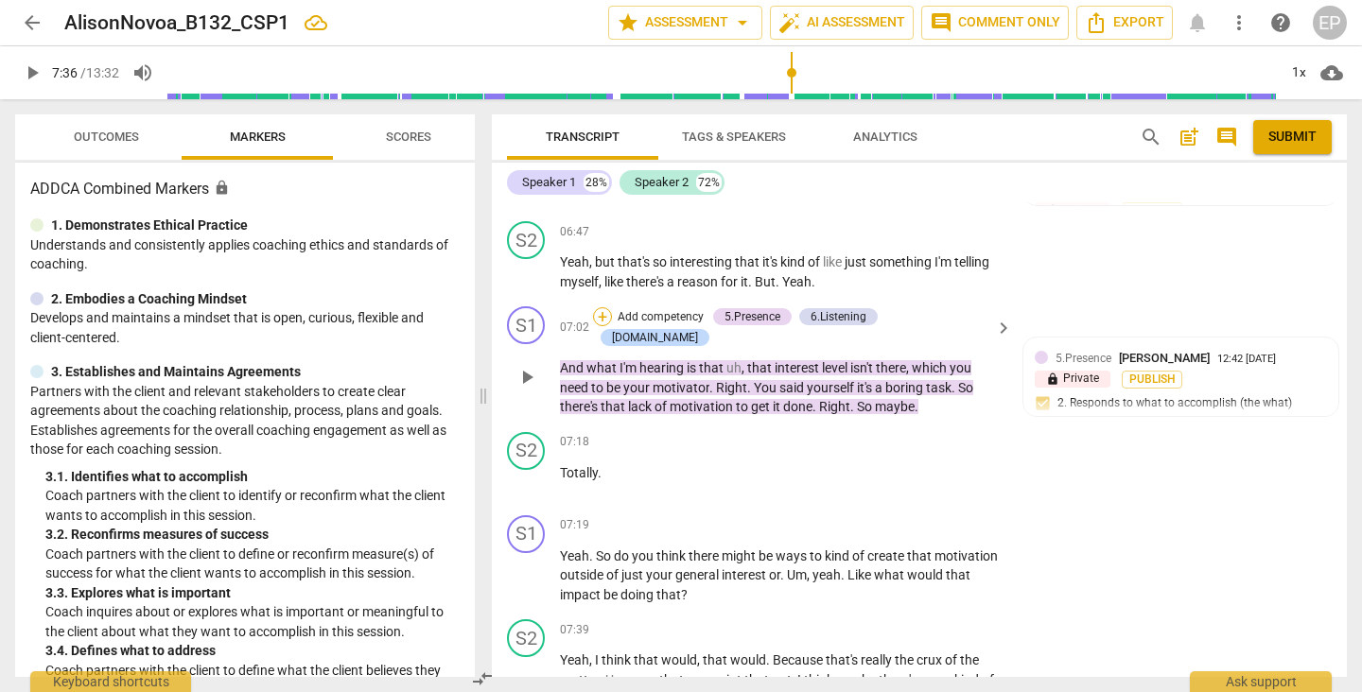
click at [612, 318] on div "+" at bounding box center [602, 316] width 19 height 19
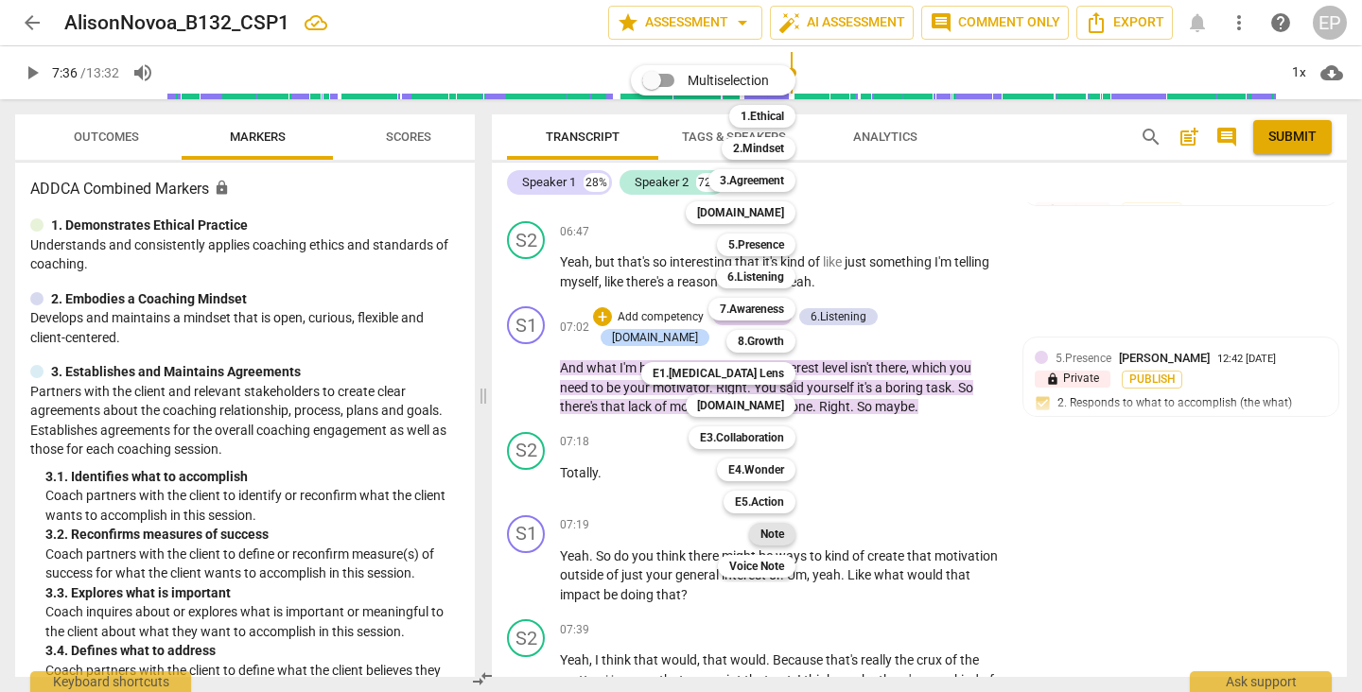
click at [771, 537] on b "Note" at bounding box center [772, 534] width 24 height 23
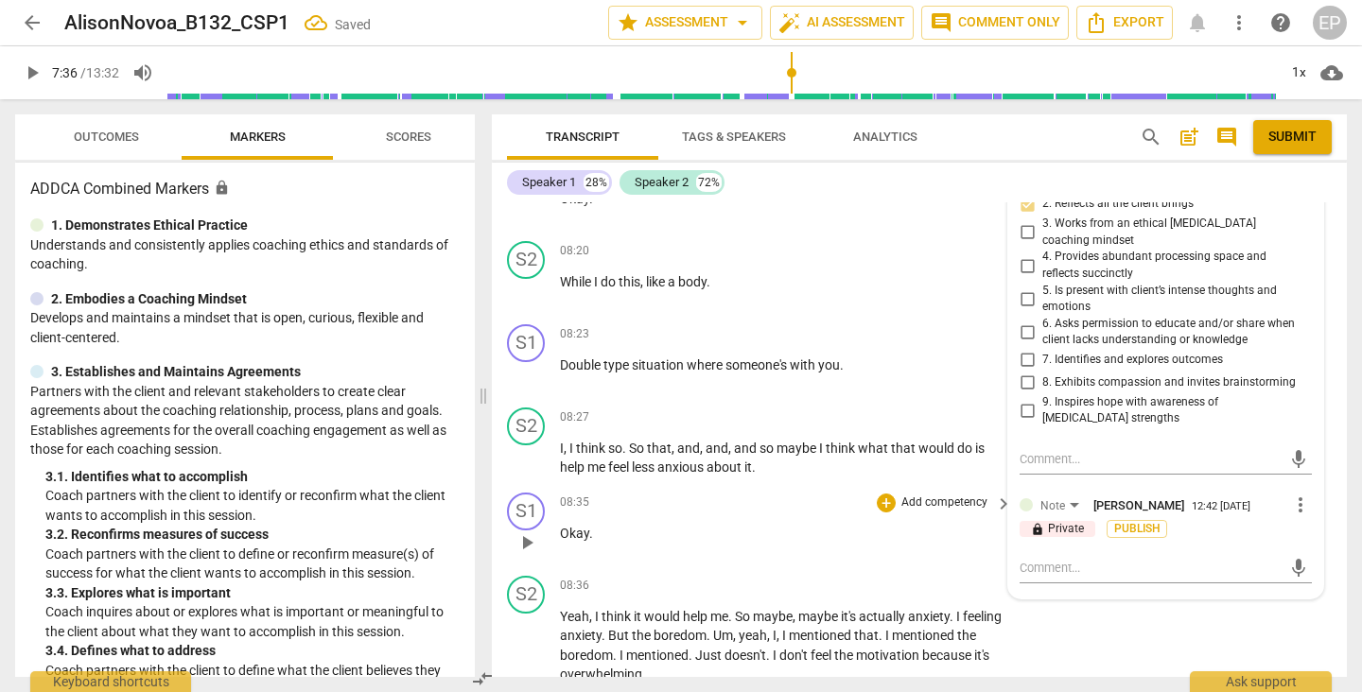
scroll to position [4693, 0]
click at [1034, 557] on textarea at bounding box center [1151, 566] width 262 height 18
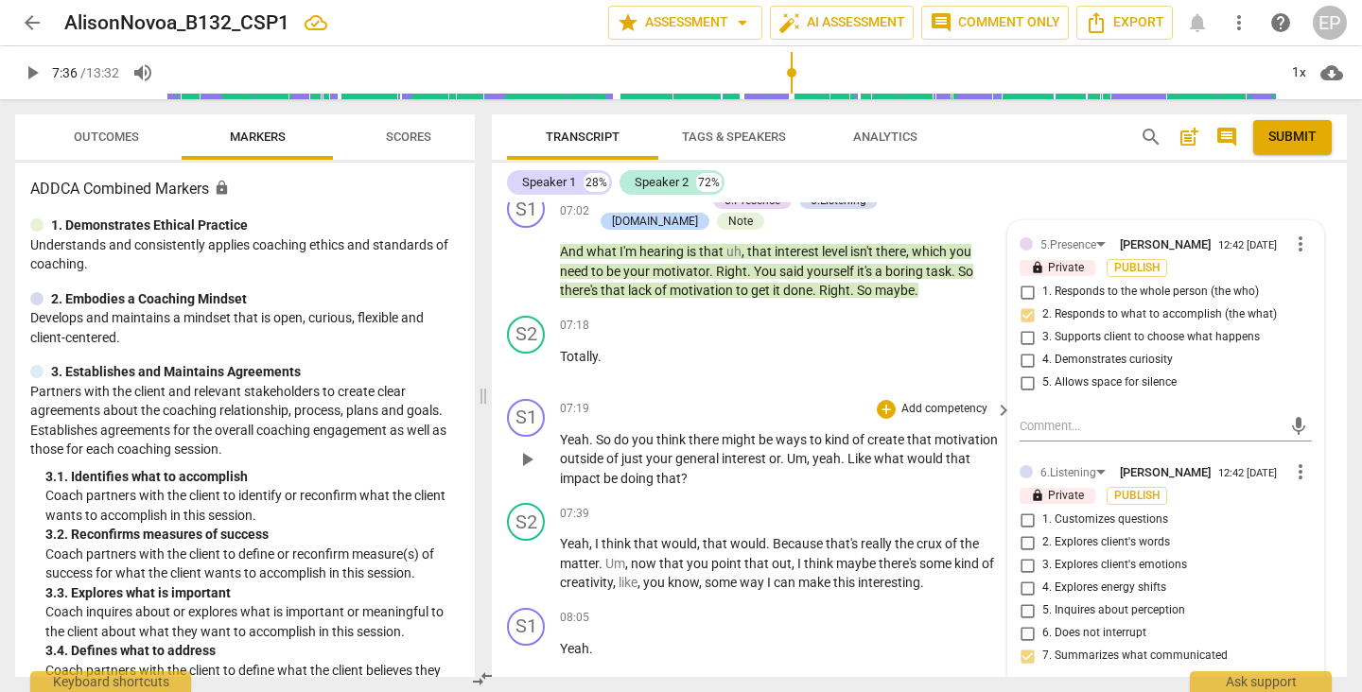
scroll to position [4079, 0]
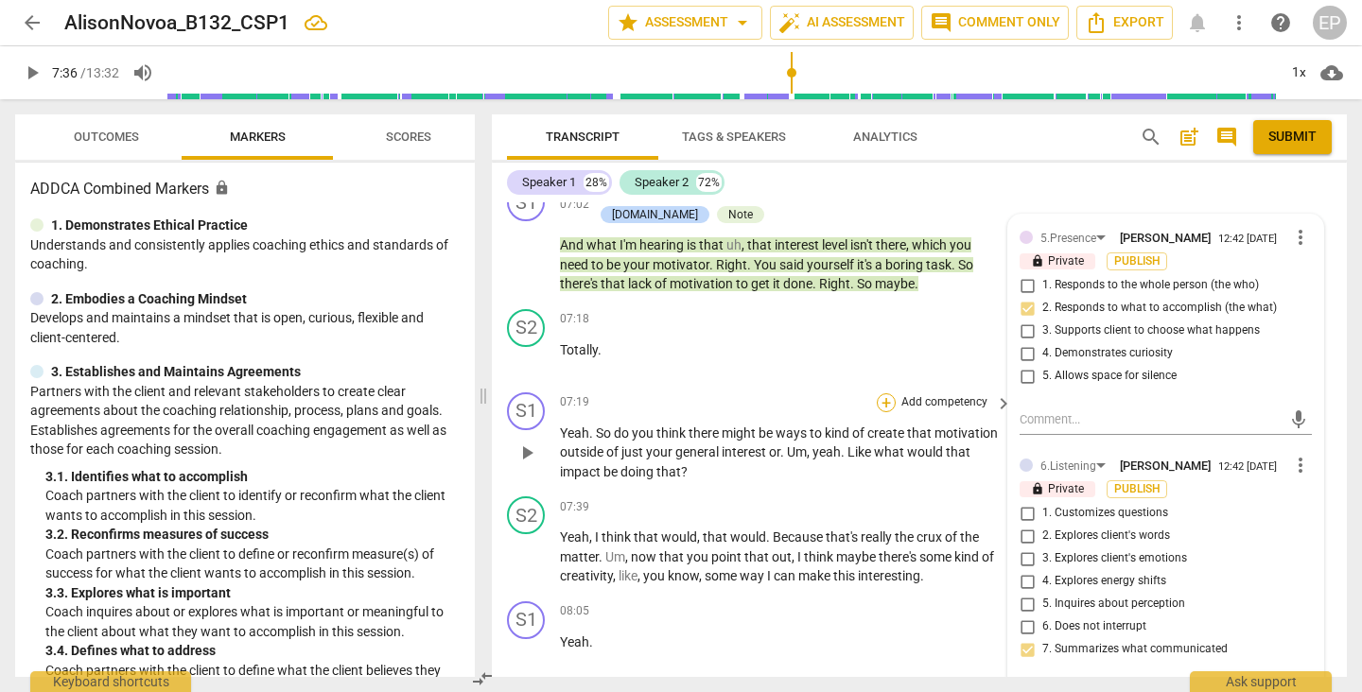
click at [881, 407] on div "+" at bounding box center [886, 402] width 19 height 19
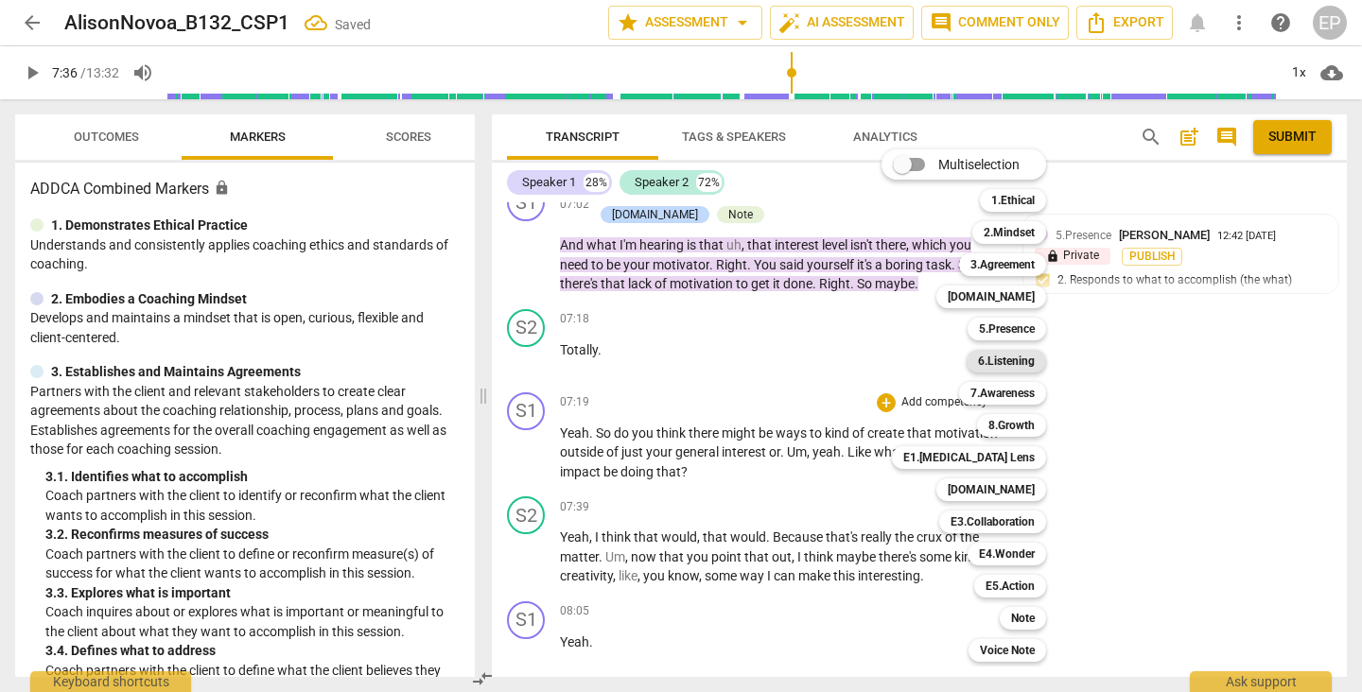
click at [1021, 357] on b "6.Listening" at bounding box center [1006, 361] width 57 height 23
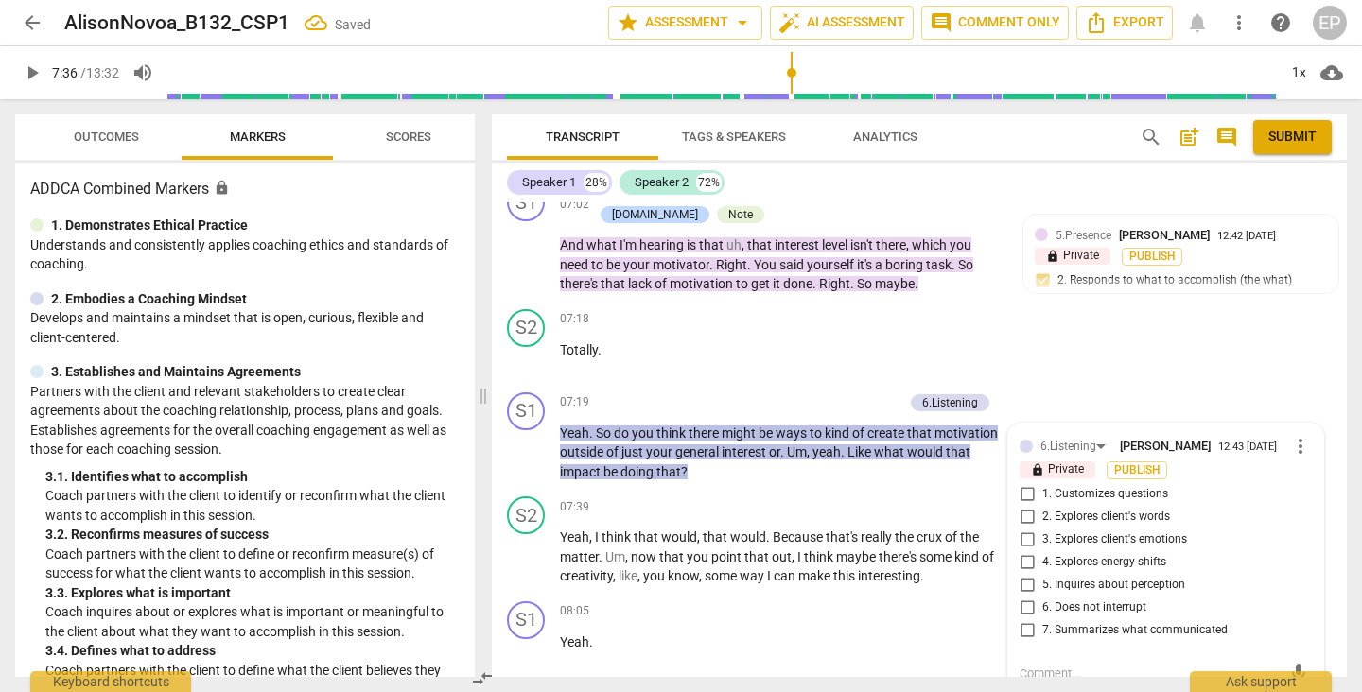
scroll to position [4092, 0]
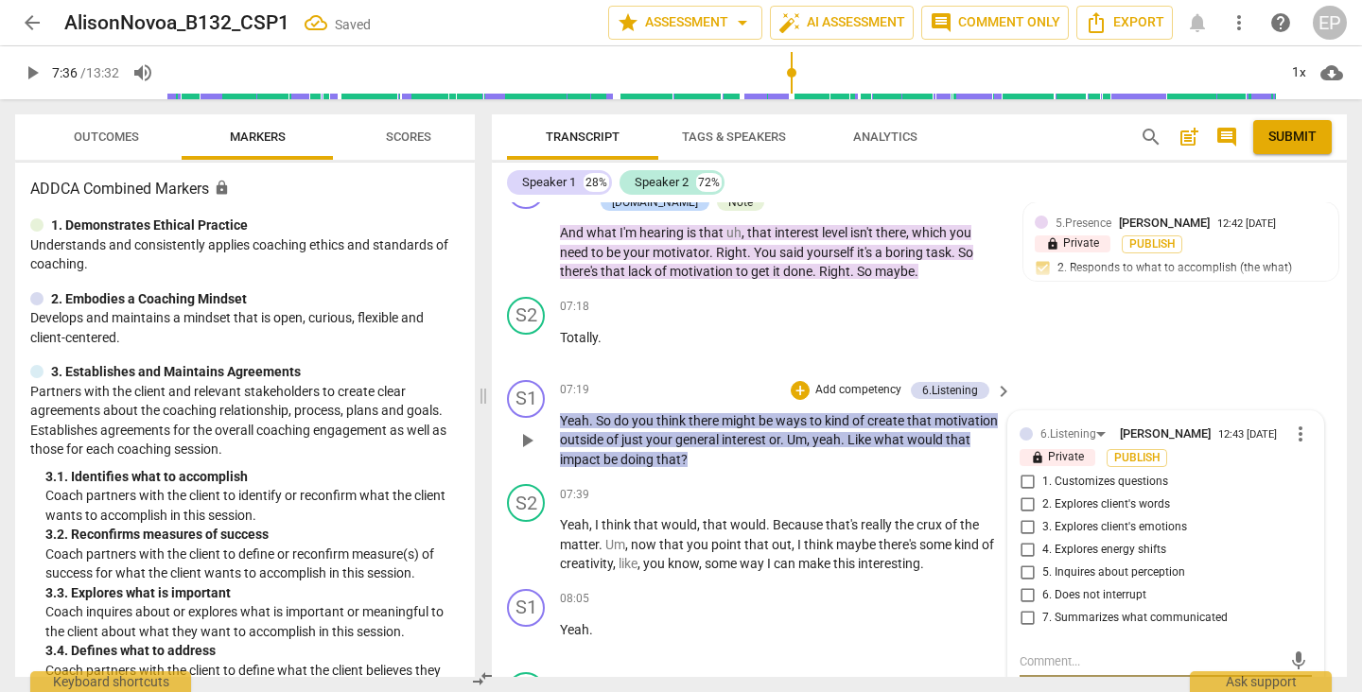
click at [1022, 492] on input "1. Customizes questions" at bounding box center [1027, 482] width 30 height 23
click at [795, 389] on div "+" at bounding box center [800, 390] width 19 height 19
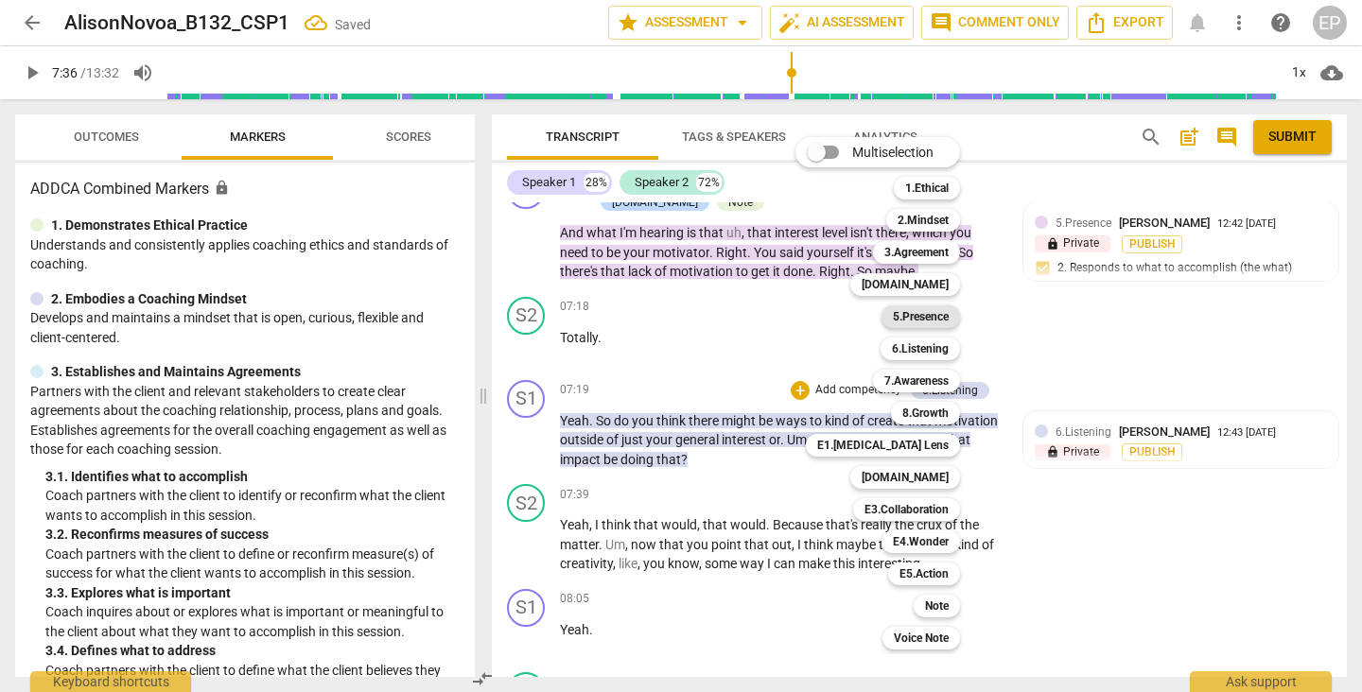
click at [932, 313] on b "5.Presence" at bounding box center [921, 317] width 56 height 23
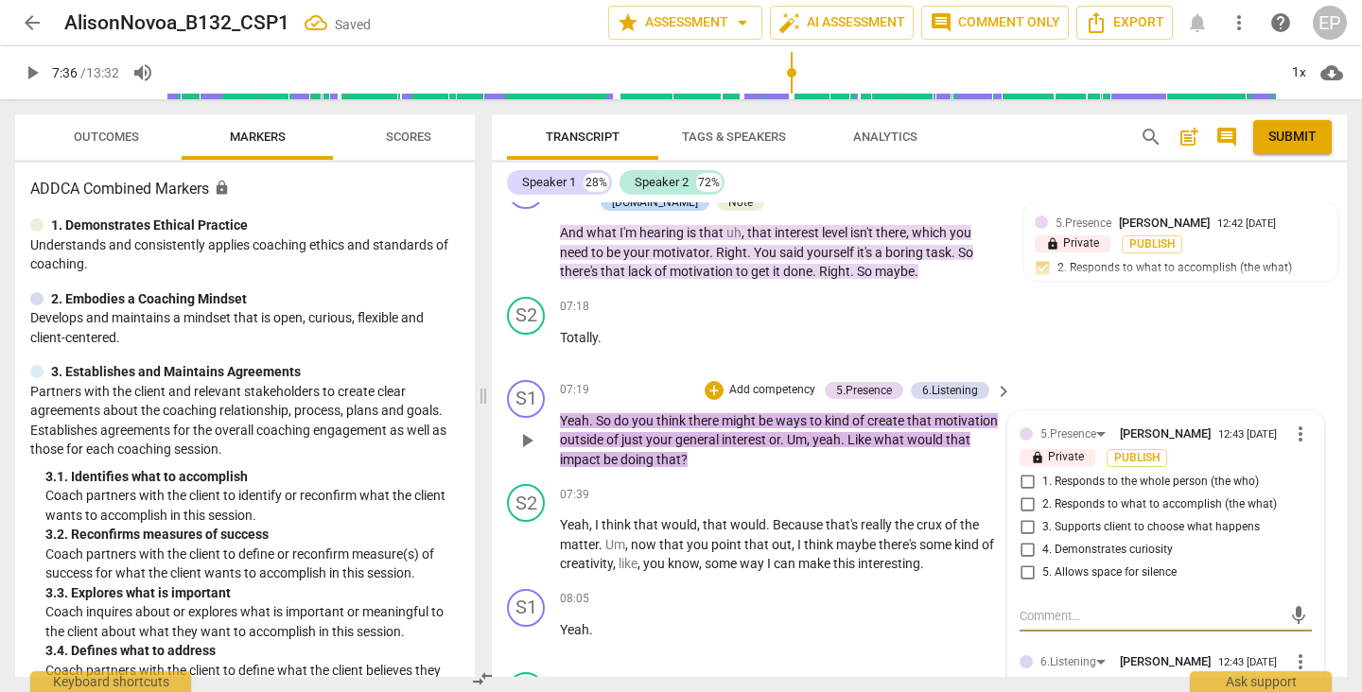
click at [1023, 514] on input "2. Responds to what to accomplish (the what)" at bounding box center [1027, 505] width 30 height 23
click at [1028, 560] on input "4. Demonstrates curiosity" at bounding box center [1027, 550] width 30 height 23
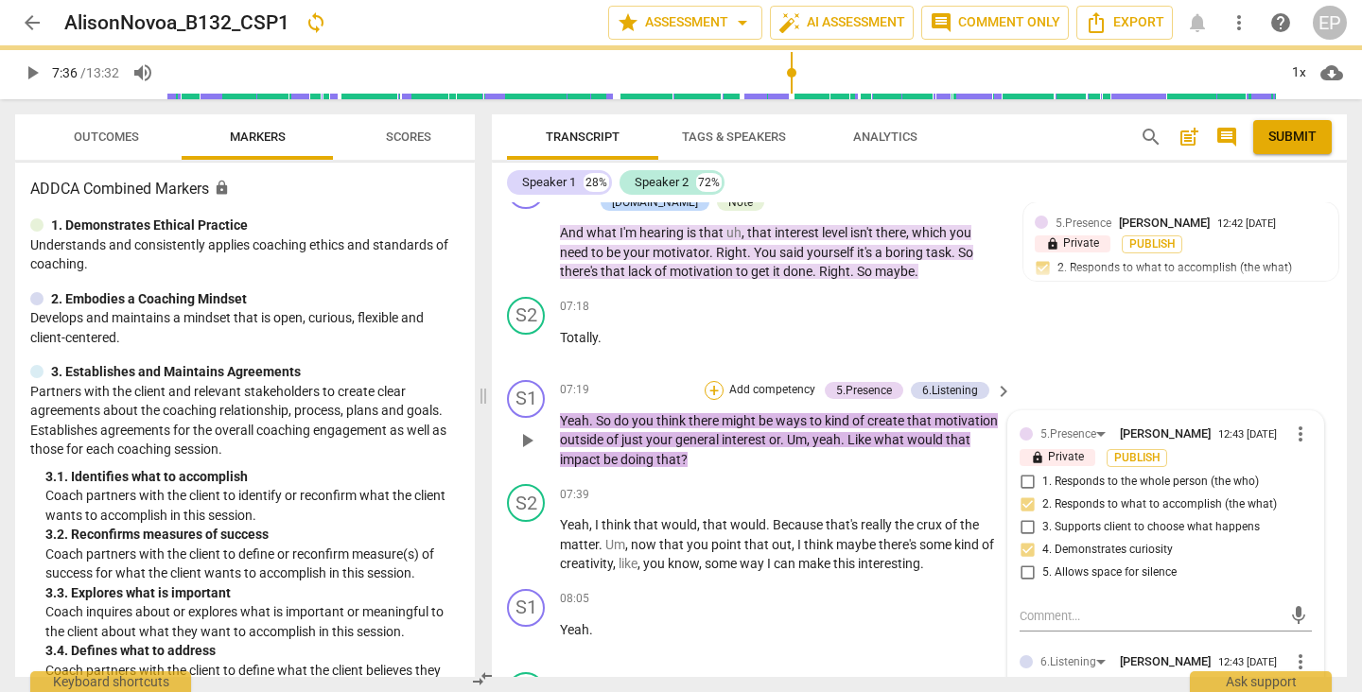
click at [707, 393] on div "+" at bounding box center [714, 390] width 19 height 19
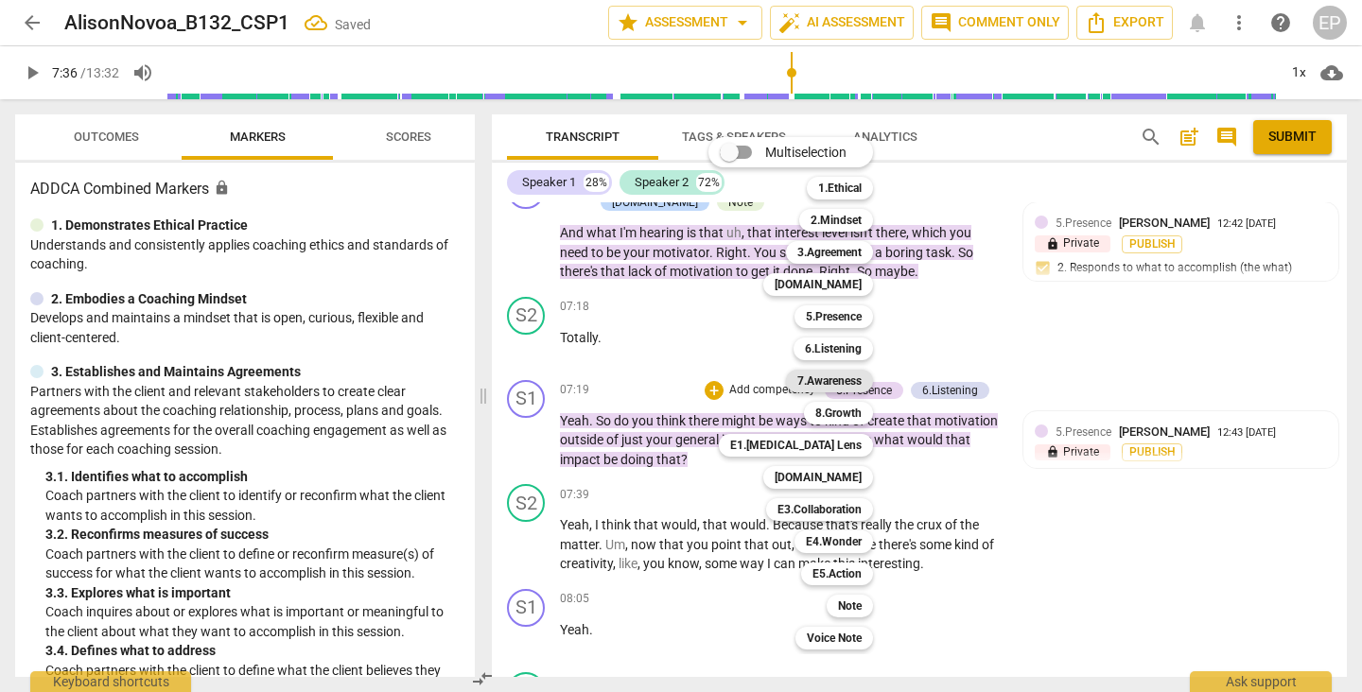
click at [841, 377] on b "7.Awareness" at bounding box center [829, 381] width 64 height 23
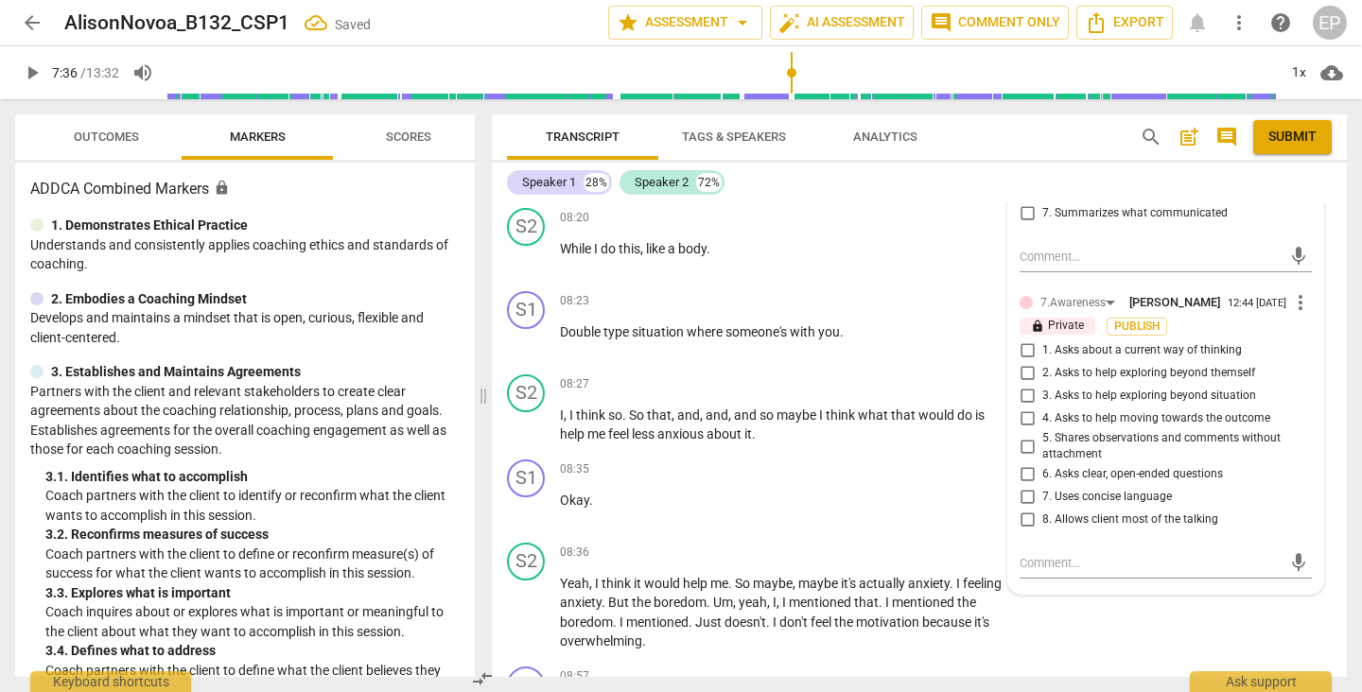
scroll to position [4726, 0]
click at [1024, 383] on input "2. Asks to help exploring beyond themself" at bounding box center [1027, 371] width 30 height 23
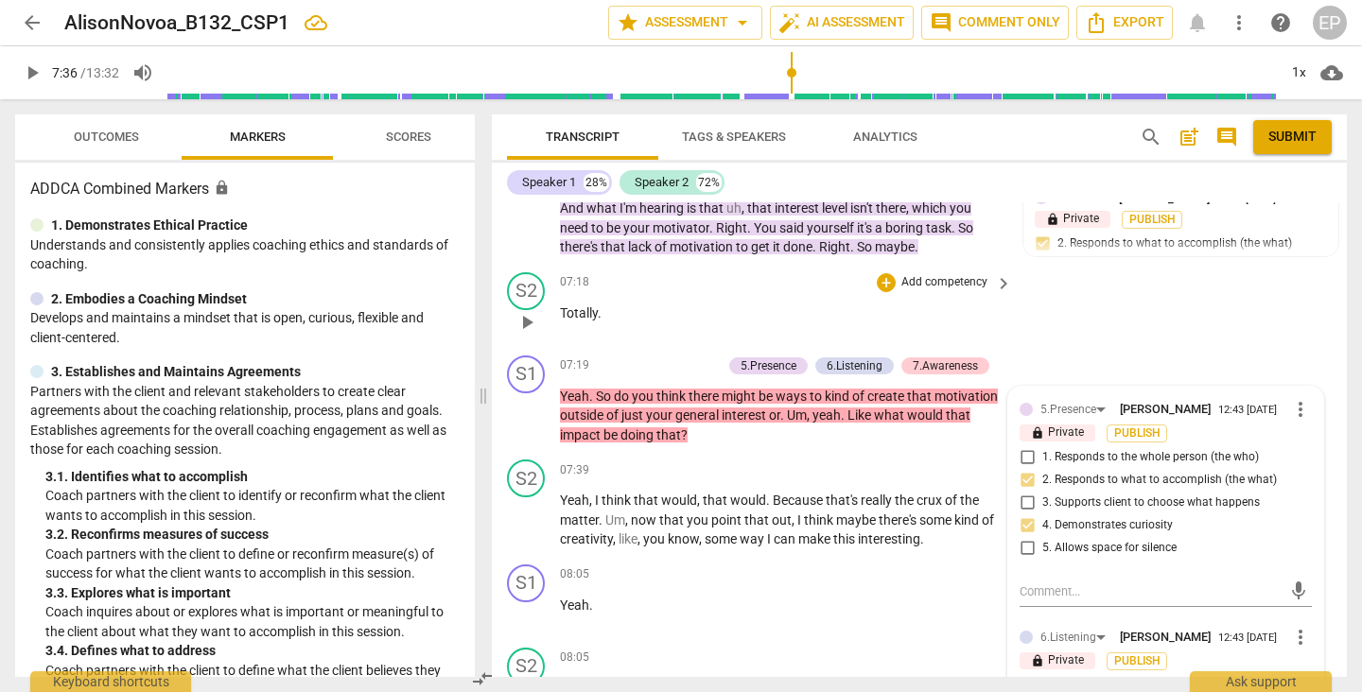
scroll to position [4120, 0]
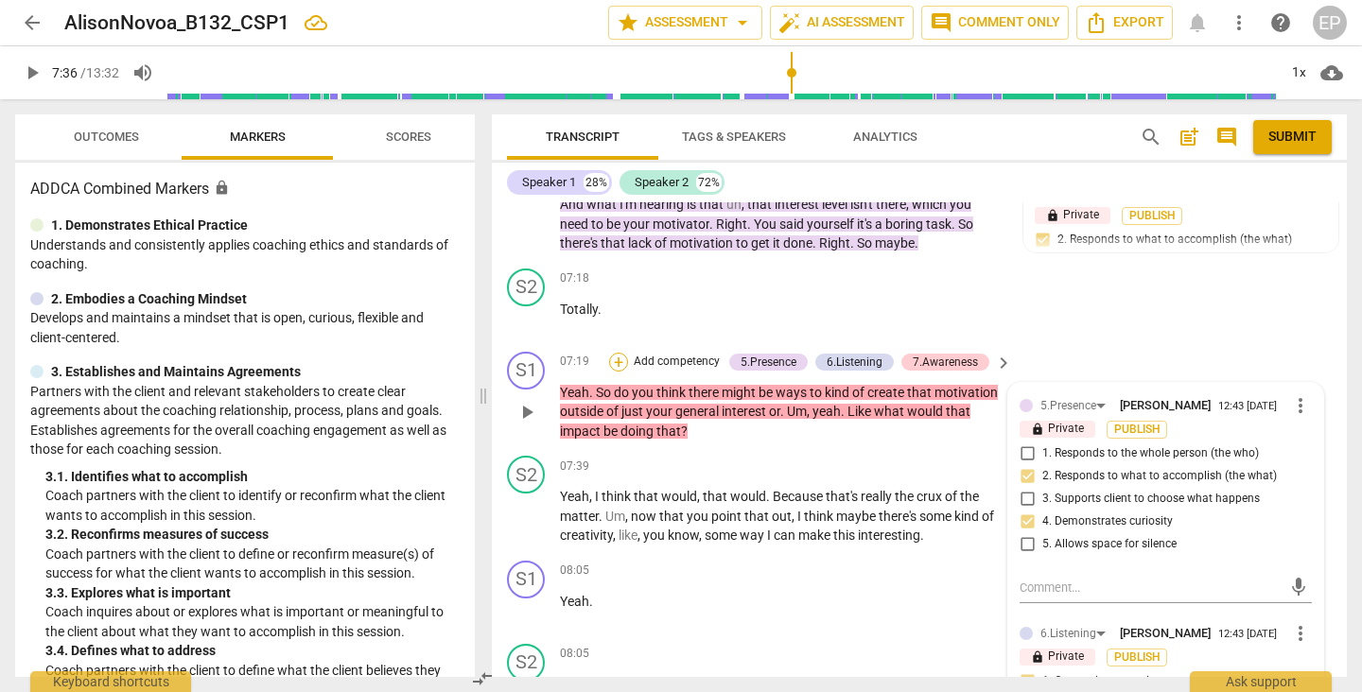
click at [615, 364] on div "+" at bounding box center [618, 362] width 19 height 19
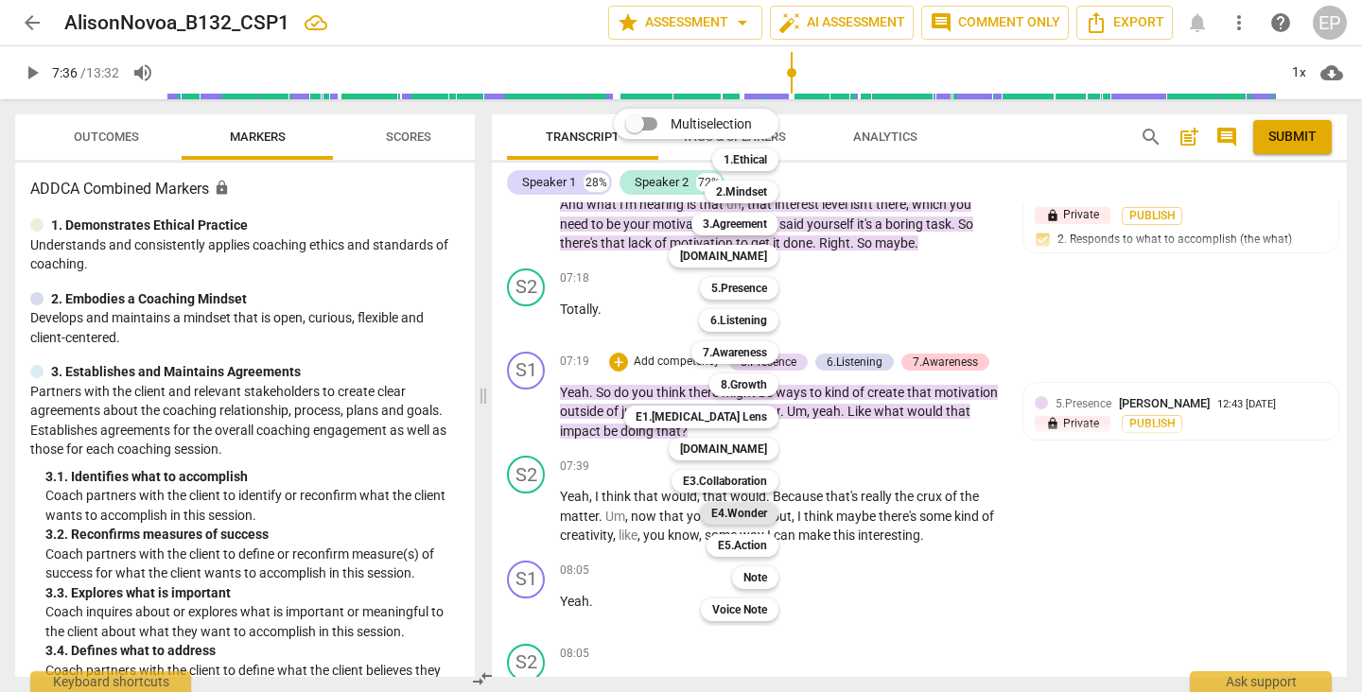
click at [747, 510] on b "E4.Wonder" at bounding box center [739, 513] width 56 height 23
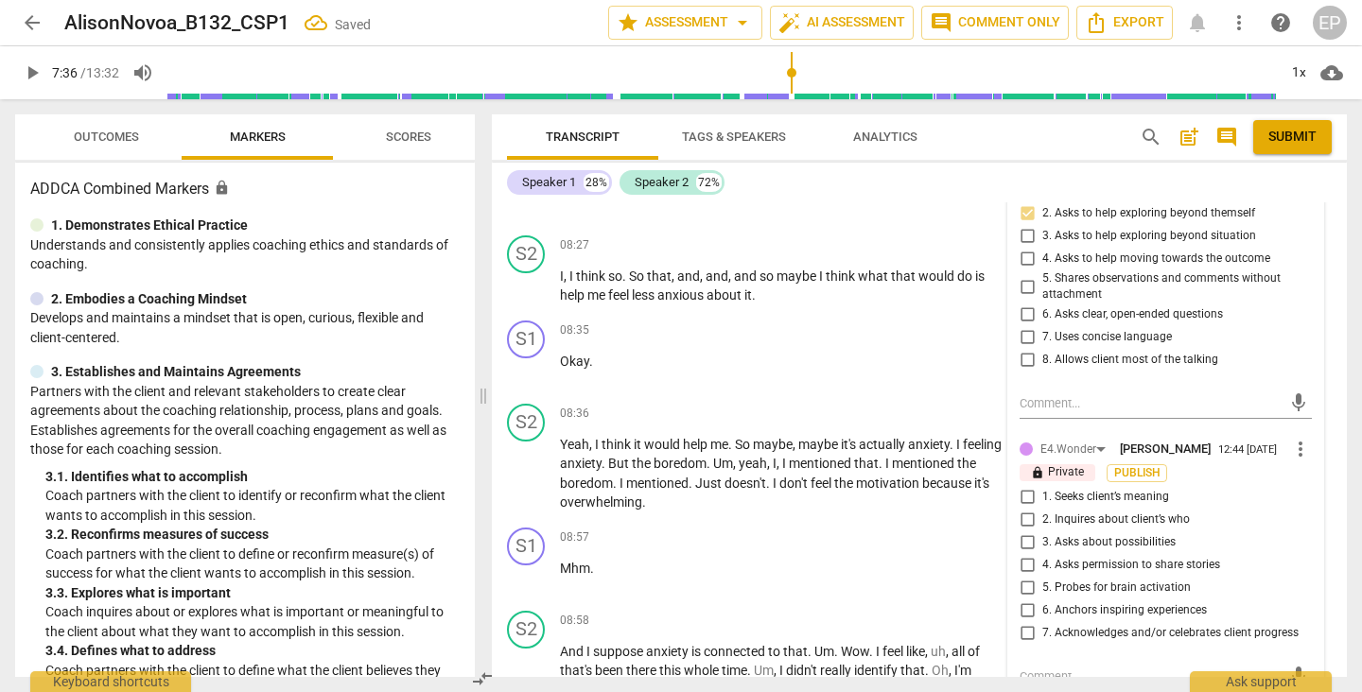
scroll to position [4886, 0]
click at [1023, 552] on input "3. Asks about possibilities" at bounding box center [1027, 541] width 30 height 23
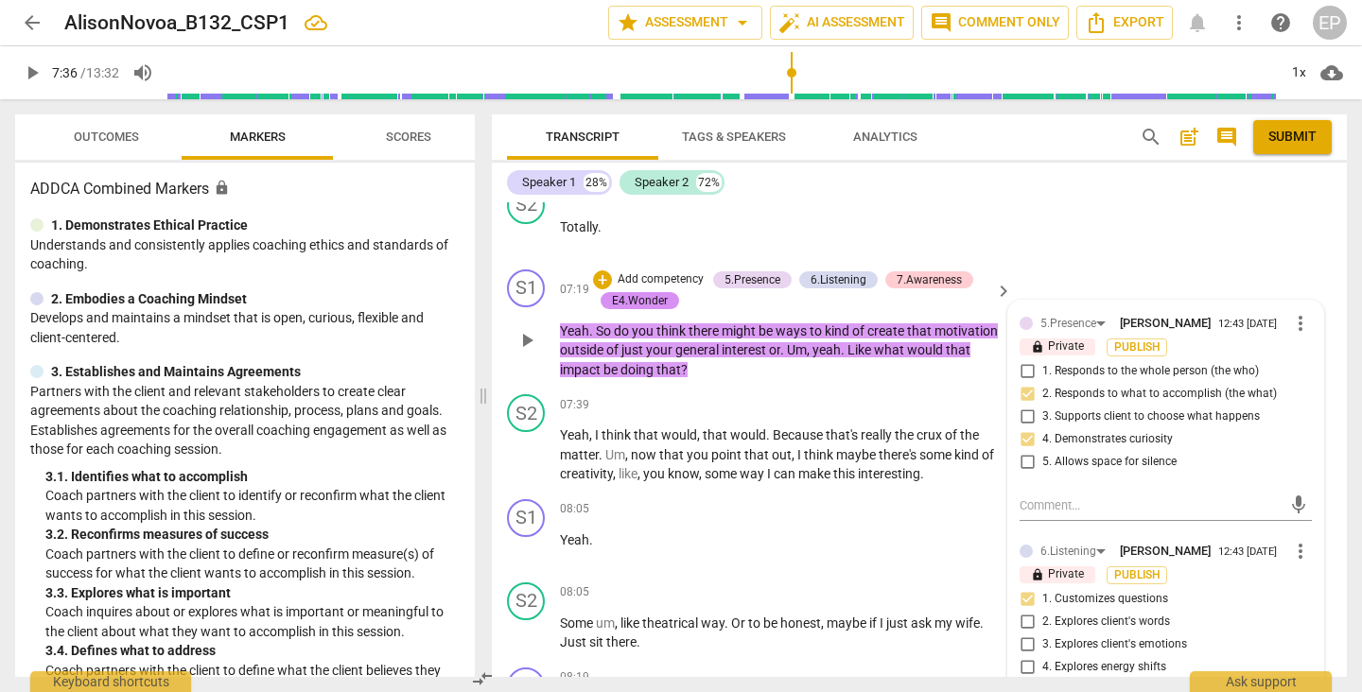
scroll to position [4200, 0]
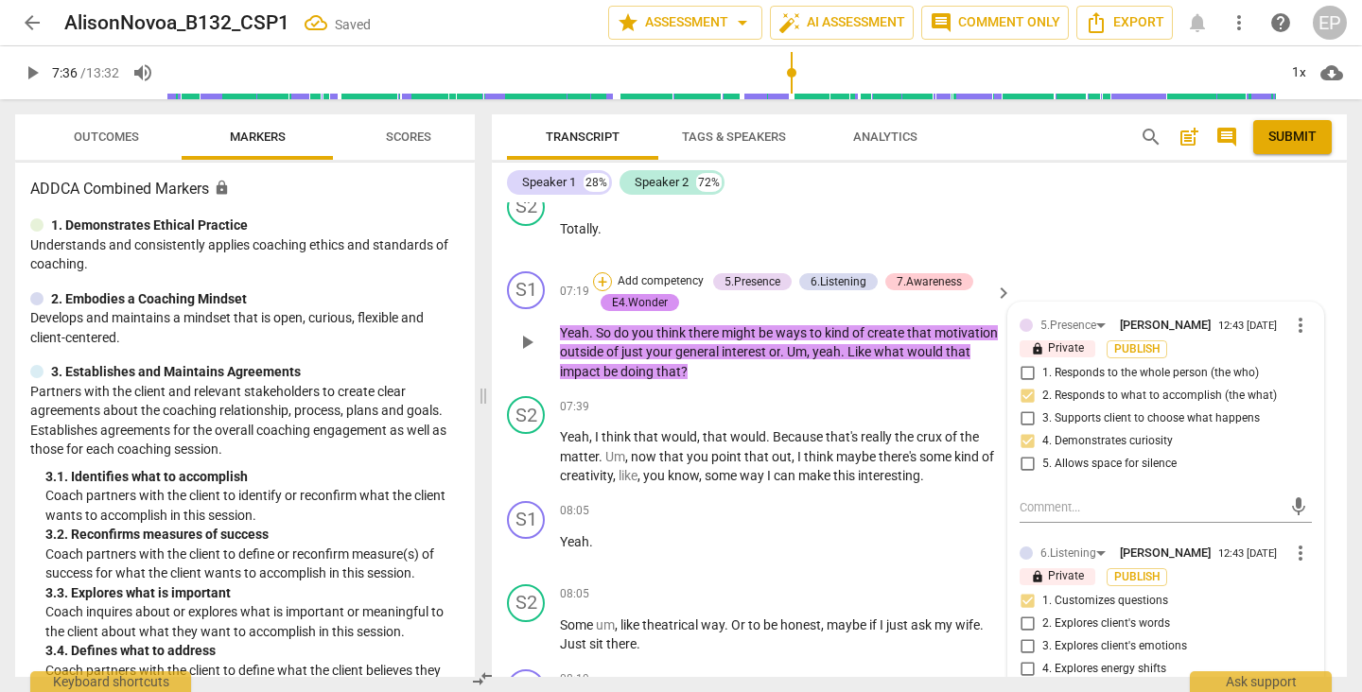
click at [597, 285] on div "+" at bounding box center [602, 281] width 19 height 19
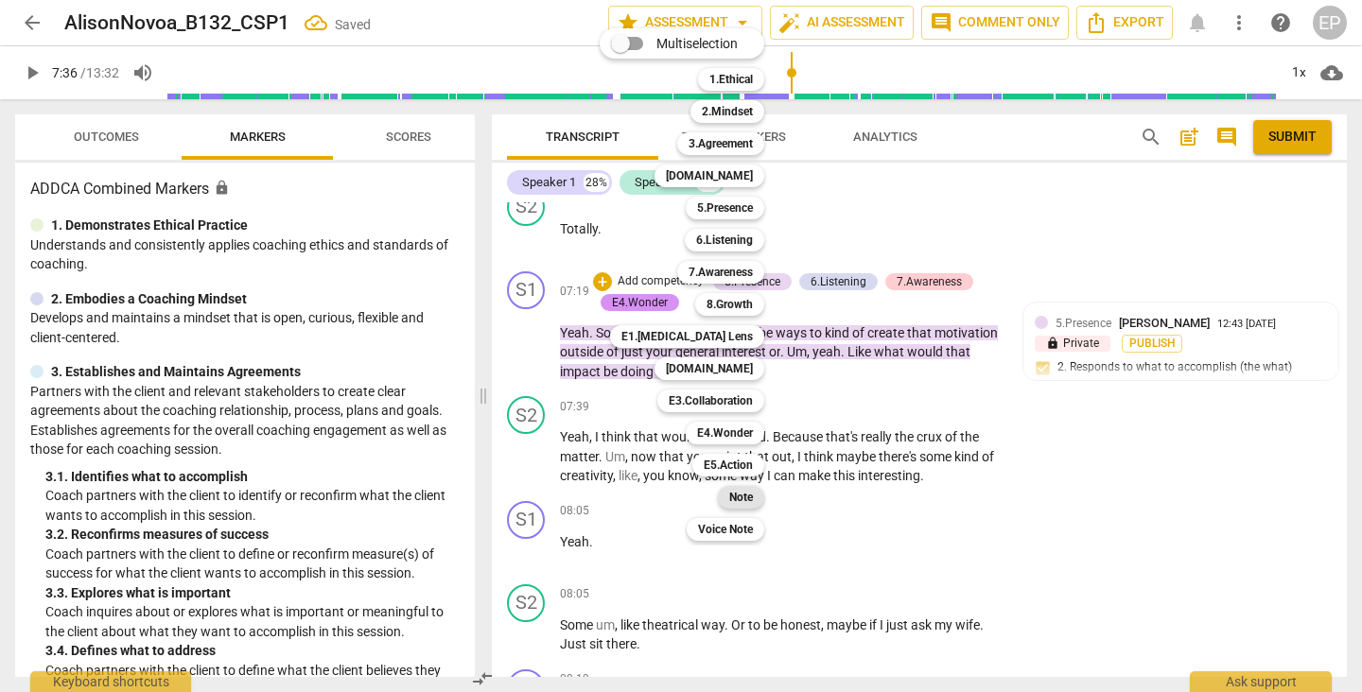
click at [745, 492] on b "Note" at bounding box center [741, 497] width 24 height 23
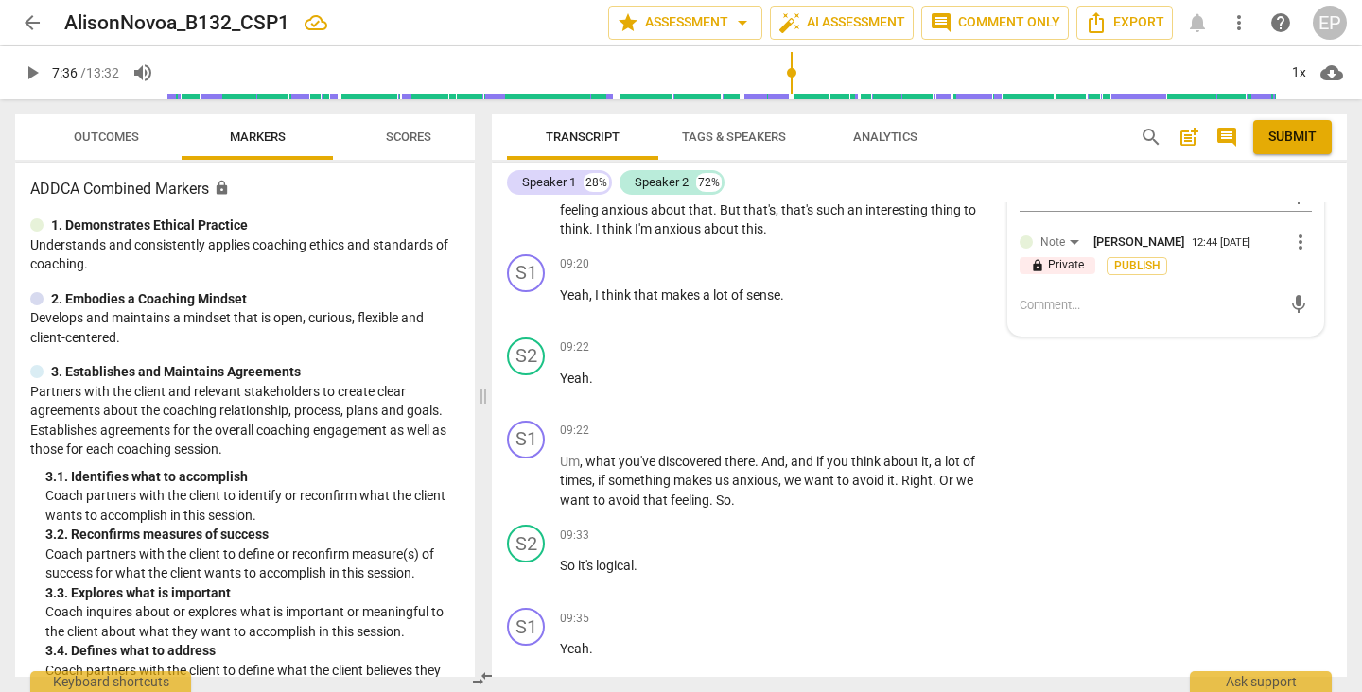
scroll to position [5372, 0]
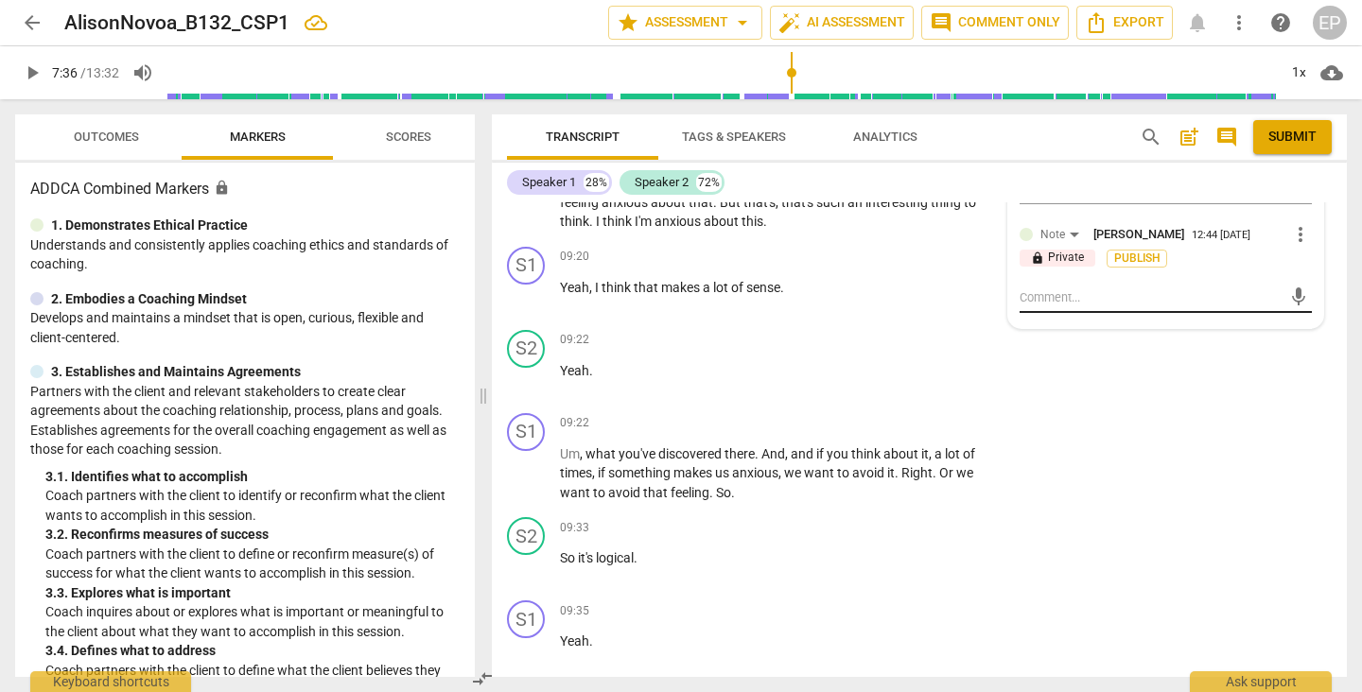
click at [1041, 306] on textarea at bounding box center [1151, 297] width 262 height 18
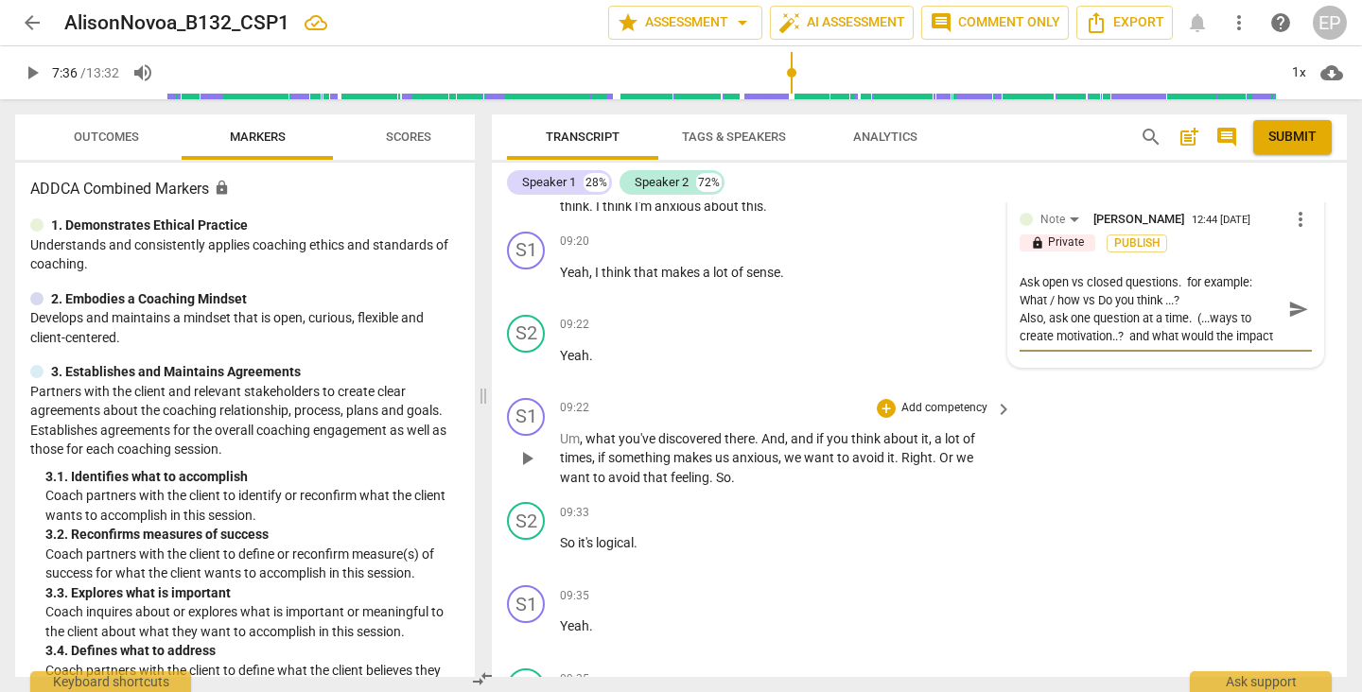
scroll to position [16, 0]
click at [841, 398] on div "09:22 + Add competency keyboard_arrow_right" at bounding box center [787, 408] width 454 height 21
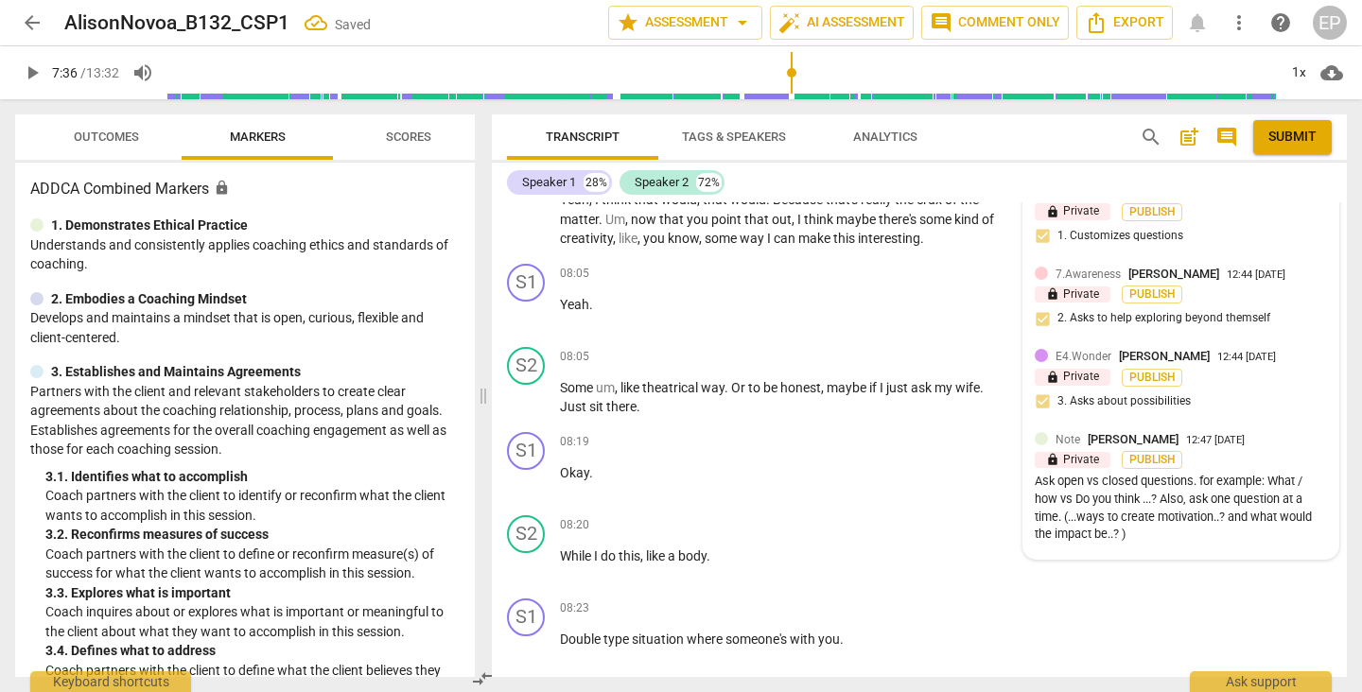
scroll to position [4454, 0]
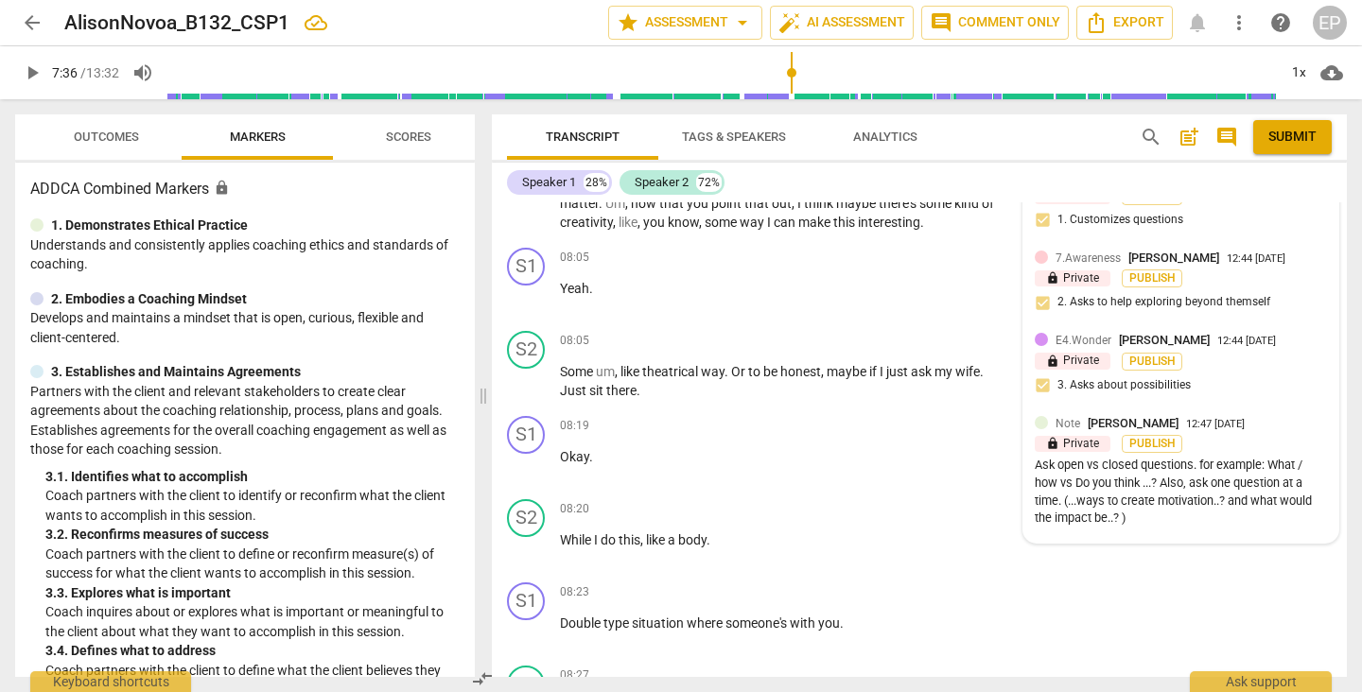
click at [1200, 480] on div "Ask open vs closed questions. for example: What / how vs Do you think ...? Also…" at bounding box center [1181, 492] width 292 height 71
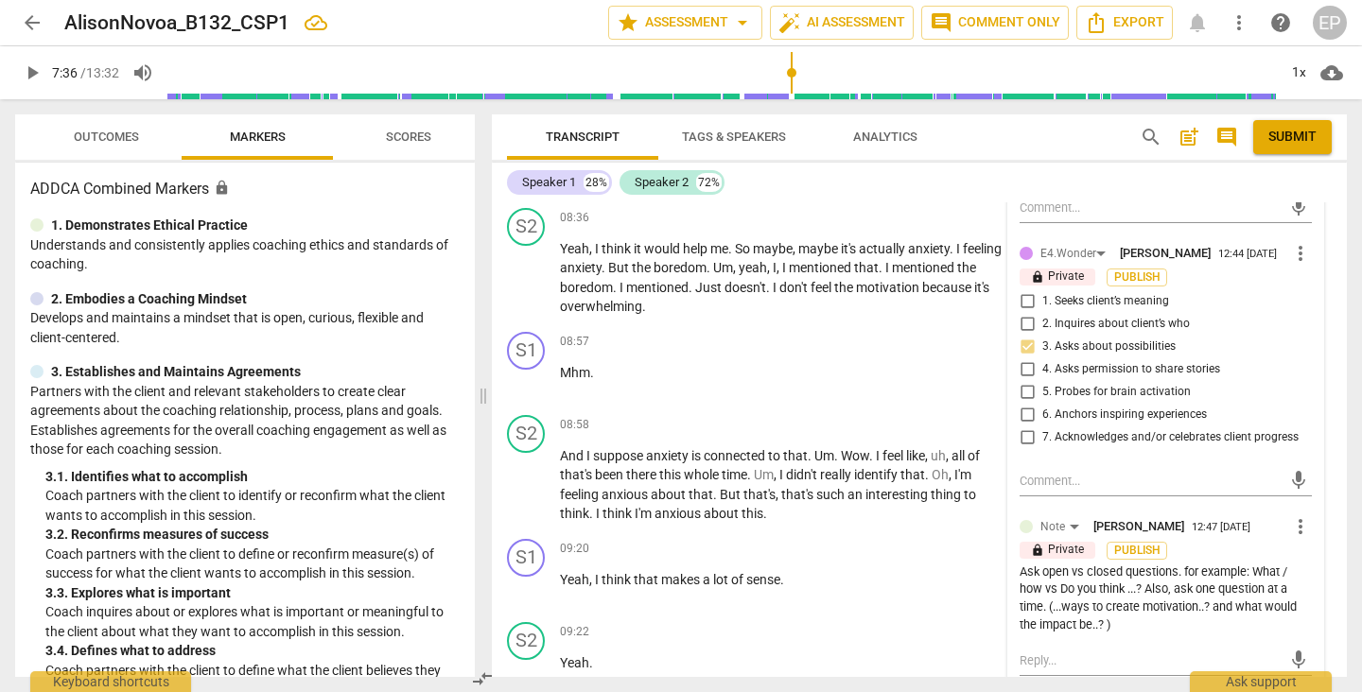
scroll to position [5348, 0]
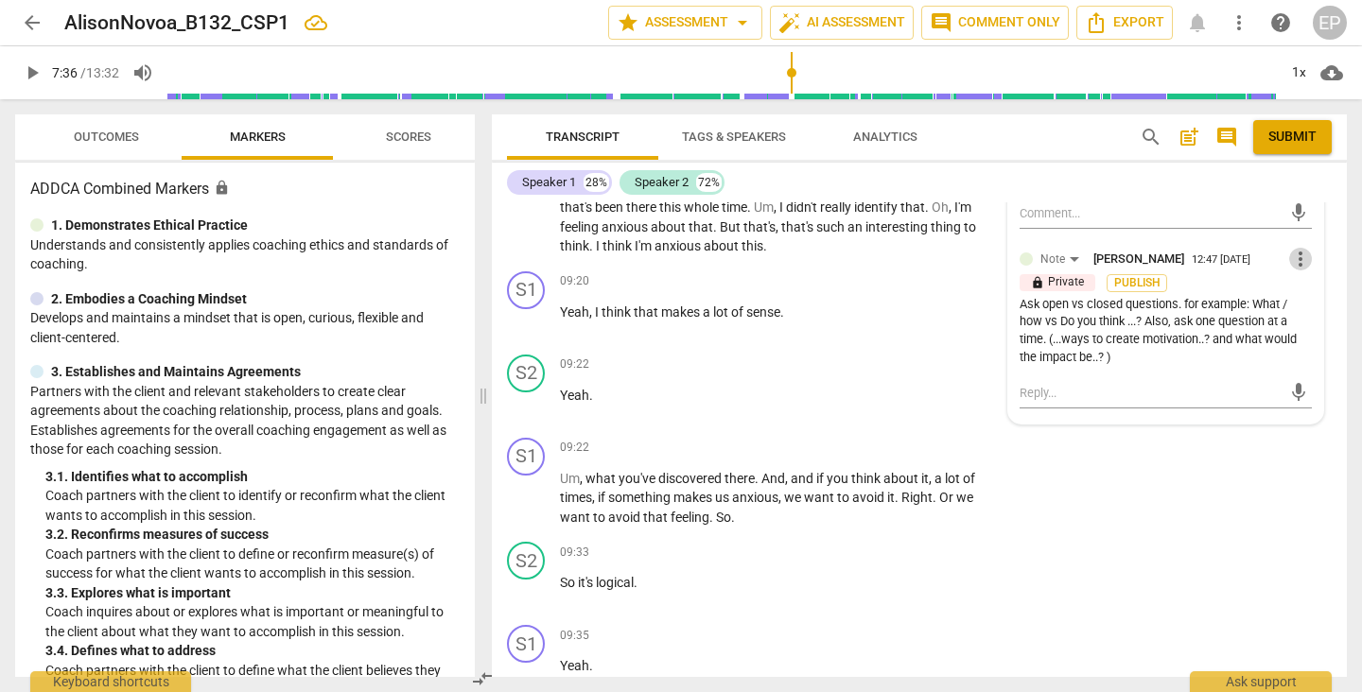
click at [1297, 271] on span "more_vert" at bounding box center [1300, 259] width 23 height 23
click at [1301, 278] on li "Edit" at bounding box center [1313, 285] width 65 height 36
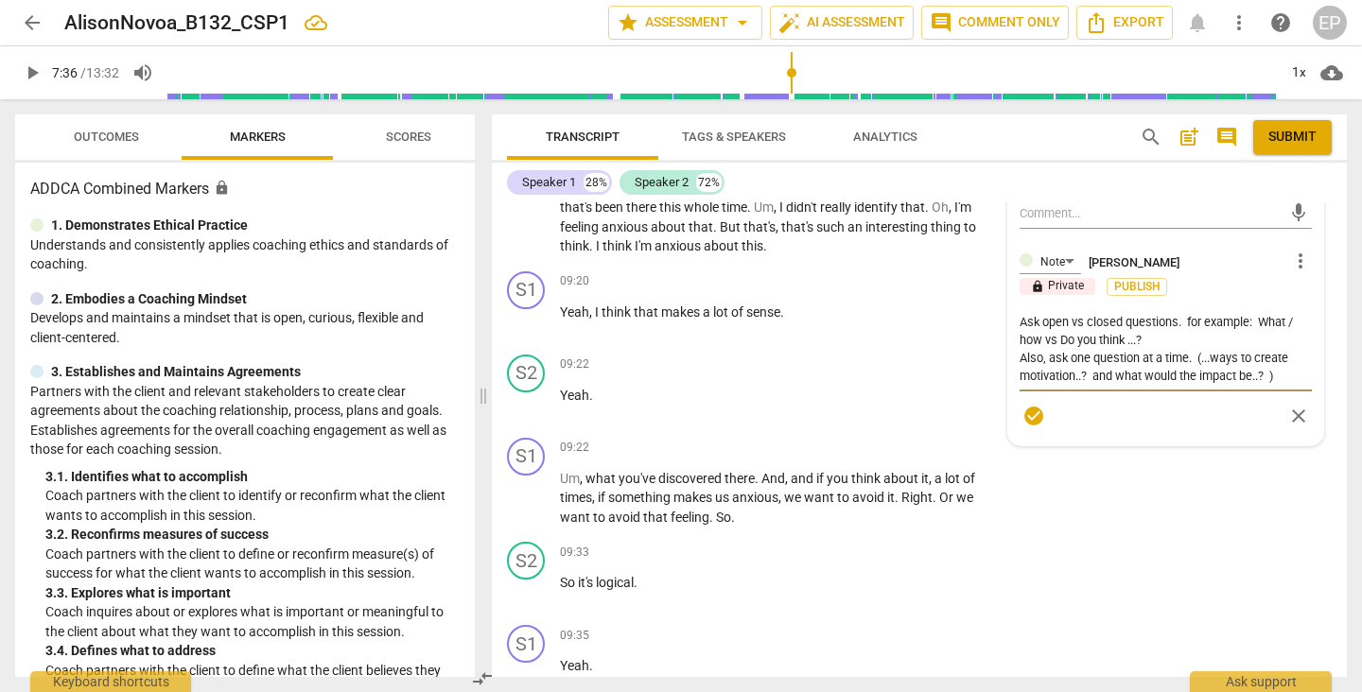
scroll to position [5390, 0]
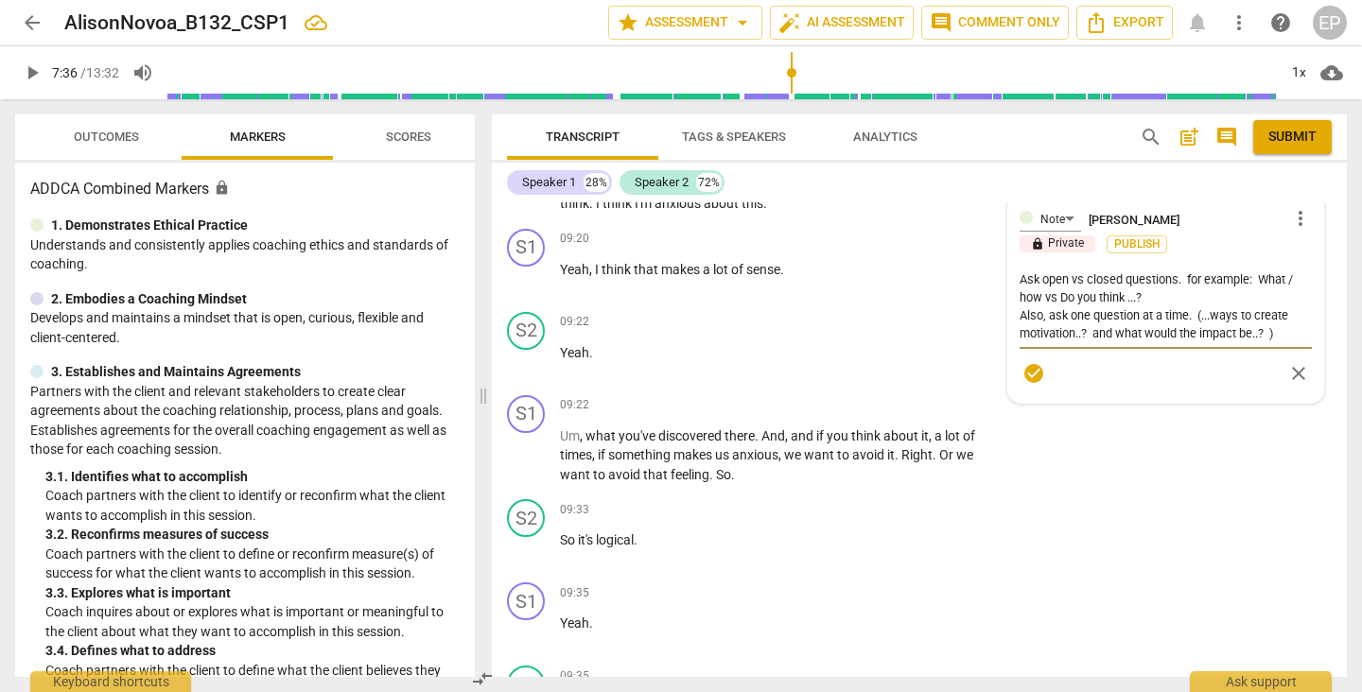
click at [1283, 342] on textarea "Ask open vs closed questions. for example: What / how vs Do you think ...? Also…" at bounding box center [1166, 307] width 292 height 72
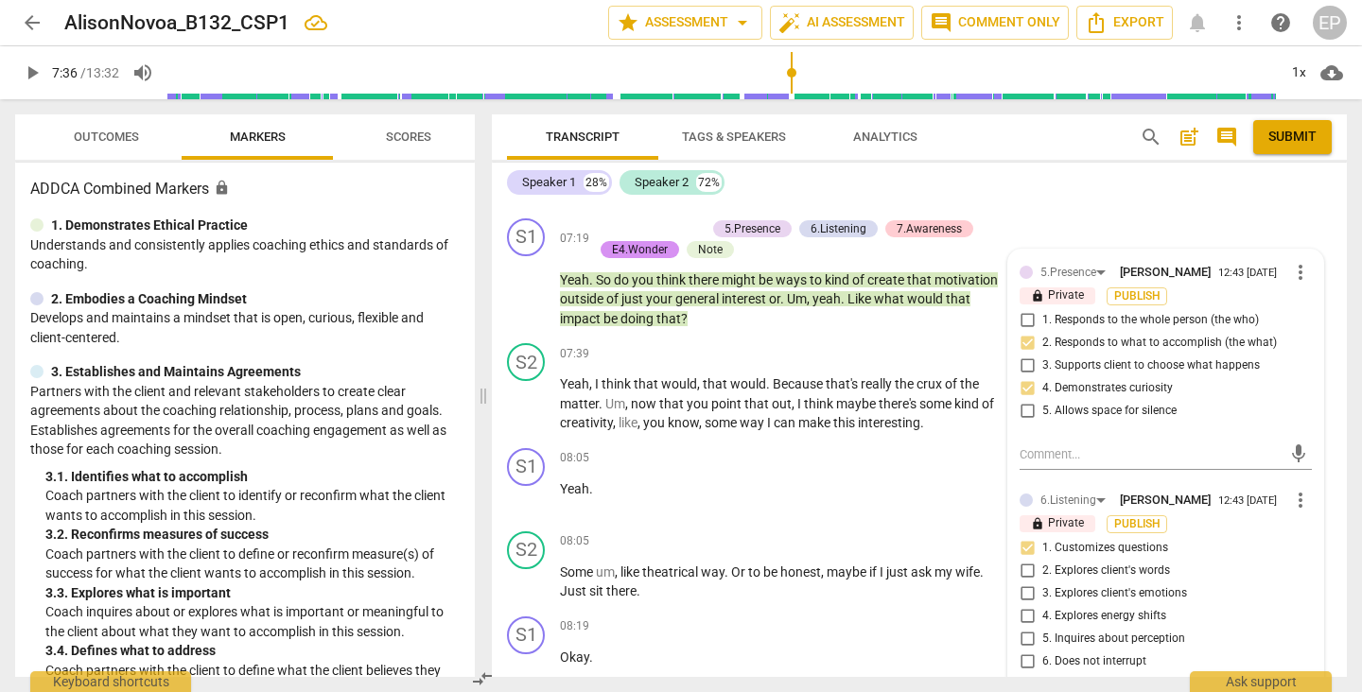
scroll to position [4168, 0]
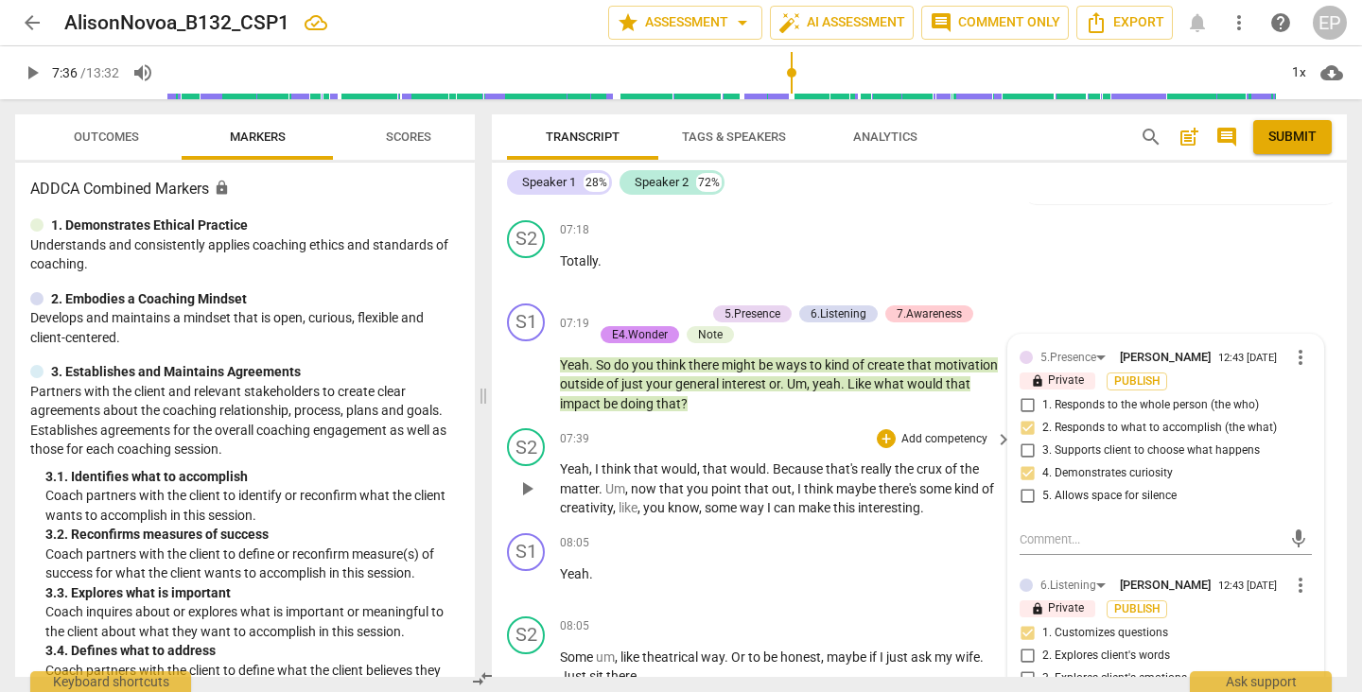
click at [530, 492] on span "play_arrow" at bounding box center [526, 489] width 23 height 23
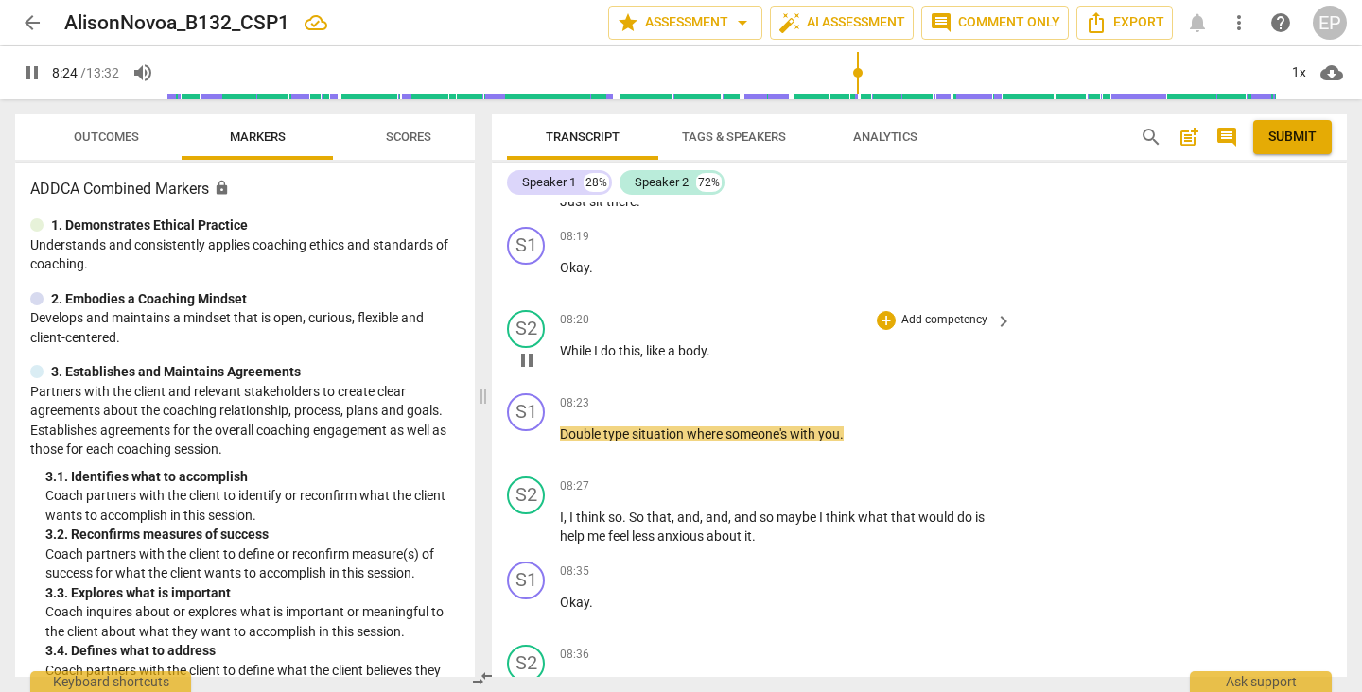
scroll to position [4644, 0]
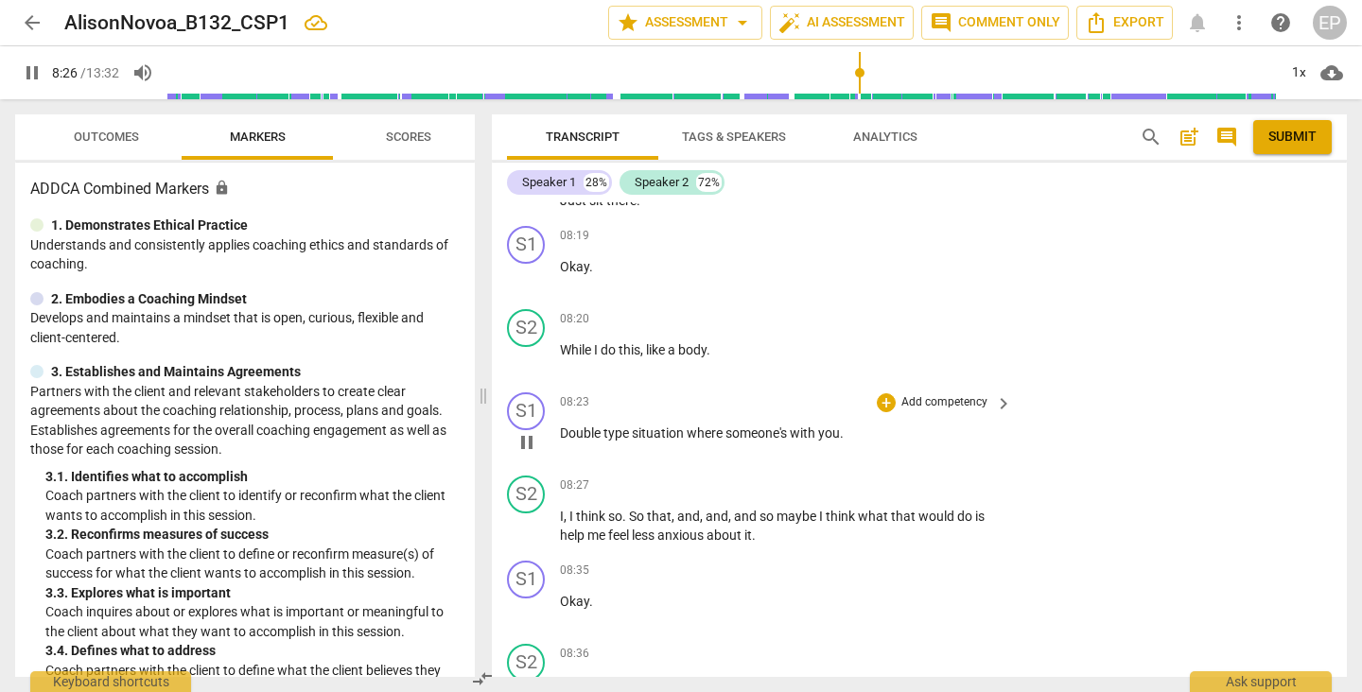
click at [526, 441] on span "pause" at bounding box center [526, 442] width 23 height 23
click at [882, 402] on div "+" at bounding box center [886, 402] width 19 height 19
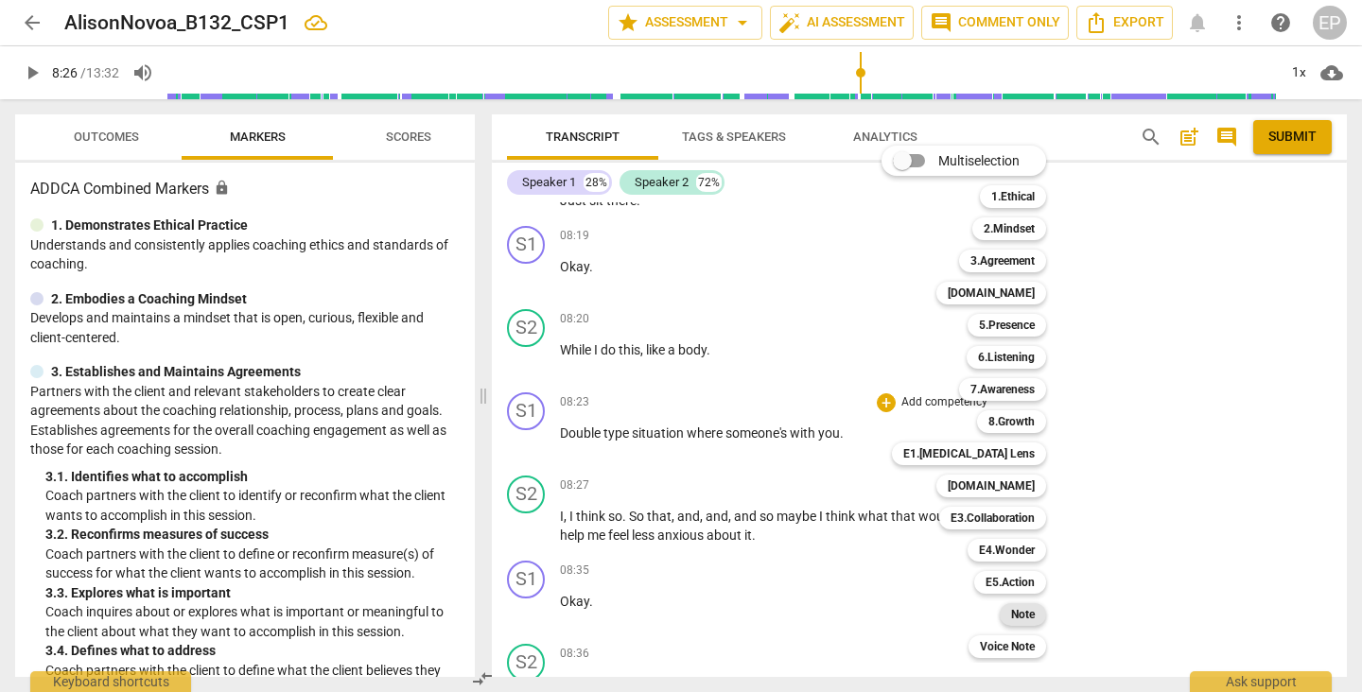
click at [1023, 618] on b "Note" at bounding box center [1023, 614] width 24 height 23
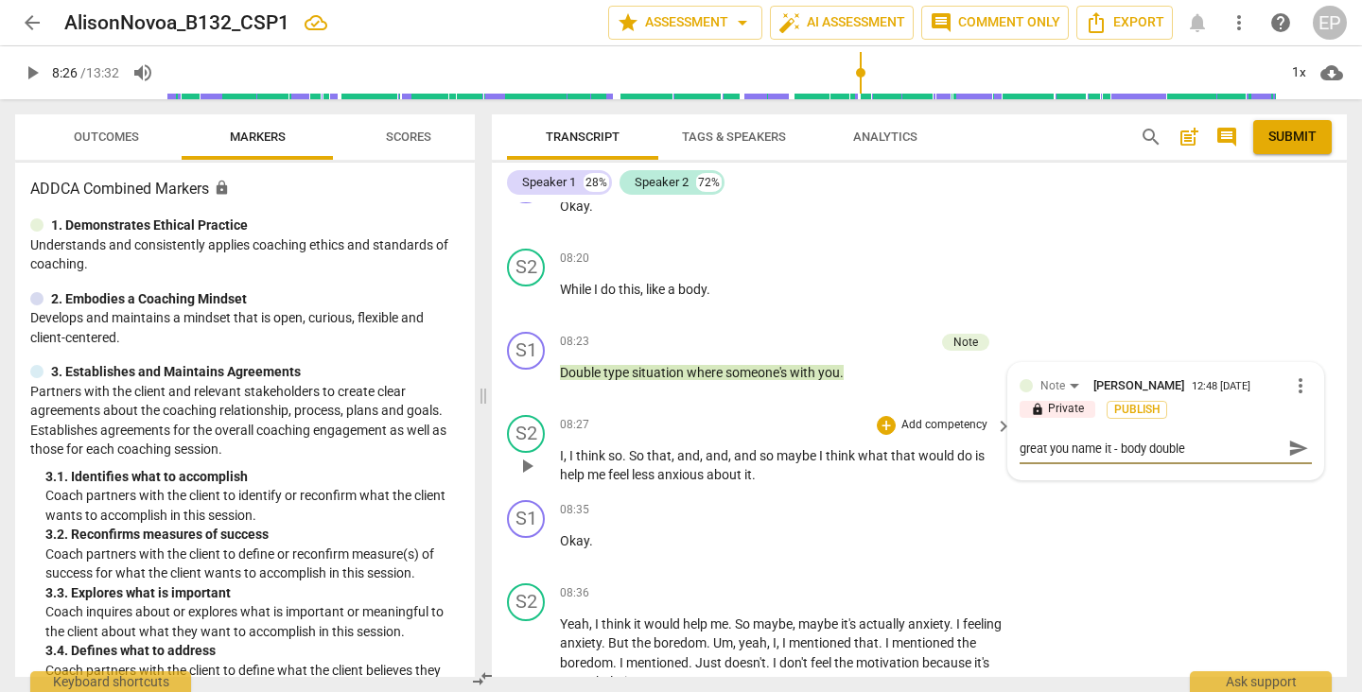
scroll to position [4714, 0]
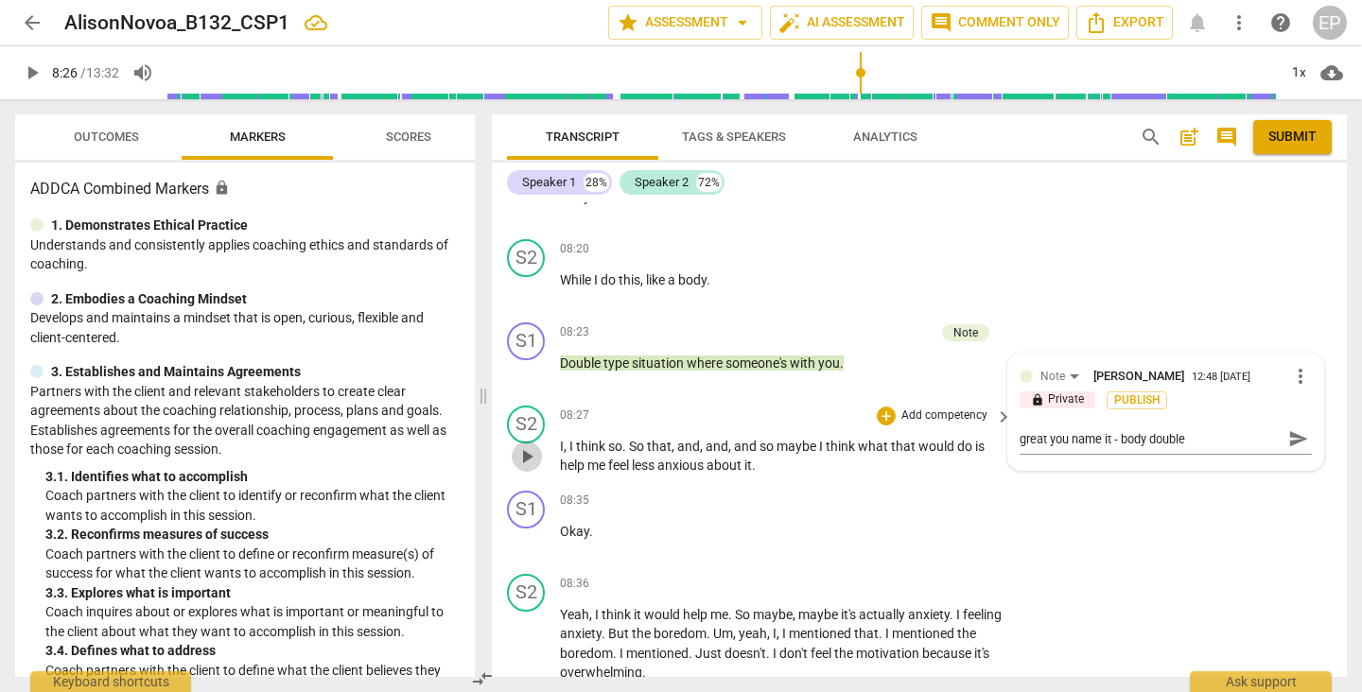
click at [521, 459] on span "play_arrow" at bounding box center [526, 456] width 23 height 23
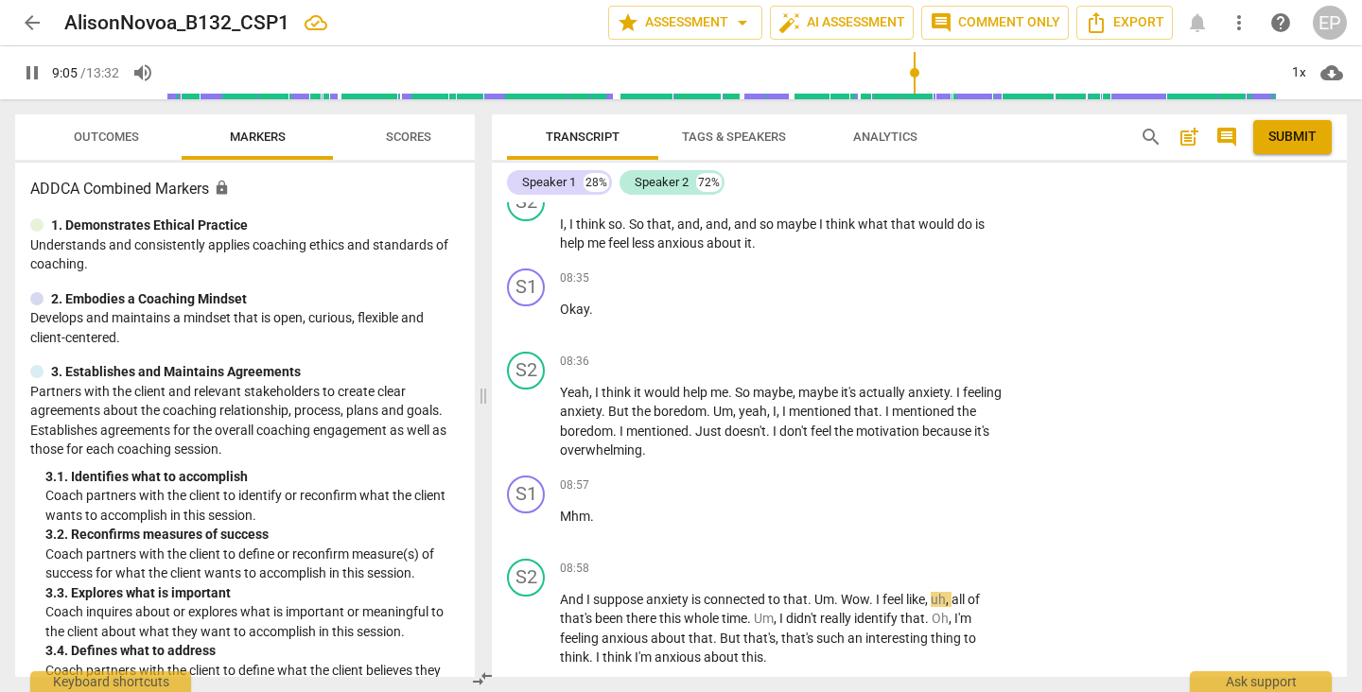
scroll to position [4934, 0]
click at [532, 316] on span "pause" at bounding box center [526, 320] width 23 height 23
click at [886, 277] on div "+" at bounding box center [886, 280] width 19 height 19
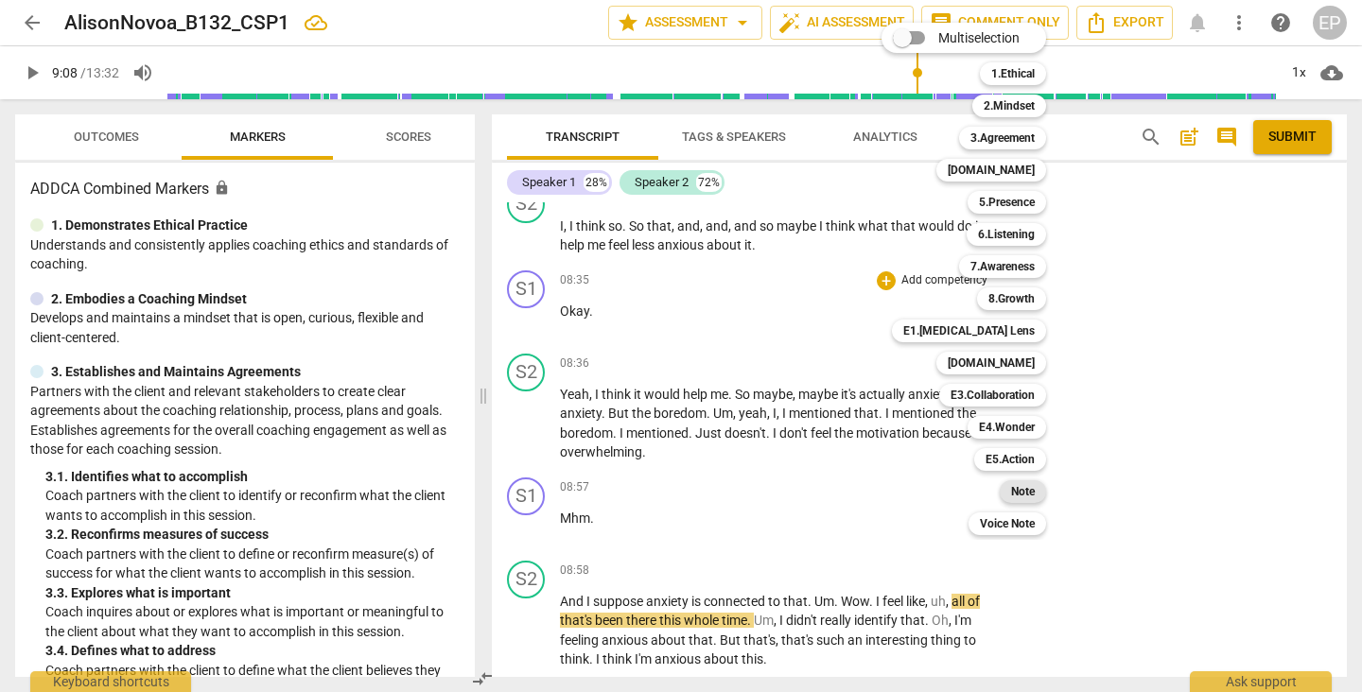
click at [1022, 487] on b "Note" at bounding box center [1023, 491] width 24 height 23
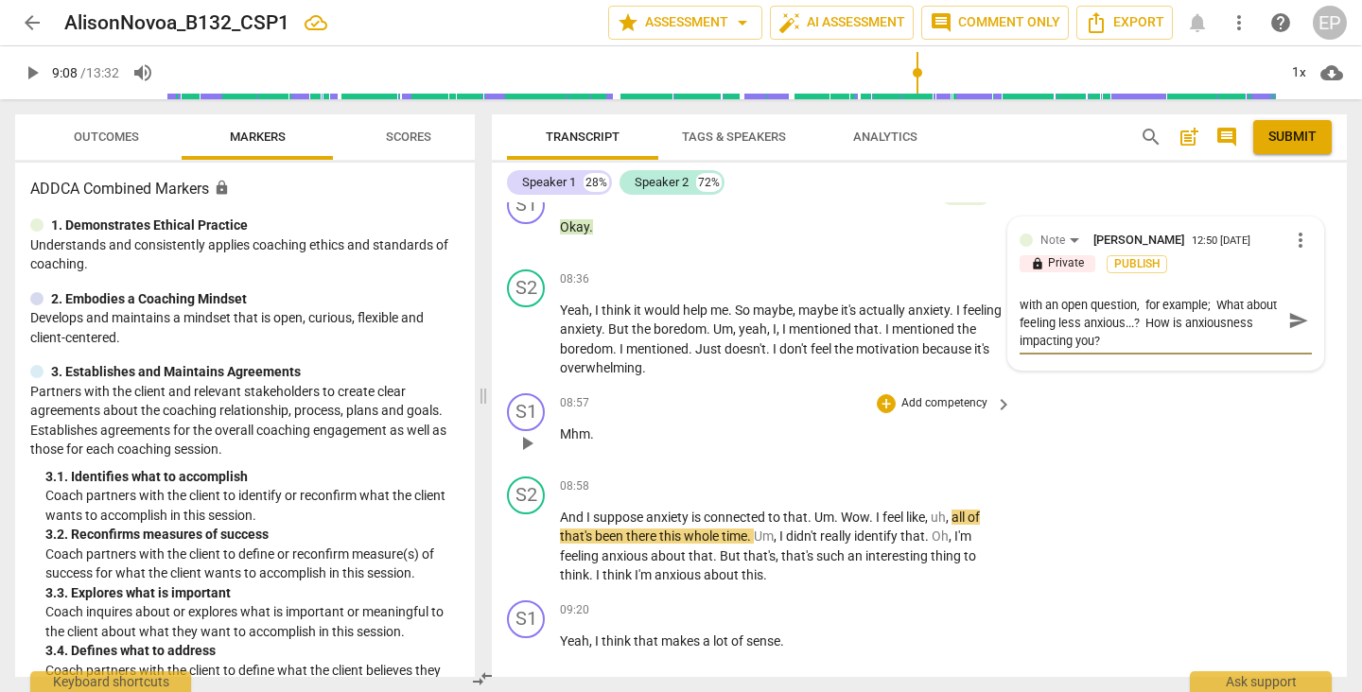
scroll to position [5020, 0]
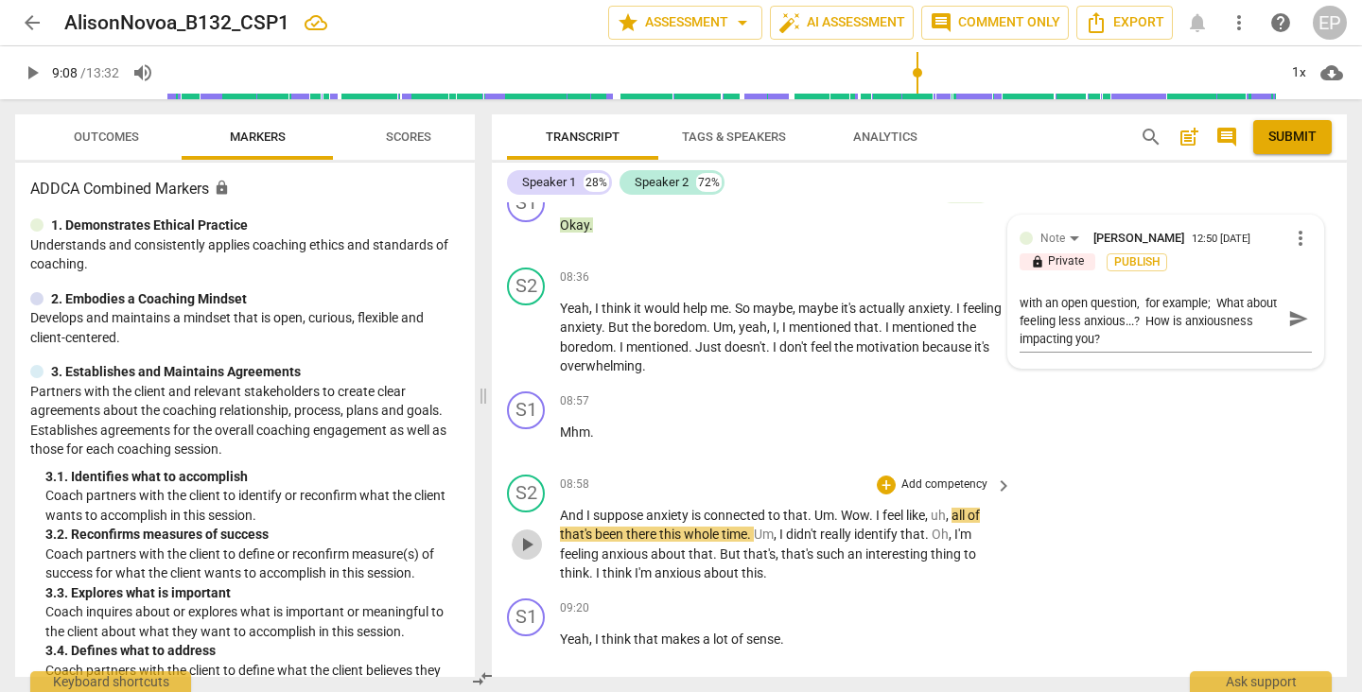
click at [526, 540] on span "play_arrow" at bounding box center [526, 544] width 23 height 23
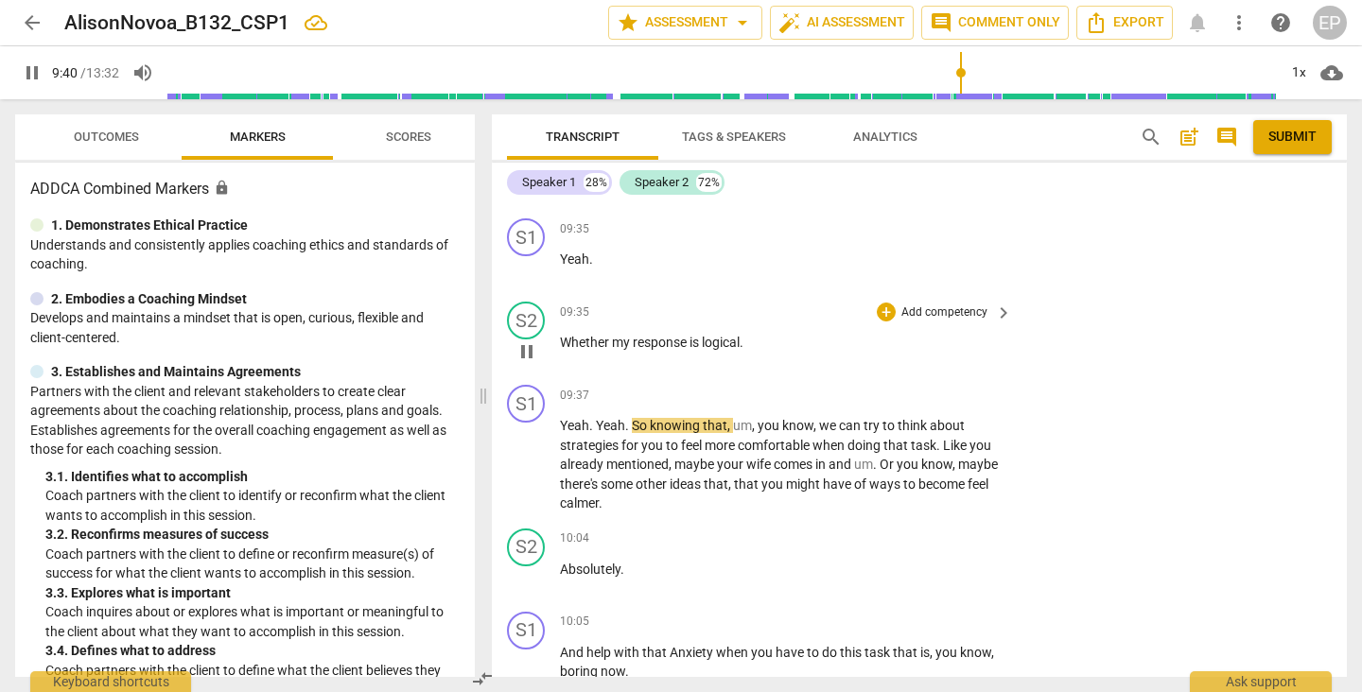
scroll to position [5782, 0]
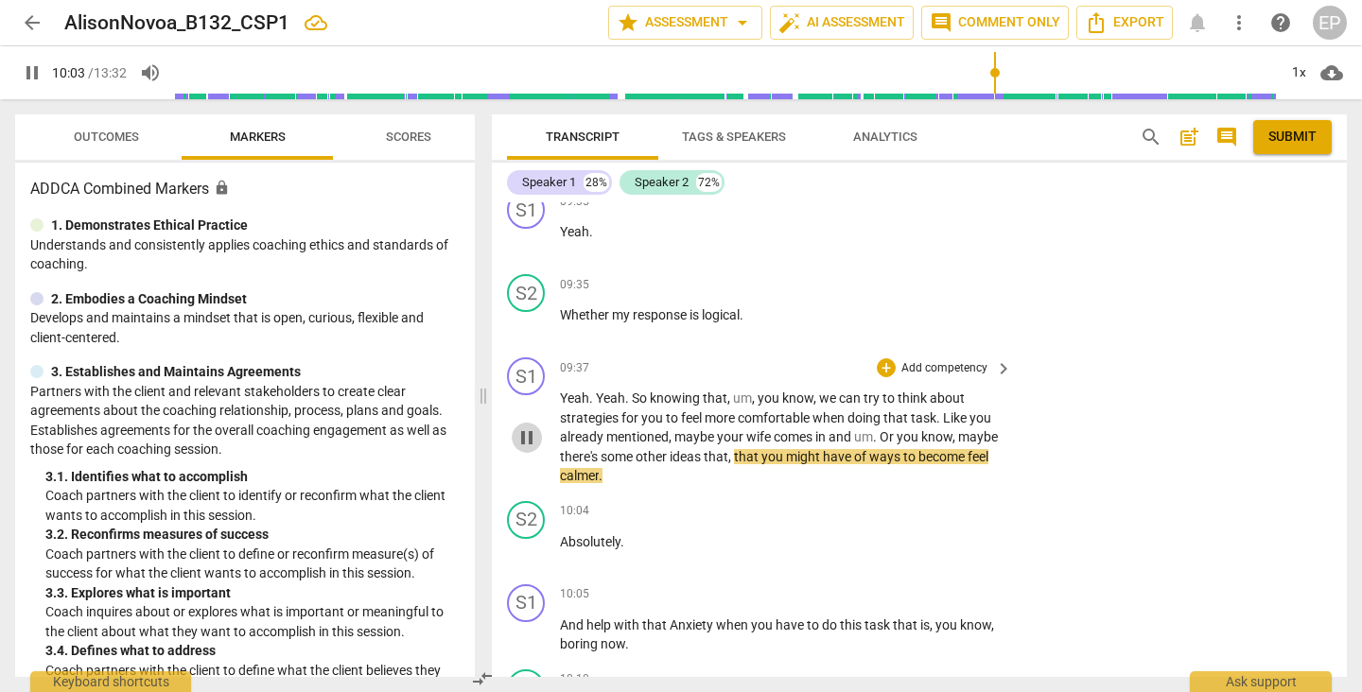
click at [526, 430] on span "pause" at bounding box center [526, 438] width 23 height 23
click at [526, 430] on span "play_arrow" at bounding box center [526, 438] width 23 height 23
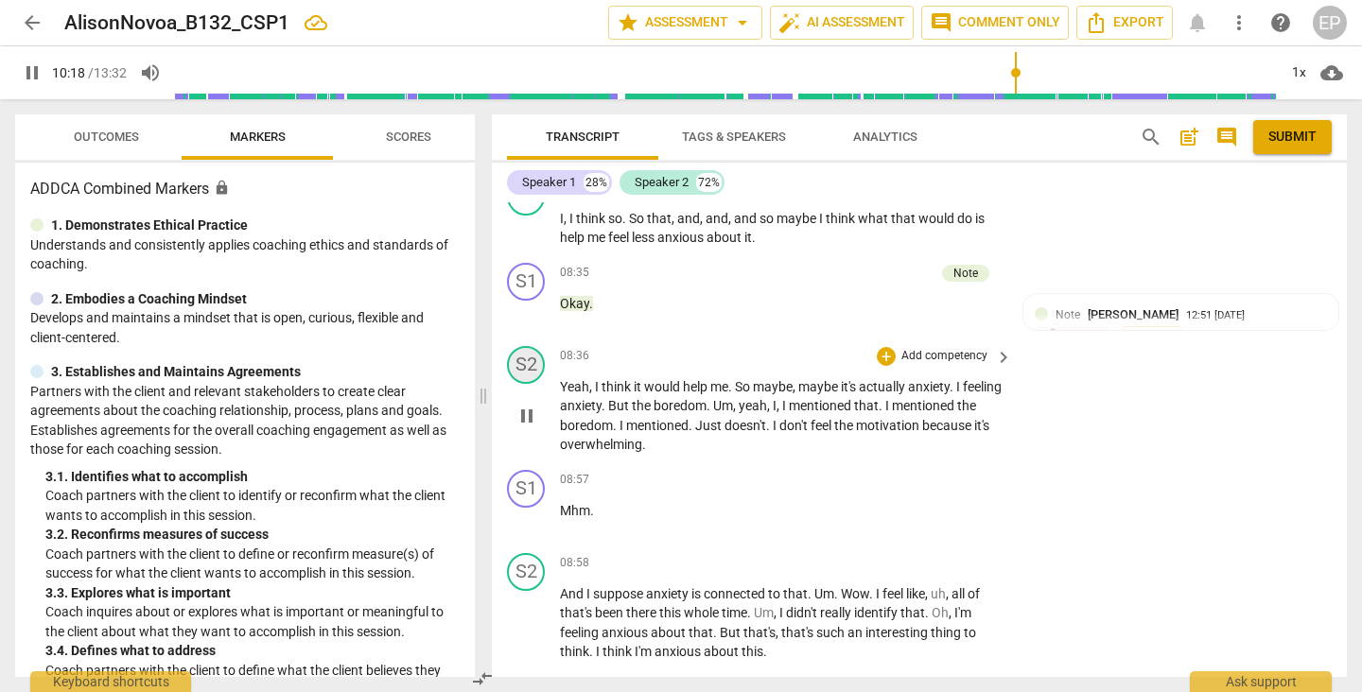
scroll to position [4954, 0]
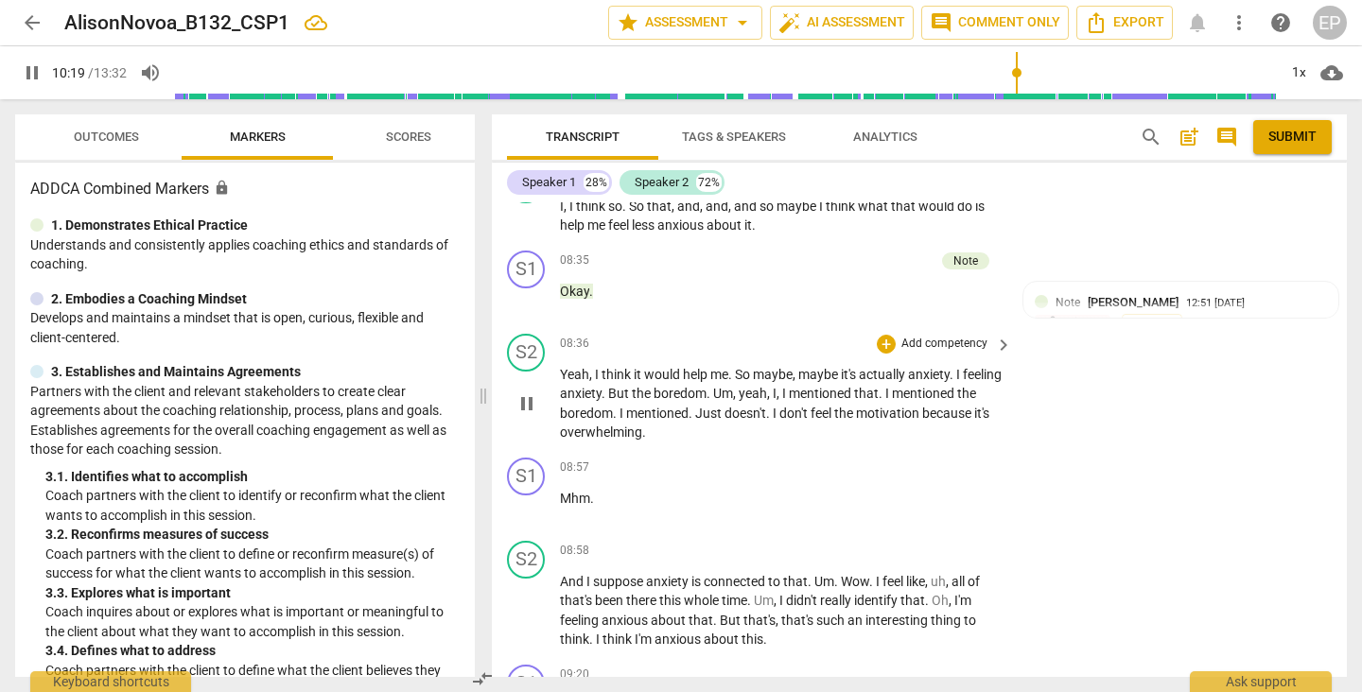
click at [525, 403] on span "pause" at bounding box center [526, 404] width 23 height 23
click at [525, 403] on span "play_arrow" at bounding box center [526, 404] width 23 height 23
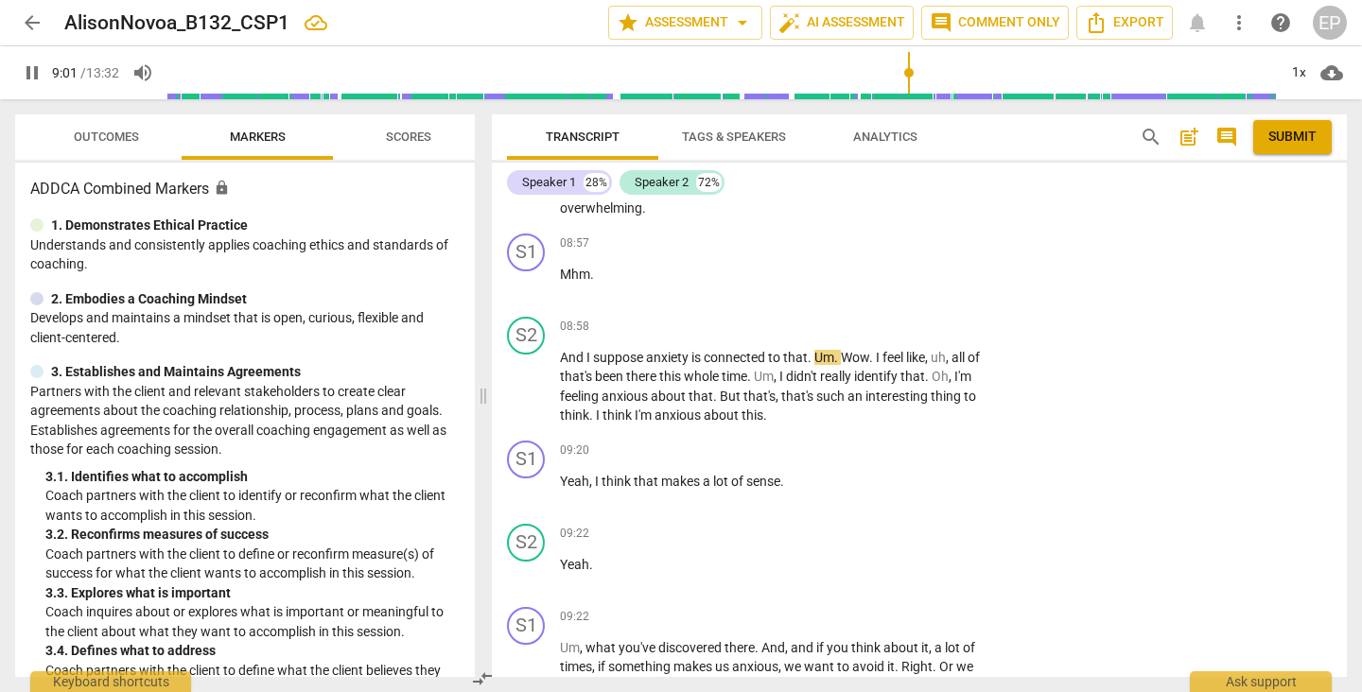
scroll to position [5180, 0]
click at [527, 486] on span "pause" at bounding box center [526, 489] width 23 height 23
click at [887, 444] on div "+" at bounding box center [886, 449] width 19 height 19
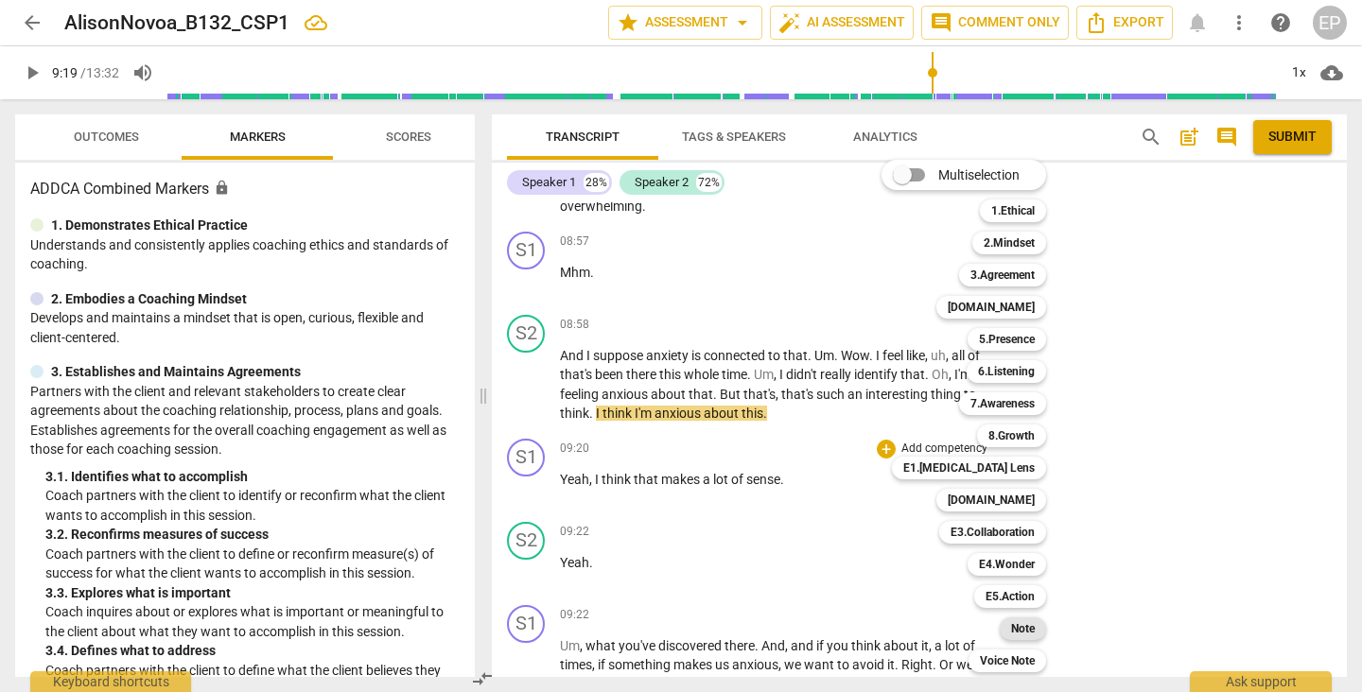
click at [1025, 626] on b "Note" at bounding box center [1023, 629] width 24 height 23
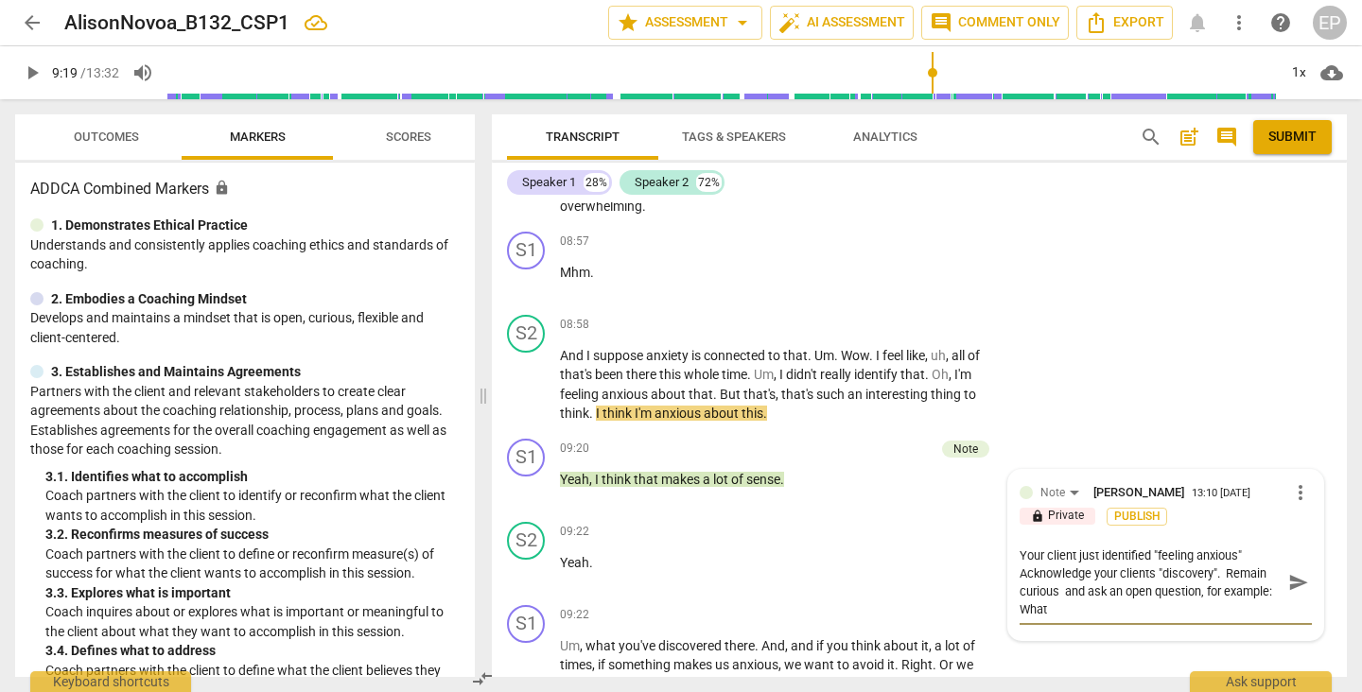
scroll to position [0, 0]
click at [1075, 601] on textarea "Your client just identified "feeling anxious" Acknowledge your clients "discove…" at bounding box center [1151, 583] width 262 height 72
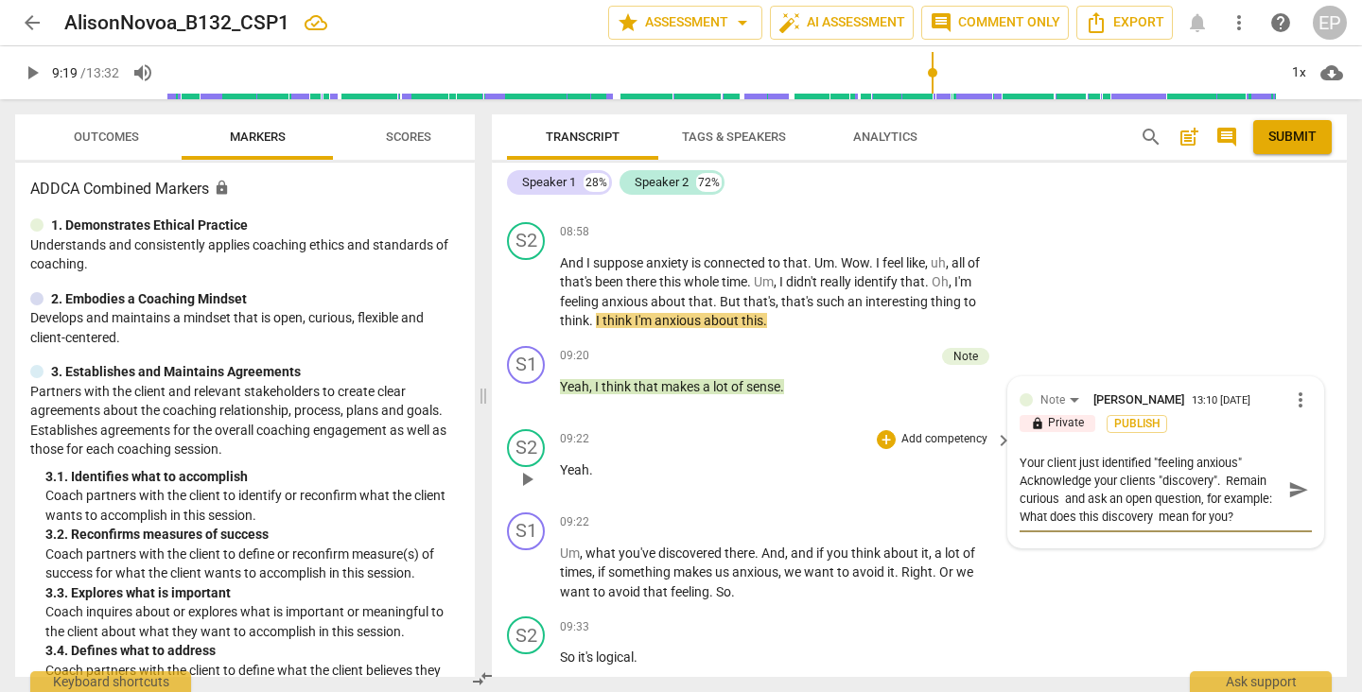
scroll to position [5274, 0]
click at [827, 349] on div "+" at bounding box center [831, 355] width 19 height 19
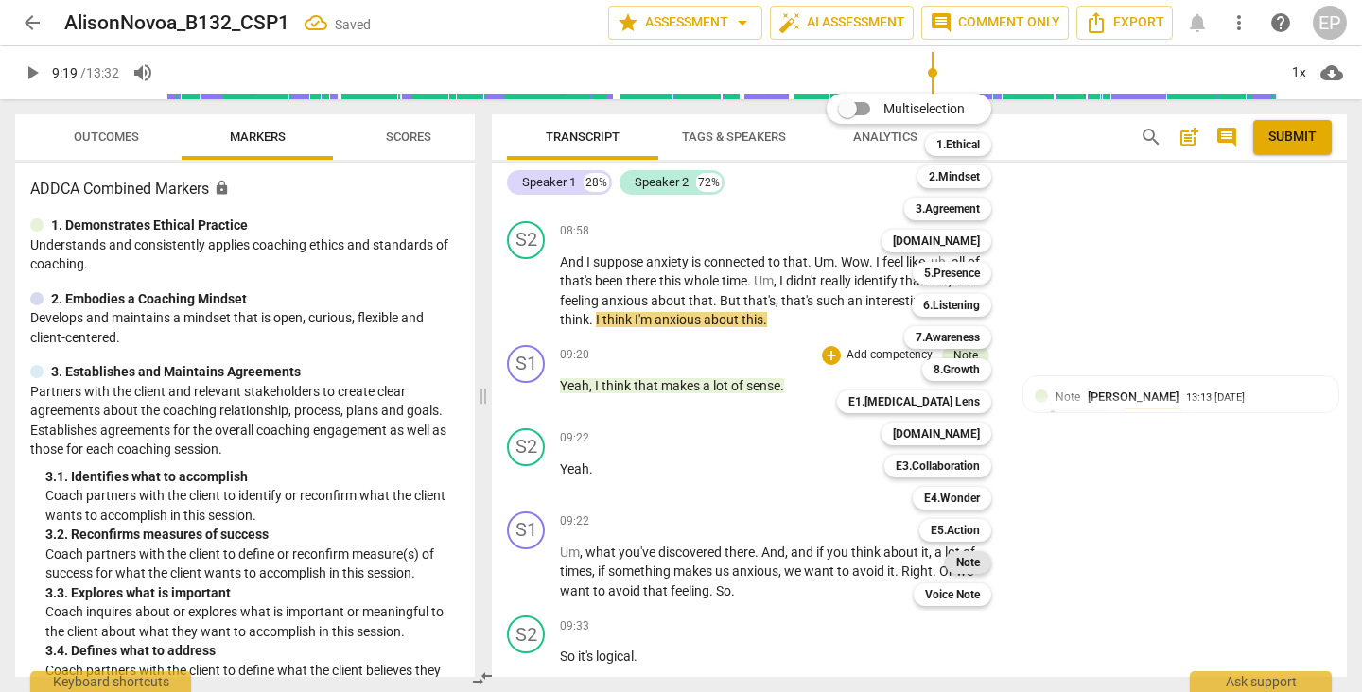
click at [969, 565] on b "Note" at bounding box center [968, 562] width 24 height 23
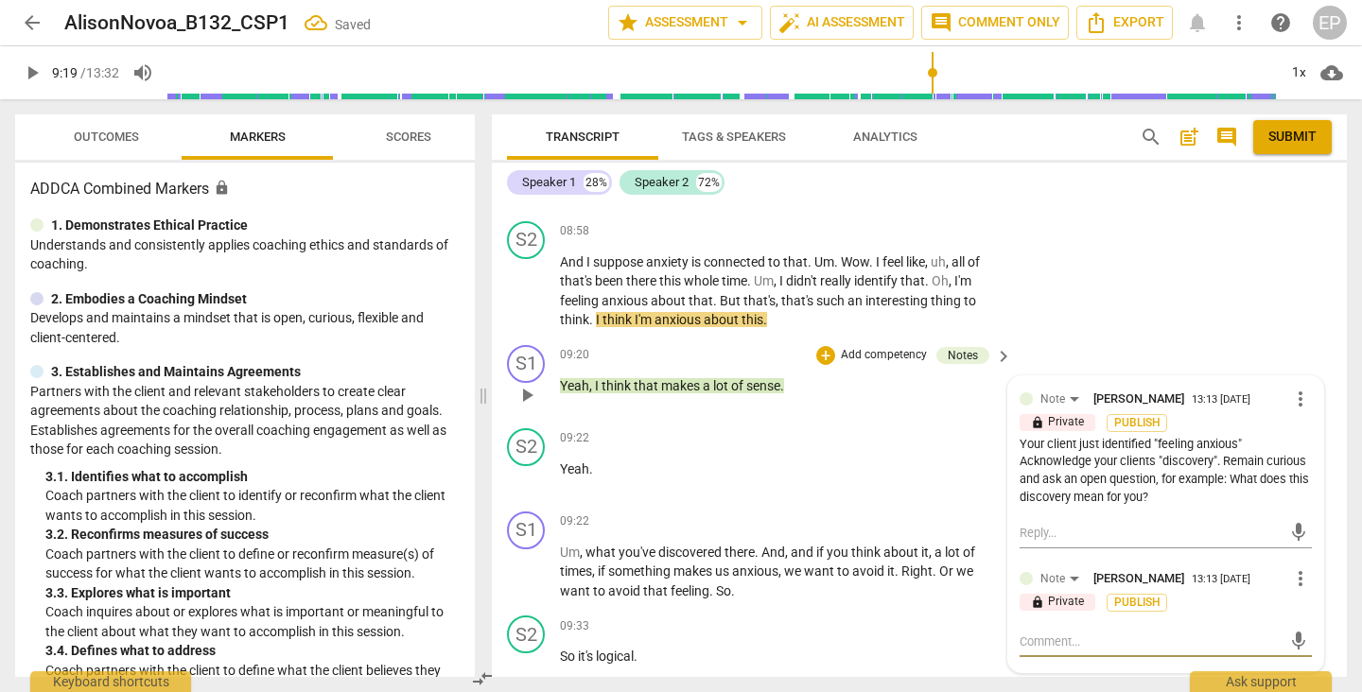
click at [1021, 633] on textarea at bounding box center [1151, 642] width 262 height 18
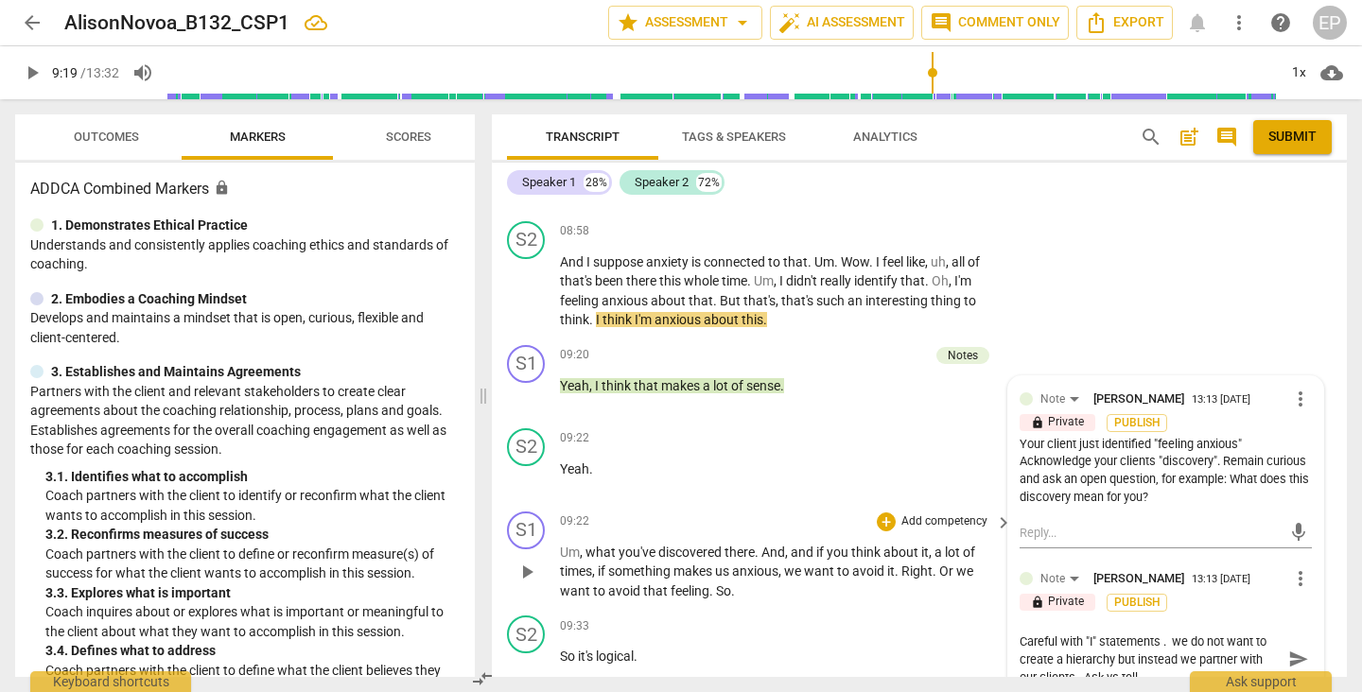
click at [539, 569] on span "play_arrow" at bounding box center [527, 572] width 30 height 23
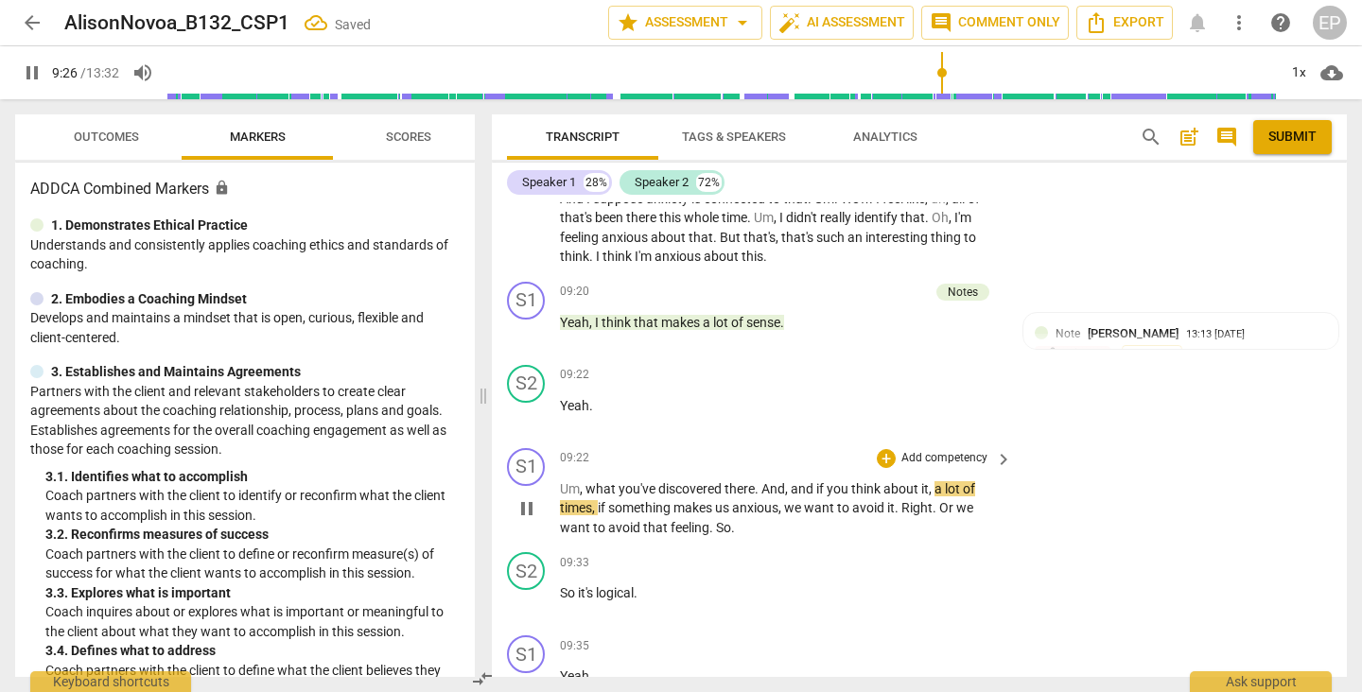
scroll to position [5341, 0]
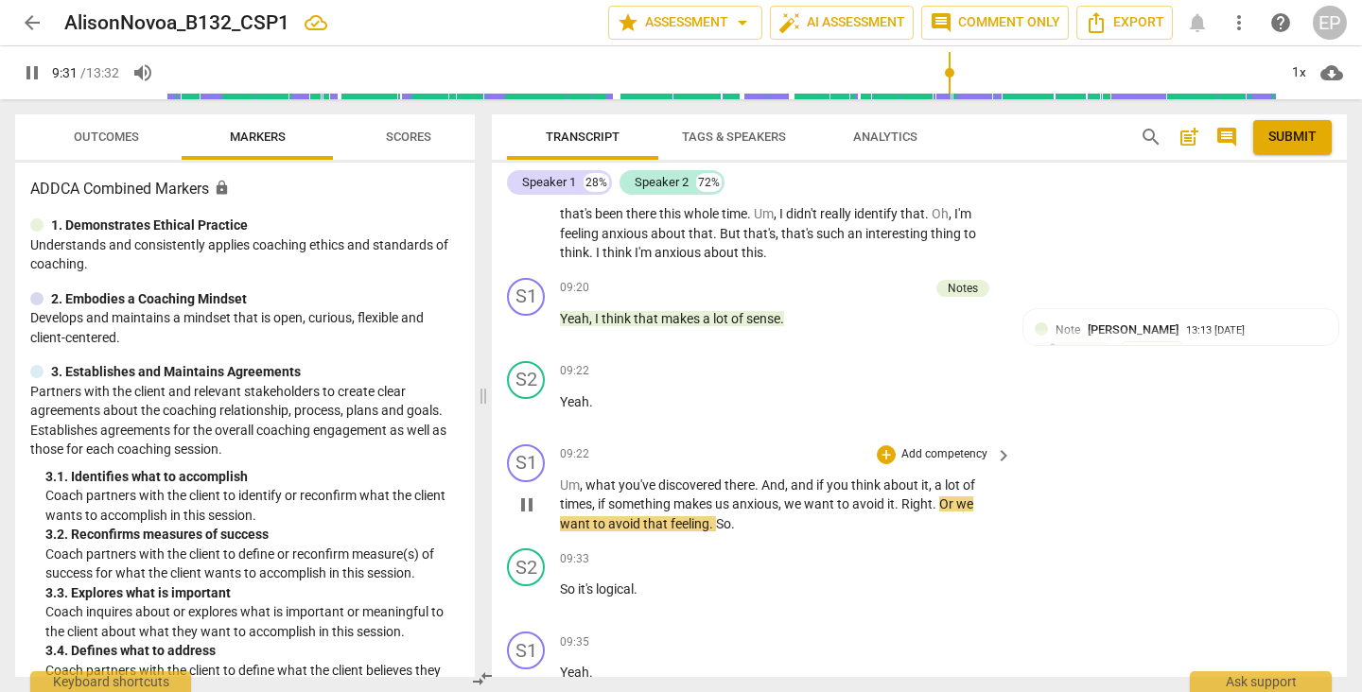
click at [527, 500] on span "pause" at bounding box center [526, 505] width 23 height 23
click at [883, 450] on div "+" at bounding box center [886, 454] width 19 height 19
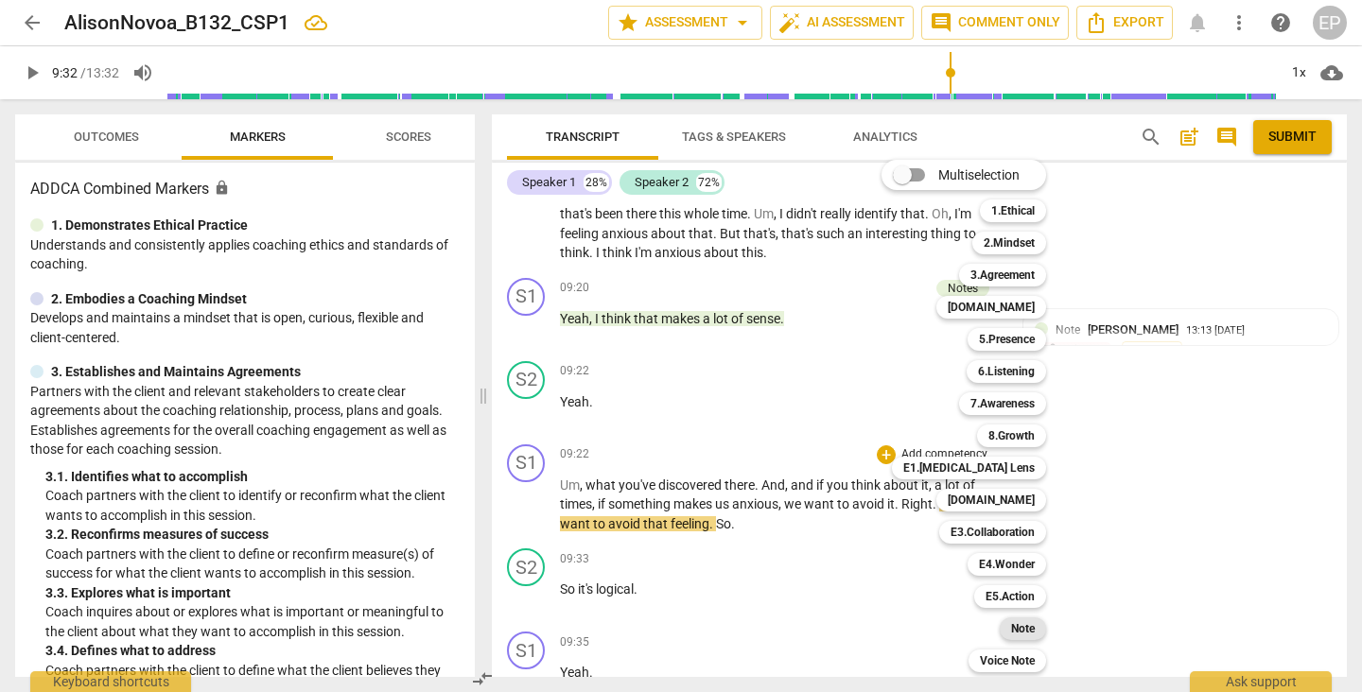
click at [1028, 627] on b "Note" at bounding box center [1023, 629] width 24 height 23
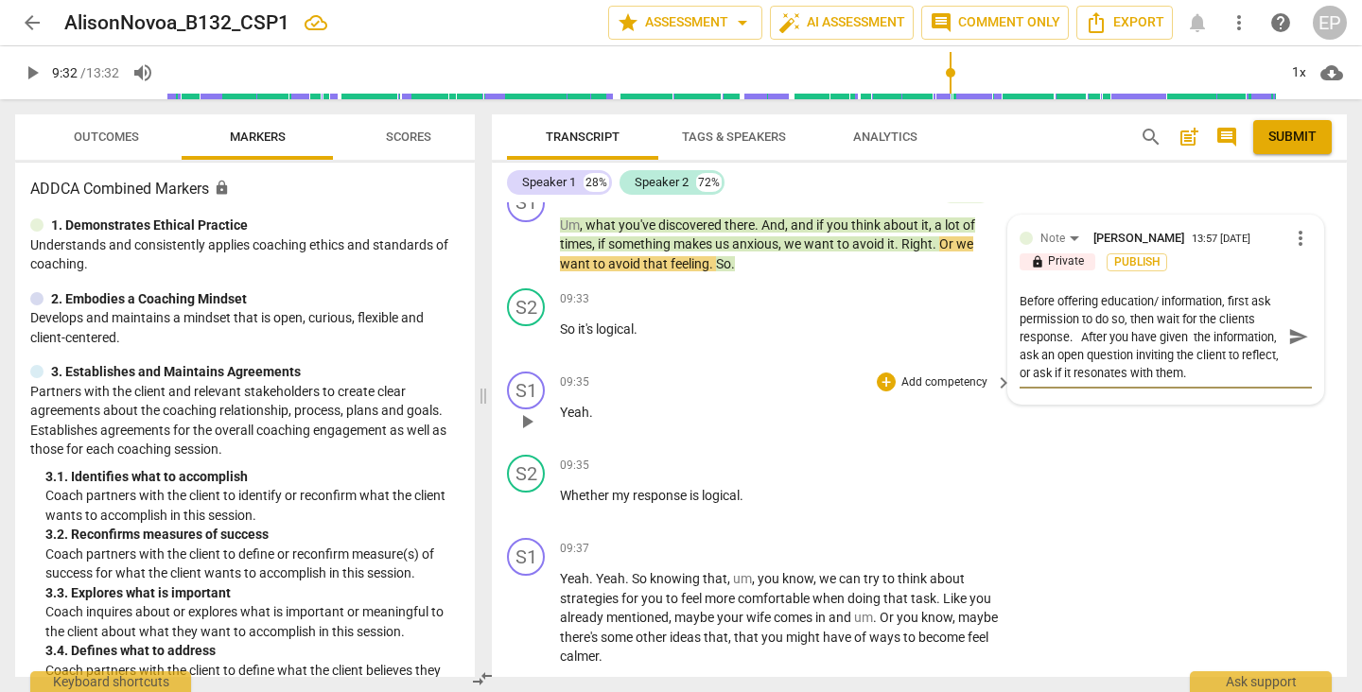
scroll to position [5611, 0]
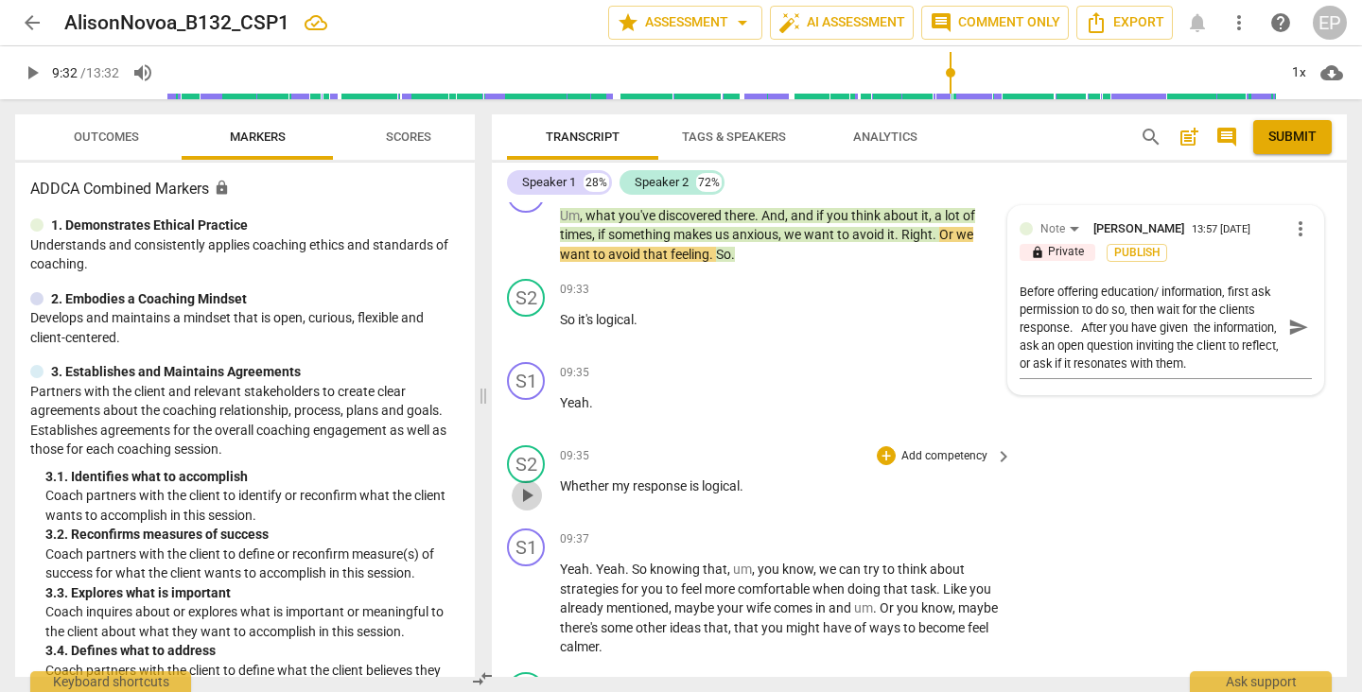
click at [526, 494] on span "play_arrow" at bounding box center [526, 495] width 23 height 23
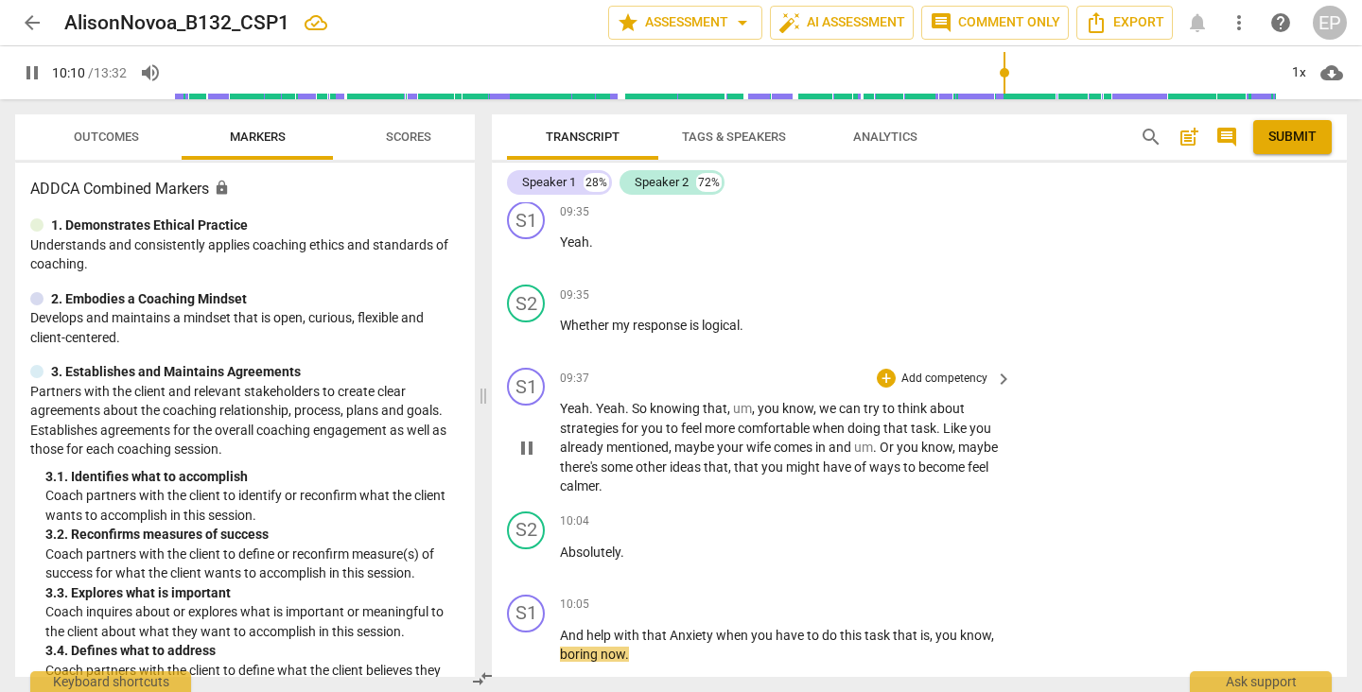
scroll to position [6272, 0]
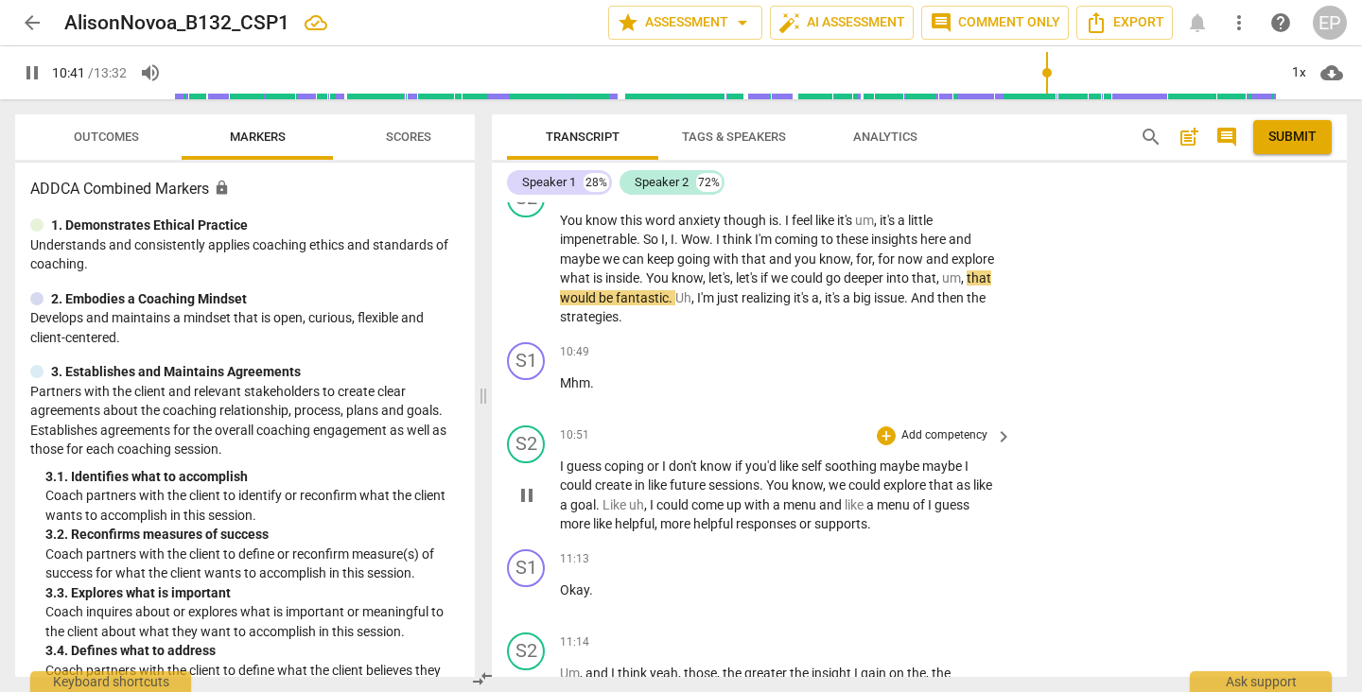
click at [526, 494] on button "pause" at bounding box center [527, 495] width 30 height 30
click at [526, 258] on span "play_arrow" at bounding box center [526, 269] width 23 height 23
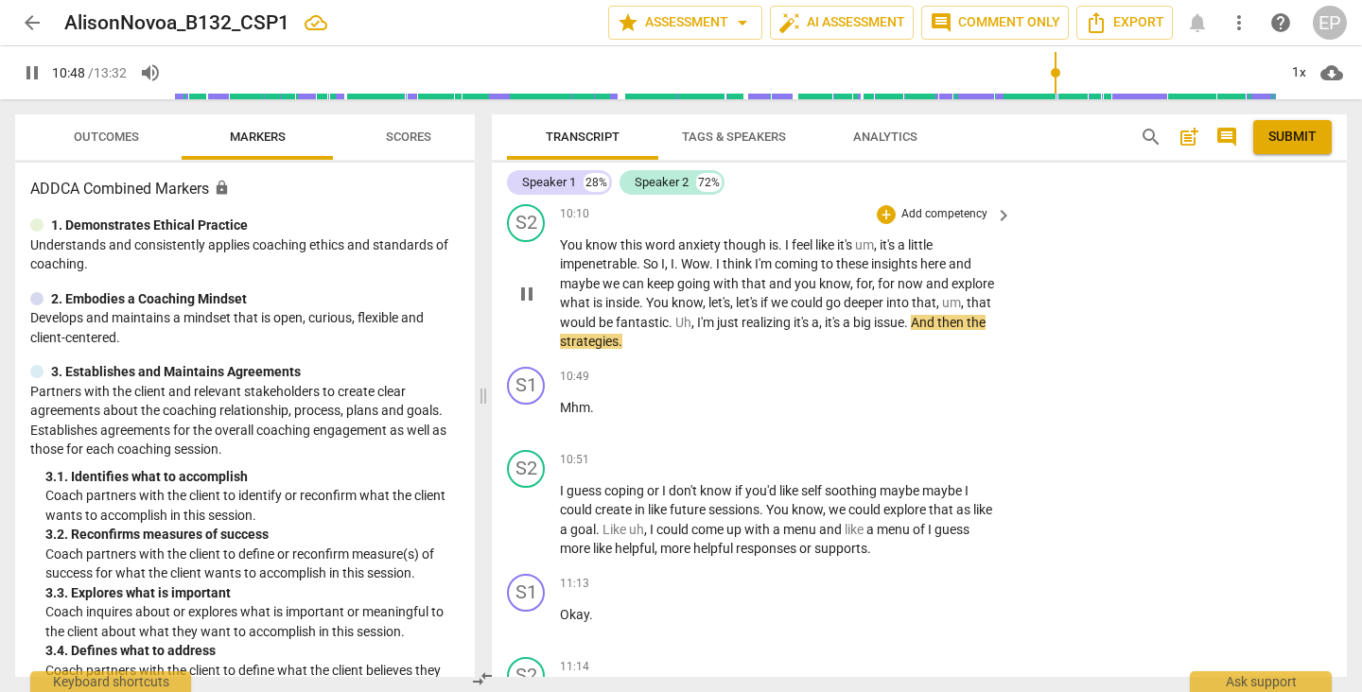
scroll to position [6242, 0]
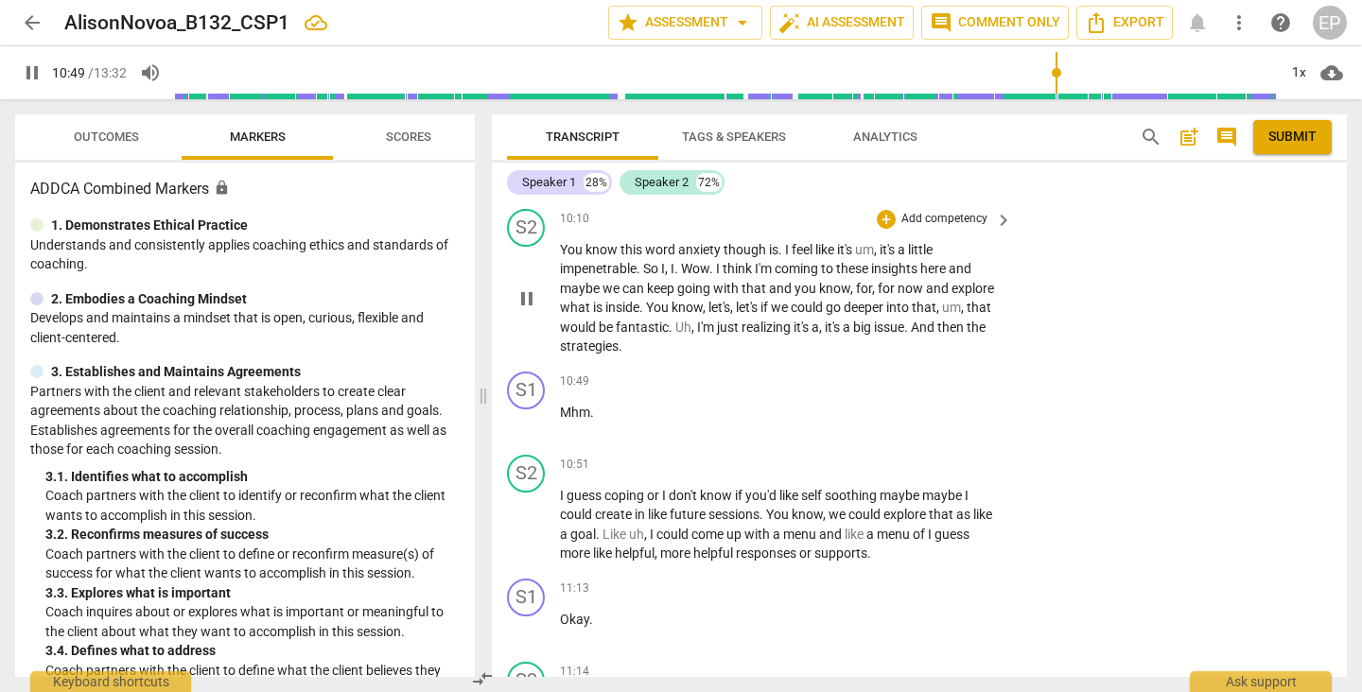
click at [522, 288] on span "pause" at bounding box center [526, 299] width 23 height 23
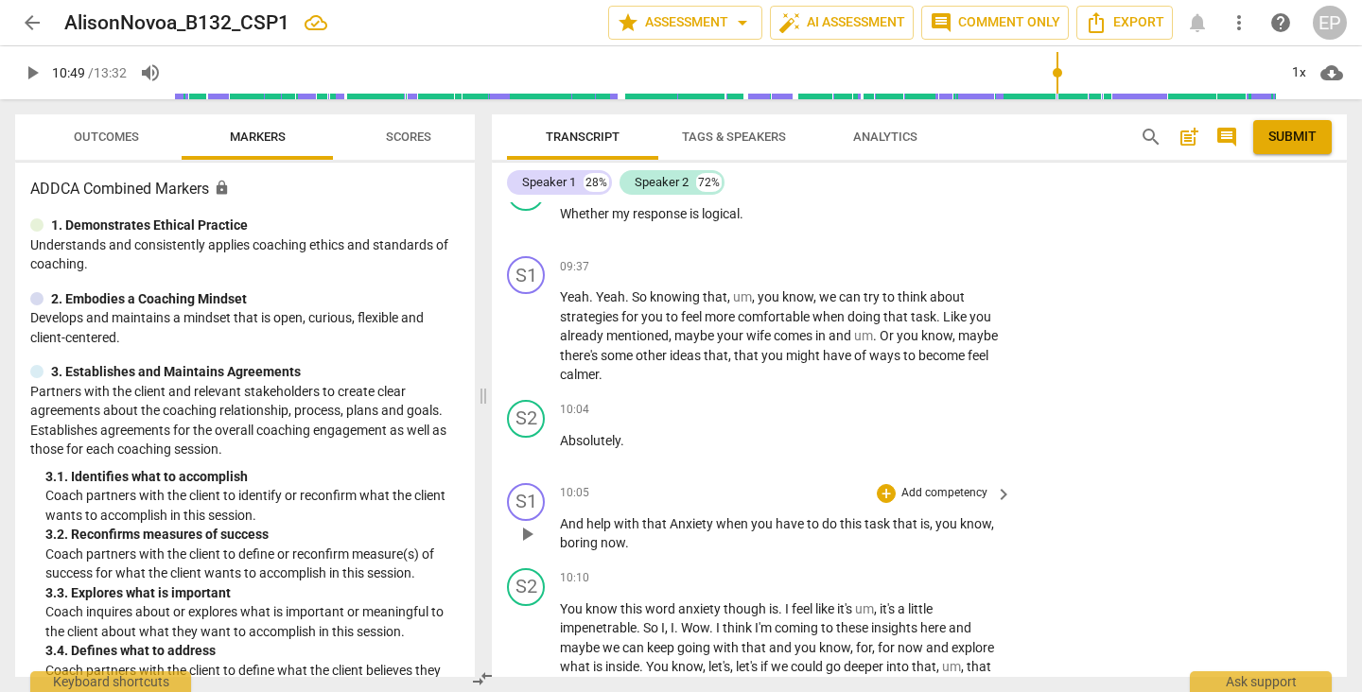
scroll to position [5875, 0]
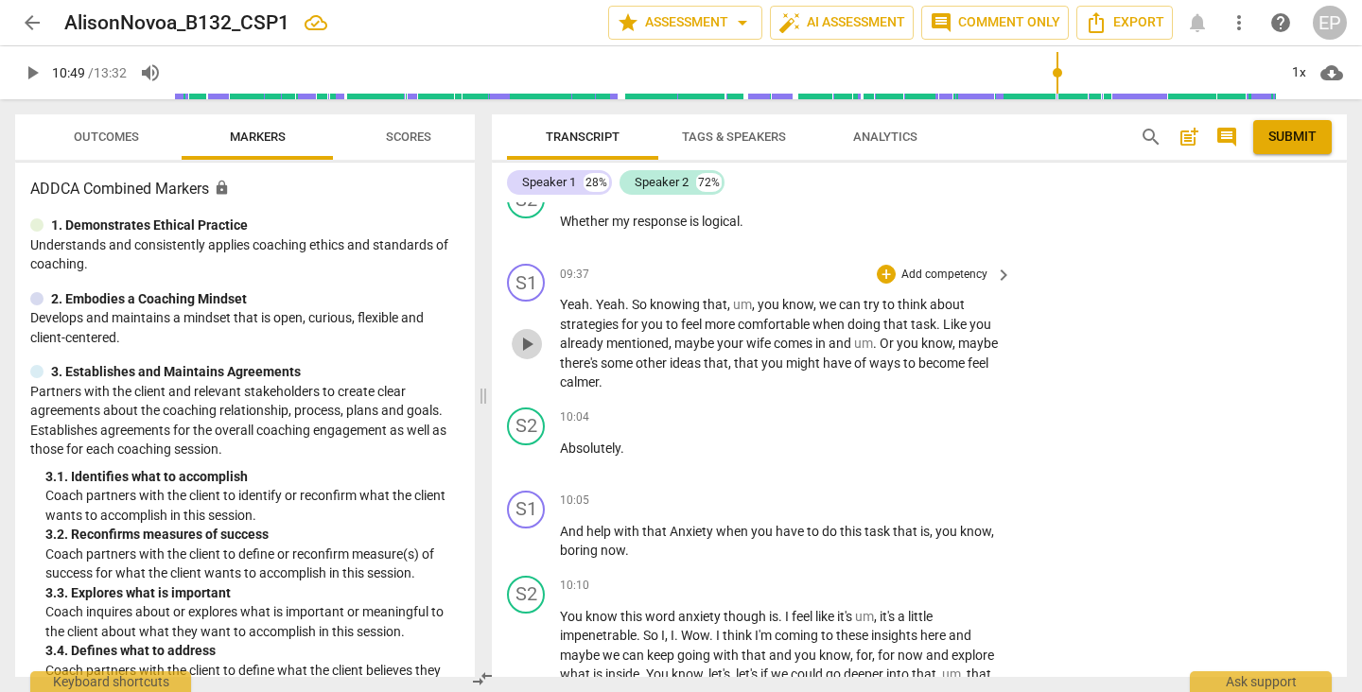
click at [527, 335] on span "play_arrow" at bounding box center [526, 344] width 23 height 23
click at [527, 335] on span "pause" at bounding box center [526, 344] width 23 height 23
click at [880, 266] on div "+" at bounding box center [886, 274] width 19 height 19
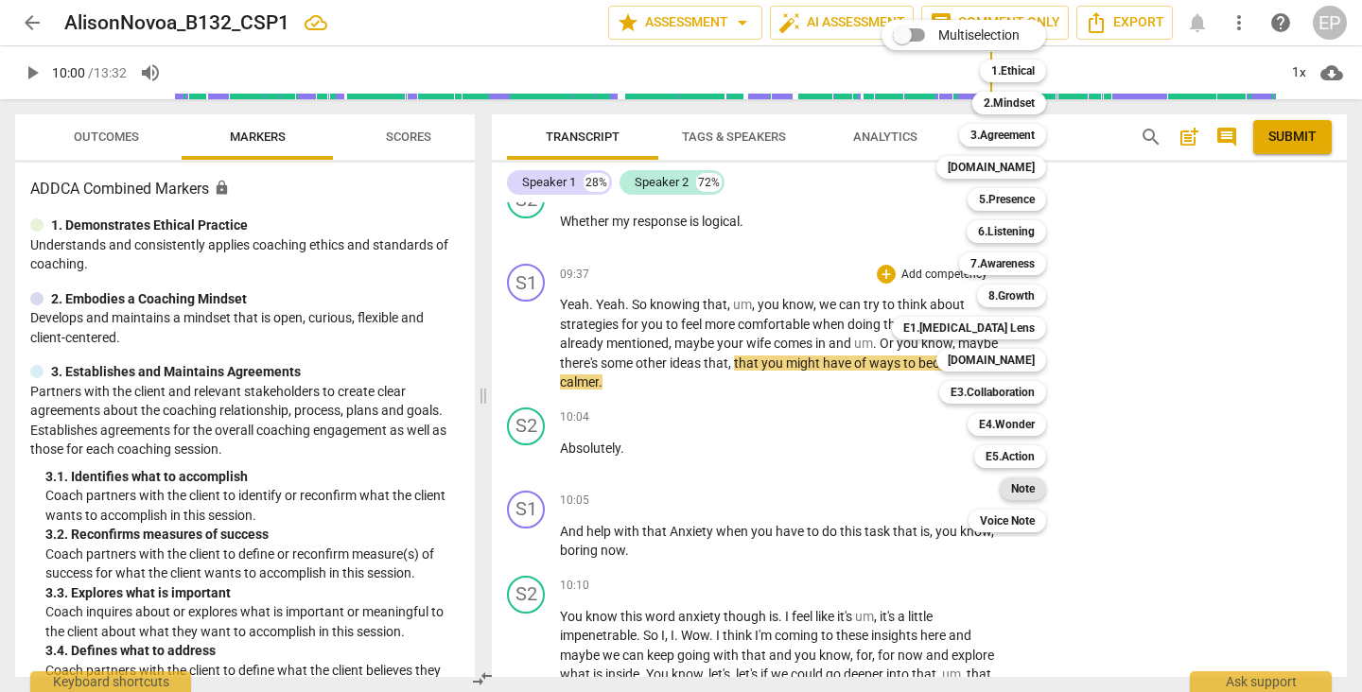
click at [1021, 487] on b "Note" at bounding box center [1023, 489] width 24 height 23
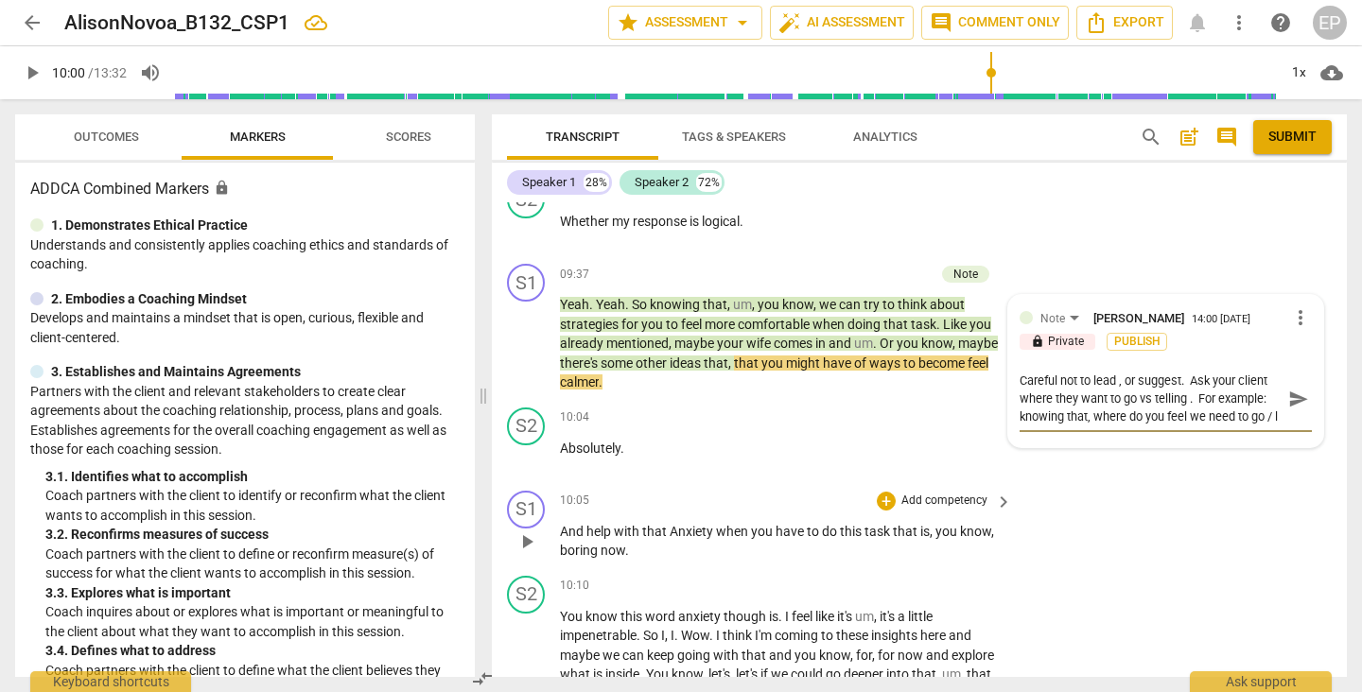
scroll to position [16, 0]
click at [530, 537] on span "play_arrow" at bounding box center [526, 542] width 23 height 23
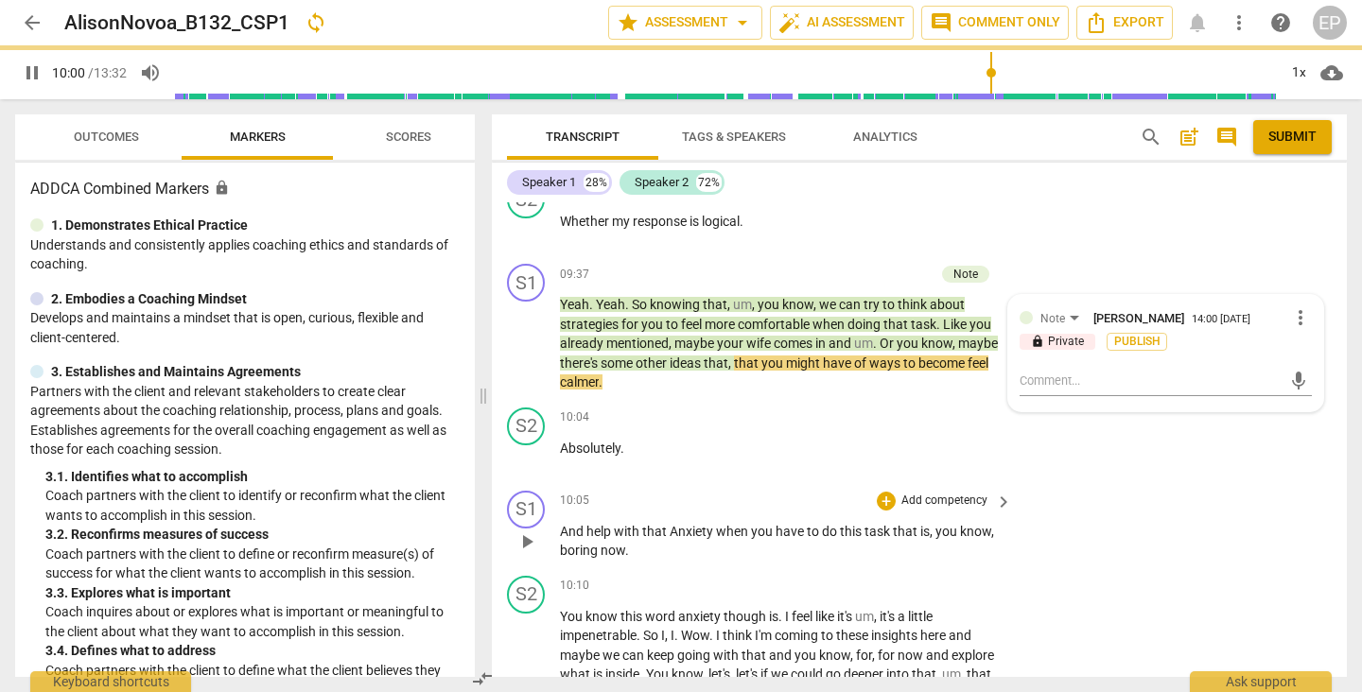
scroll to position [0, 0]
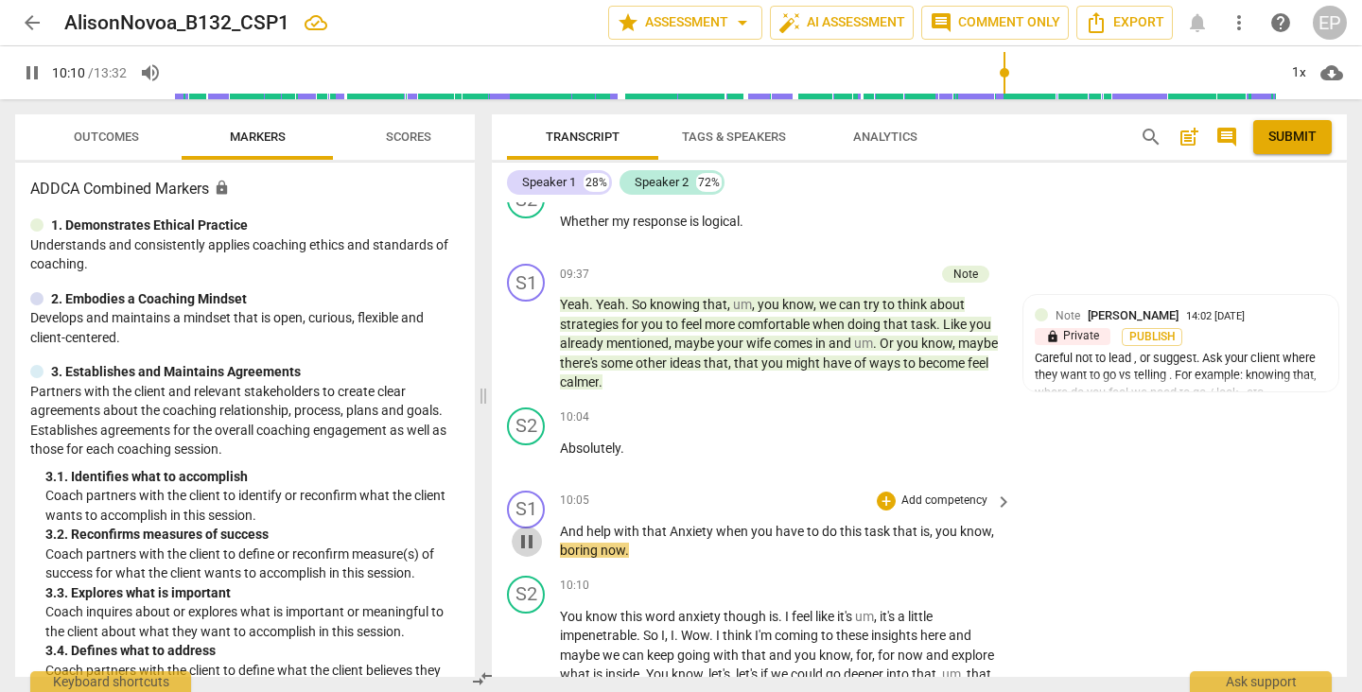
click at [529, 534] on span "pause" at bounding box center [526, 542] width 23 height 23
click at [881, 494] on div "+" at bounding box center [886, 501] width 19 height 19
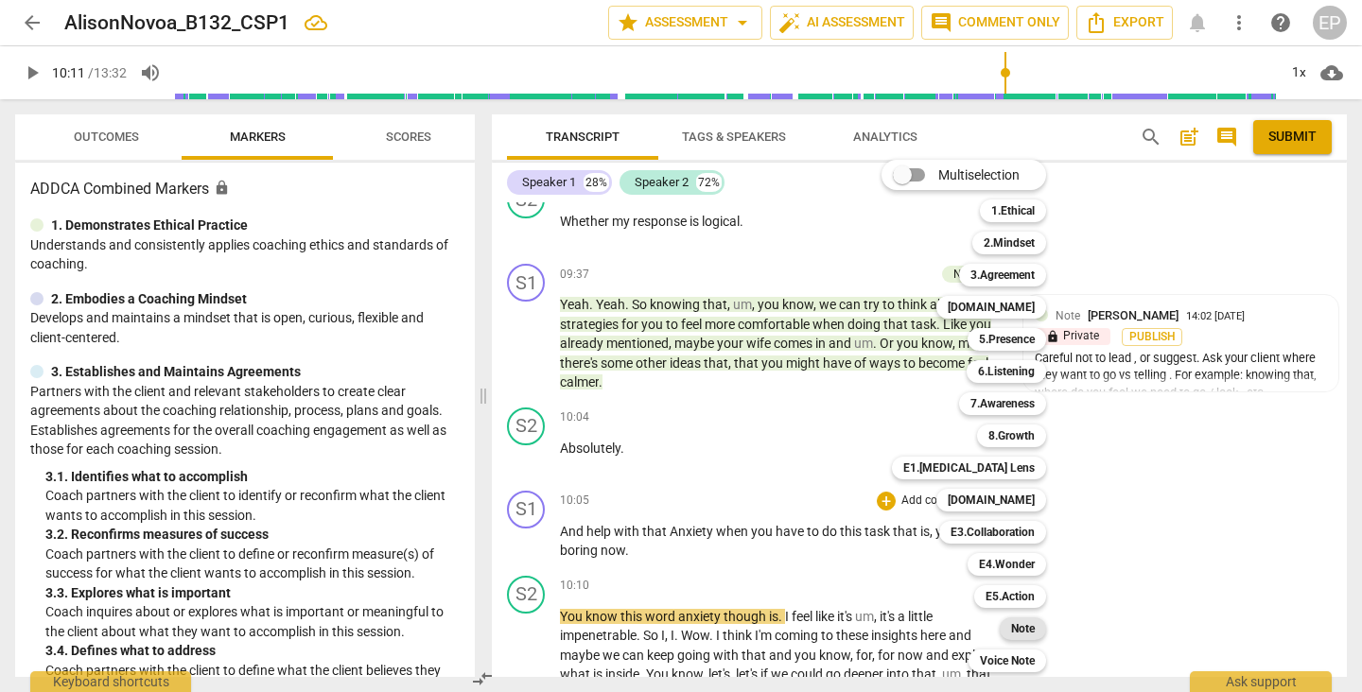
click at [1024, 630] on b "Note" at bounding box center [1023, 629] width 24 height 23
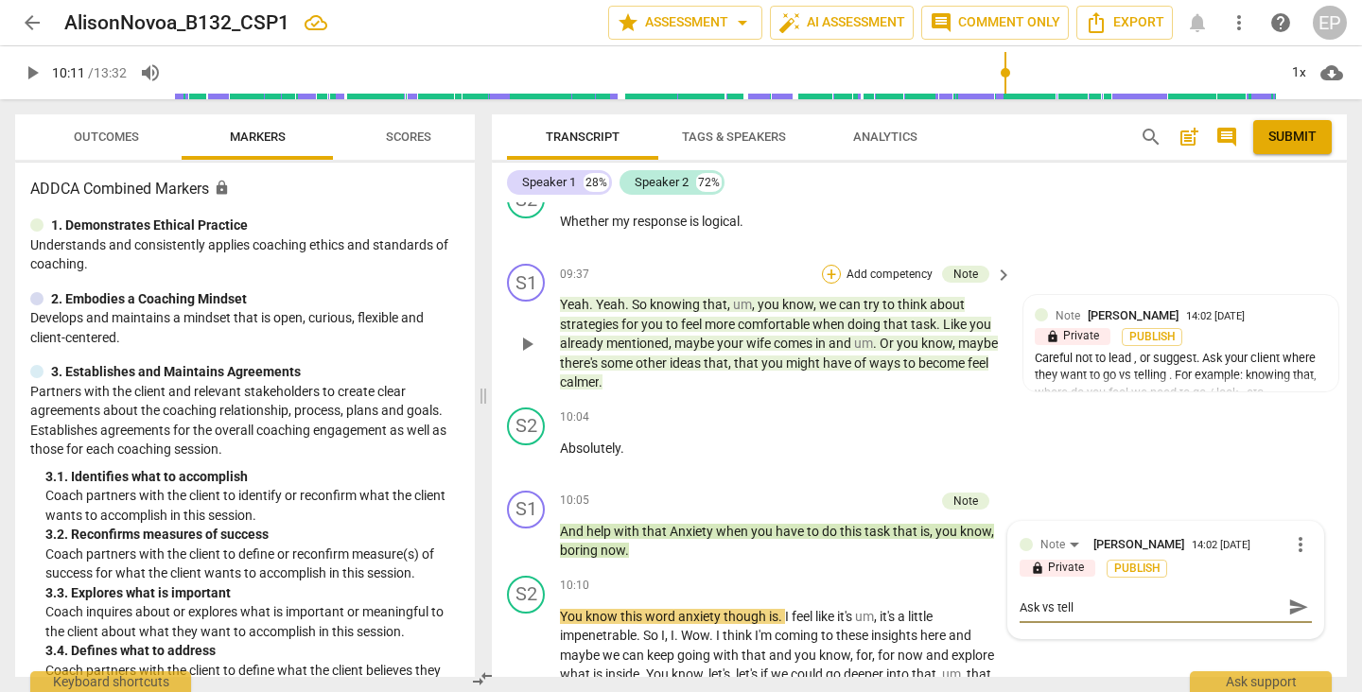
click at [830, 265] on div "+" at bounding box center [831, 274] width 19 height 19
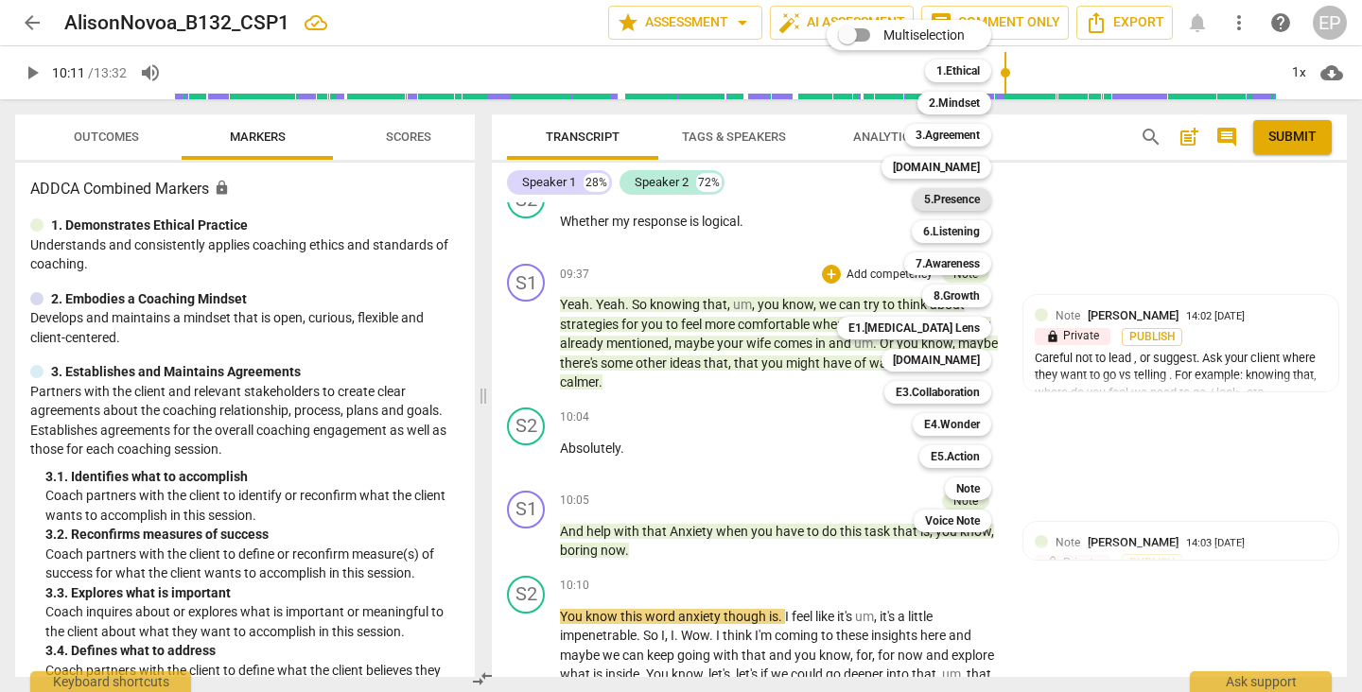
click at [959, 200] on b "5.Presence" at bounding box center [952, 199] width 56 height 23
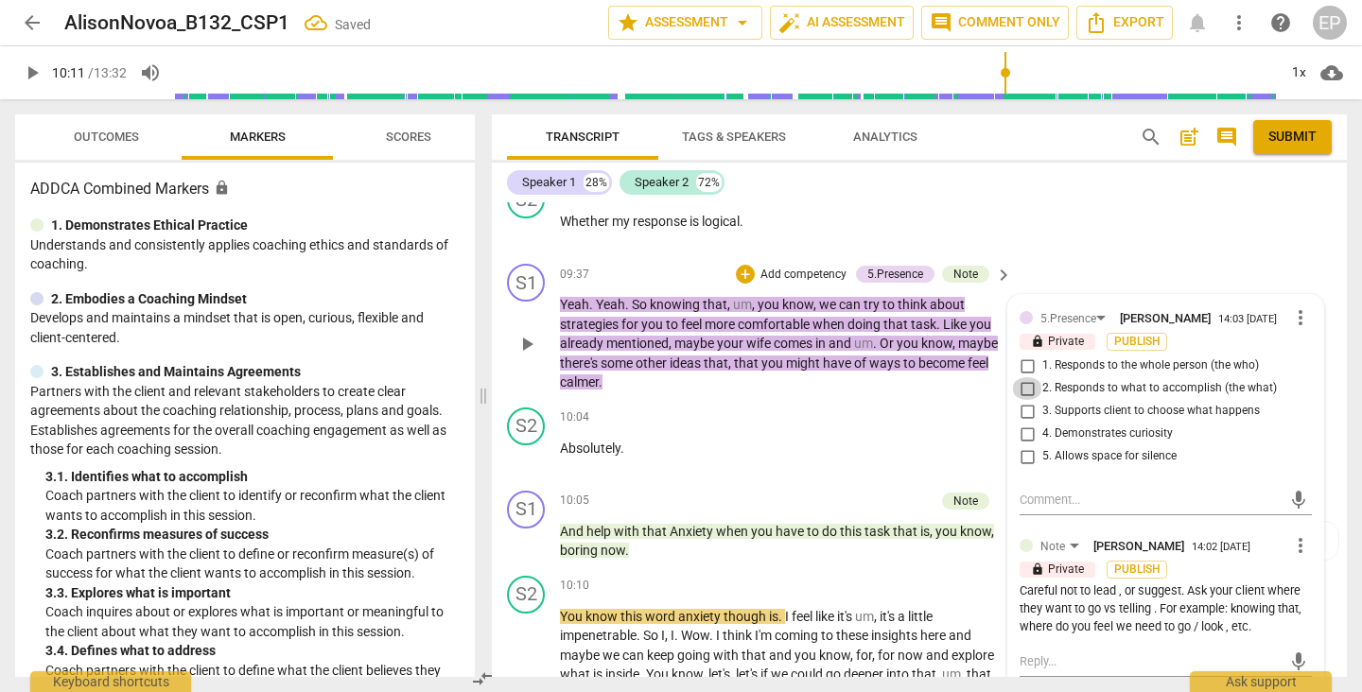
click at [1021, 389] on input "2. Responds to what to accomplish (the what)" at bounding box center [1027, 388] width 30 height 23
click at [739, 267] on div "+" at bounding box center [745, 274] width 19 height 19
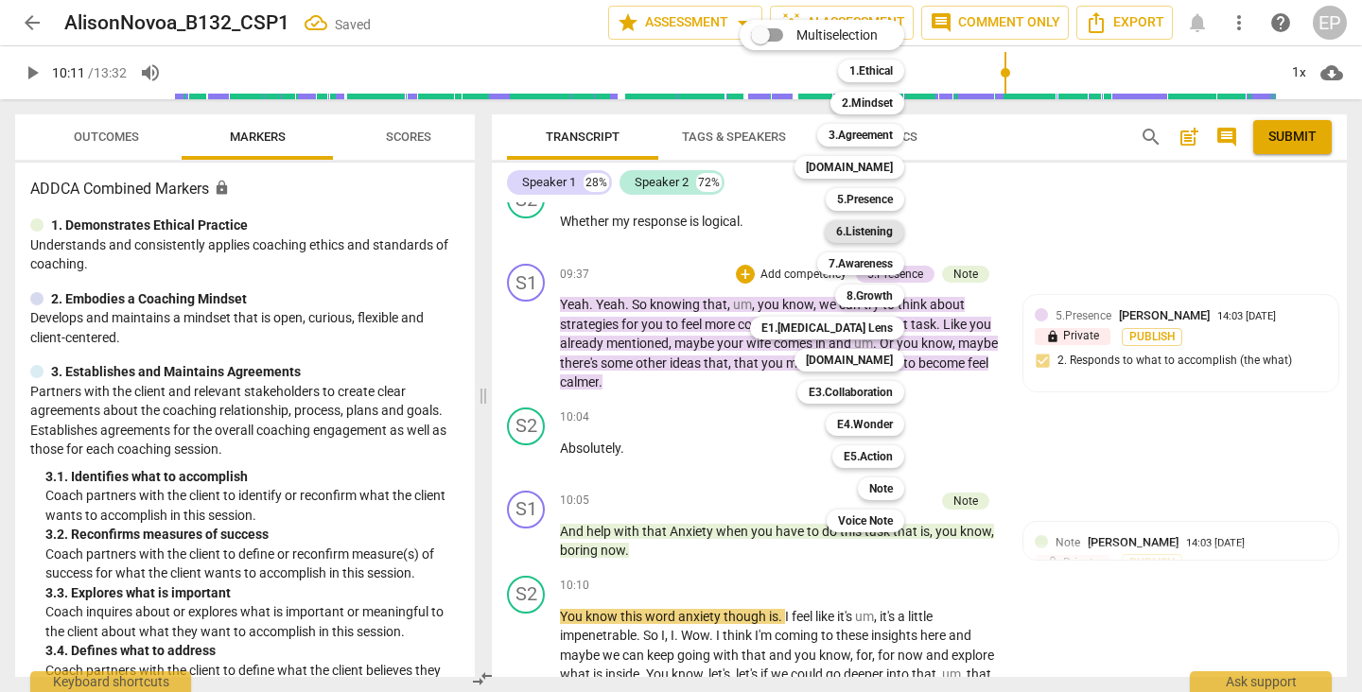
click at [873, 228] on b "6.Listening" at bounding box center [864, 231] width 57 height 23
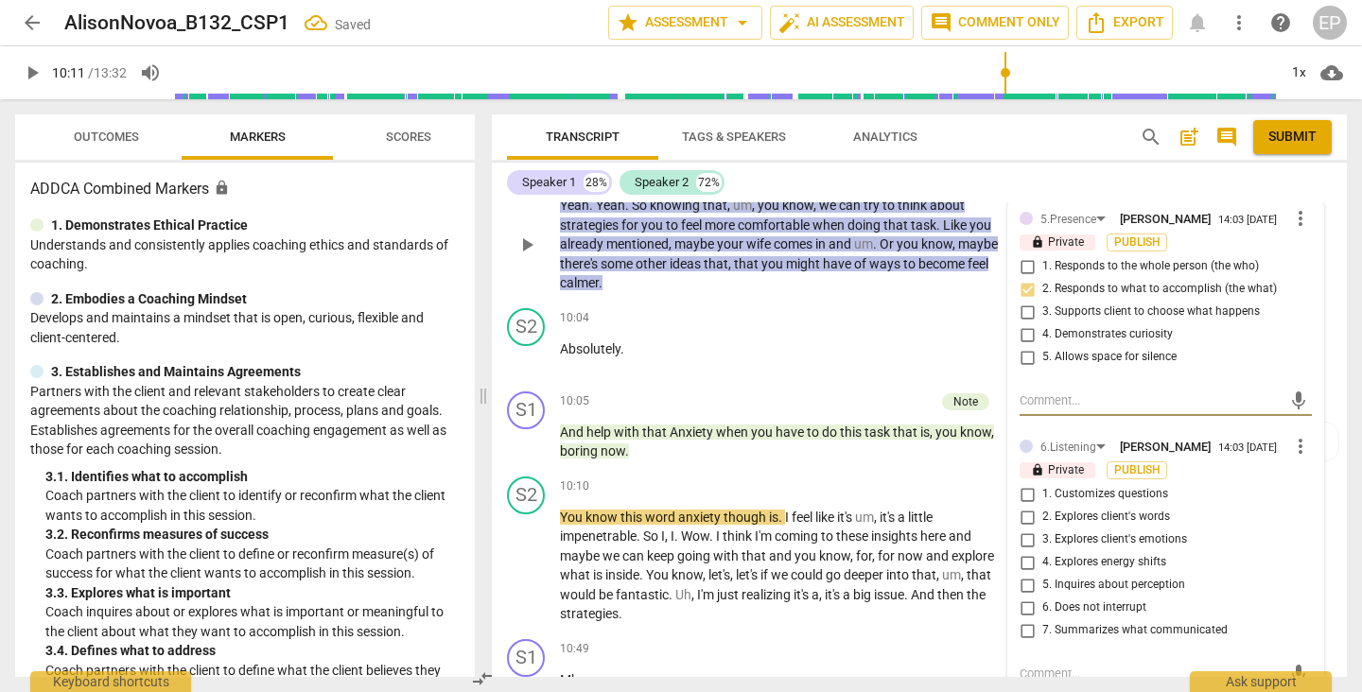
scroll to position [5997, 0]
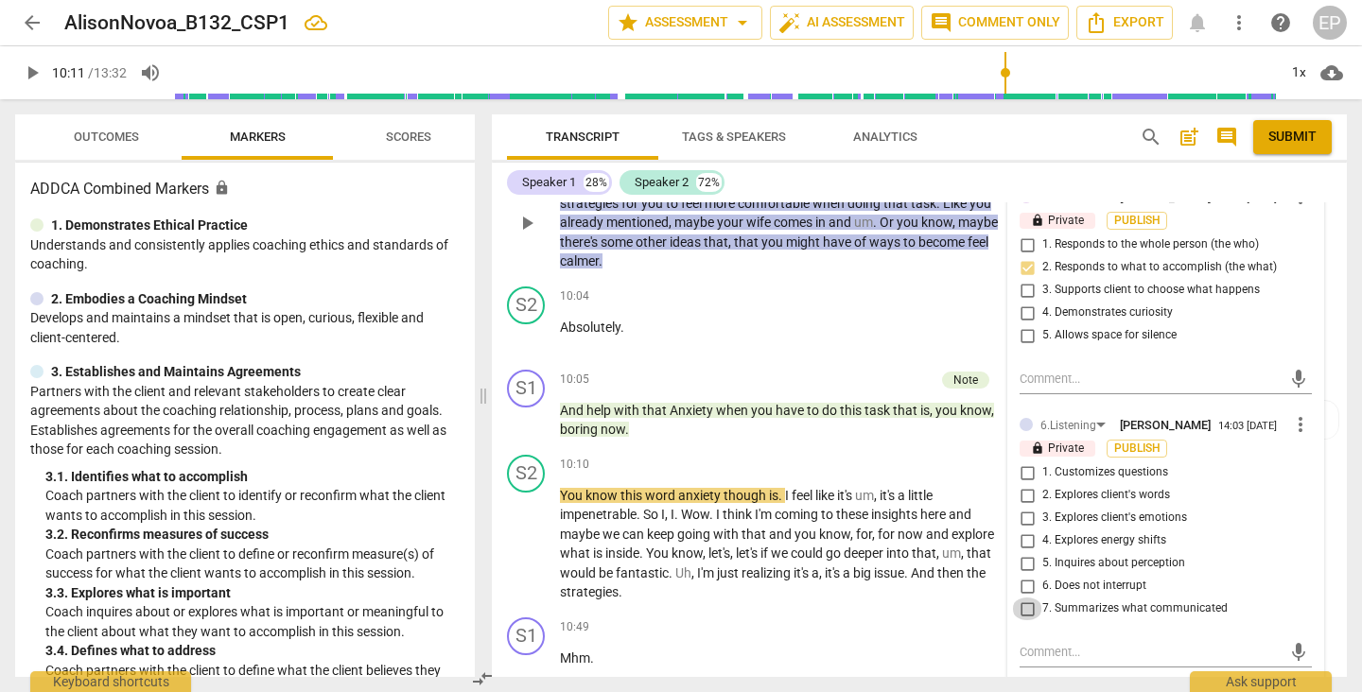
click at [1025, 612] on input "7. Summarizes what communicated" at bounding box center [1027, 609] width 30 height 23
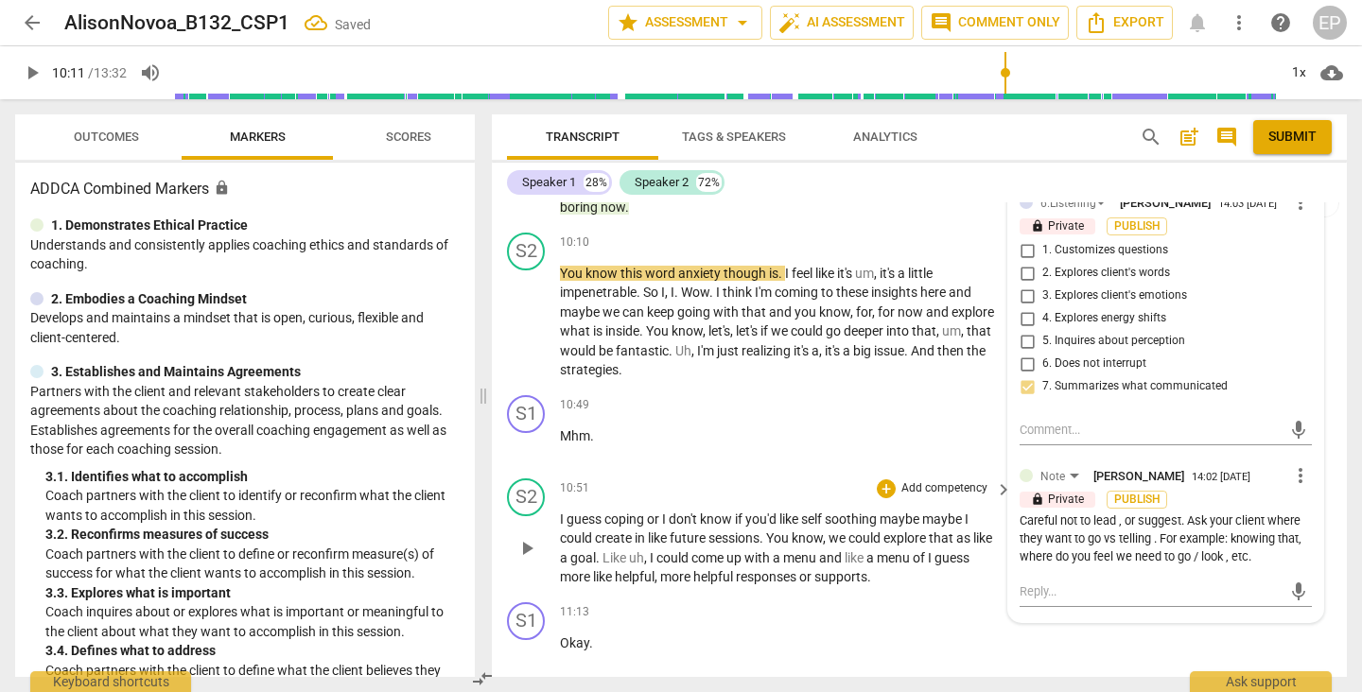
scroll to position [6242, 0]
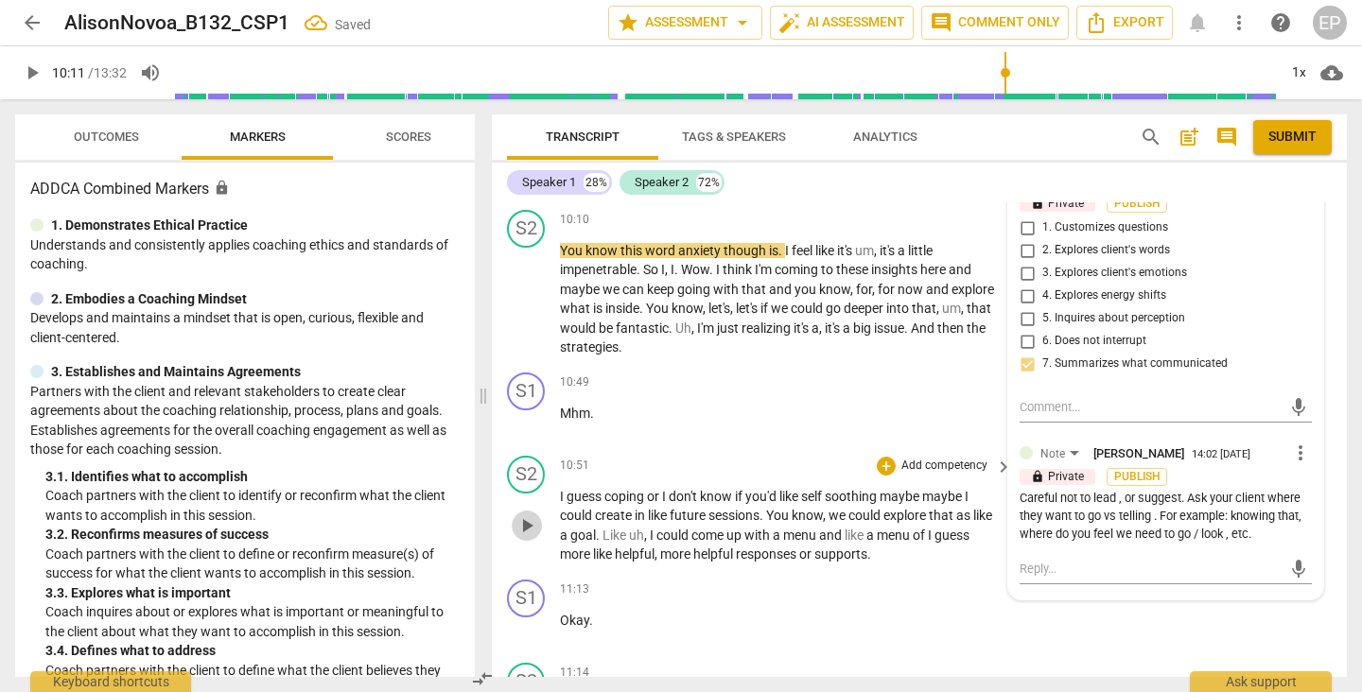
click at [528, 516] on span "play_arrow" at bounding box center [526, 526] width 23 height 23
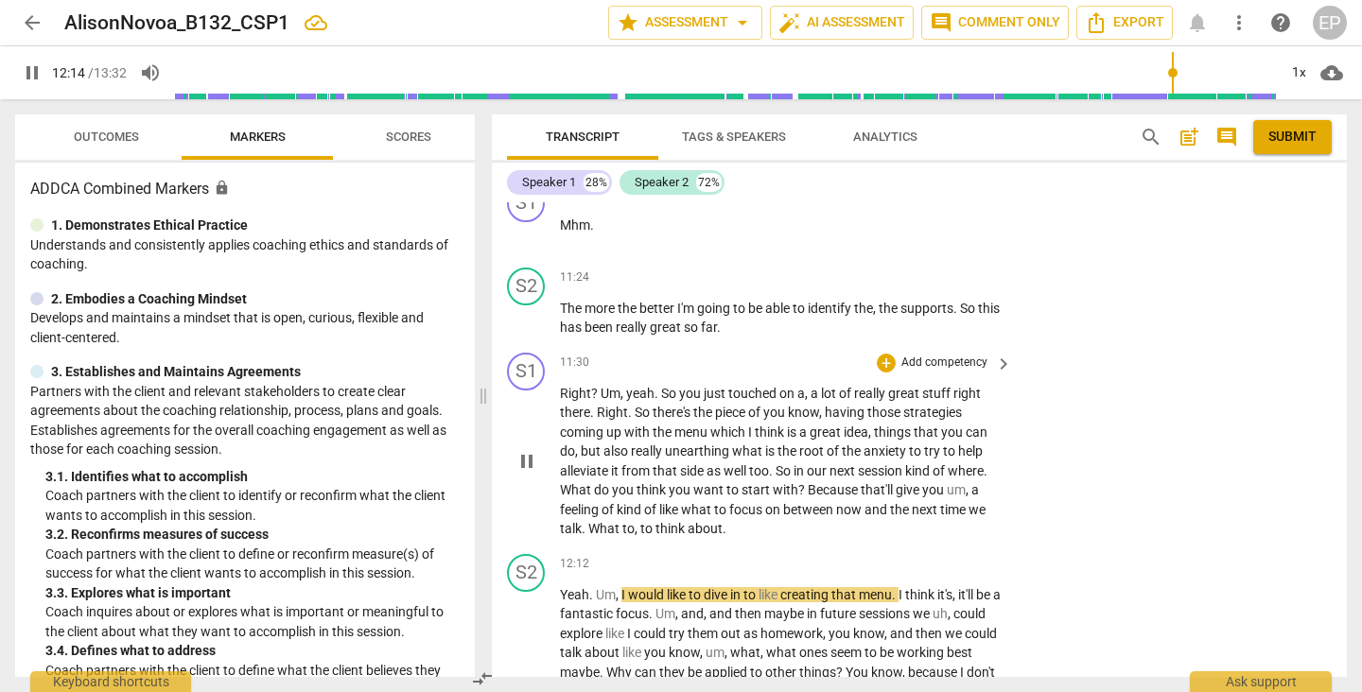
scroll to position [6810, 0]
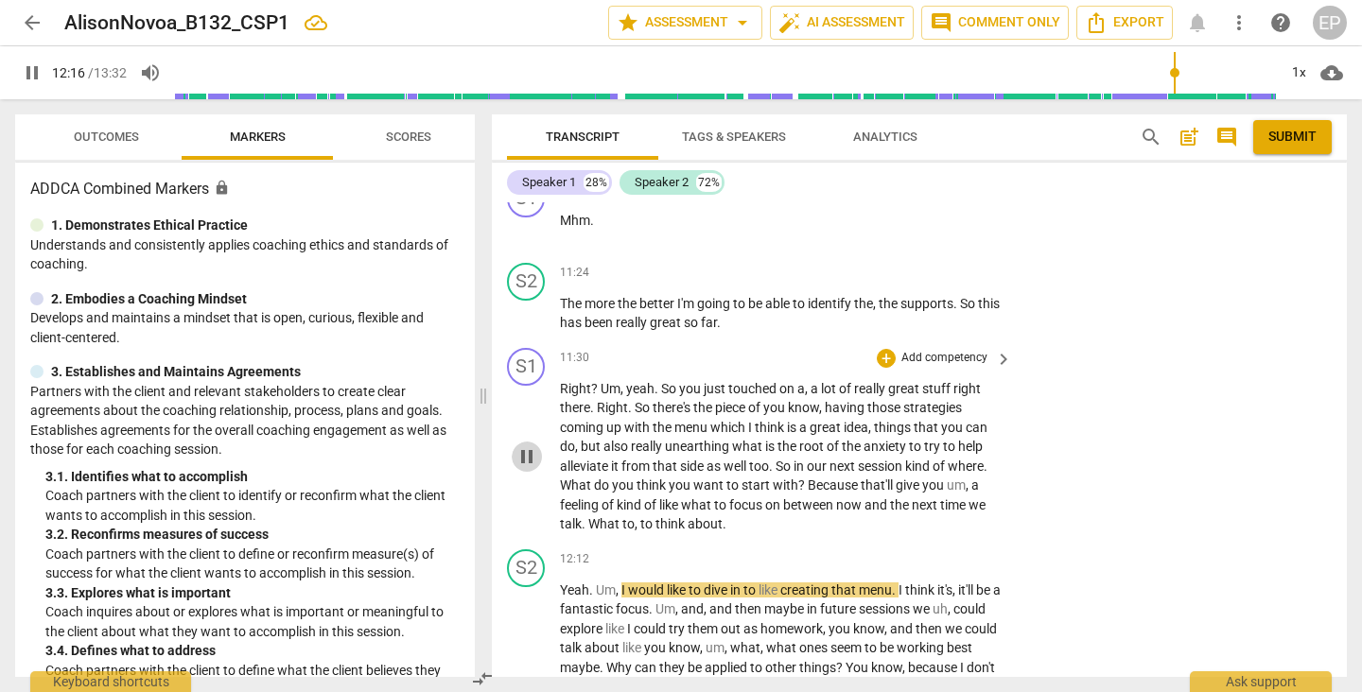
click at [524, 445] on span "pause" at bounding box center [526, 456] width 23 height 23
drag, startPoint x: 747, startPoint y: 409, endPoint x: 873, endPoint y: 415, distance: 126.0
click at [873, 415] on p "Right ? Um , yeah . So you just touched on a , a lot of really great stuff righ…" at bounding box center [781, 456] width 443 height 155
copy p "I think is a great idea ,"
click at [886, 349] on div "+" at bounding box center [886, 358] width 19 height 19
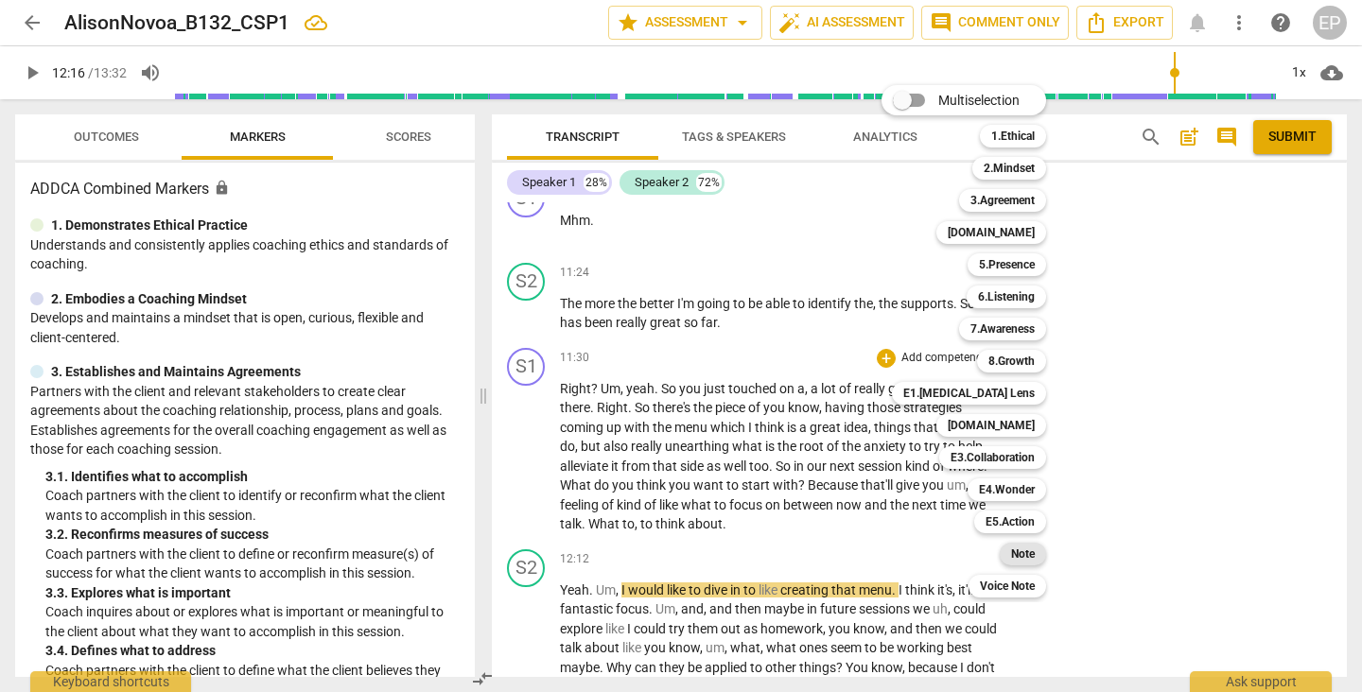
click at [1026, 550] on b "Note" at bounding box center [1023, 554] width 24 height 23
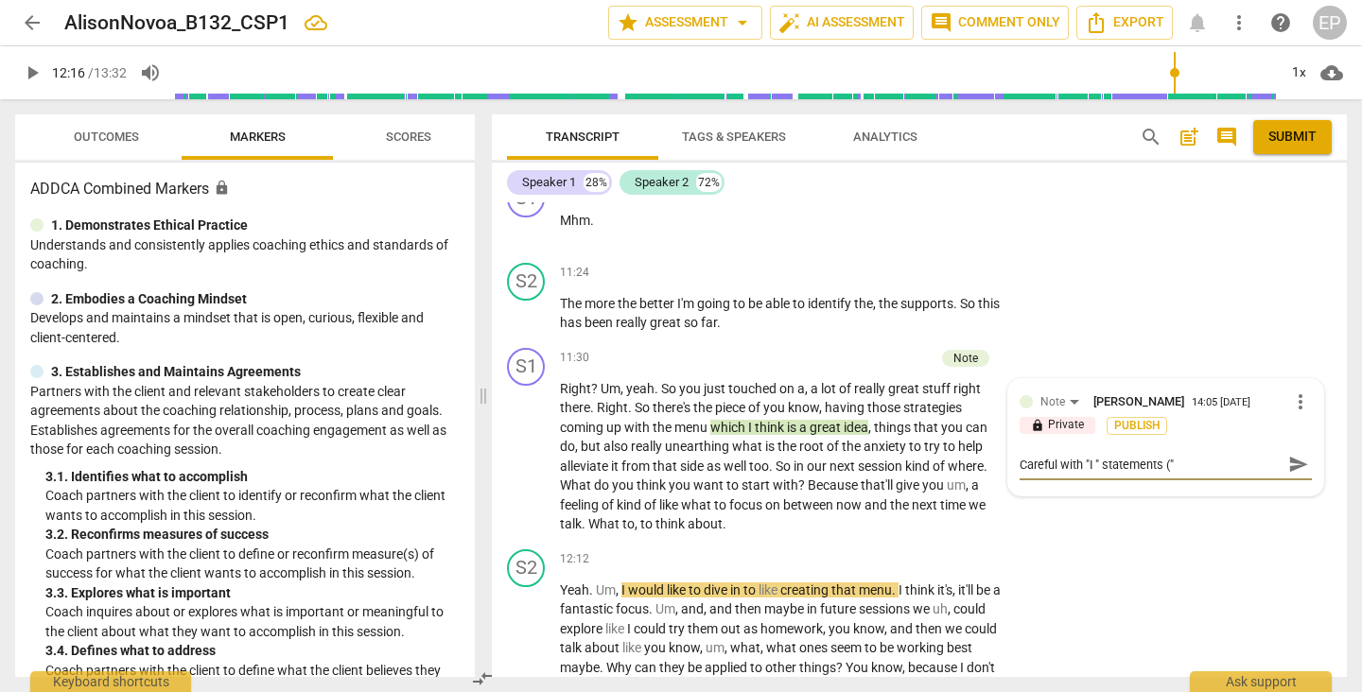
paste textarea "I think is a great idea,"
click at [822, 349] on div "+" at bounding box center [831, 358] width 19 height 19
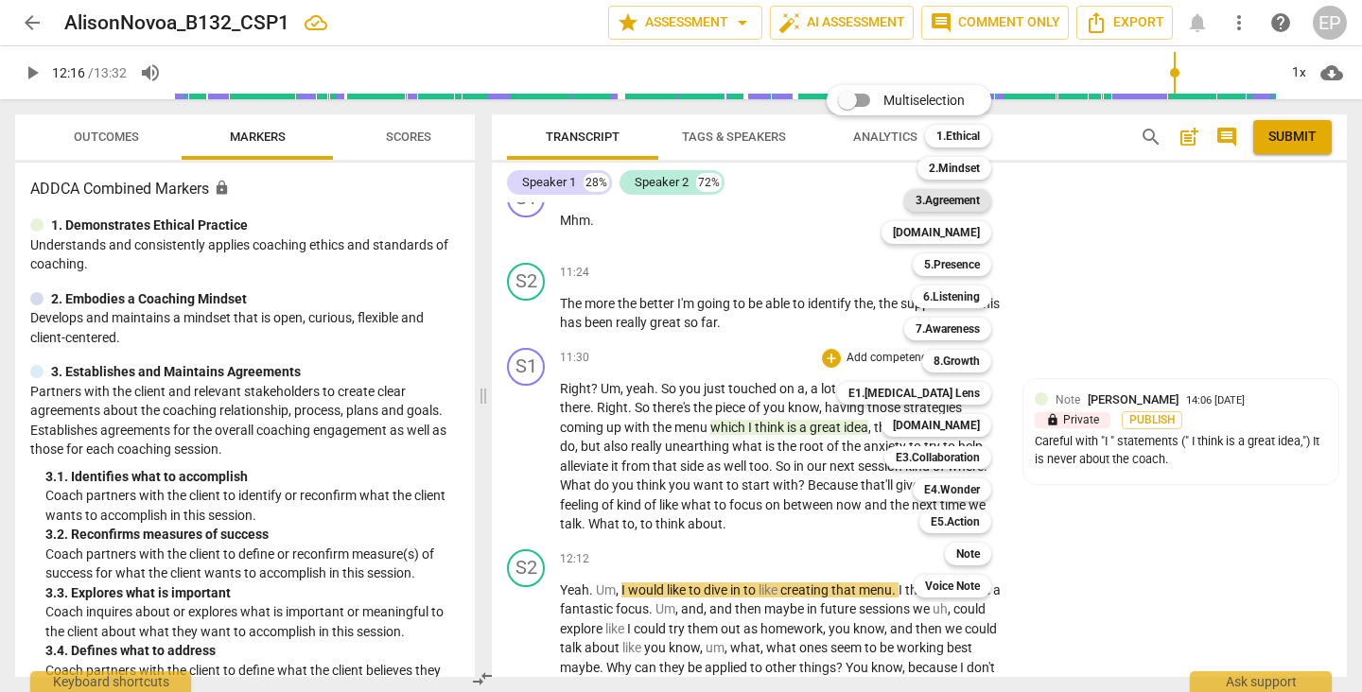
click at [954, 202] on b "3.Agreement" at bounding box center [948, 200] width 64 height 23
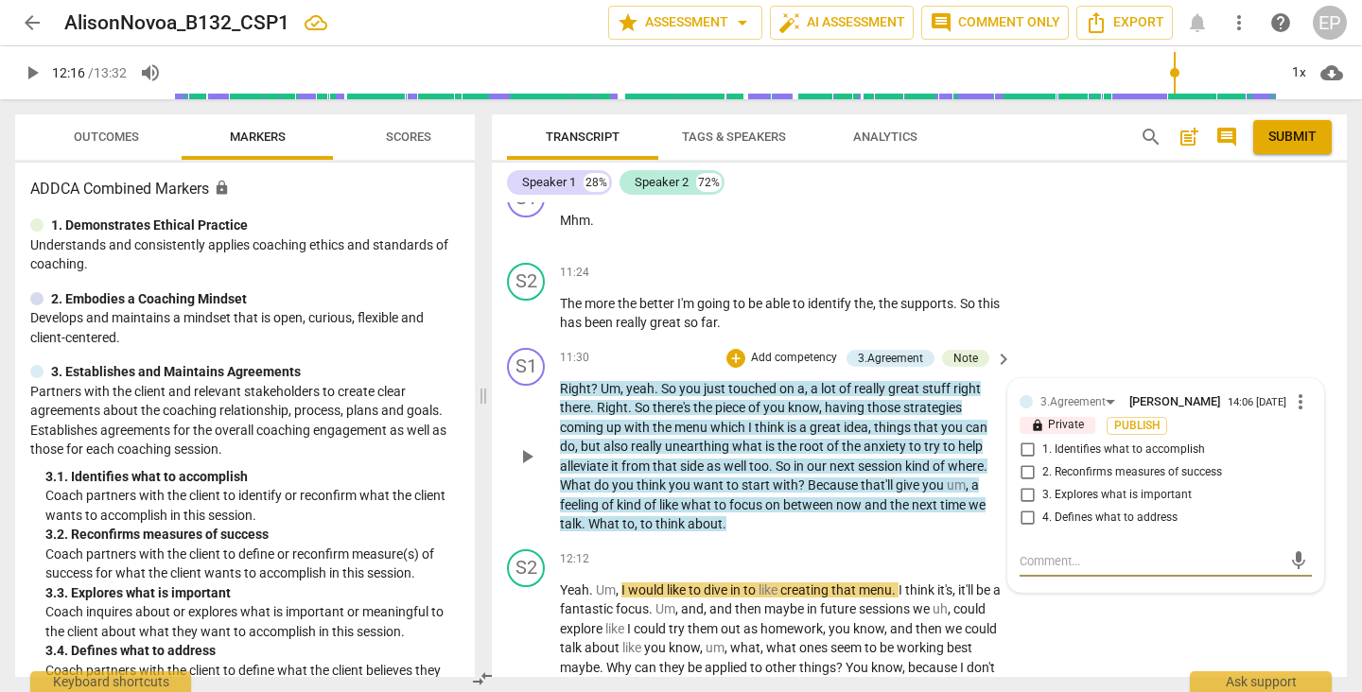
click at [1023, 507] on input "4. Defines what to address" at bounding box center [1027, 518] width 30 height 23
click at [737, 349] on div "+" at bounding box center [735, 358] width 19 height 19
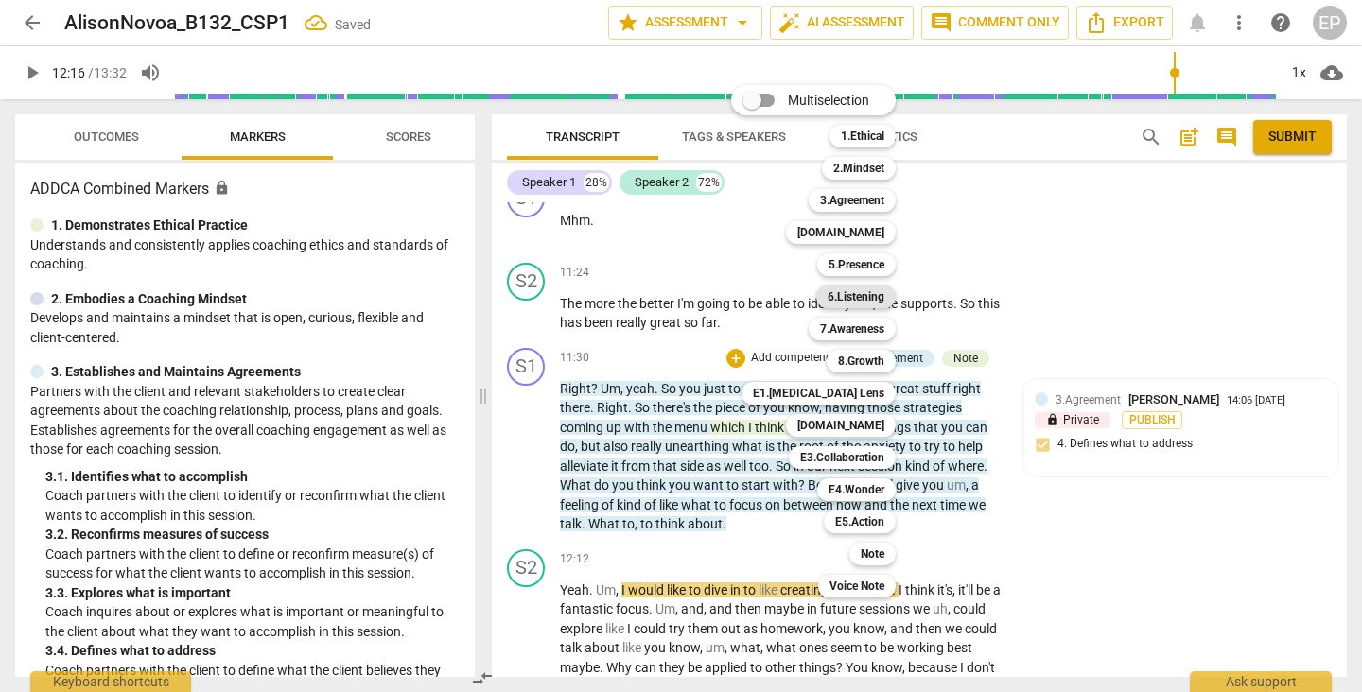
click at [864, 293] on b "6.Listening" at bounding box center [856, 297] width 57 height 23
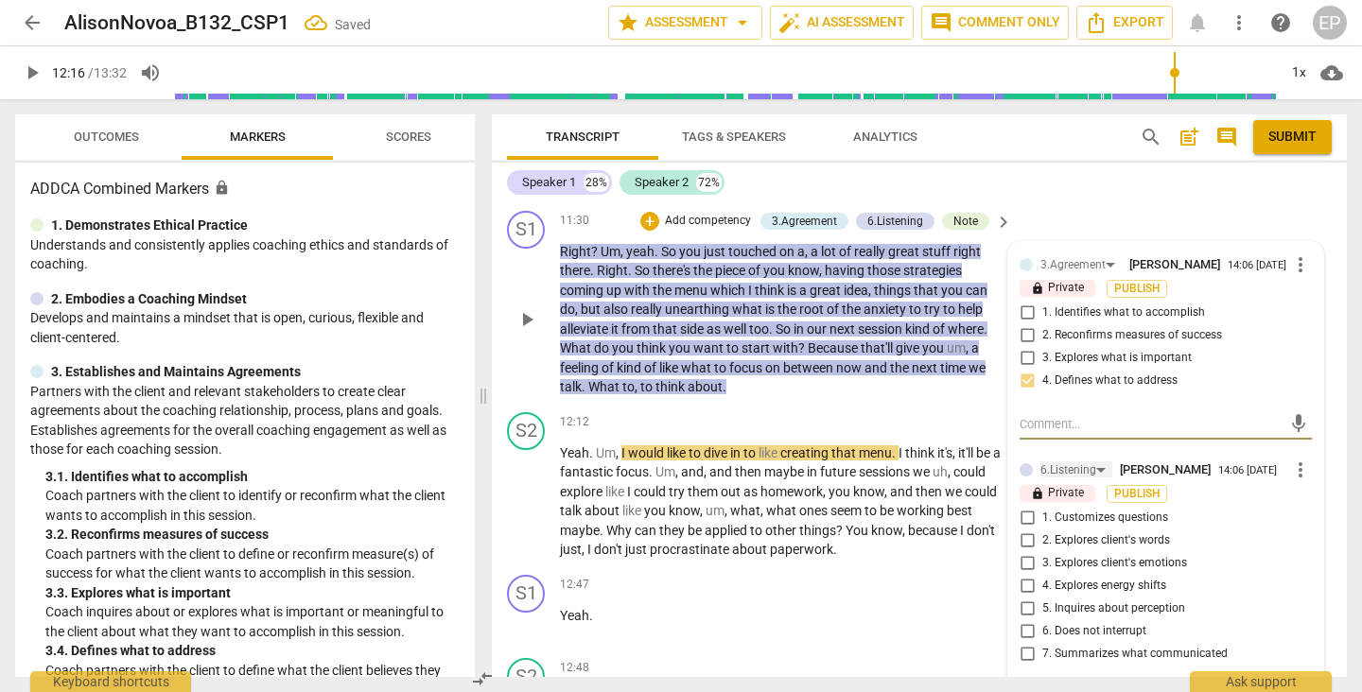
scroll to position [6976, 0]
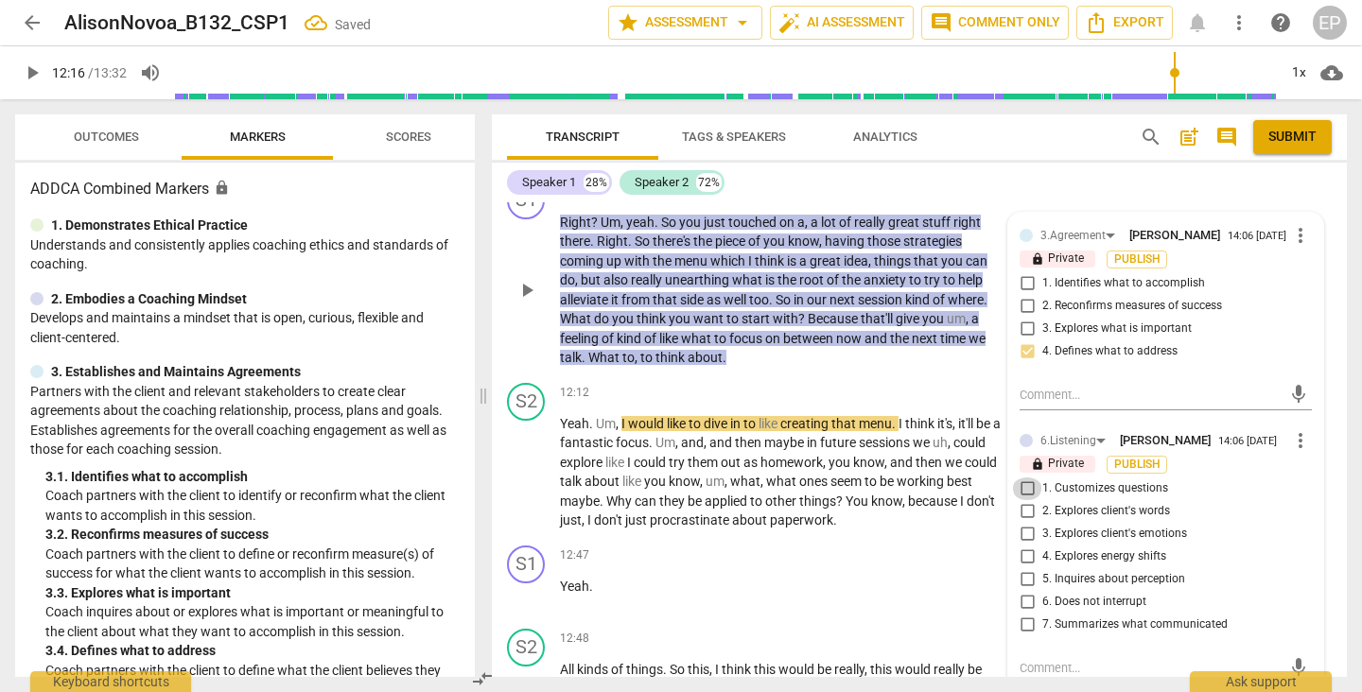
click at [1021, 483] on input "1. Customizes questions" at bounding box center [1027, 489] width 30 height 23
click at [1026, 616] on input "7. Summarizes what communicated" at bounding box center [1027, 625] width 30 height 23
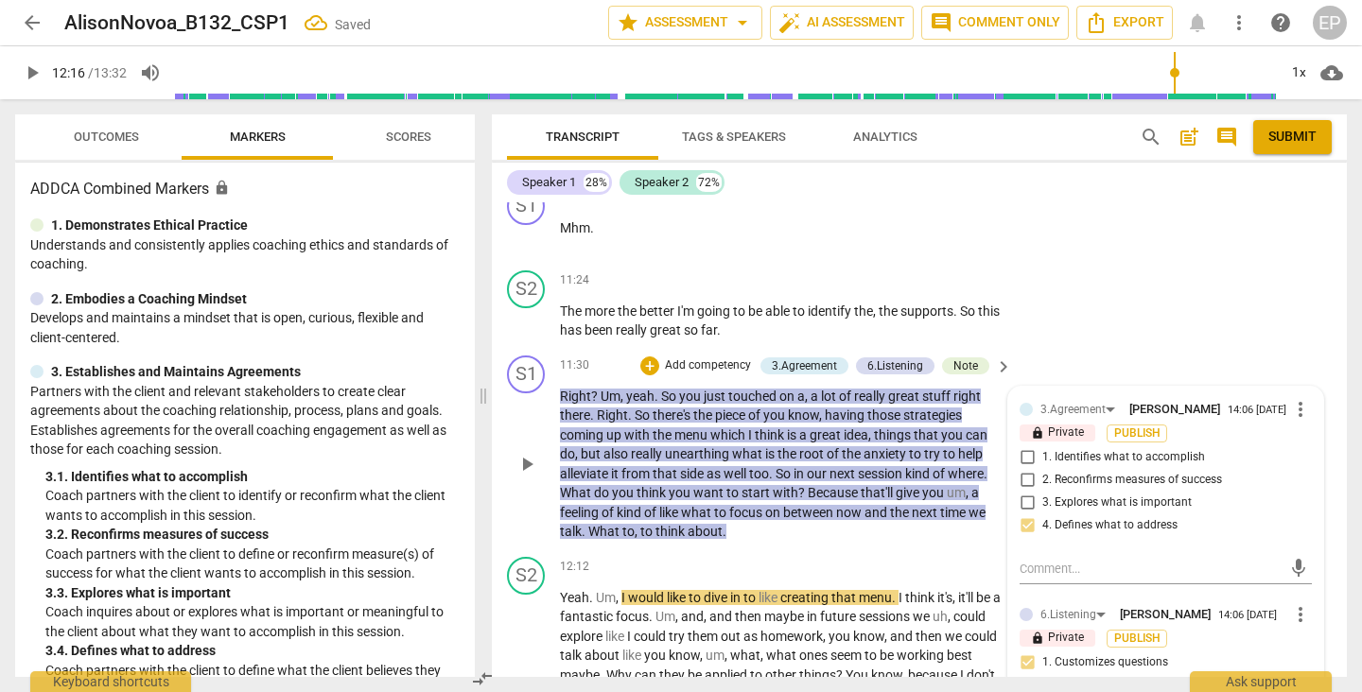
scroll to position [6780, 0]
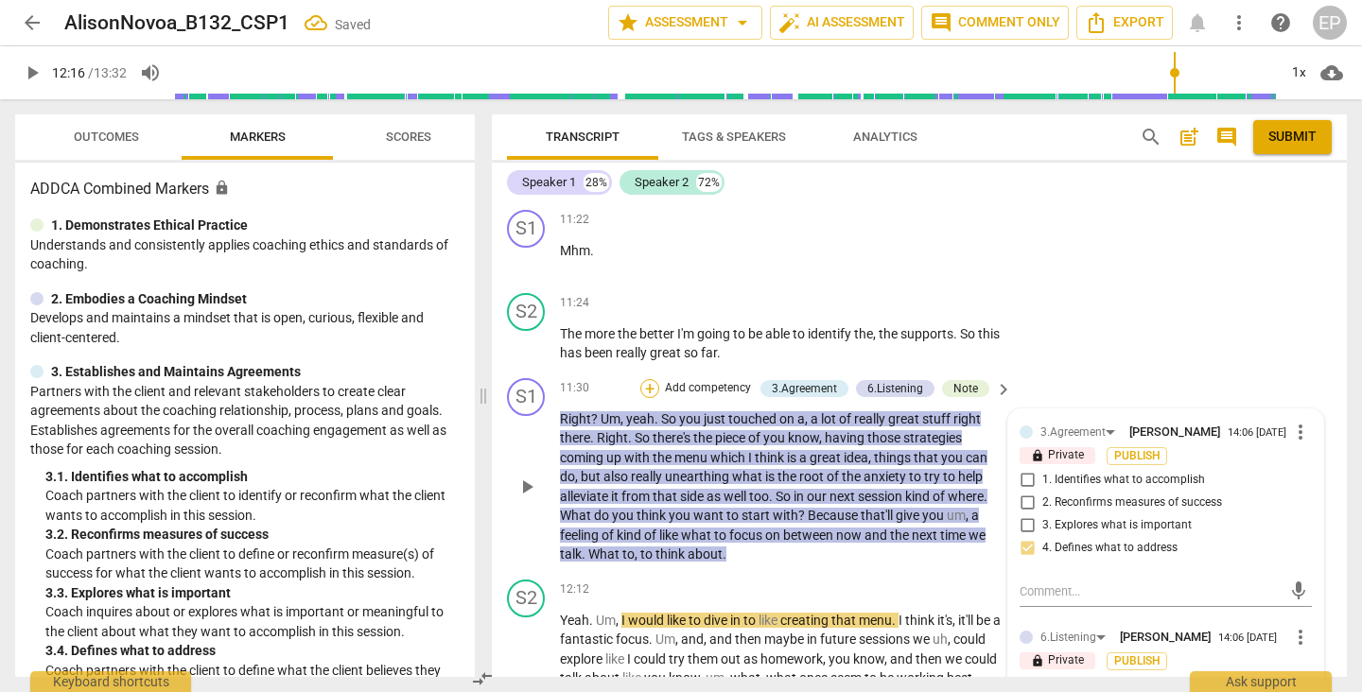
click at [648, 379] on div "+" at bounding box center [649, 388] width 19 height 19
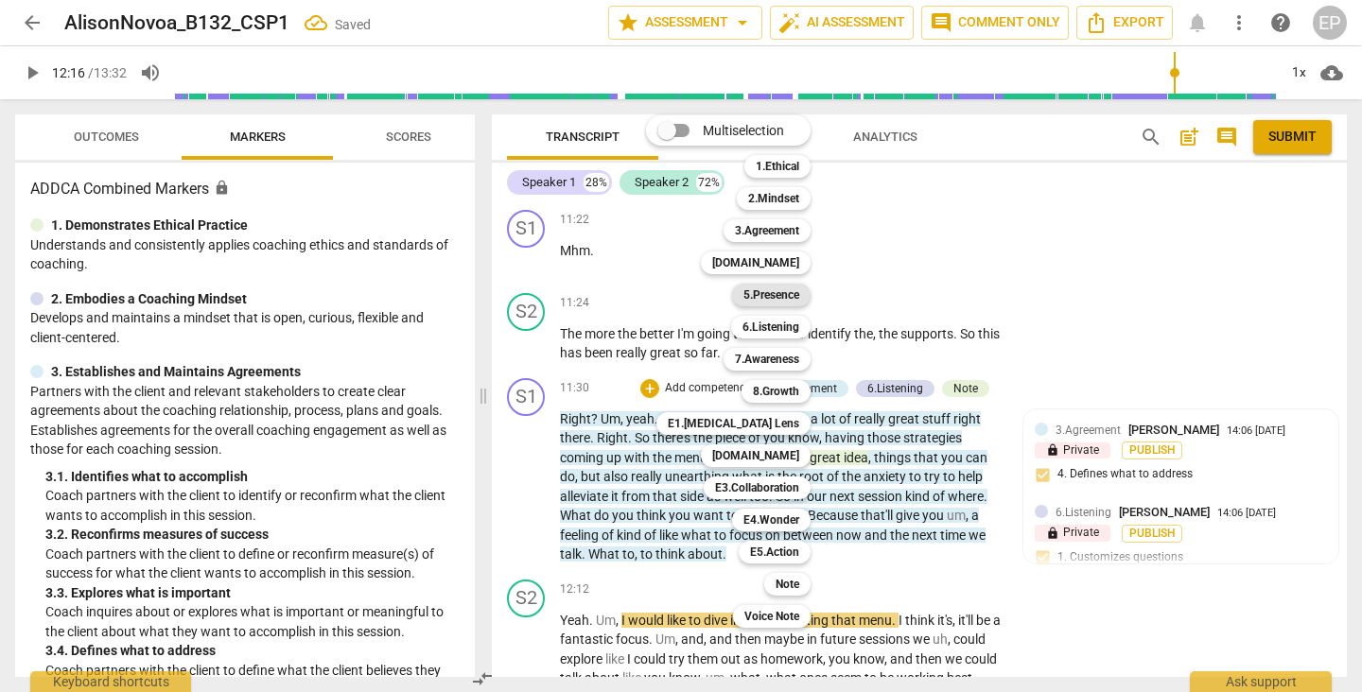
click at [786, 291] on b "5.Presence" at bounding box center [771, 295] width 56 height 23
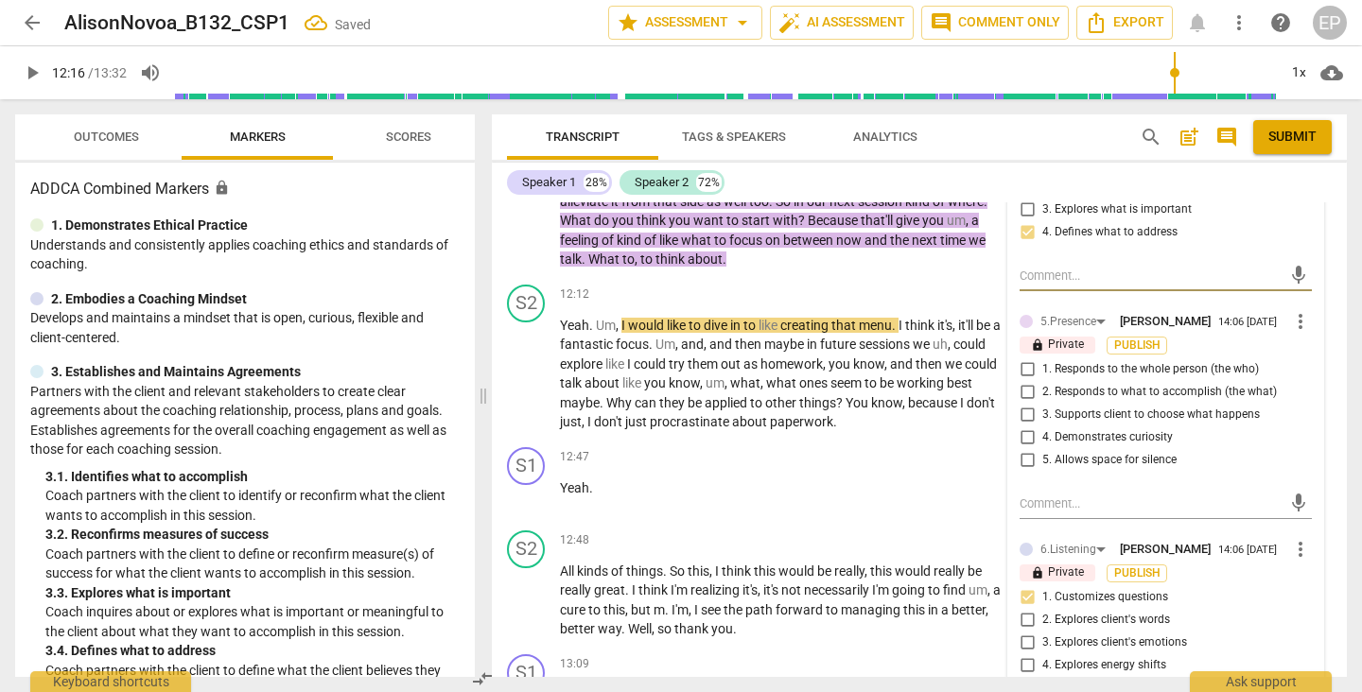
scroll to position [7103, 0]
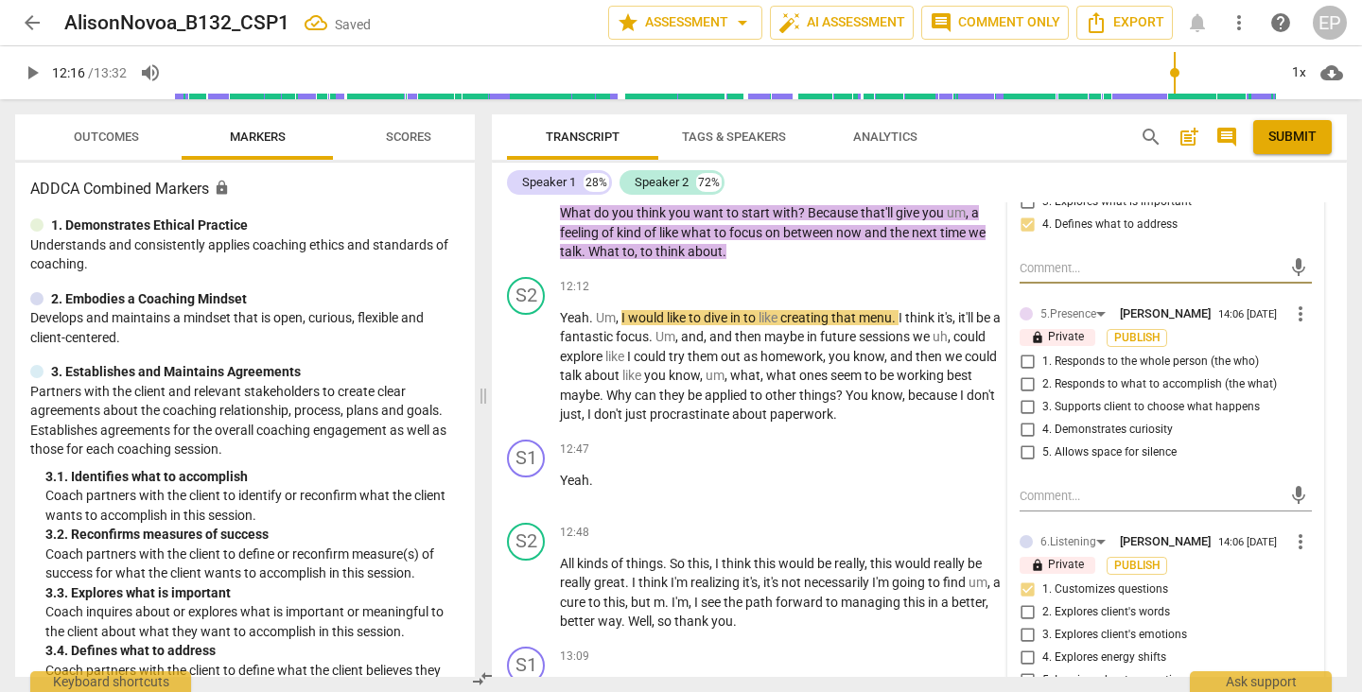
click at [1023, 381] on input "2. Responds to what to accomplish (the what)" at bounding box center [1027, 385] width 30 height 23
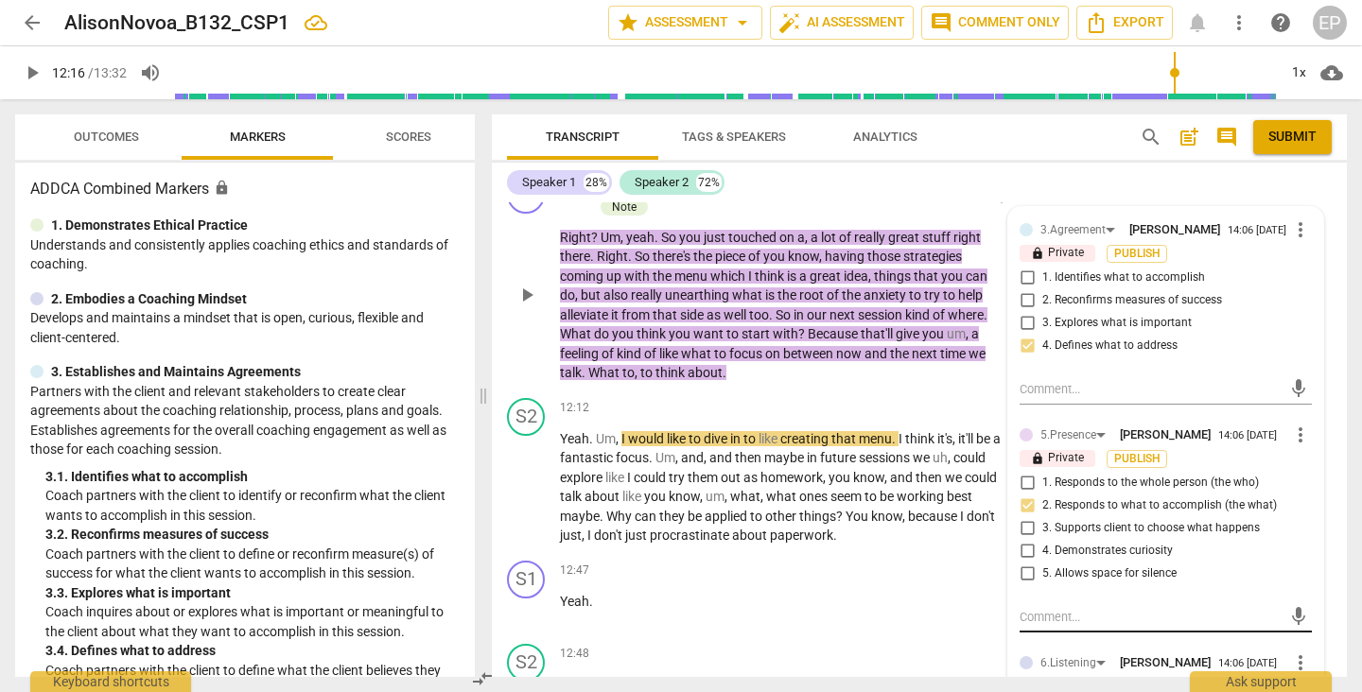
scroll to position [6981, 0]
click at [1026, 548] on input "4. Demonstrates curiosity" at bounding box center [1027, 552] width 30 height 23
click at [533, 478] on span "play_arrow" at bounding box center [526, 489] width 23 height 23
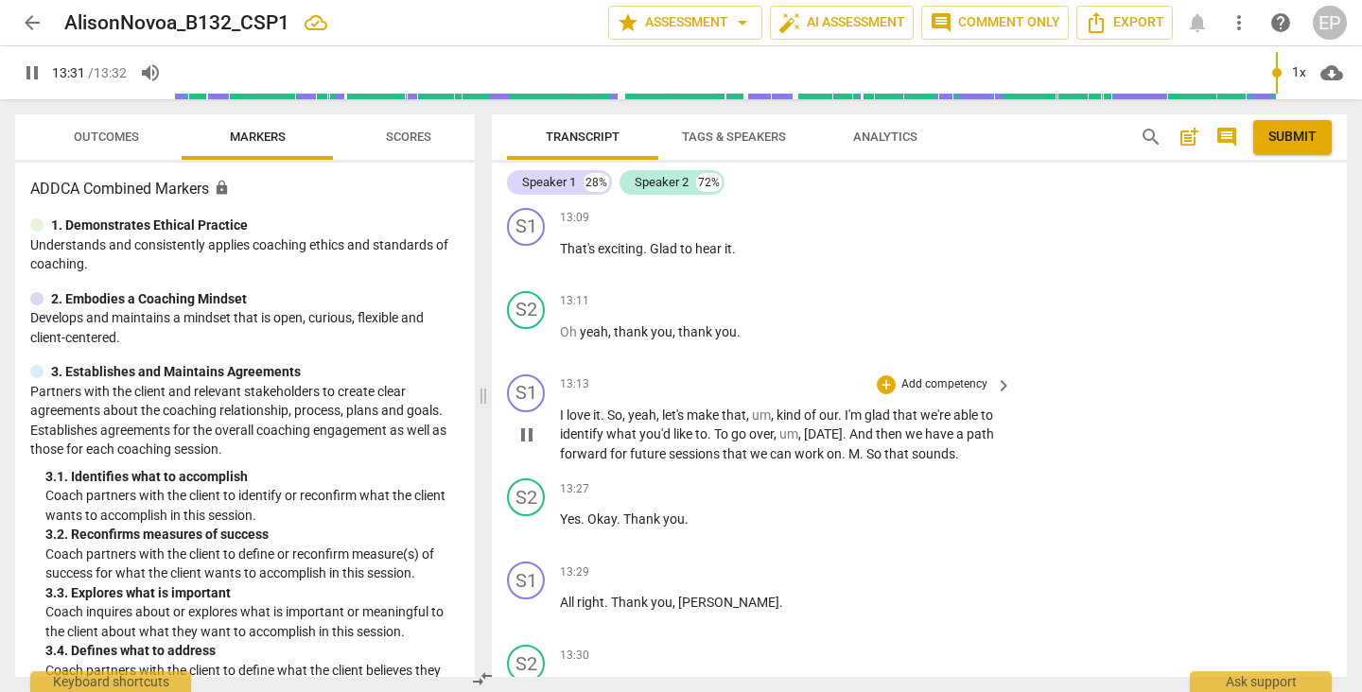
scroll to position [7537, 0]
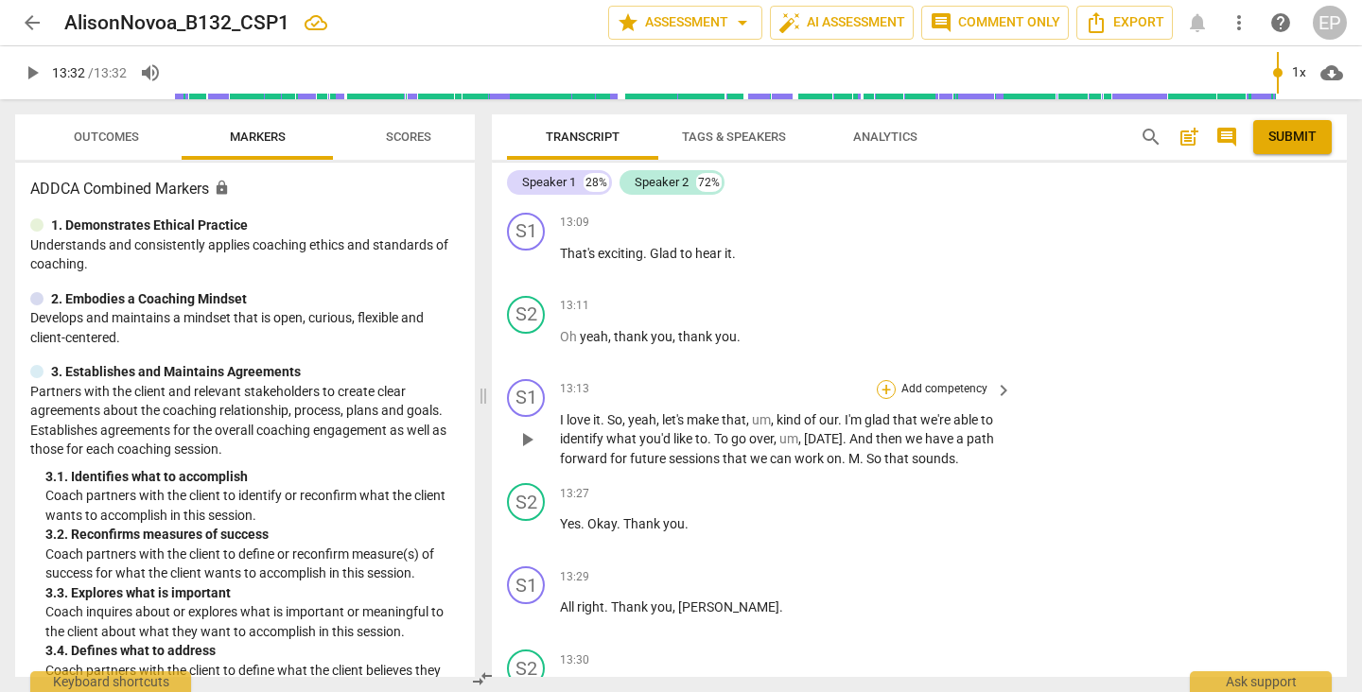
click at [886, 380] on div "+" at bounding box center [886, 389] width 19 height 19
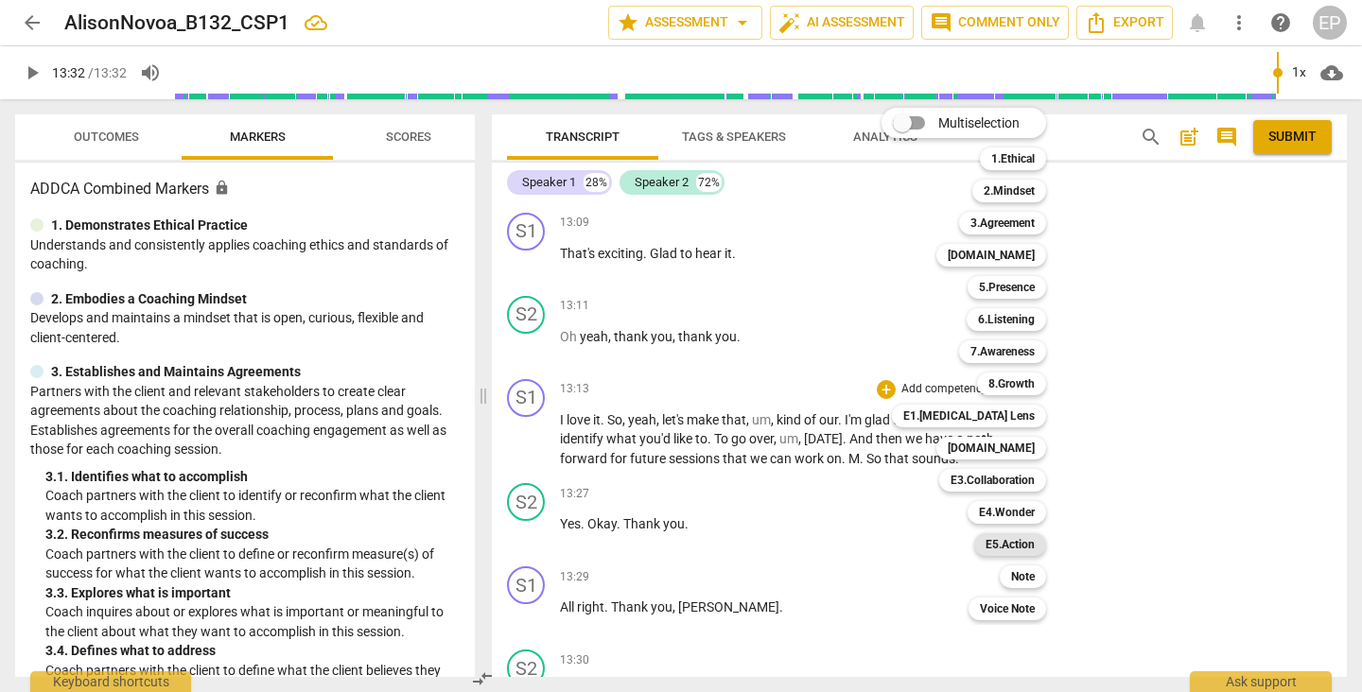
click at [1019, 543] on b "E5.Action" at bounding box center [1010, 544] width 49 height 23
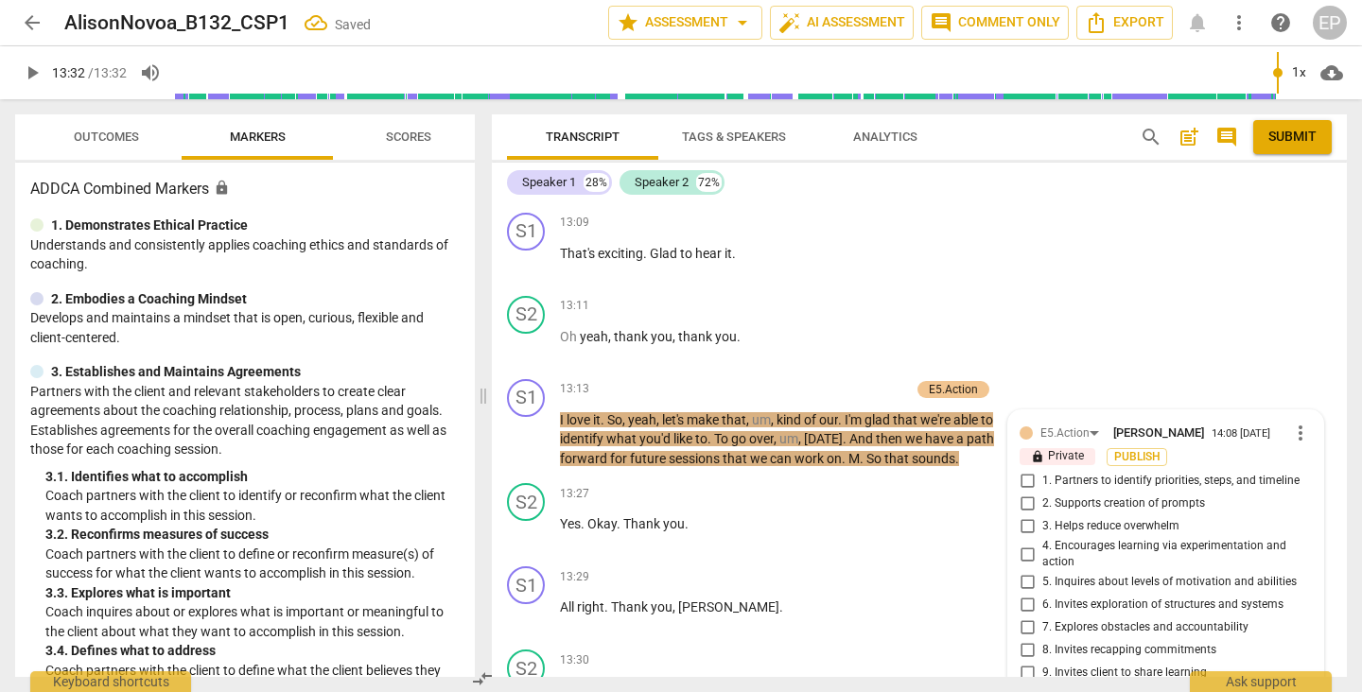
scroll to position [7629, 0]
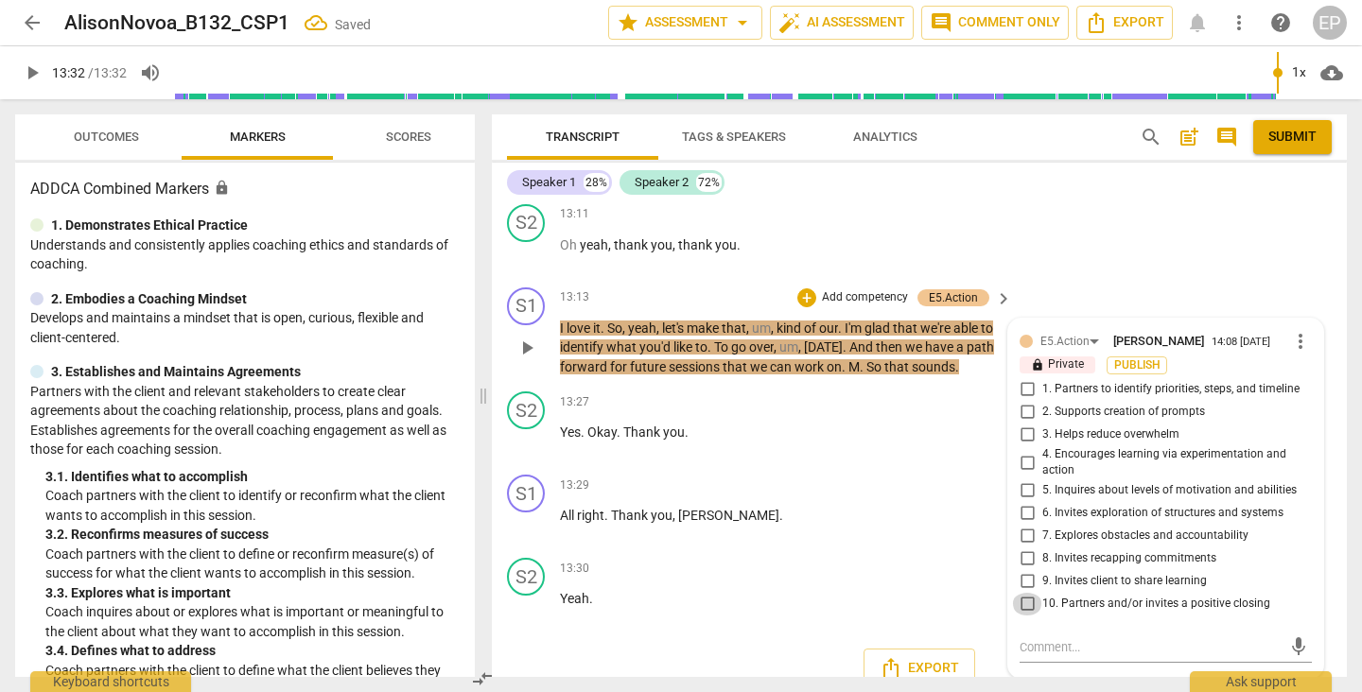
click at [1021, 593] on input "10. Partners and/or invites a positive closing" at bounding box center [1027, 604] width 30 height 23
click at [801, 288] on div "+" at bounding box center [806, 297] width 19 height 19
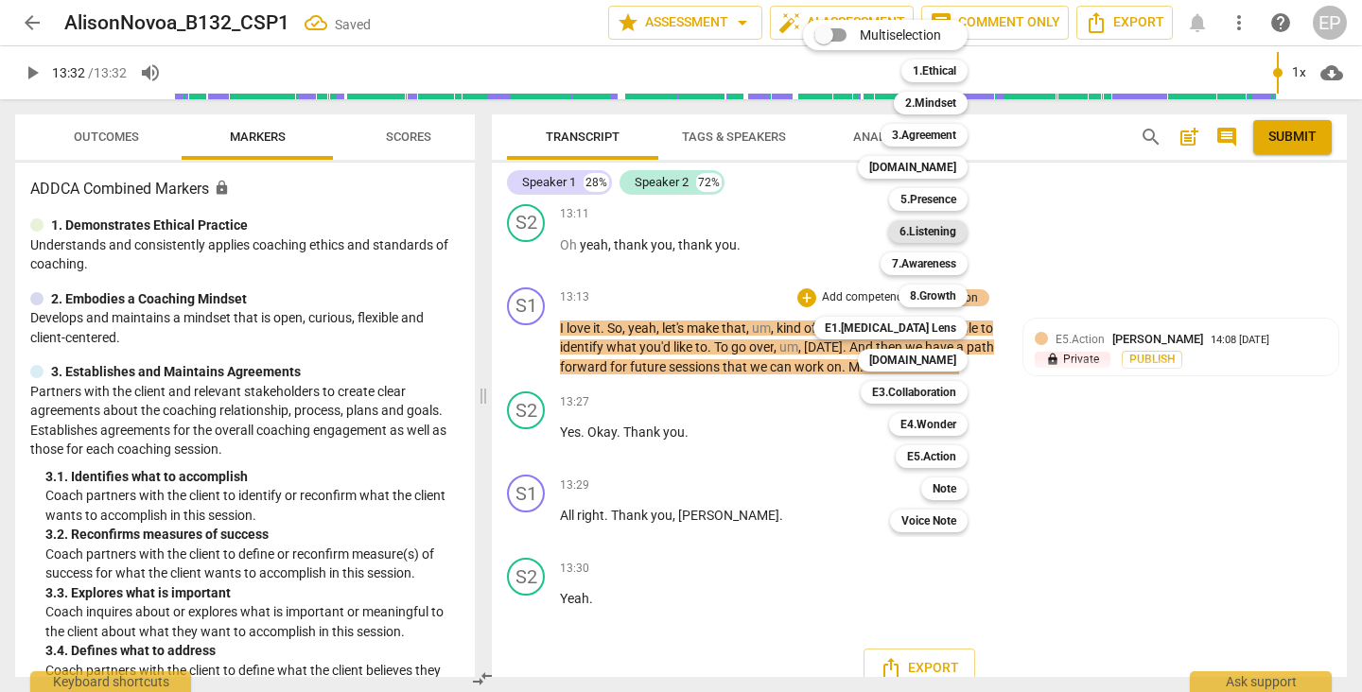
click at [947, 227] on b "6.Listening" at bounding box center [927, 231] width 57 height 23
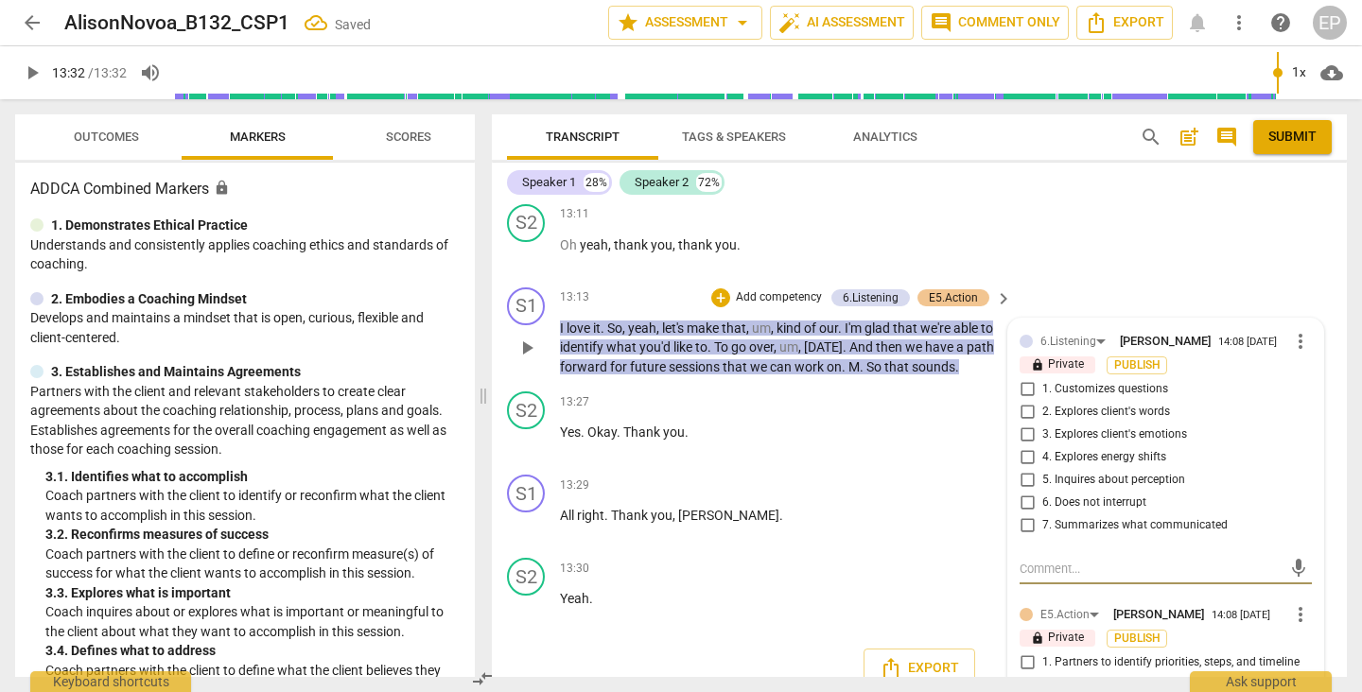
click at [1023, 515] on input "7. Summarizes what communicated" at bounding box center [1027, 526] width 30 height 23
click at [715, 288] on div "+" at bounding box center [720, 297] width 19 height 19
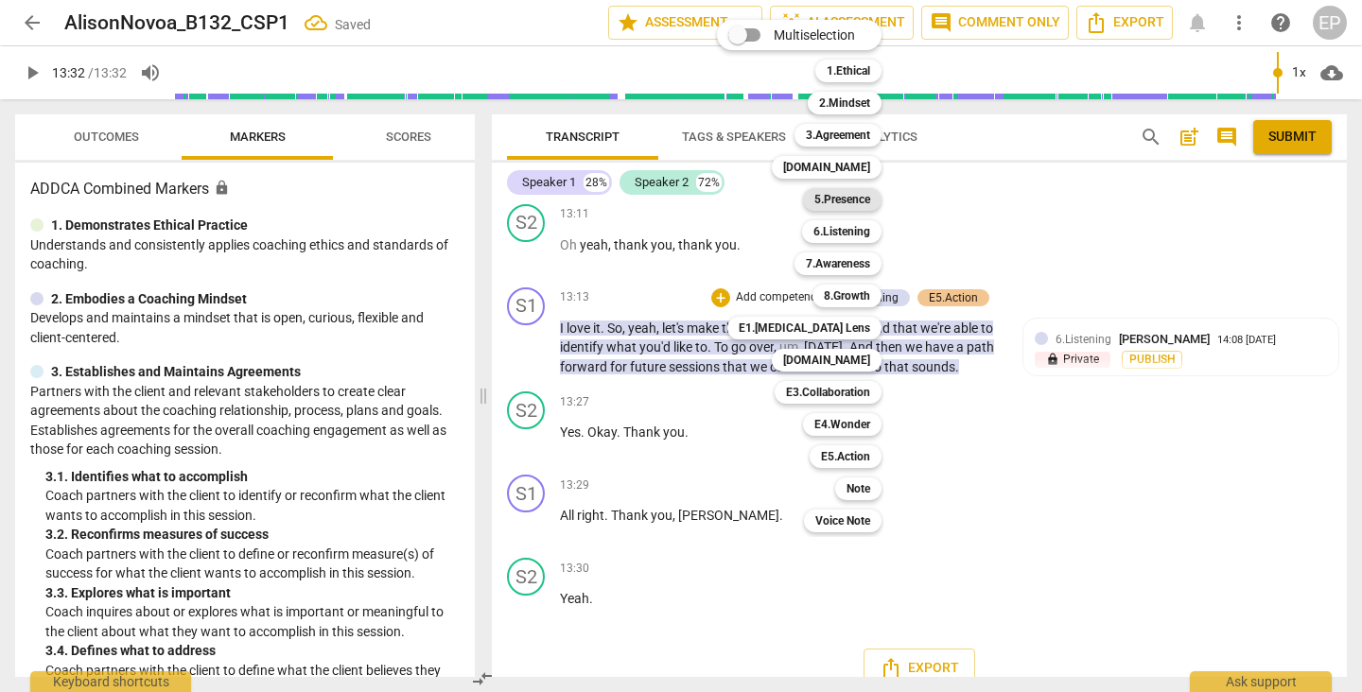
click at [843, 197] on b "5.Presence" at bounding box center [842, 199] width 56 height 23
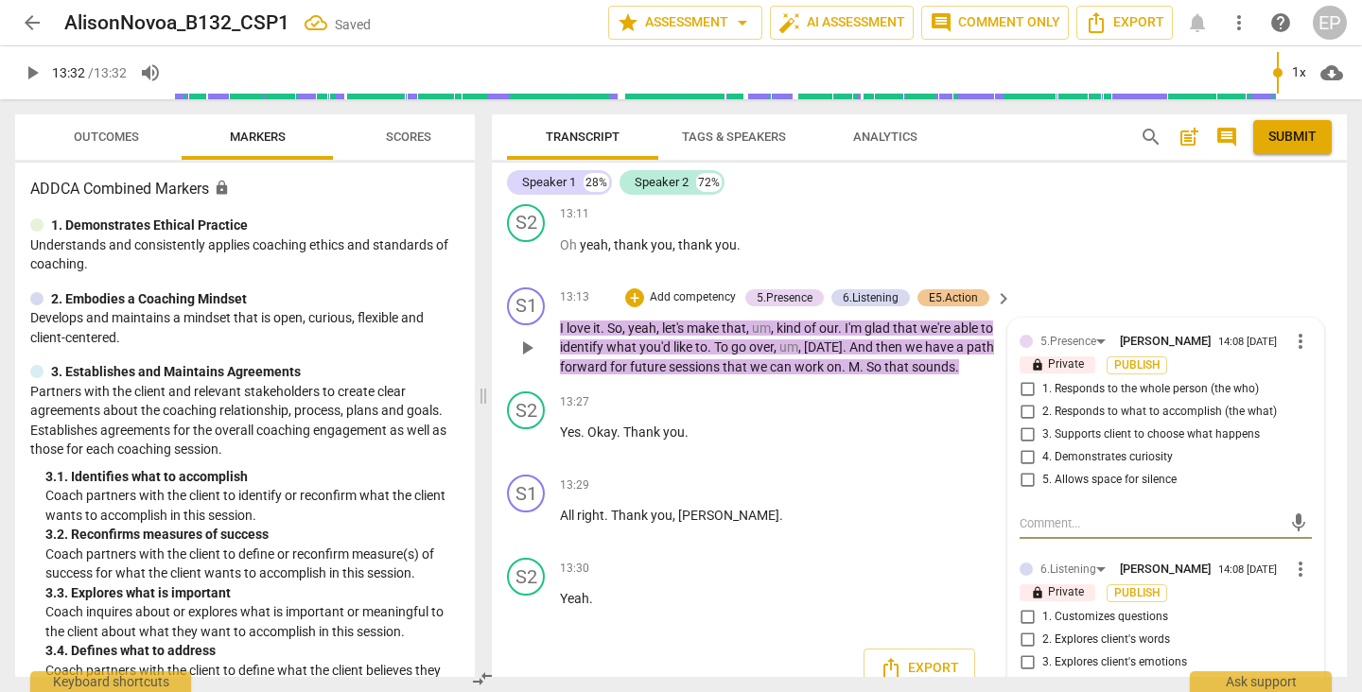
click at [1023, 401] on input "2. Responds to what to accomplish (the what)" at bounding box center [1027, 412] width 30 height 23
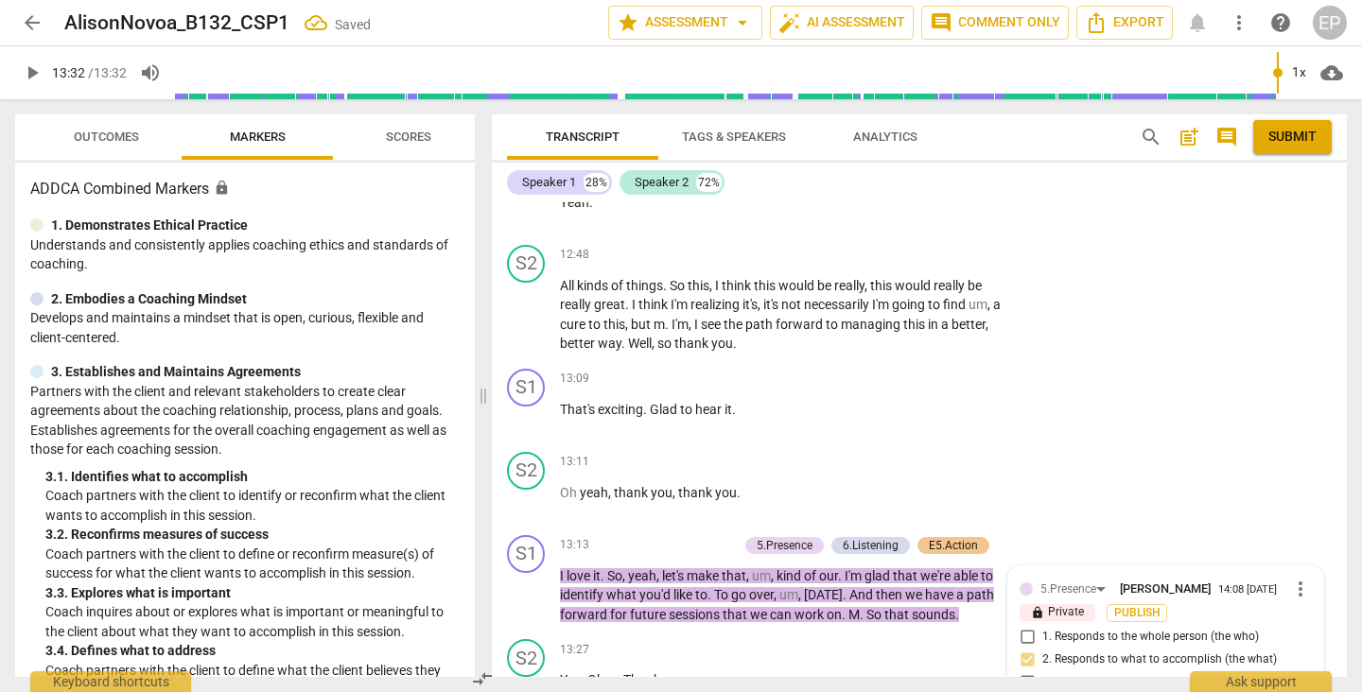
scroll to position [7378, 0]
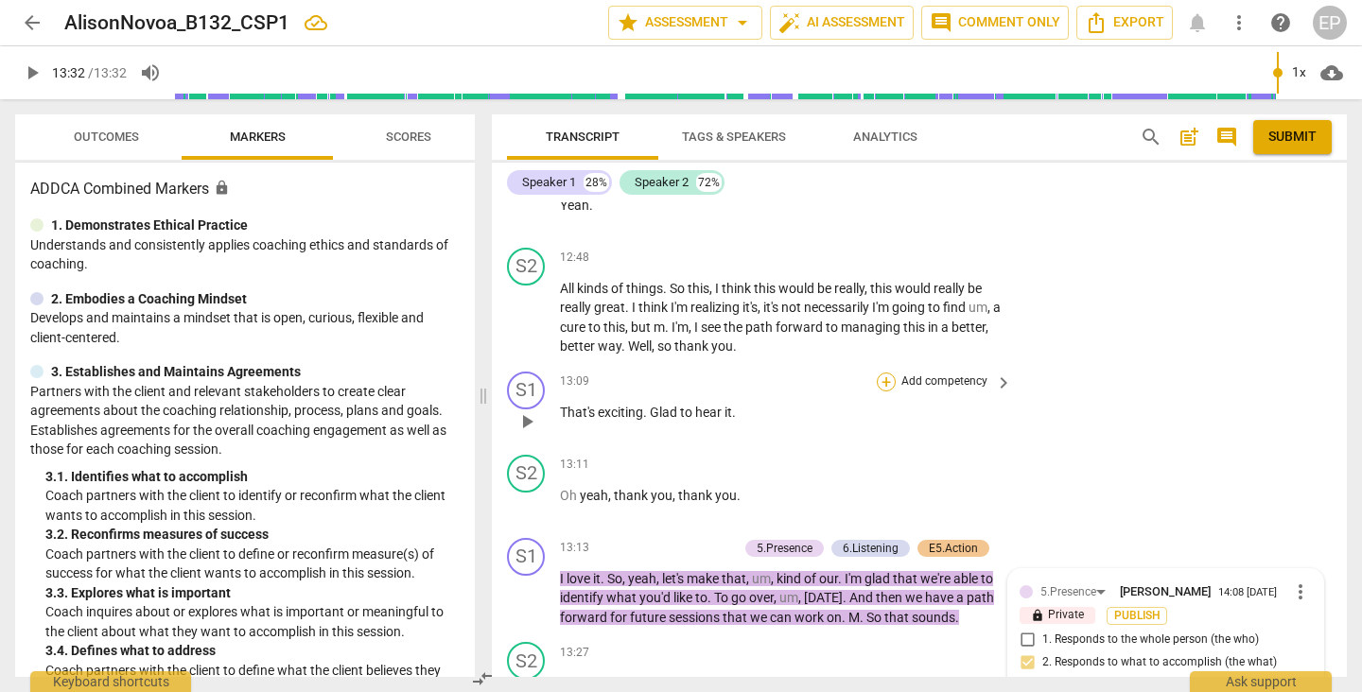
click at [883, 373] on div "+" at bounding box center [886, 382] width 19 height 19
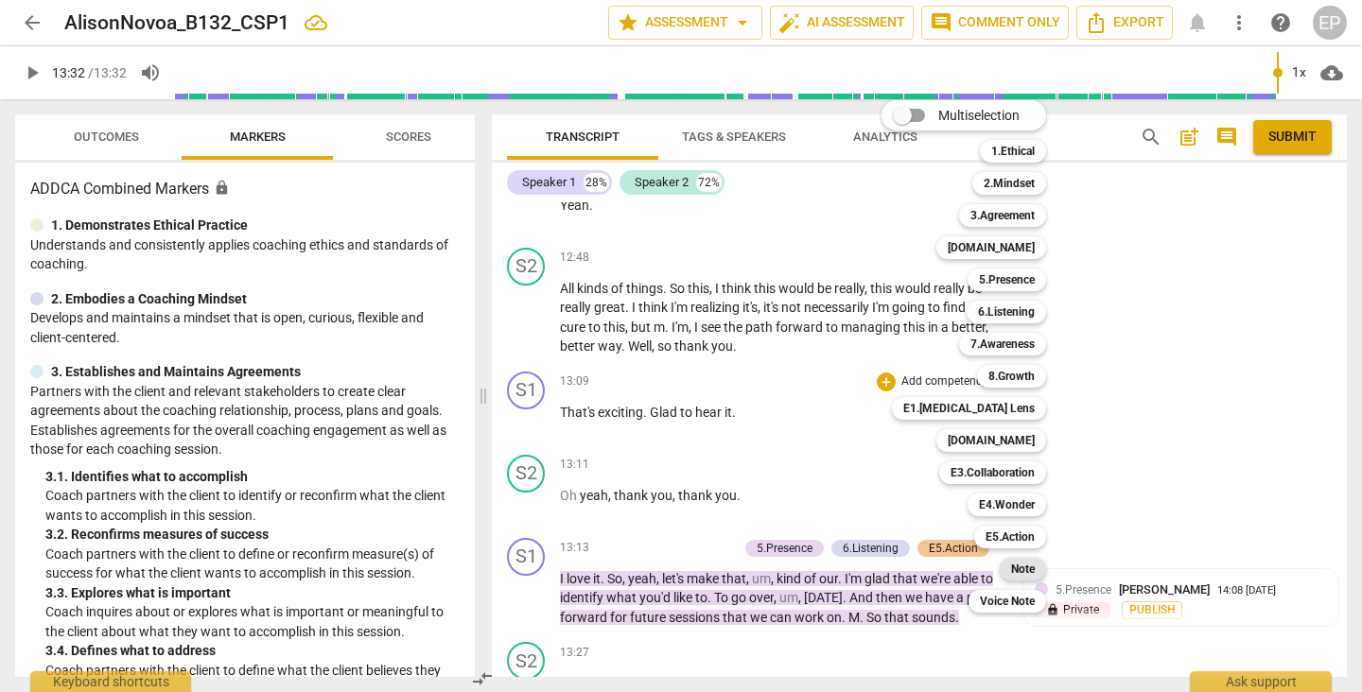
click at [1022, 568] on b "Note" at bounding box center [1023, 569] width 24 height 23
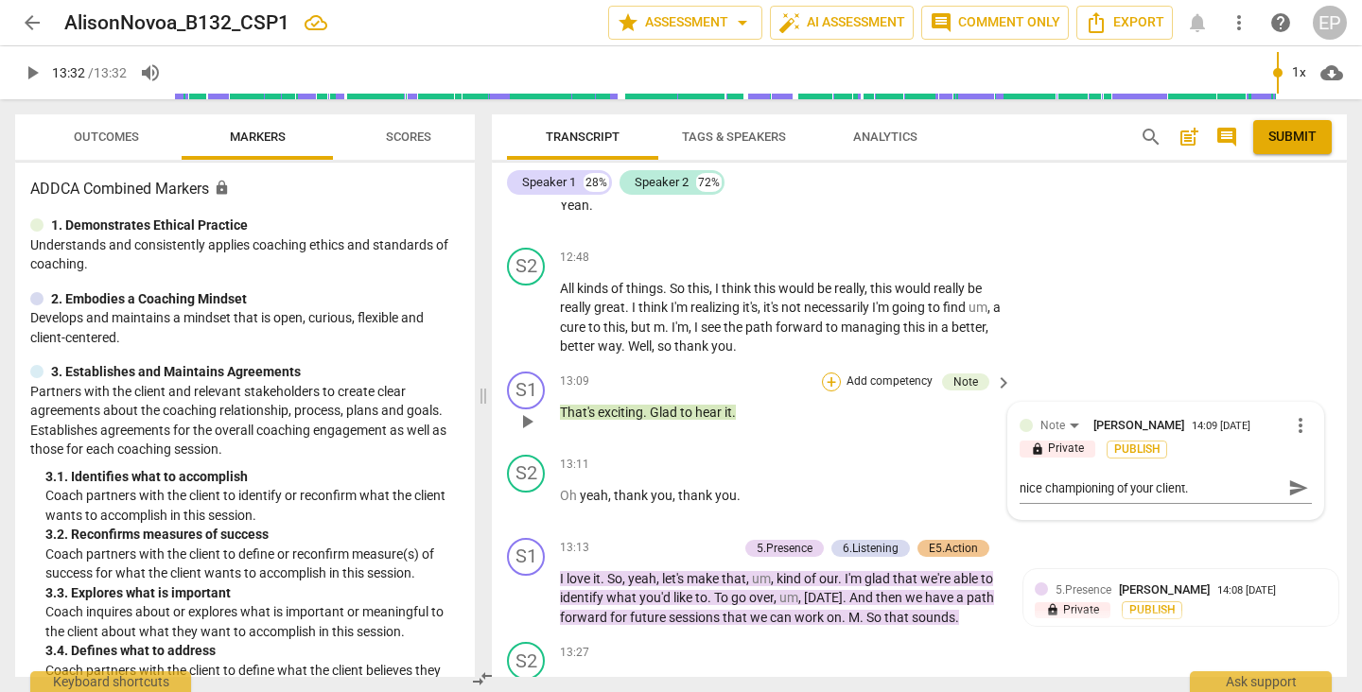
click at [829, 373] on div "+" at bounding box center [831, 382] width 19 height 19
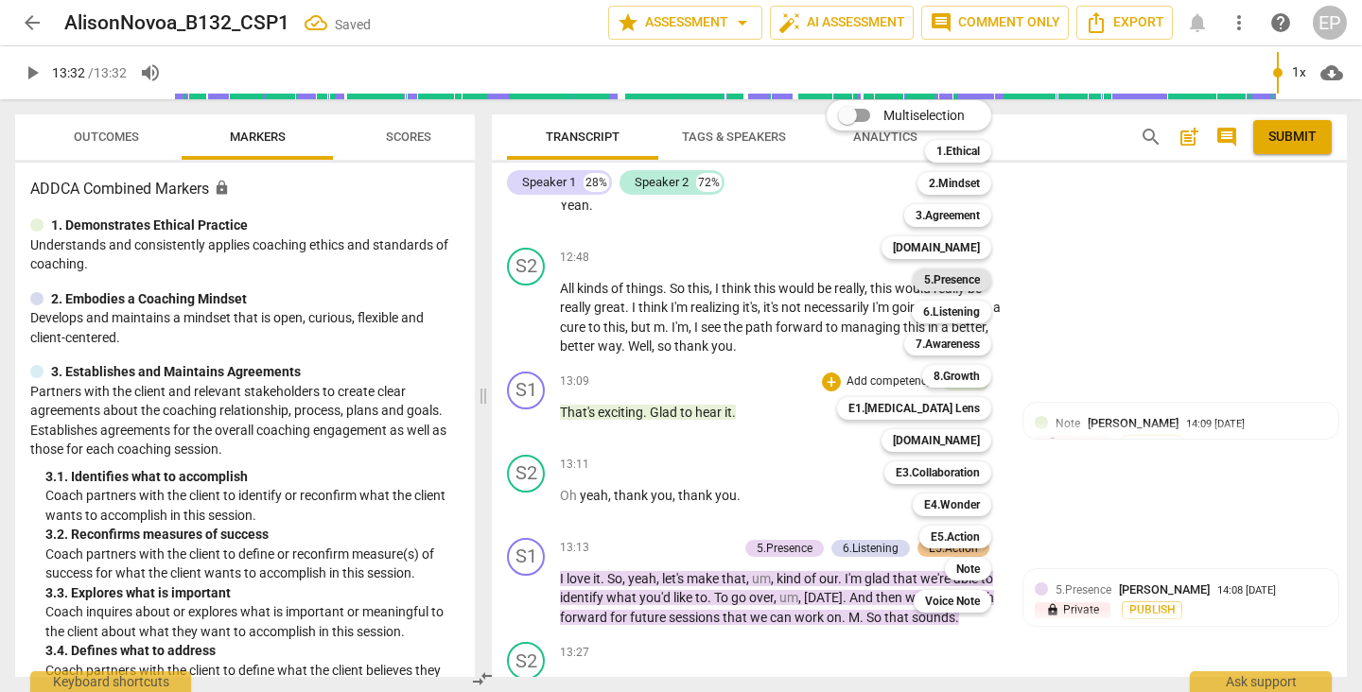
click at [958, 282] on b "5.Presence" at bounding box center [952, 280] width 56 height 23
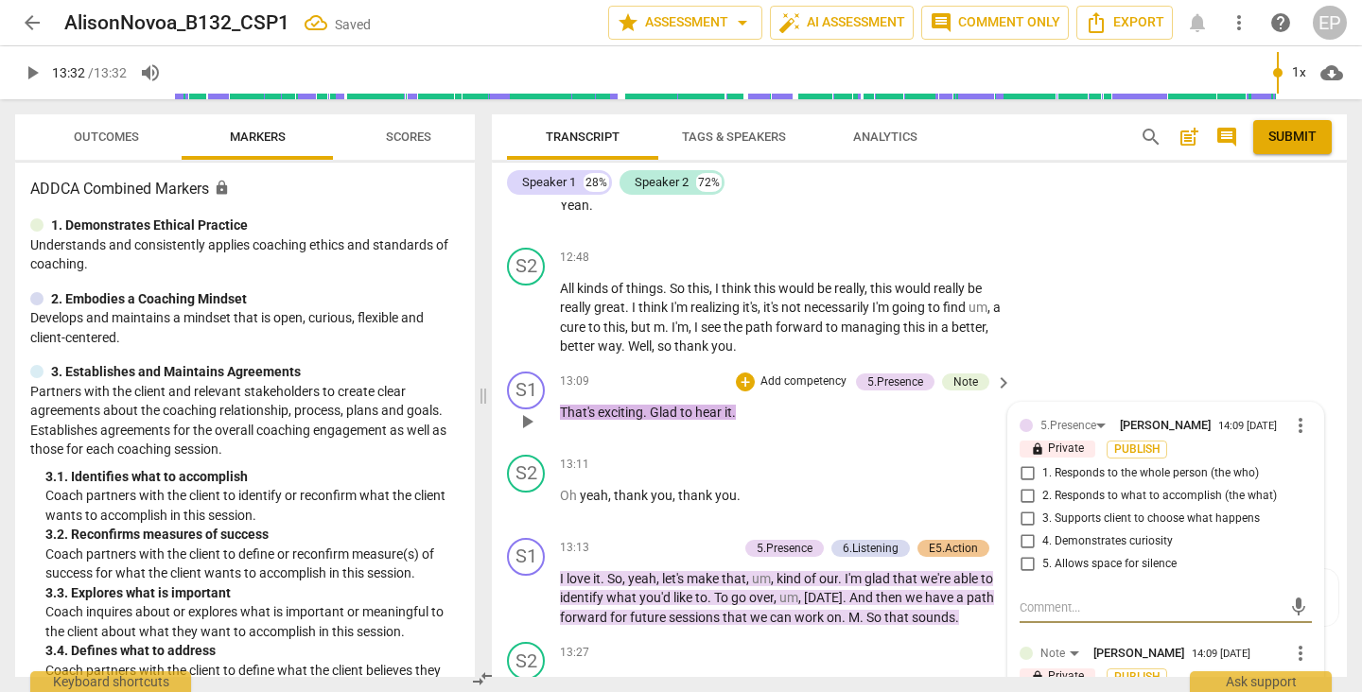
click at [1025, 485] on input "2. Responds to what to accomplish (the what)" at bounding box center [1027, 496] width 30 height 23
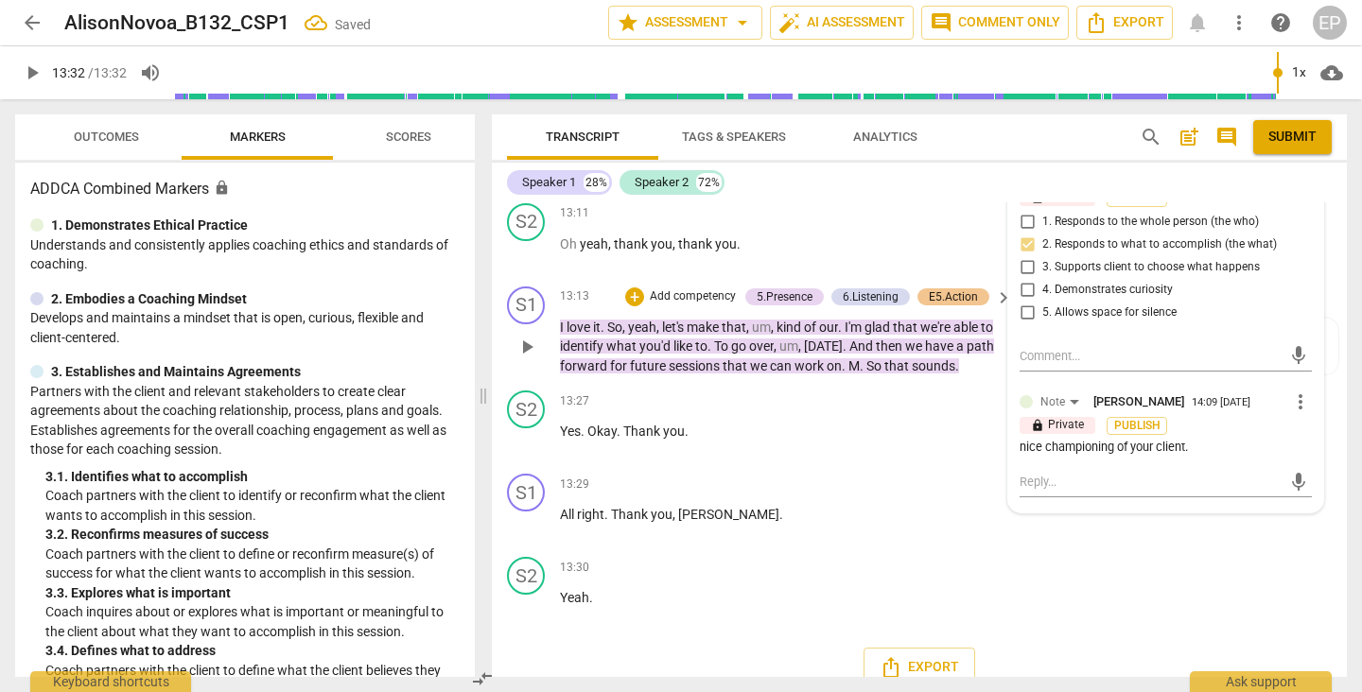
scroll to position [7629, 0]
click at [627, 288] on div "+" at bounding box center [634, 297] width 19 height 19
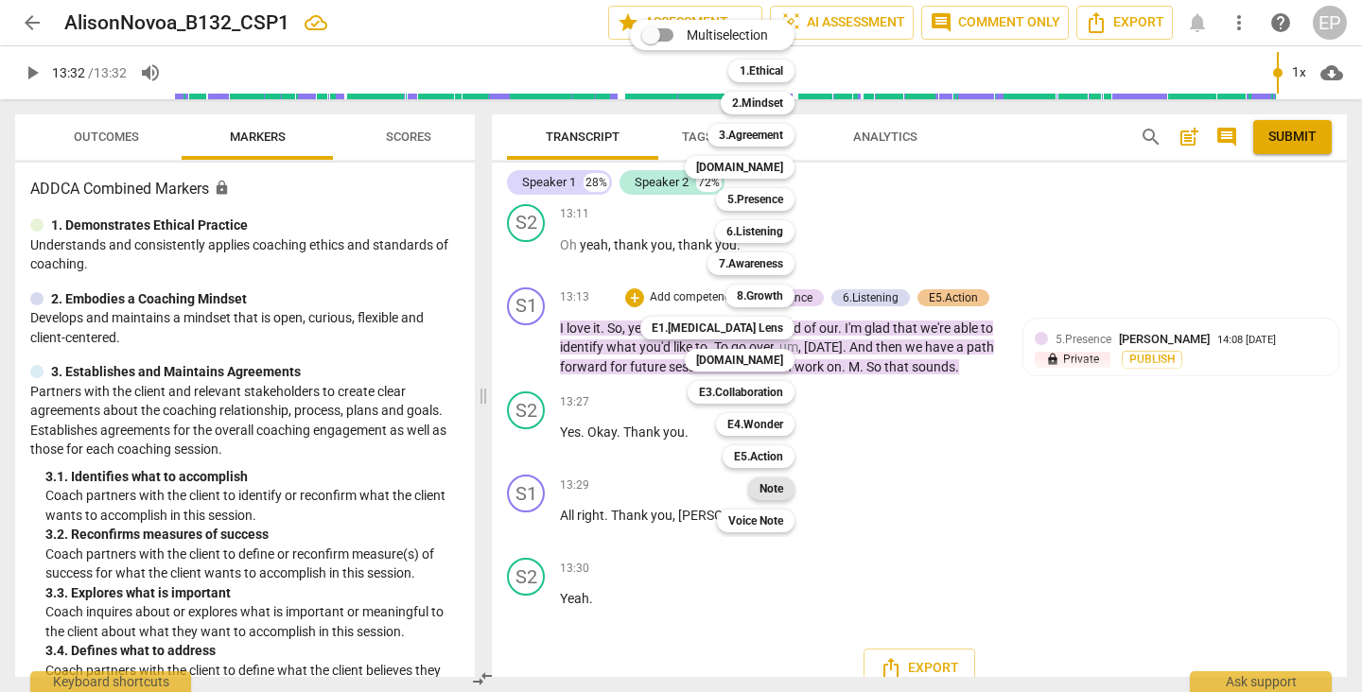
click at [781, 487] on b "Note" at bounding box center [772, 489] width 24 height 23
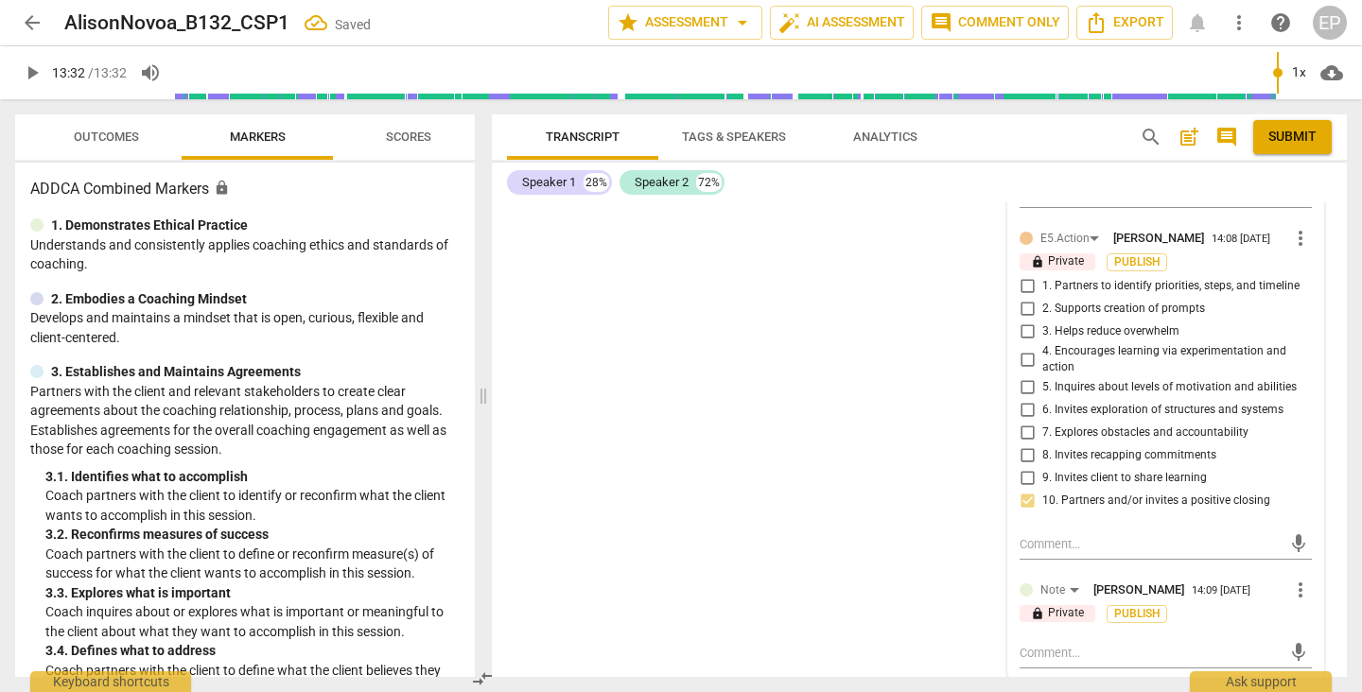
scroll to position [8232, 0]
click at [1029, 640] on div "mic" at bounding box center [1166, 655] width 292 height 30
click at [1029, 646] on textarea at bounding box center [1151, 655] width 262 height 18
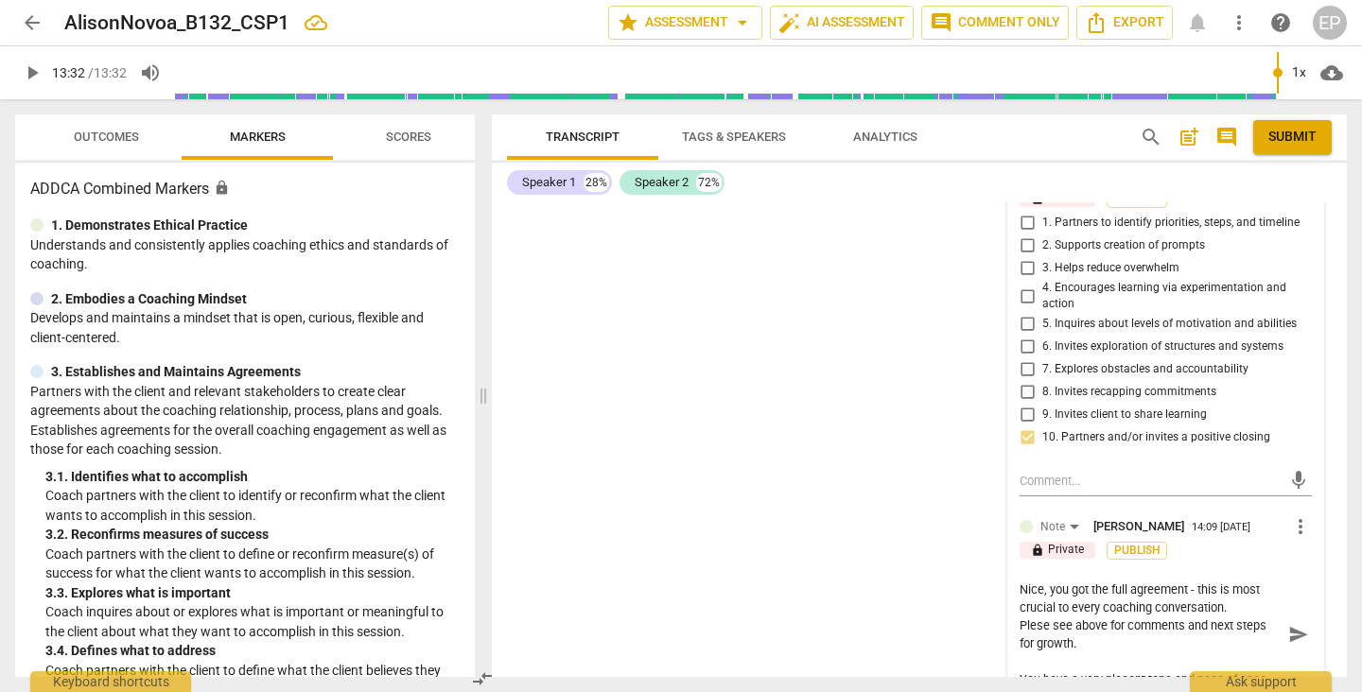
scroll to position [8299, 0]
click at [1128, 652] on textarea "Nice, you got the full agreement - this is most crucial to every coaching conve…" at bounding box center [1151, 633] width 262 height 108
click at [1169, 663] on textarea "Nice, you got the full agreement - this is most crucial to every coaching conve…" at bounding box center [1151, 633] width 262 height 108
click at [1143, 652] on textarea "Nice, you got the full agreement - this is most crucial to every coaching conve…" at bounding box center [1151, 633] width 262 height 108
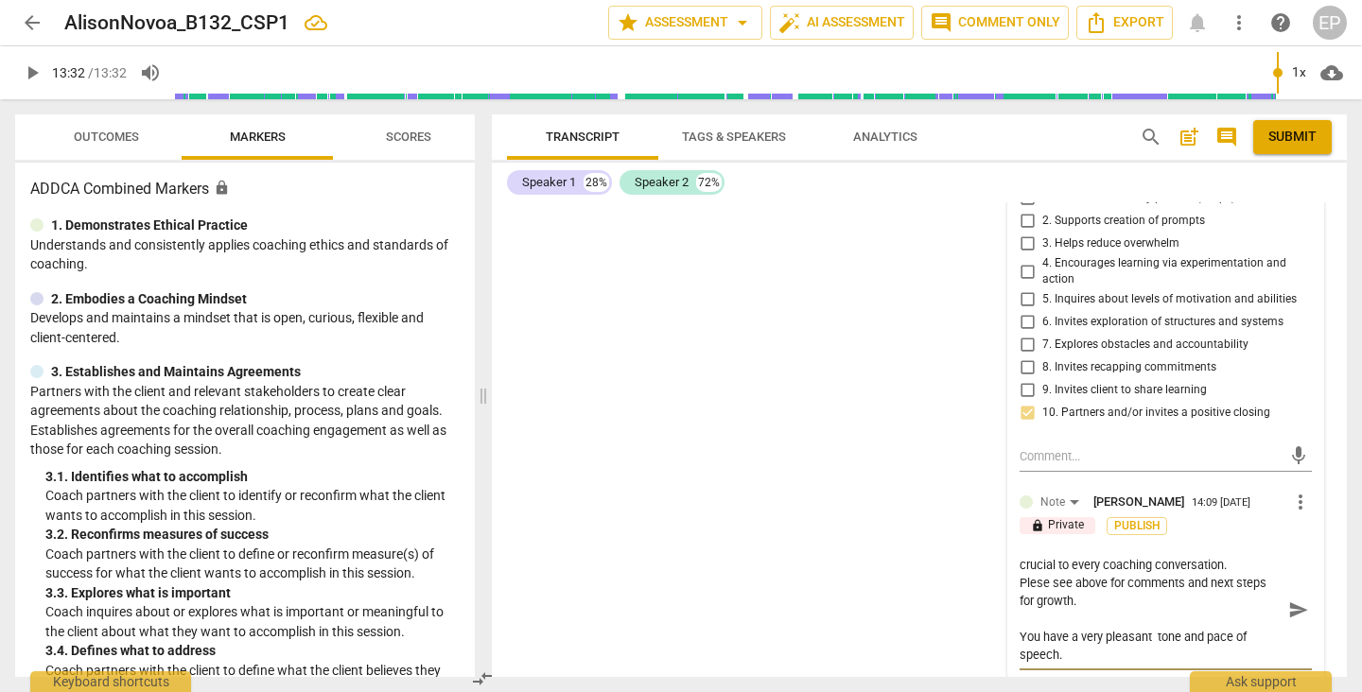
scroll to position [18, 0]
click at [1069, 646] on textarea "Nice, you got the full agreement - this is most crucial to every coaching conve…" at bounding box center [1151, 610] width 262 height 108
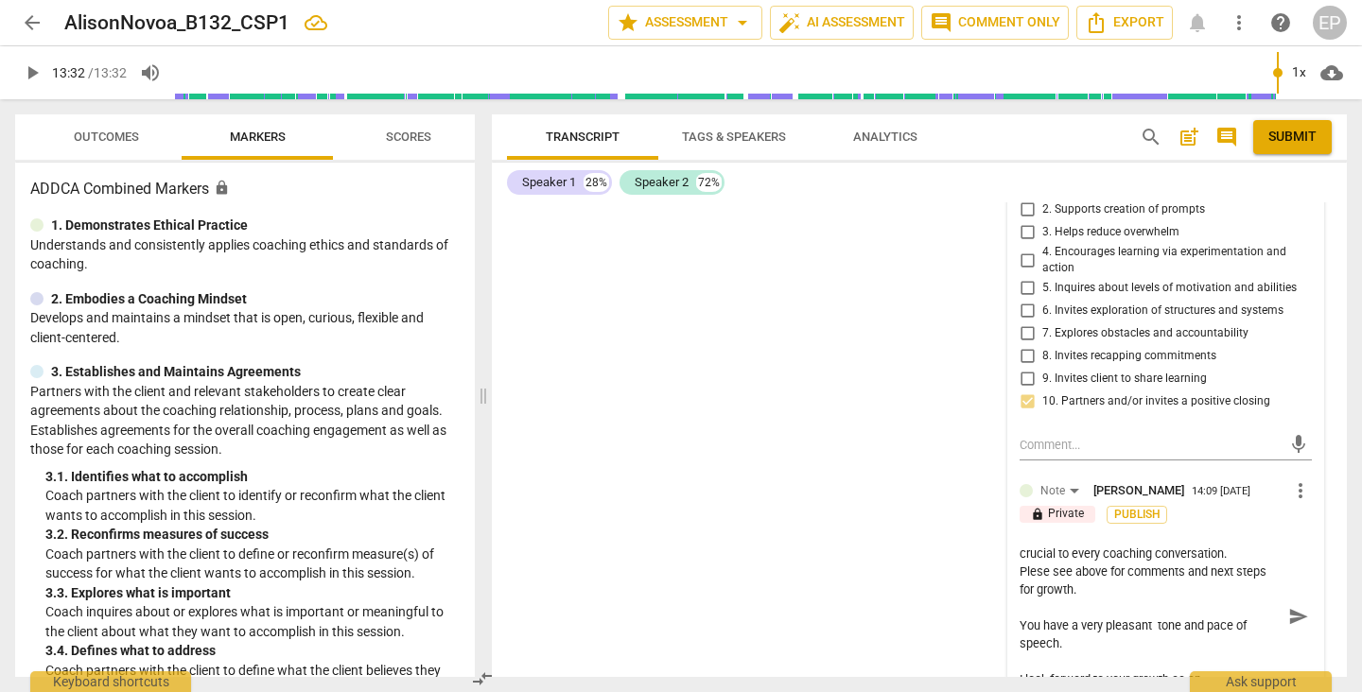
scroll to position [8335, 0]
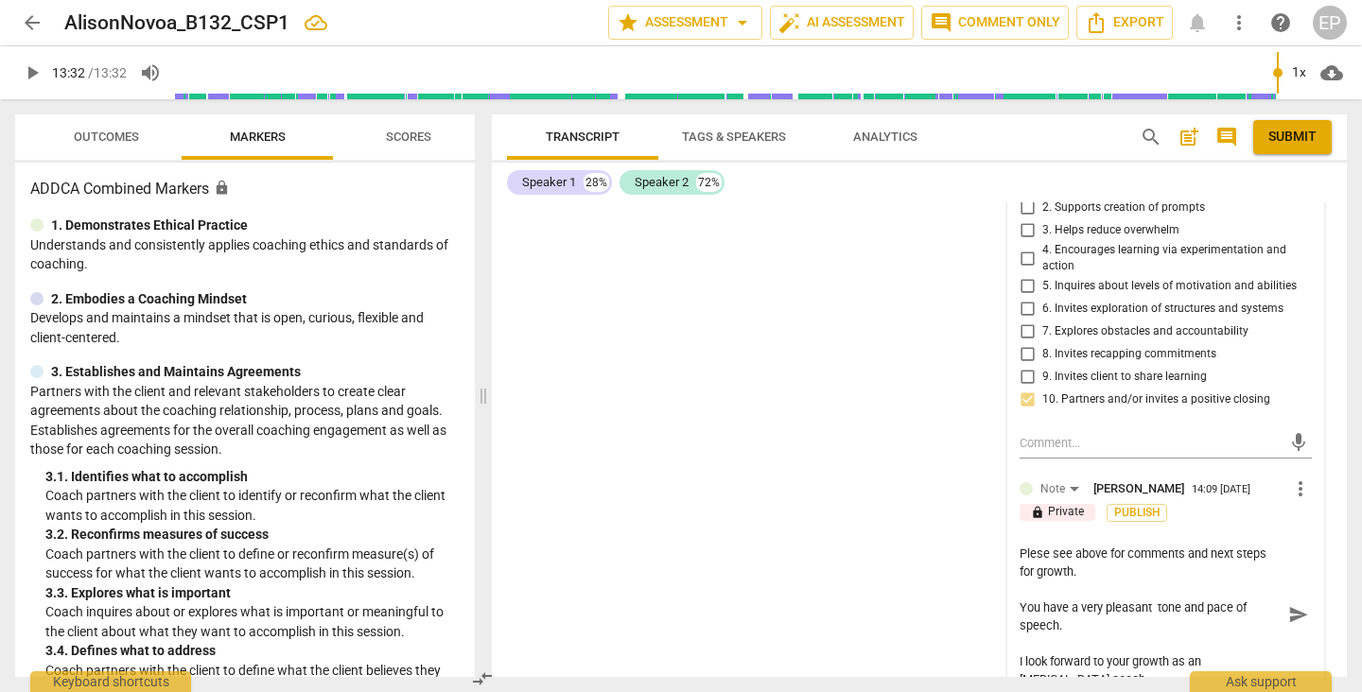
click at [1071, 616] on textarea "Nice, you got the full agreement - this is most crucial to every coaching conve…" at bounding box center [1151, 615] width 262 height 144
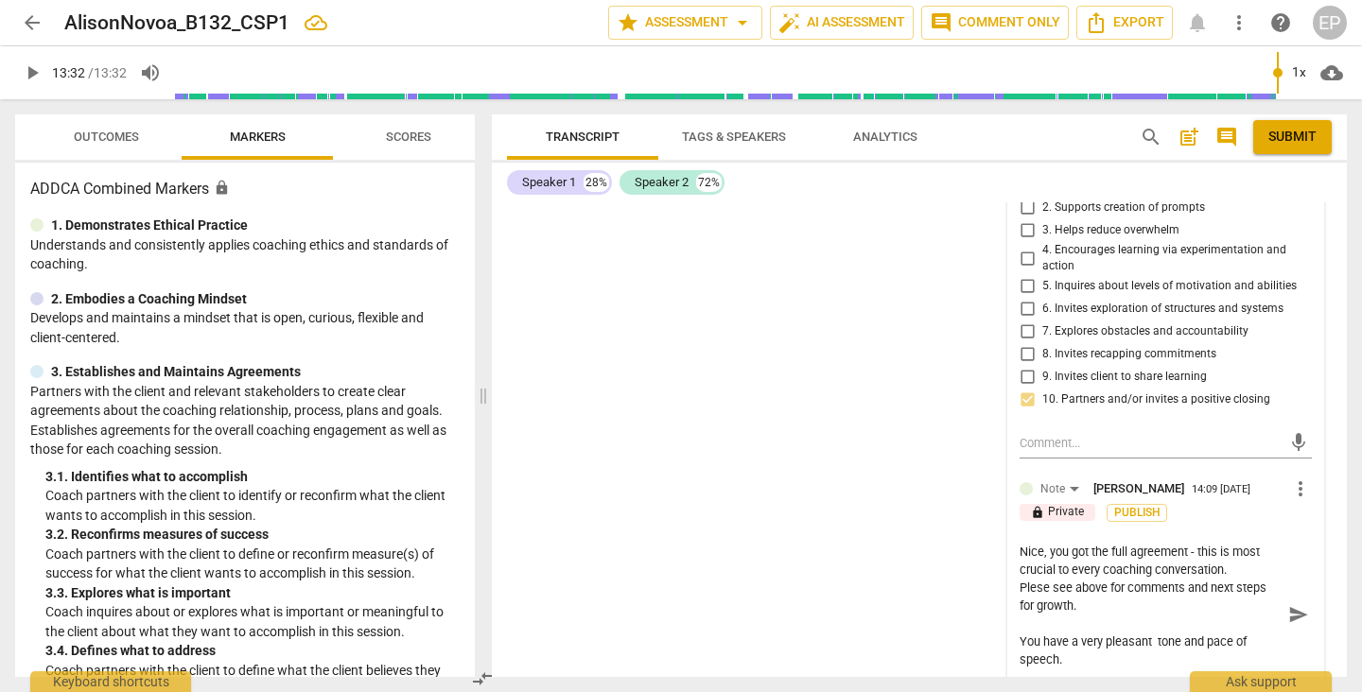
scroll to position [0, 0]
click at [1289, 133] on span "Submit" at bounding box center [1292, 137] width 48 height 19
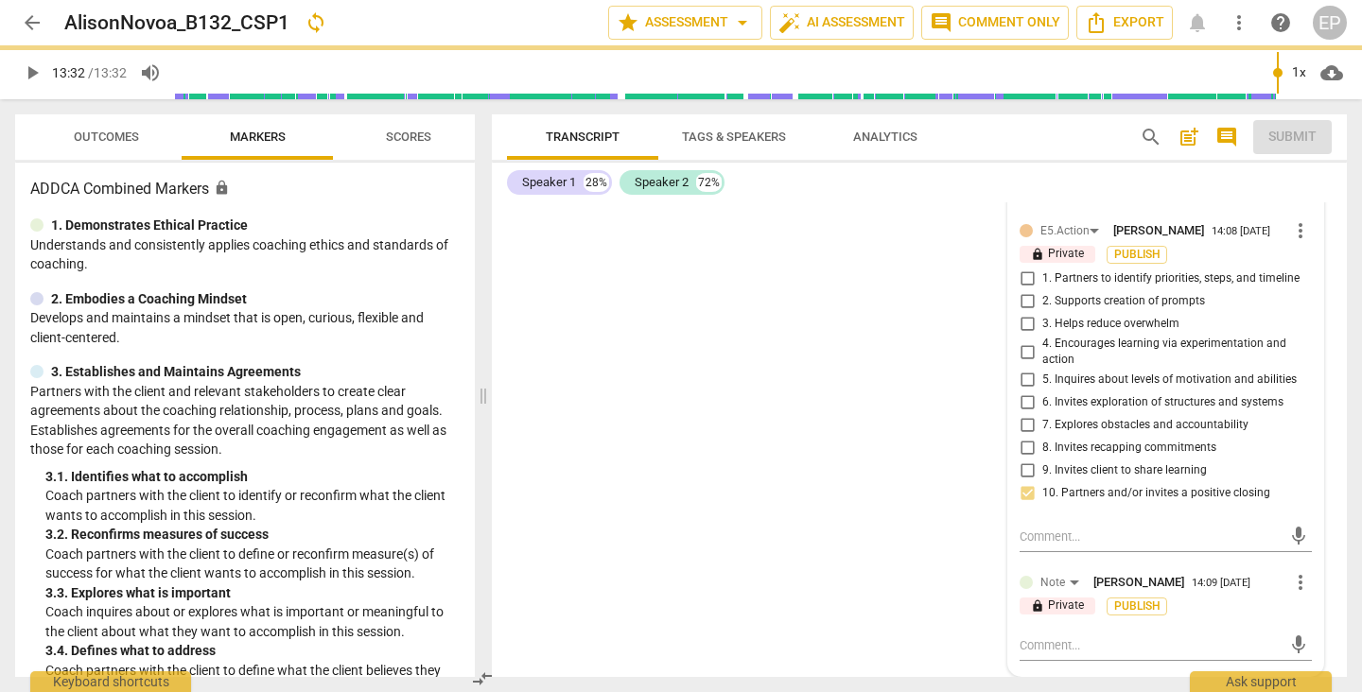
scroll to position [7650, 0]
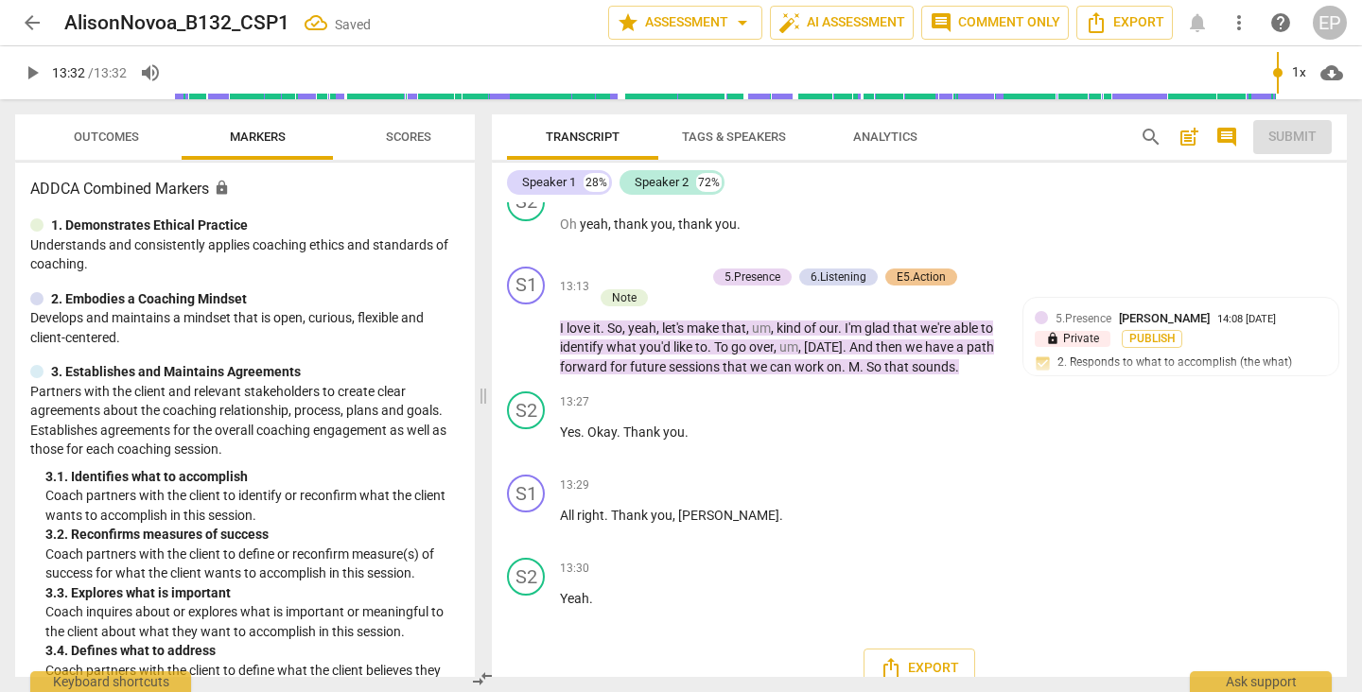
click at [24, 20] on span "arrow_back" at bounding box center [32, 22] width 23 height 23
